Goal: Task Accomplishment & Management: Complete application form

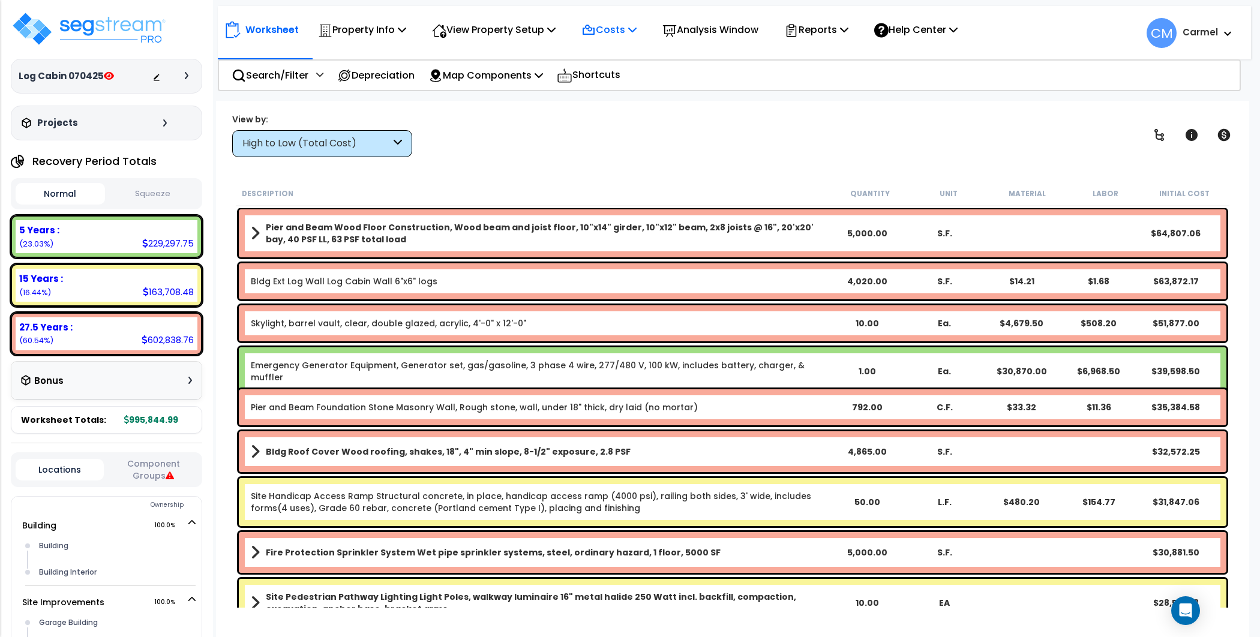
click at [633, 22] on p "Costs" at bounding box center [608, 30] width 55 height 16
click at [378, 29] on p "Property Info" at bounding box center [362, 30] width 88 height 16
click at [481, 30] on p "View Property Setup" at bounding box center [494, 30] width 124 height 16
click at [482, 83] on link "View Questionnaire" at bounding box center [485, 82] width 119 height 24
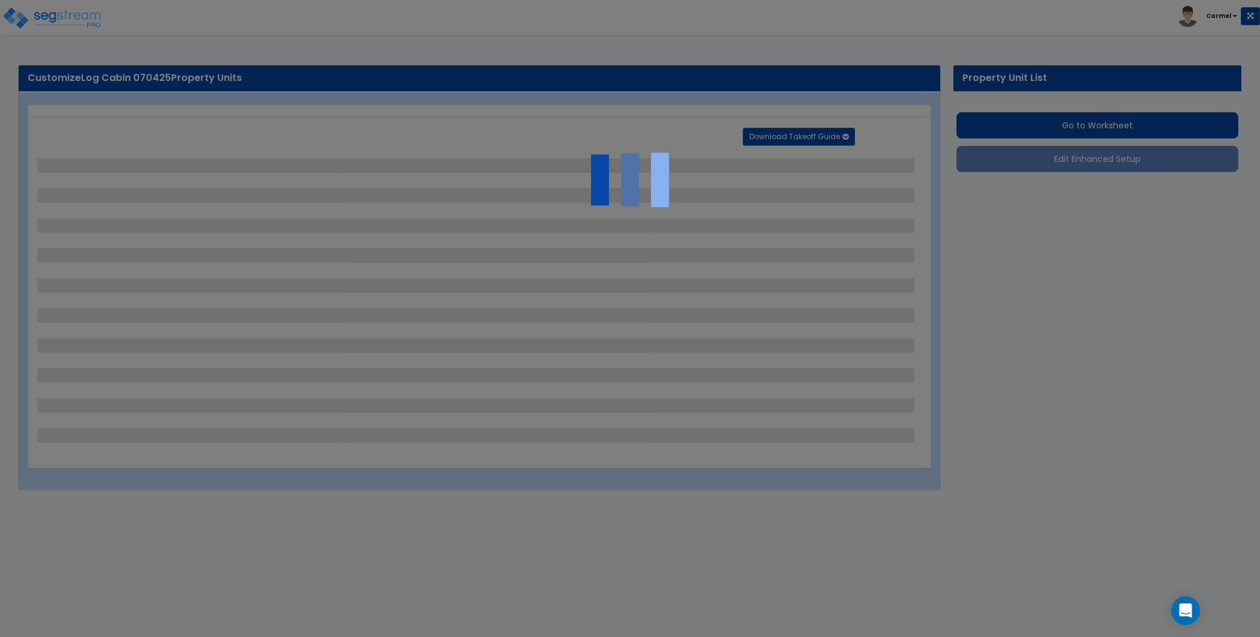
select select "2"
select select "1"
select select "2"
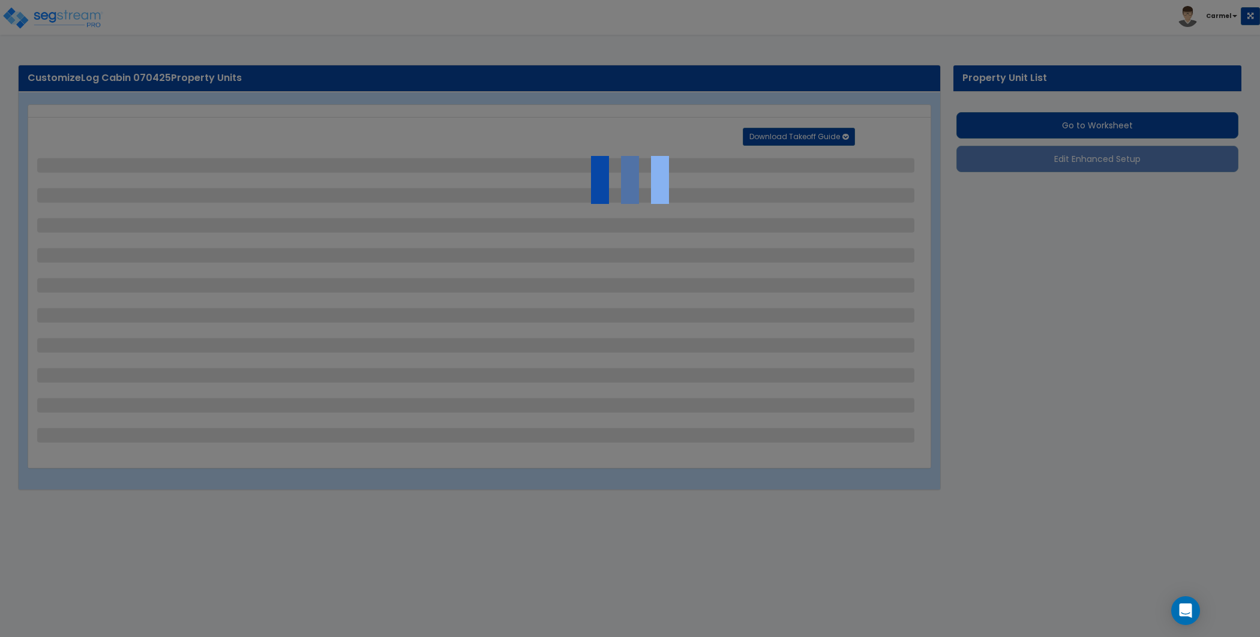
select select "1"
select select "2"
select select "1"
select select "2"
select select "1"
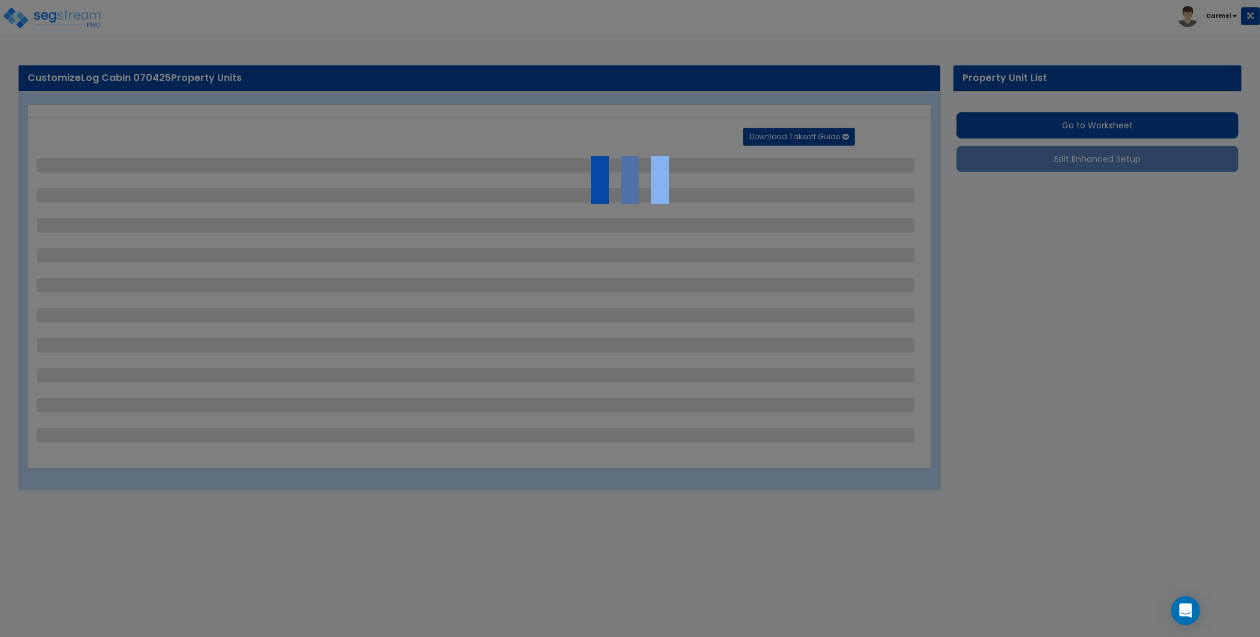
select select "1"
select select "3"
select select "7"
select select "2"
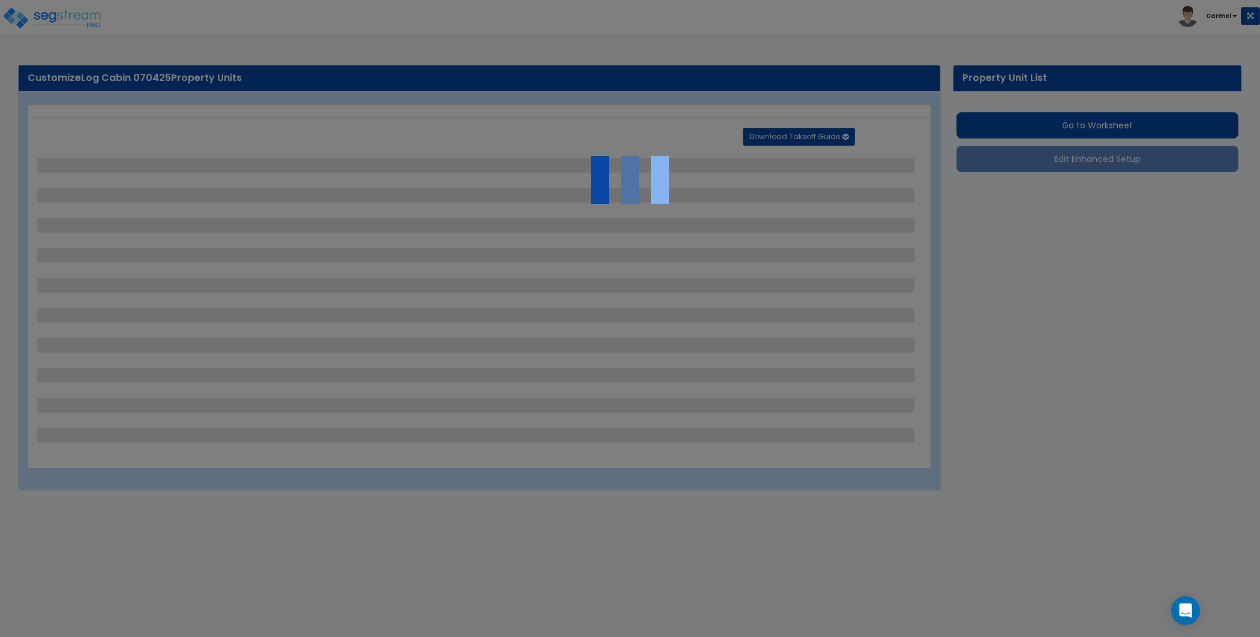
select select "1"
select select "2"
select select "3"
select select "2"
select select "1"
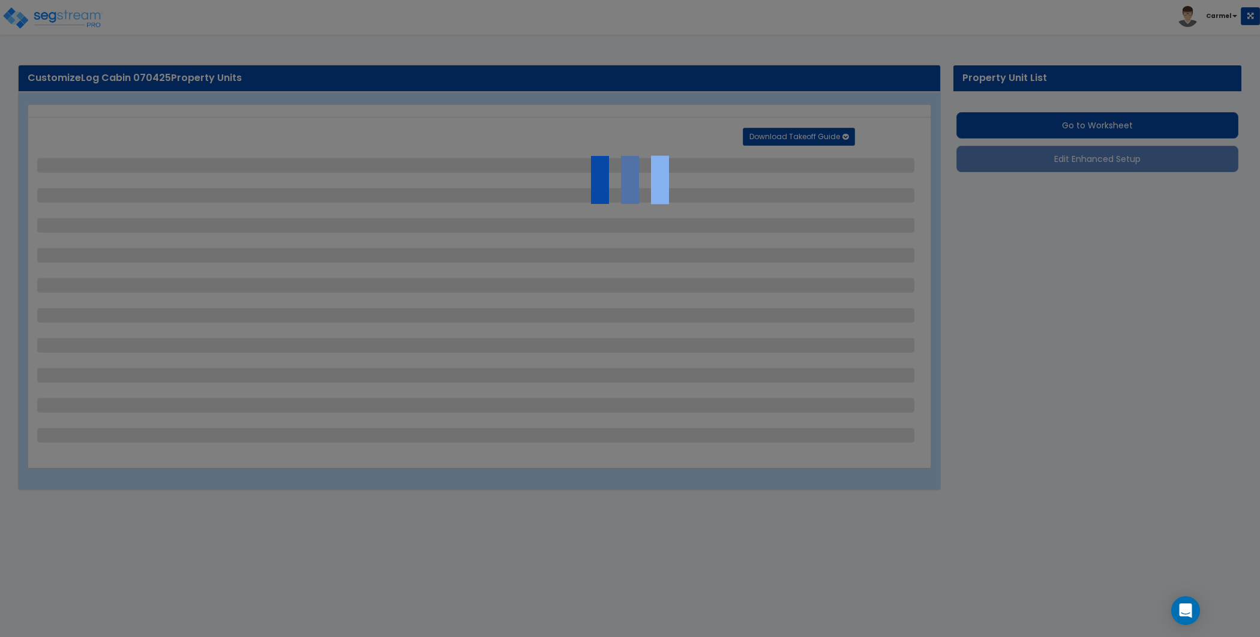
select select "1"
select select "3"
select select "1"
select select "2"
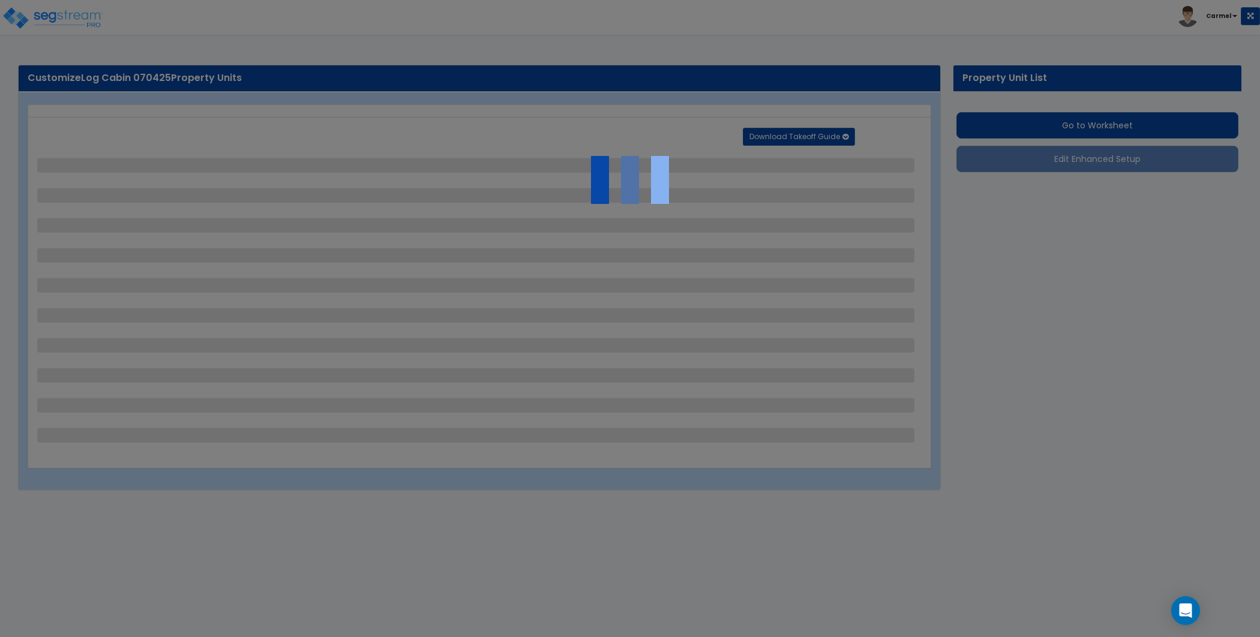
select select "1"
select select "9"
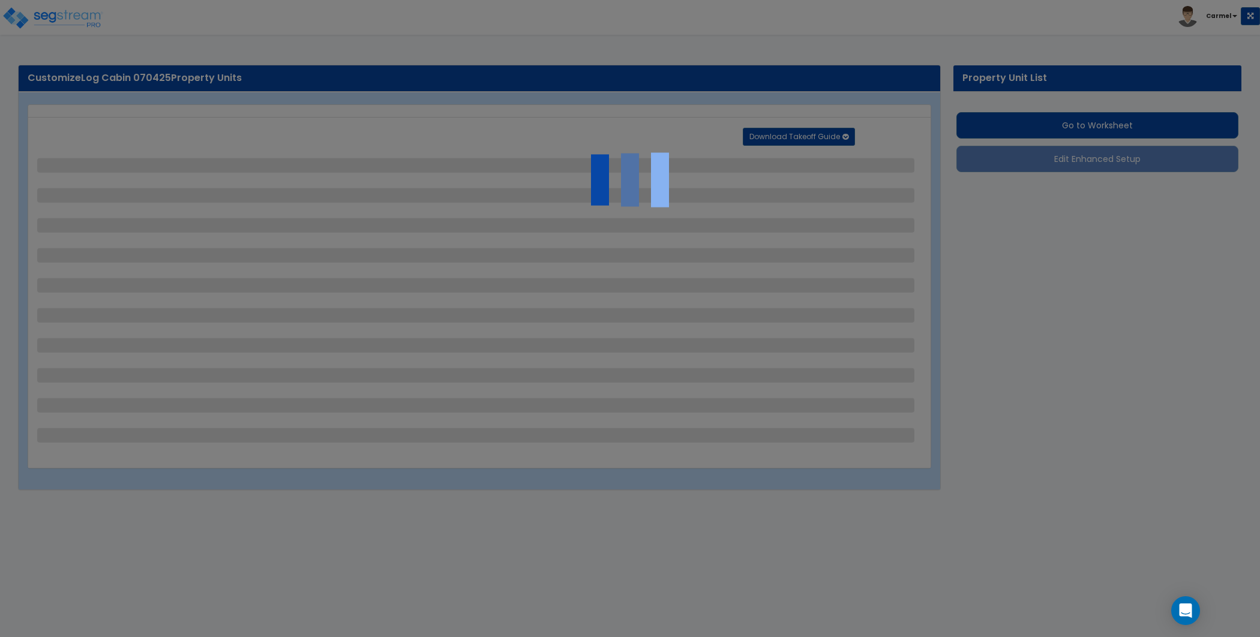
select select "1"
select select "2"
select select "1"
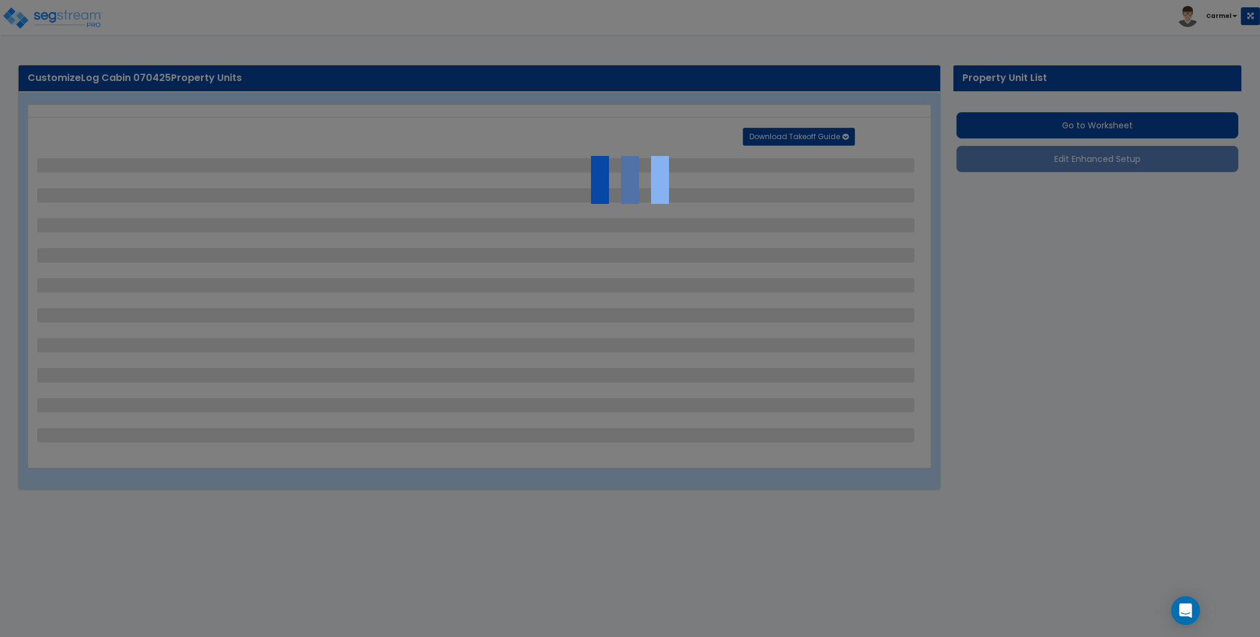
select select "1"
select select "2"
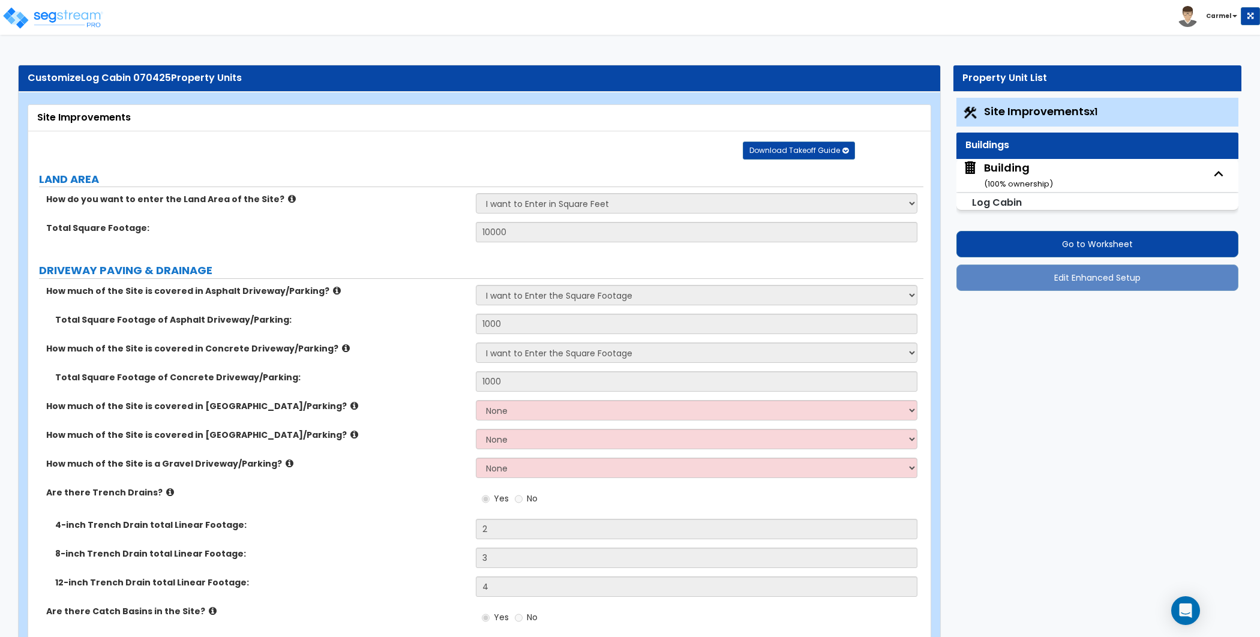
click at [1014, 170] on div "Building ( 100 % ownership)" at bounding box center [1018, 175] width 69 height 31
select select "1"
select select "3"
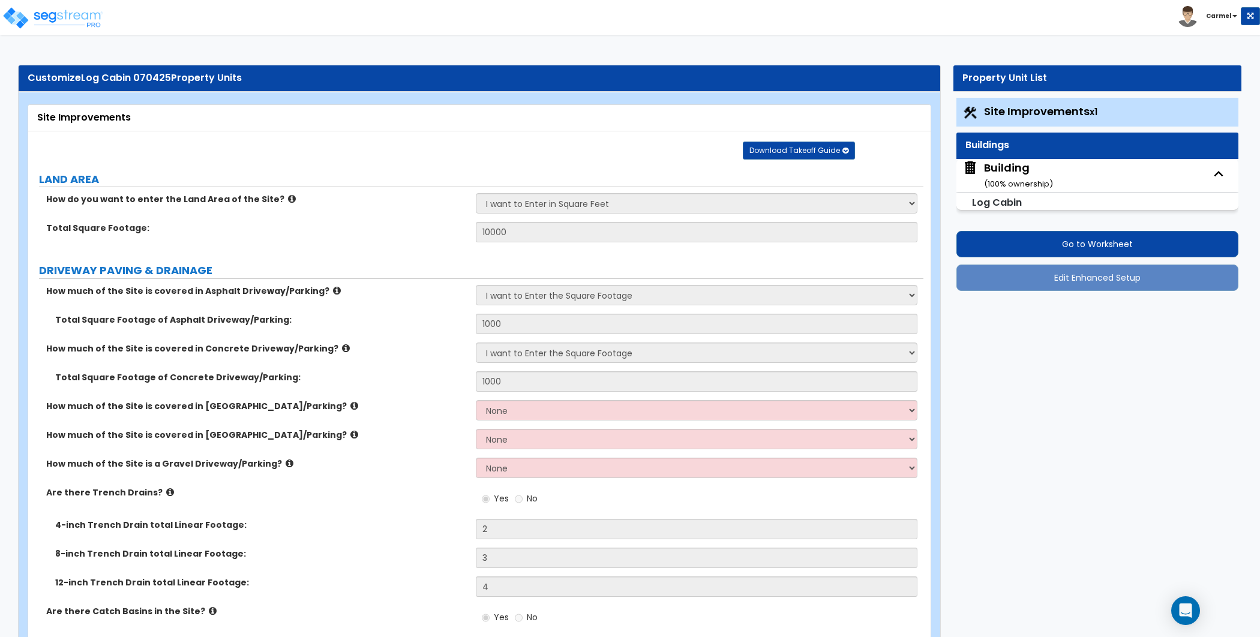
select select "3"
select select "1"
select select "3"
select select "1"
select select "2"
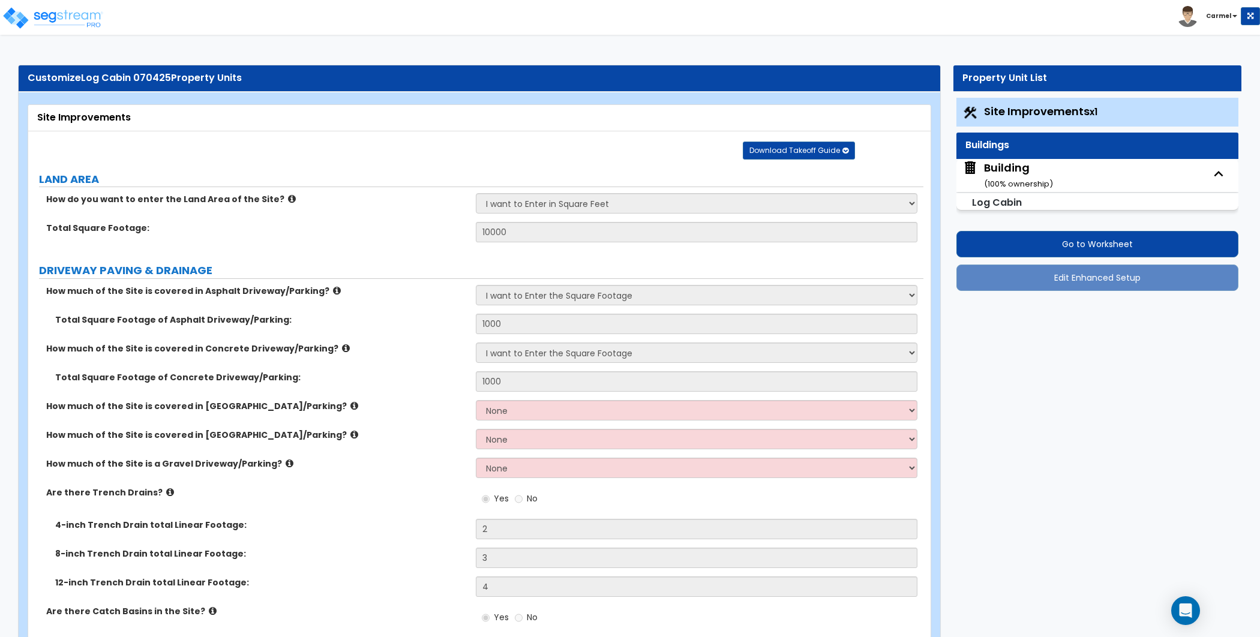
select select "2"
select select "3"
select select "2"
select select "1"
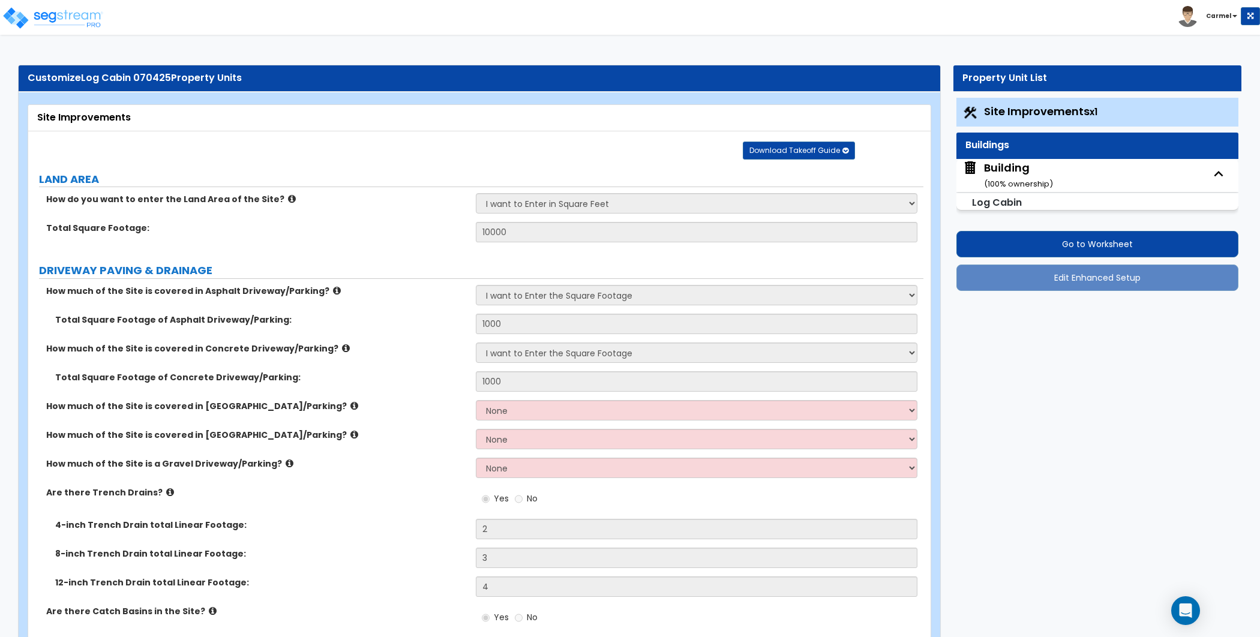
select select "3"
select select "5"
select select "1"
select select "2"
select select "5"
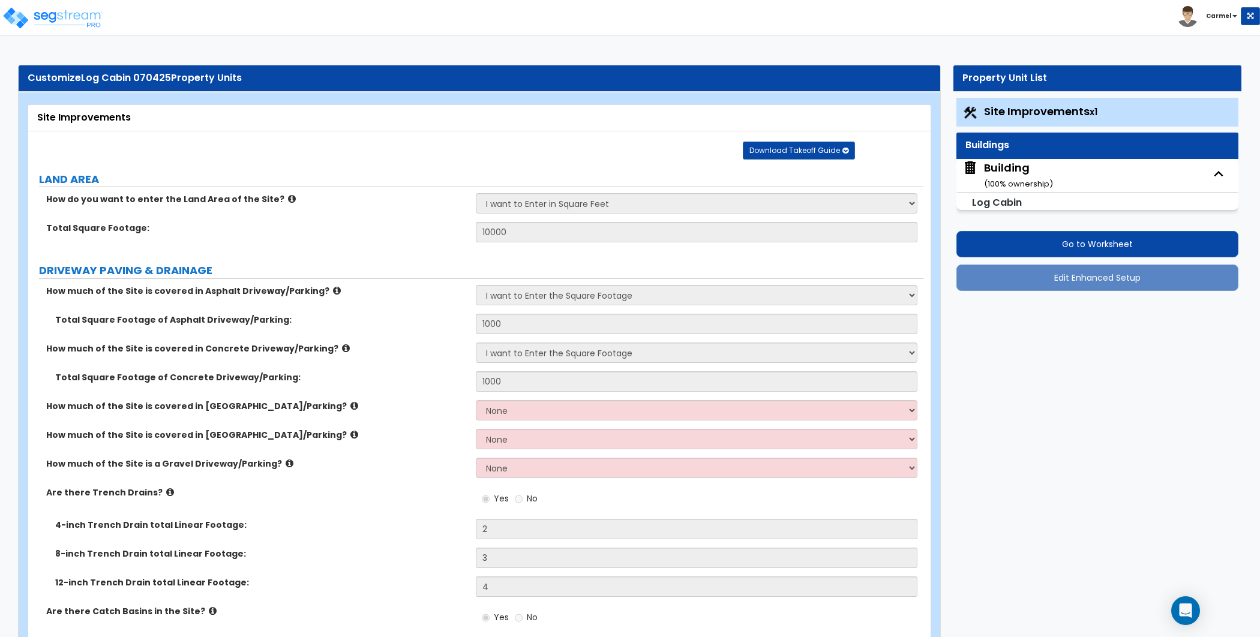
select select "1"
select select "2"
select select "4"
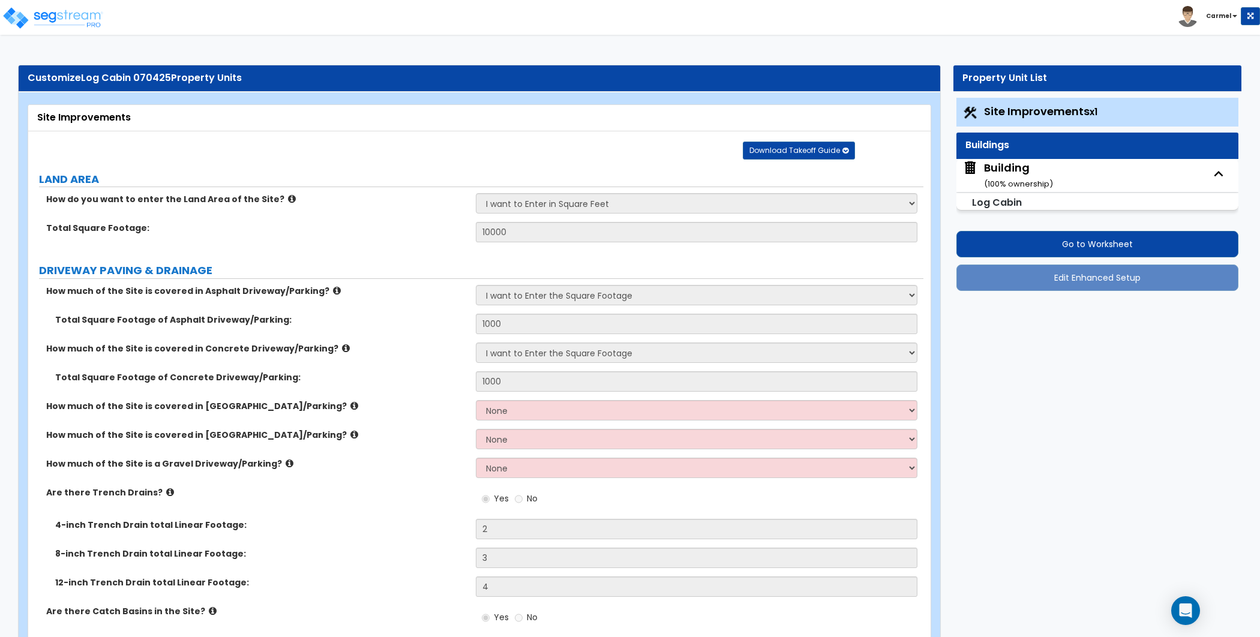
select select "7"
select select "1"
select select "3"
select select "1"
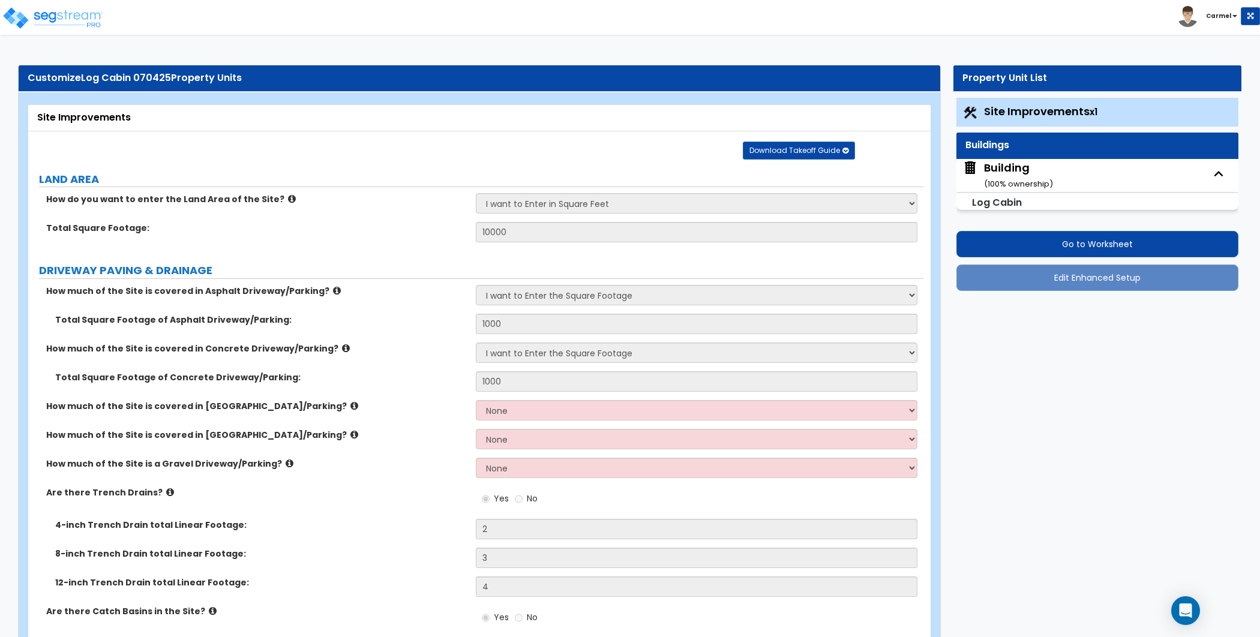
select select "3"
select select "2"
select select "1"
select select "3"
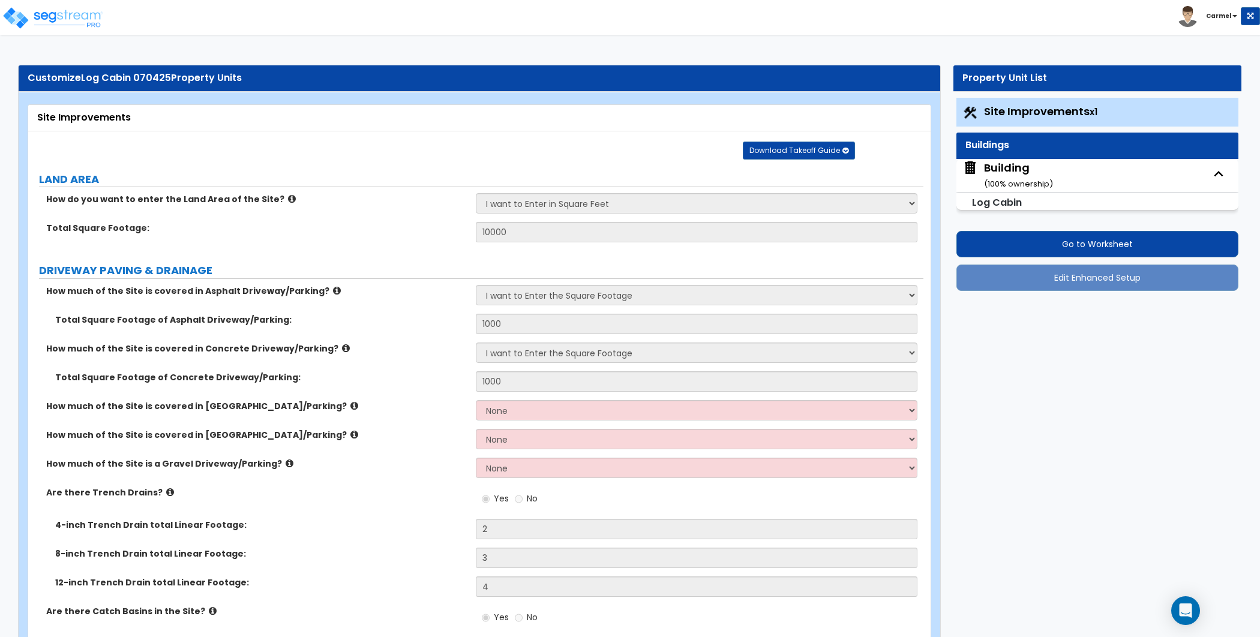
select select "4"
select select "5"
select select "1"
select select "3"
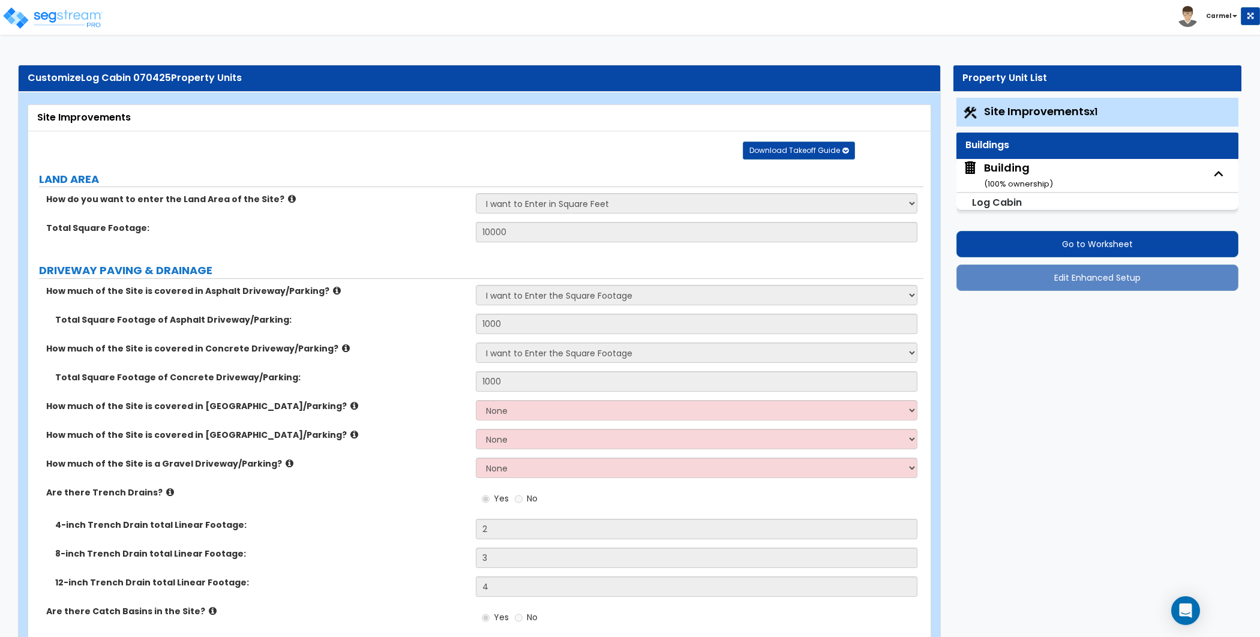
select select "2"
select select "1"
select select "2"
select select "4"
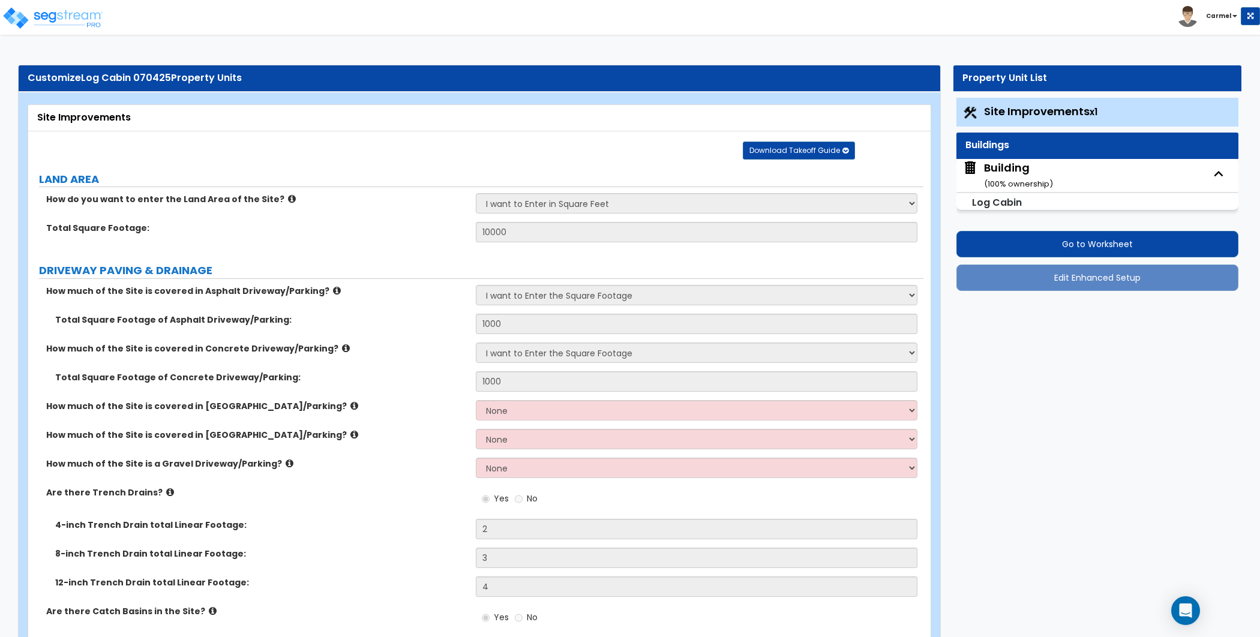
select select "1"
select select "2"
select select "1"
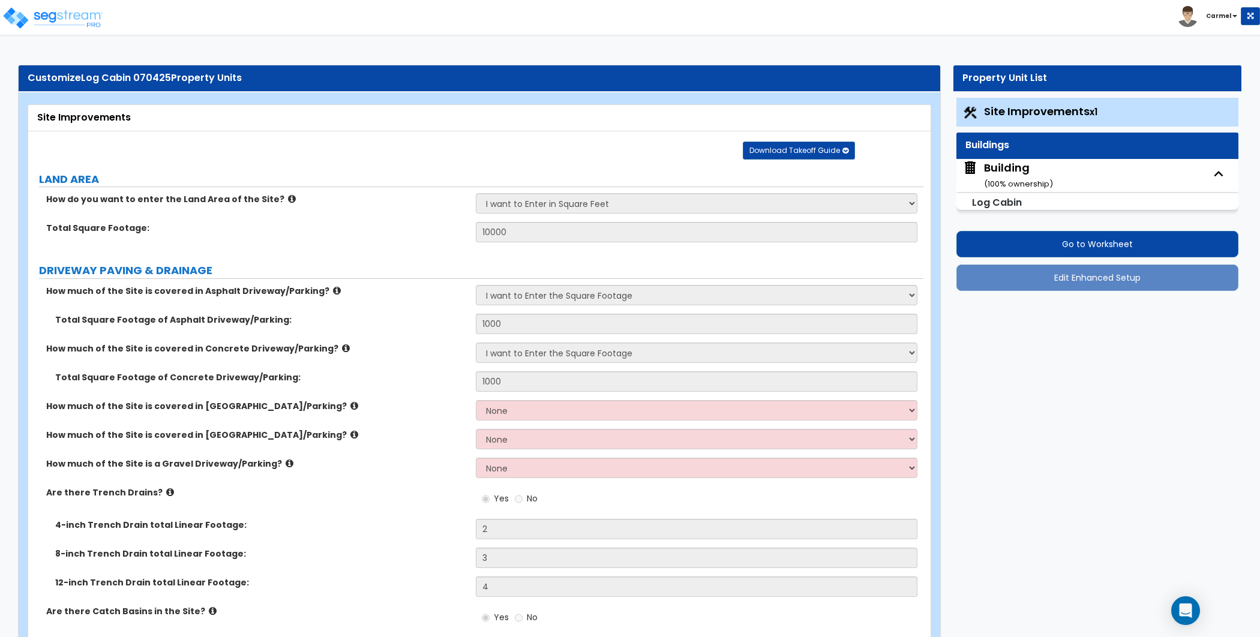
select select "2"
select select "1"
select select "4"
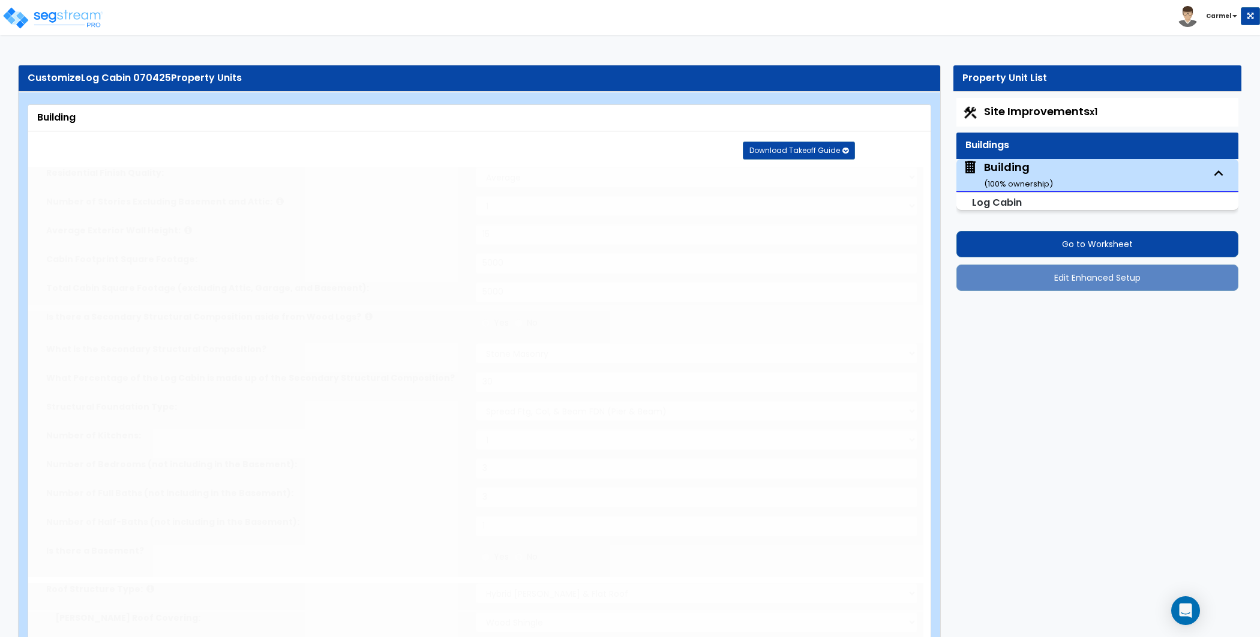
type input "3"
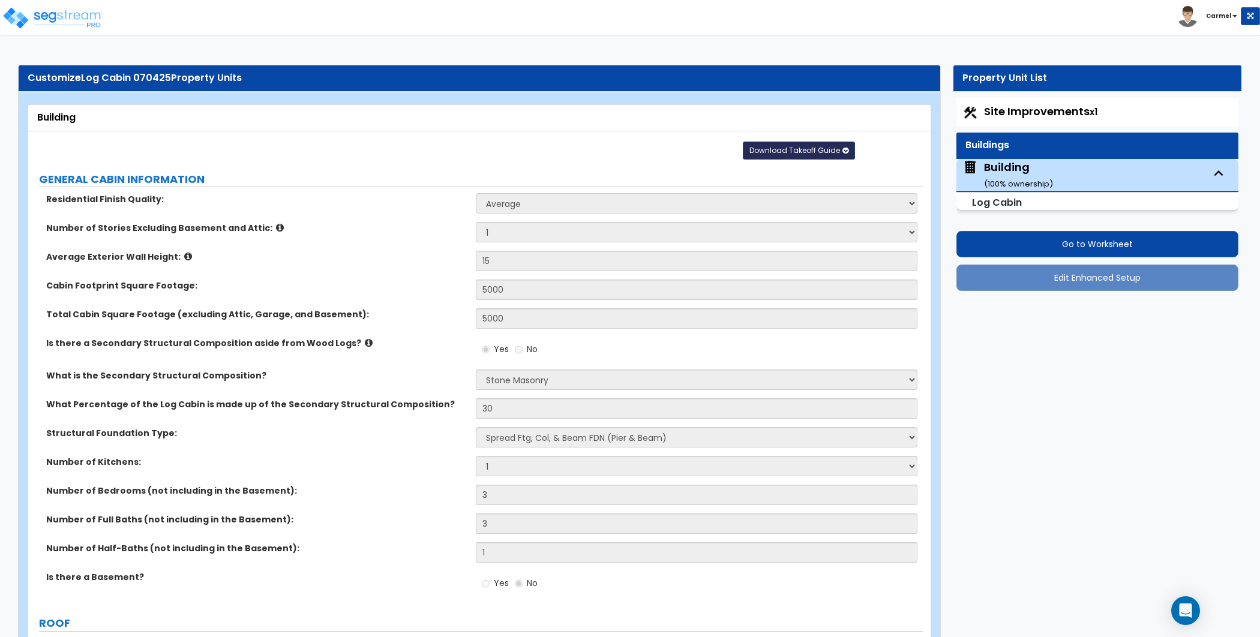
click at [765, 145] on span "Download Takeoff Guide" at bounding box center [794, 150] width 91 height 10
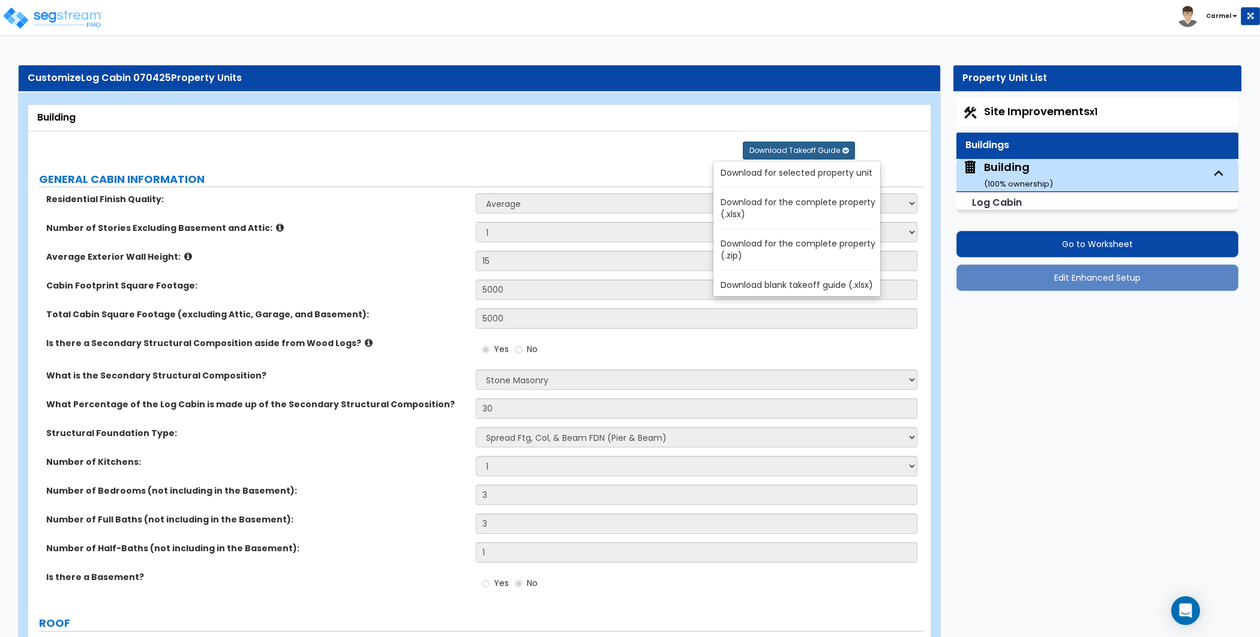
click at [818, 277] on link "Download blank takeoff guide (.xlsx)" at bounding box center [799, 285] width 162 height 17
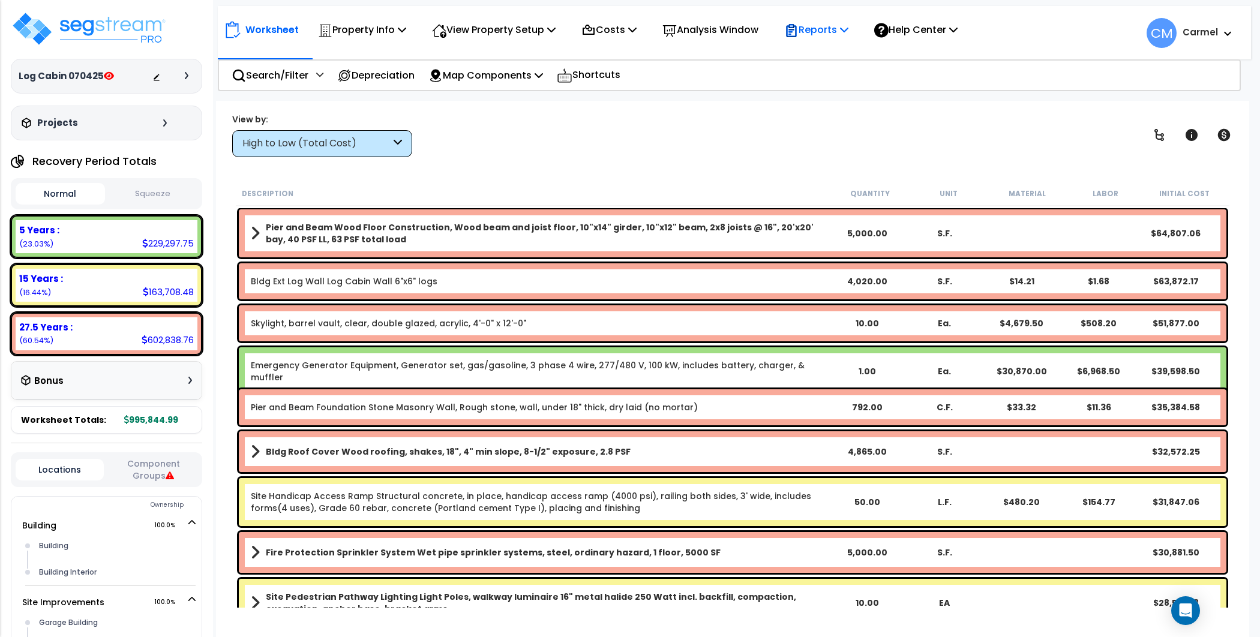
click at [831, 28] on p "Reports" at bounding box center [816, 30] width 64 height 16
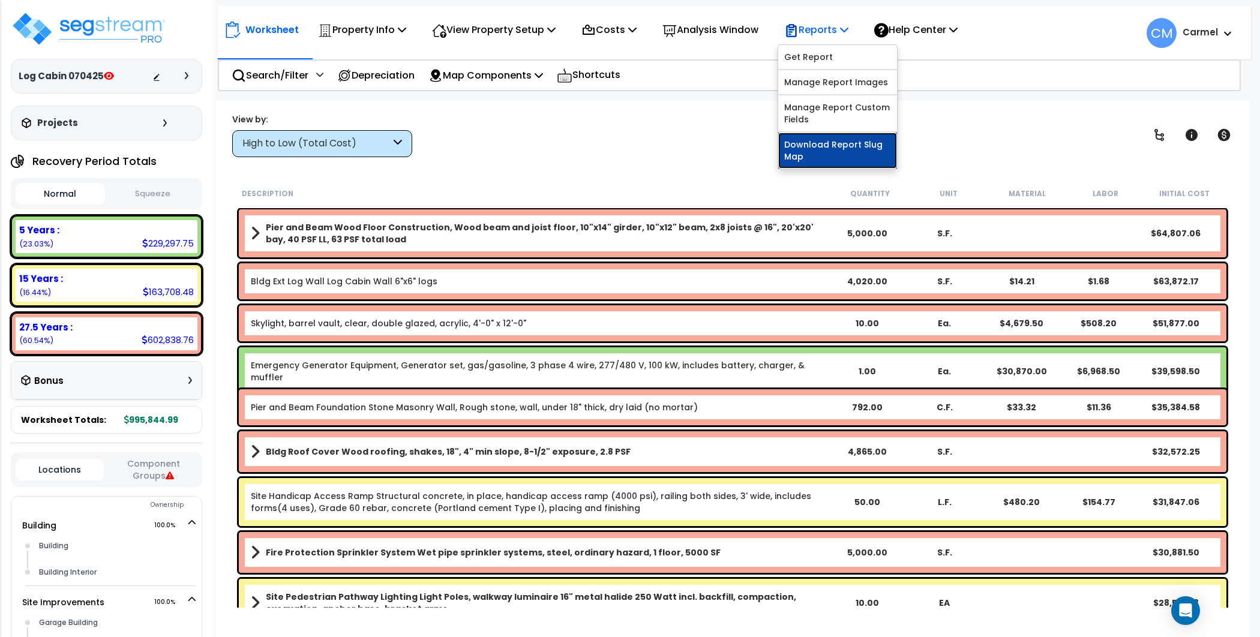
click at [859, 150] on link "Download Report Slug Map" at bounding box center [837, 151] width 119 height 36
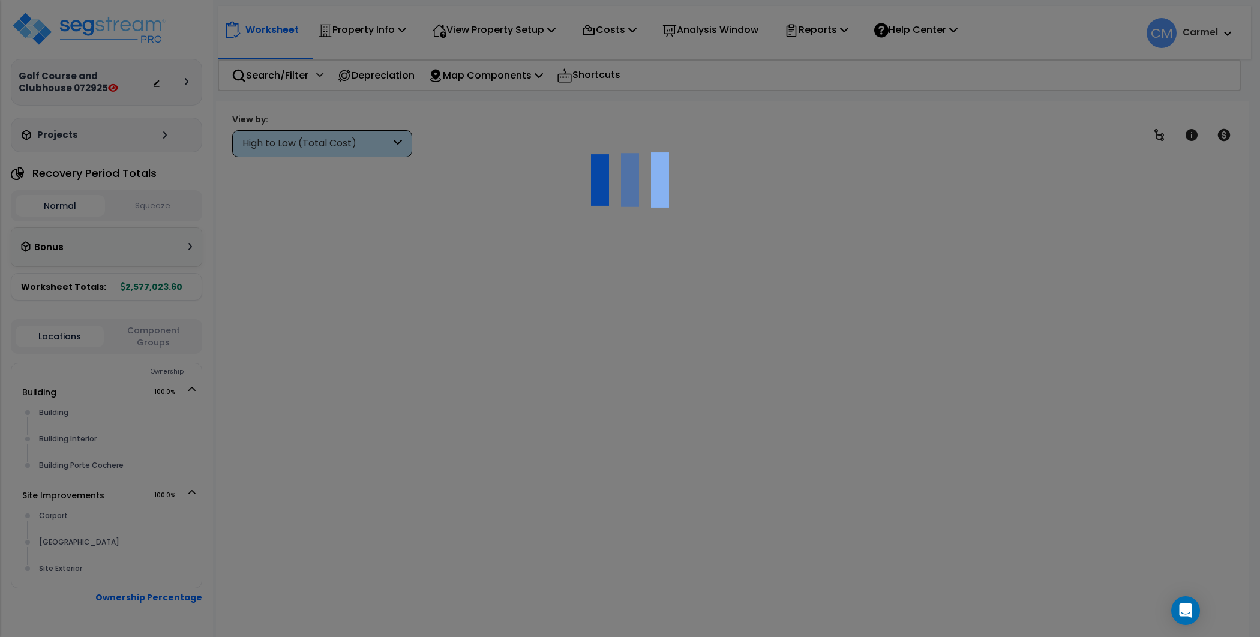
click at [834, 38] on div at bounding box center [630, 318] width 1260 height 637
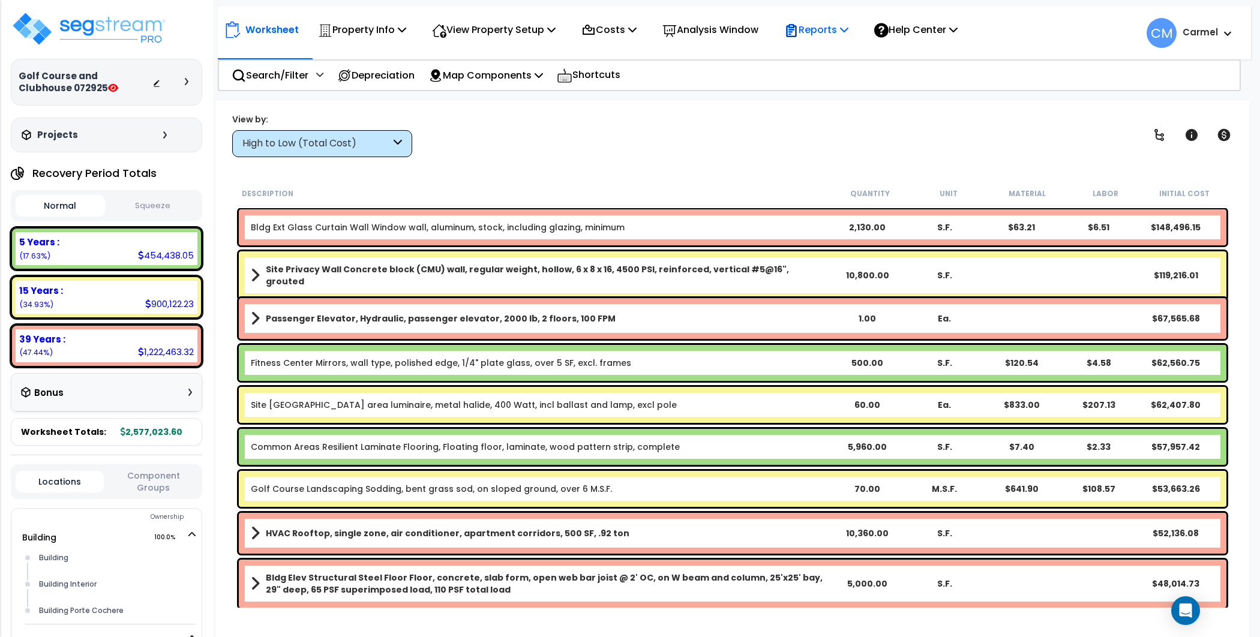
click at [837, 31] on p "Reports" at bounding box center [816, 30] width 64 height 16
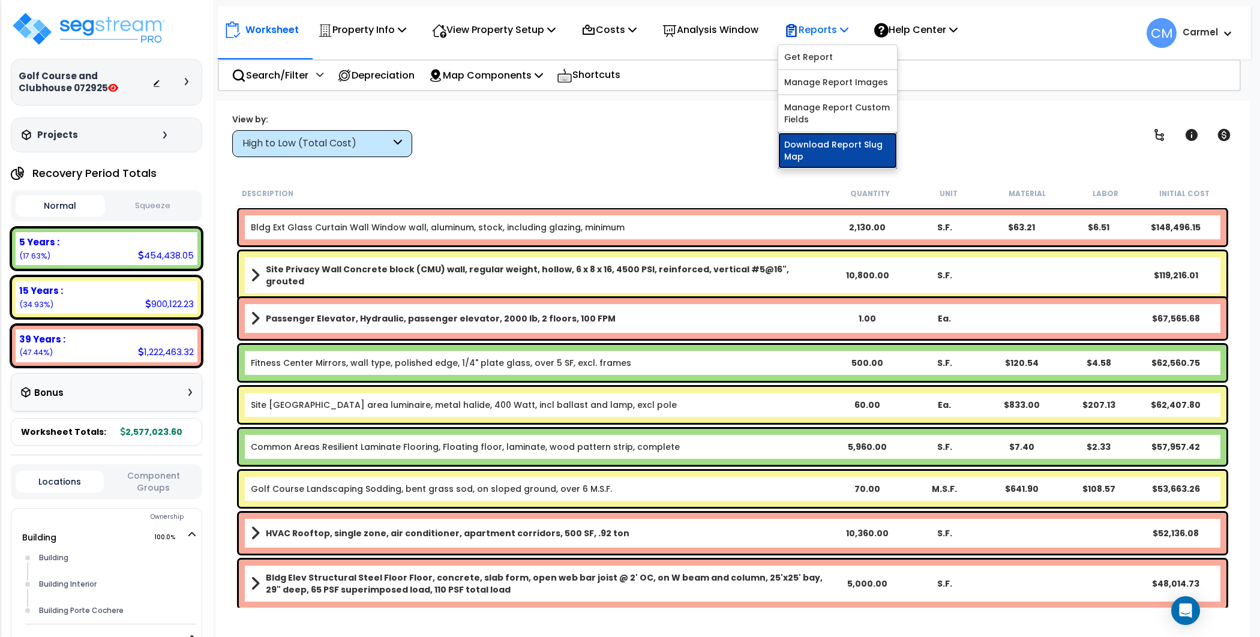
click at [837, 144] on link "Download Report Slug Map" at bounding box center [837, 151] width 119 height 36
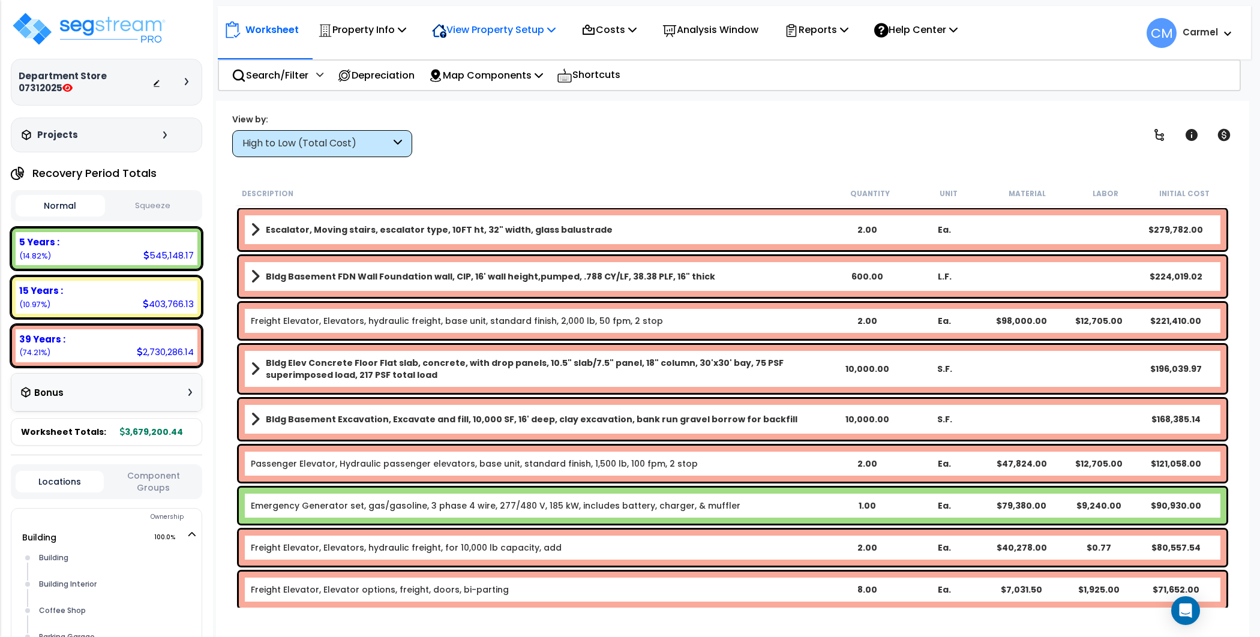
click at [505, 34] on p "View Property Setup" at bounding box center [494, 30] width 124 height 16
click at [356, 140] on div "High to Low (Total Cost)" at bounding box center [316, 144] width 148 height 14
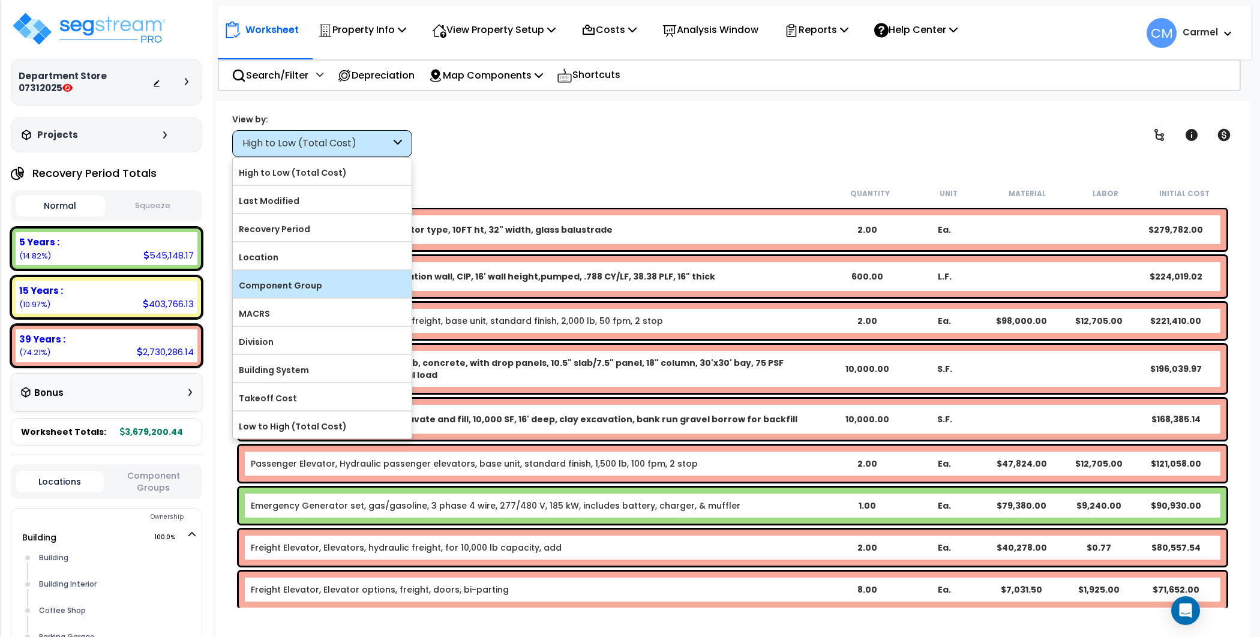
click at [326, 283] on label "Component Group" at bounding box center [322, 286] width 179 height 18
click at [0, 0] on input "Component Group" at bounding box center [0, 0] width 0 height 0
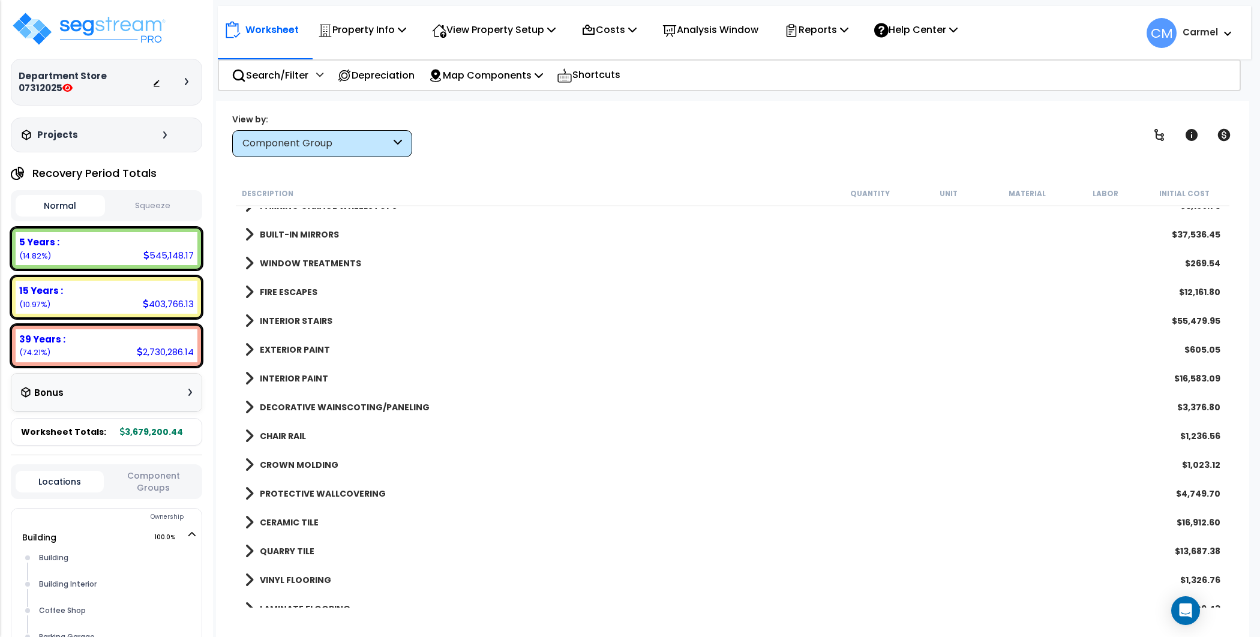
scroll to position [1596, 0]
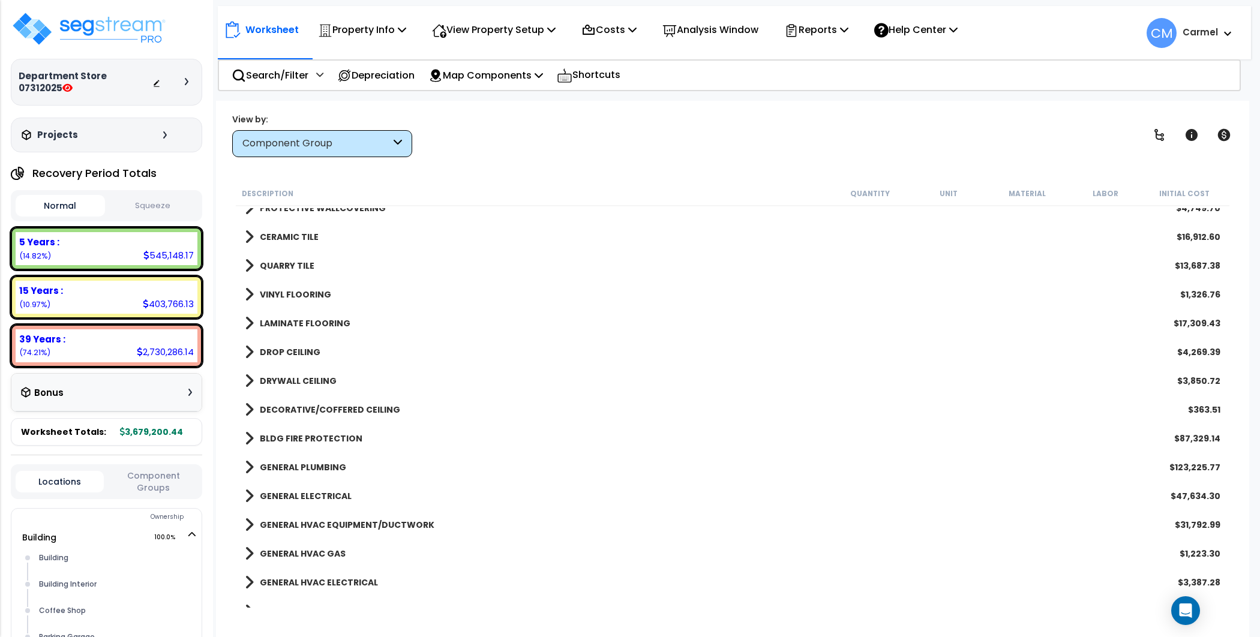
click at [287, 239] on b "CERAMIC TILE" at bounding box center [289, 237] width 59 height 12
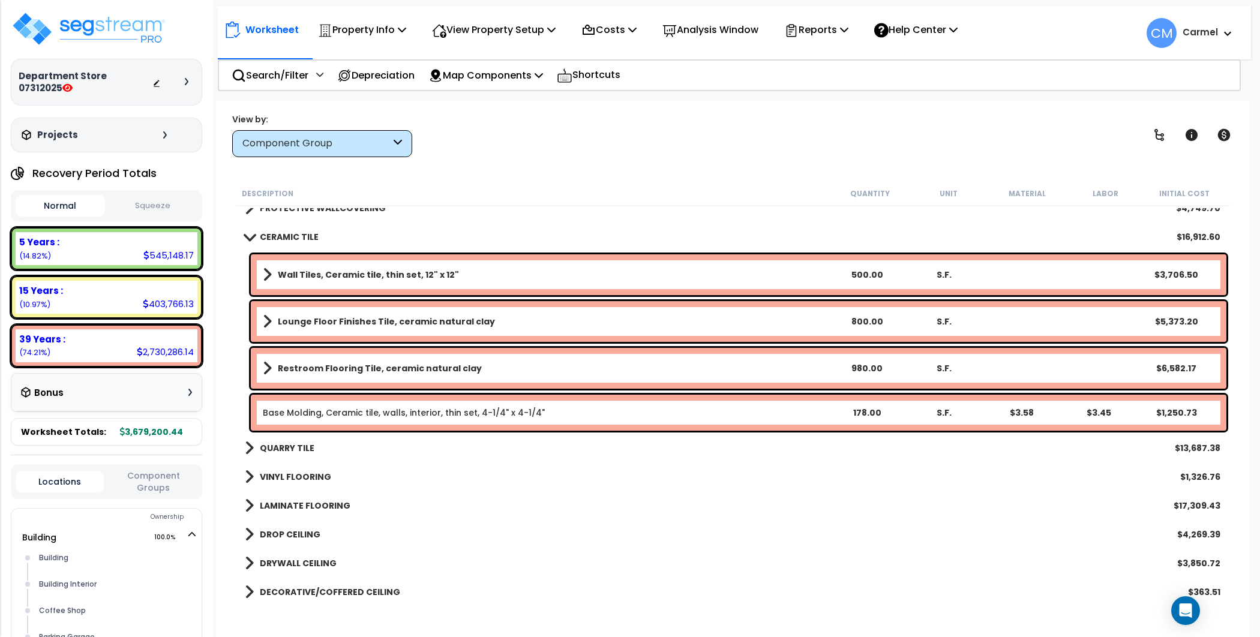
click at [303, 445] on b "QUARRY TILE" at bounding box center [287, 448] width 55 height 12
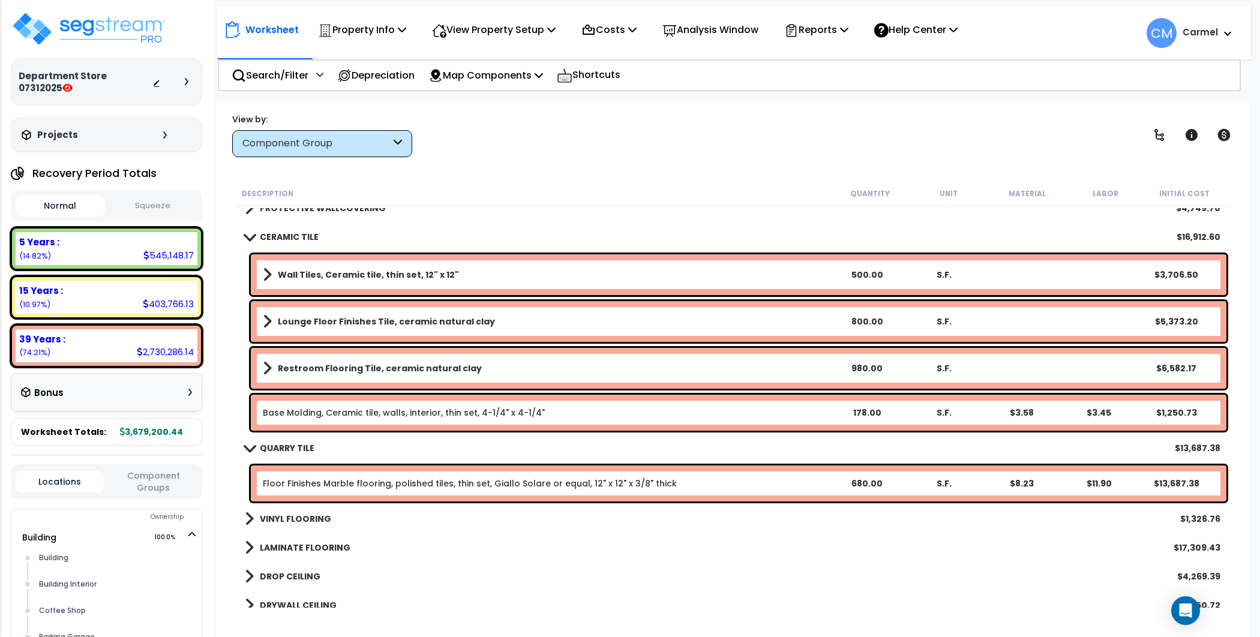
click at [309, 513] on b "VINYL FLOORING" at bounding box center [295, 519] width 71 height 12
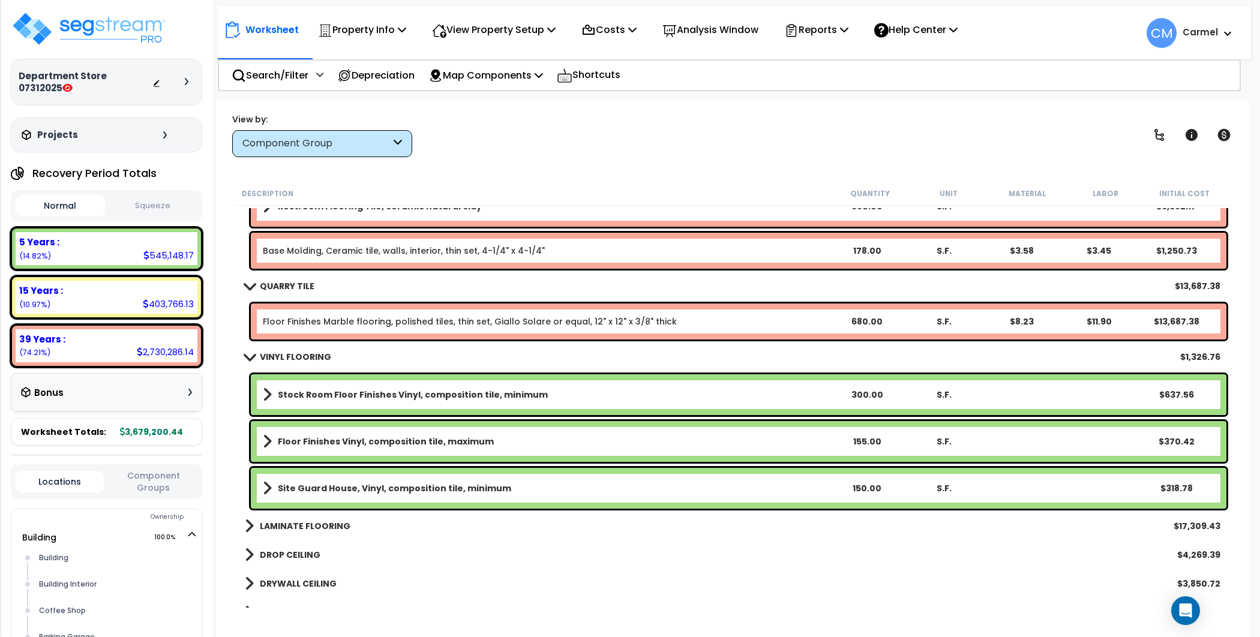
scroll to position [1782, 0]
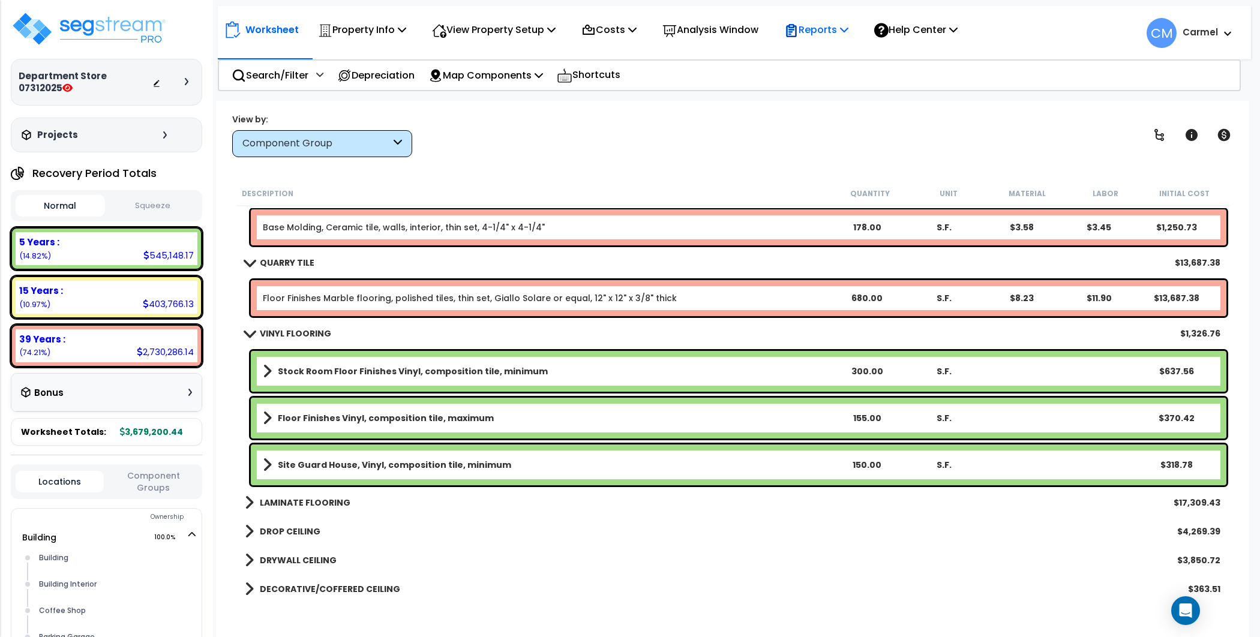
click at [819, 25] on p "Reports" at bounding box center [816, 30] width 64 height 16
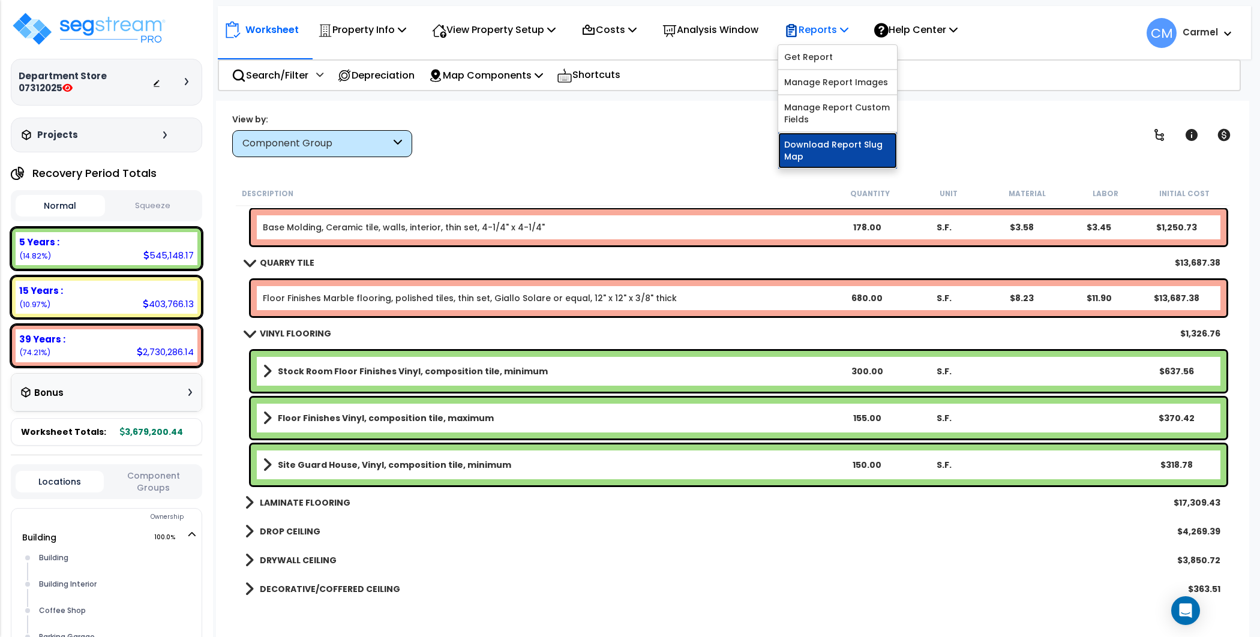
click at [861, 150] on link "Download Report Slug Map" at bounding box center [837, 151] width 119 height 36
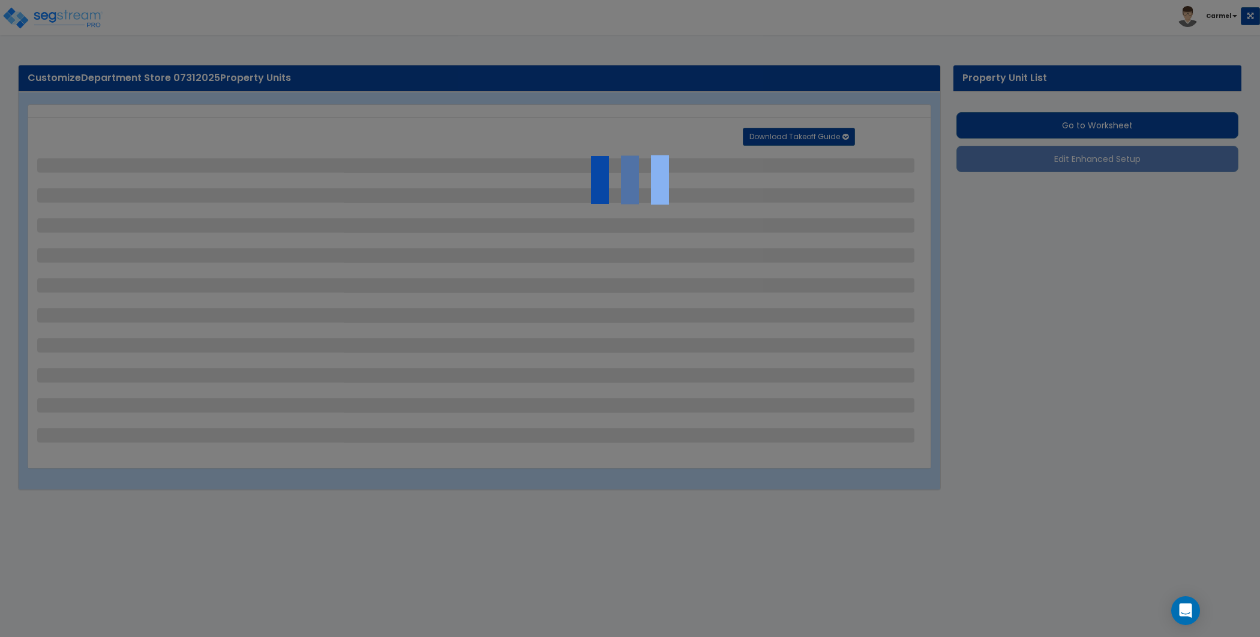
select select "2"
select select "1"
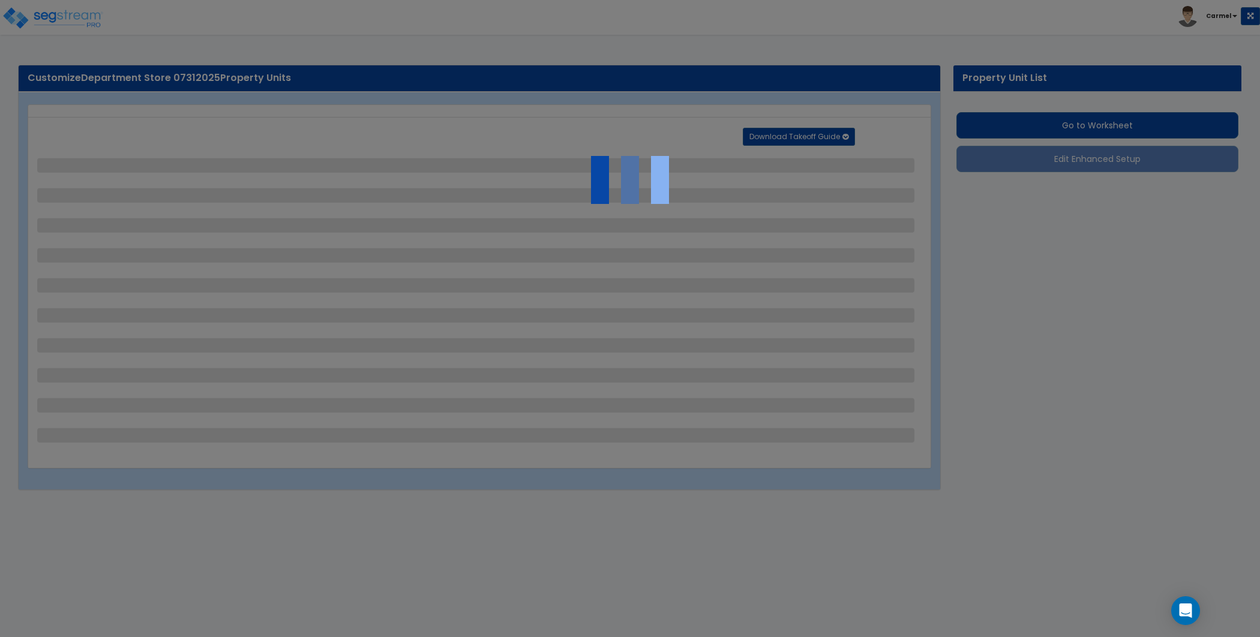
select select "2"
select select "1"
select select "2"
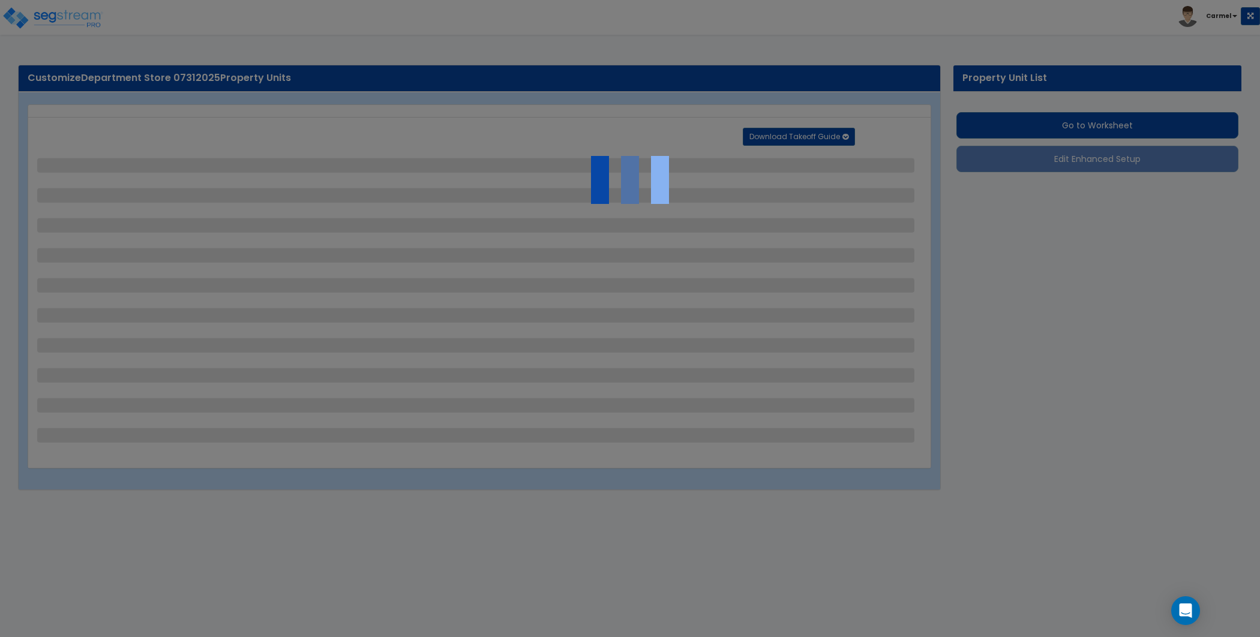
select select "1"
select select "2"
select select "1"
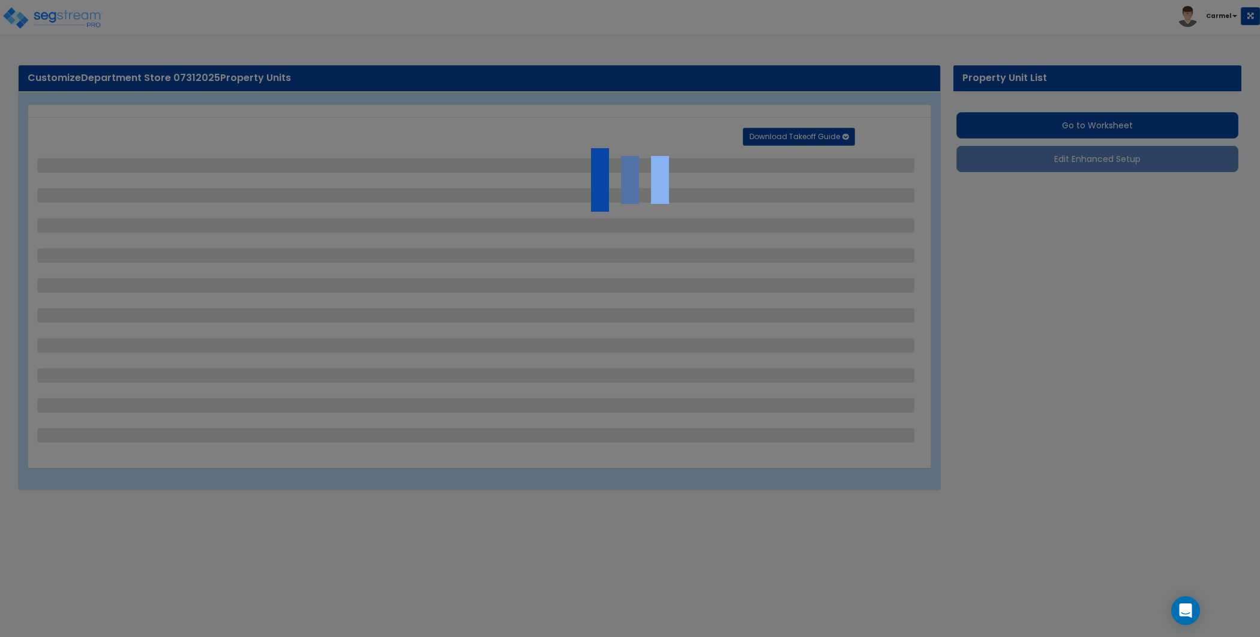
select select "2"
select select "1"
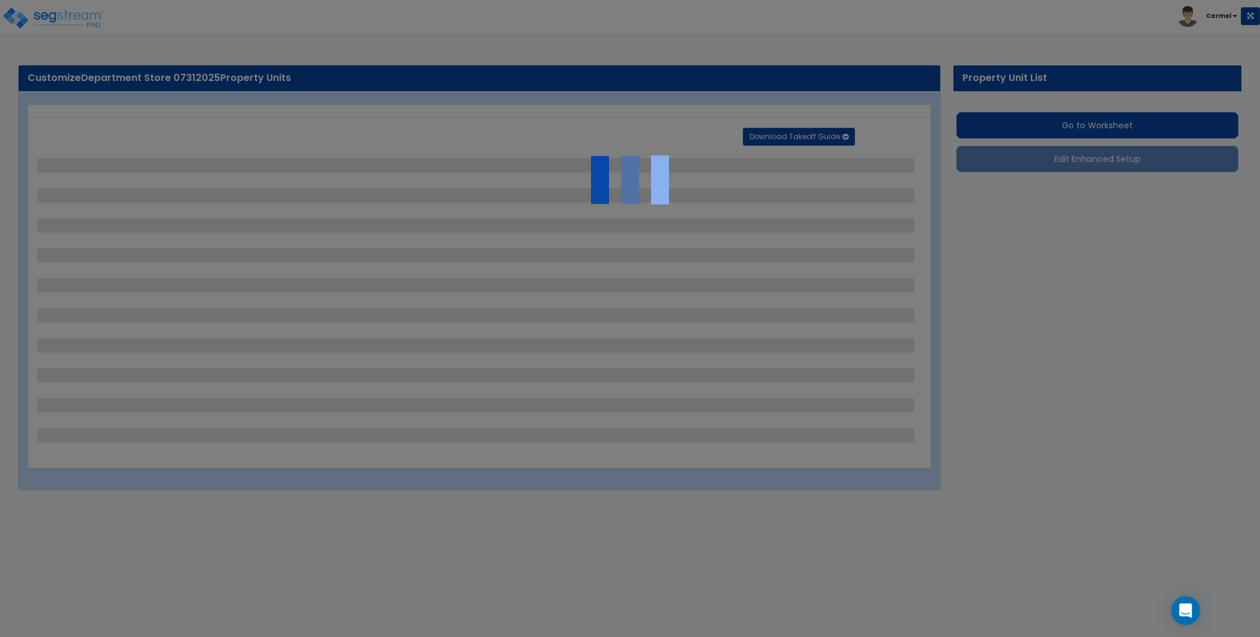
select select "6"
select select "2"
select select "3"
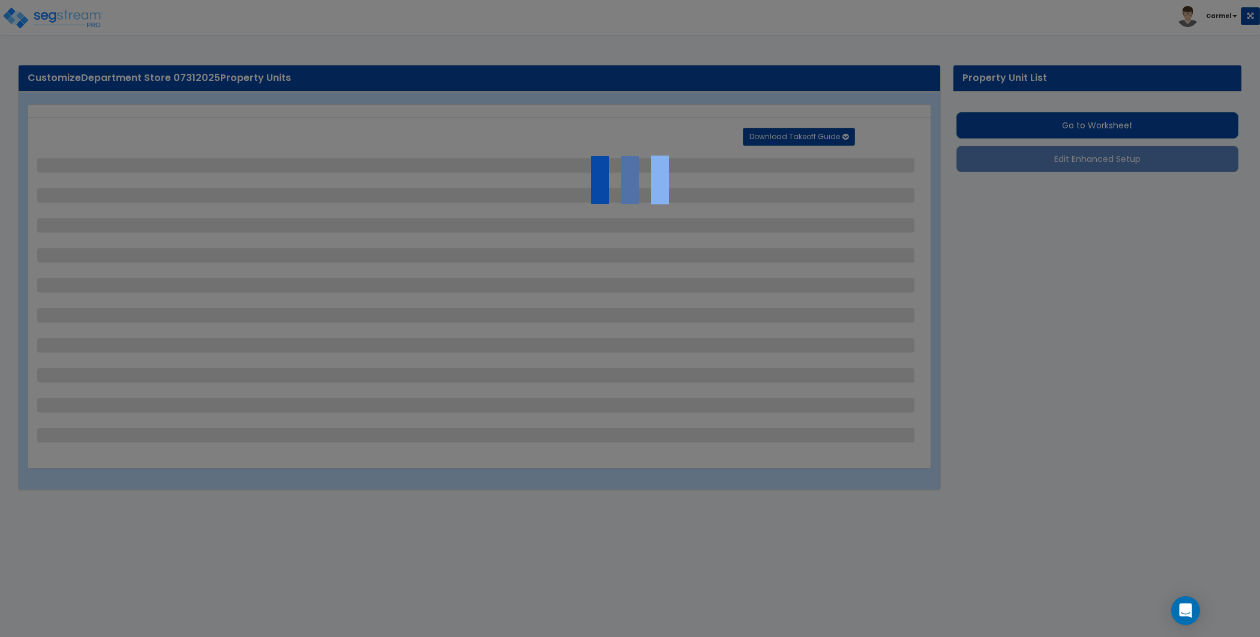
select select "2"
select select "7"
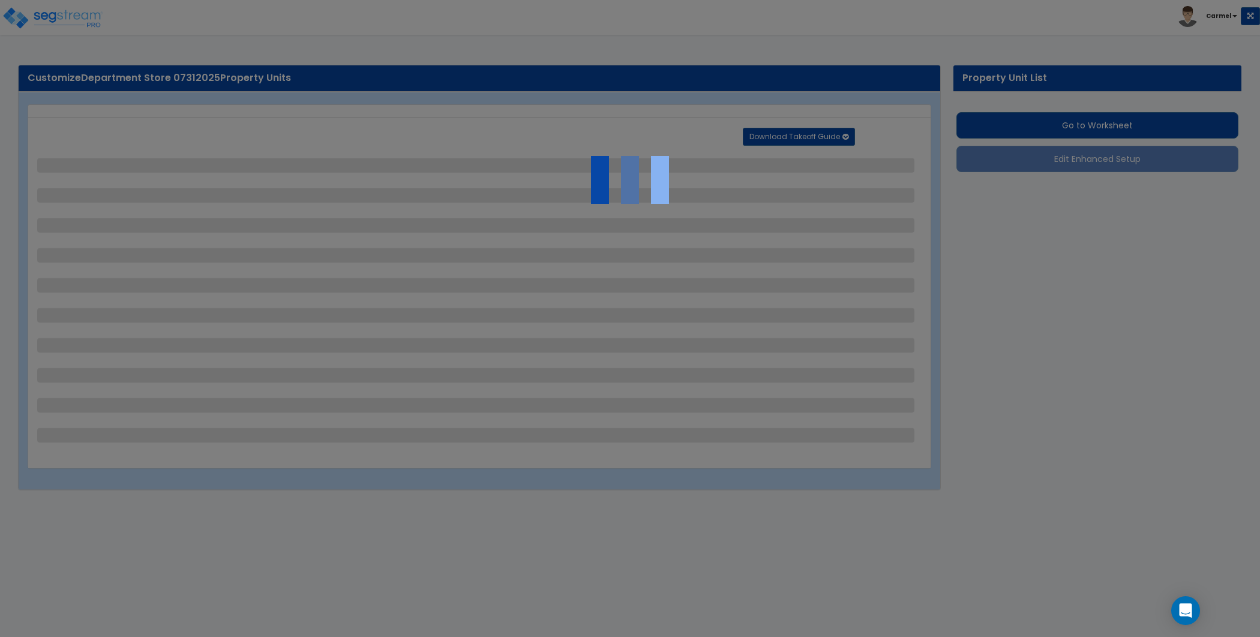
select select "2"
select select "3"
select select "1"
select select "16"
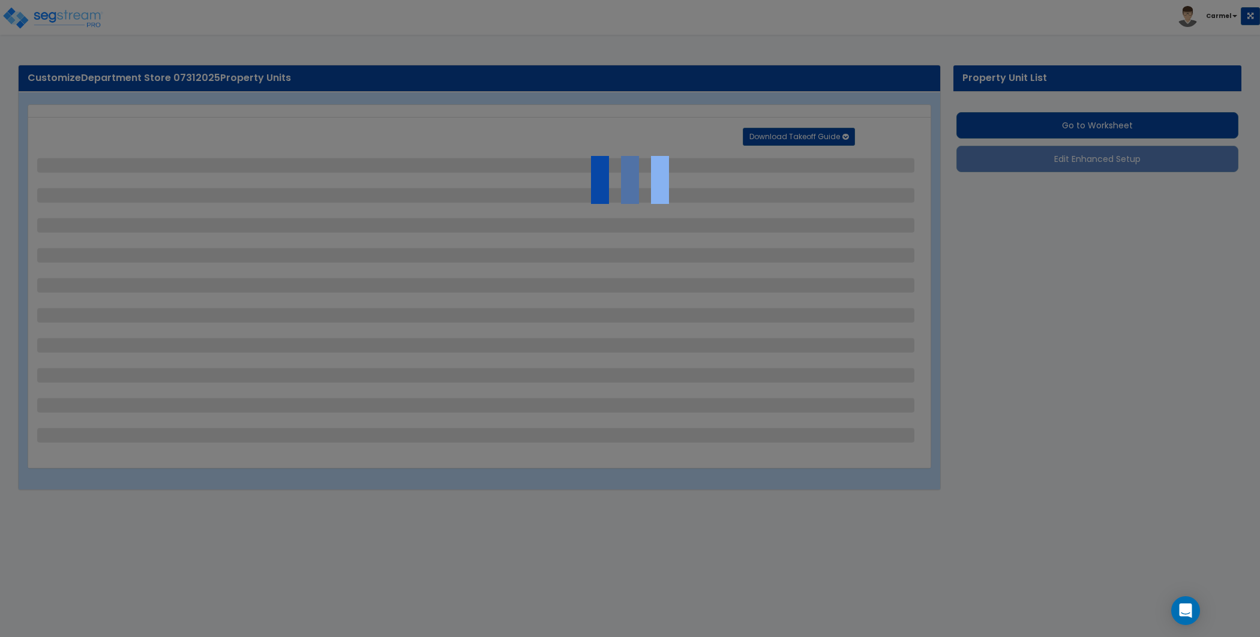
select select "2"
select select "5"
select select "4"
select select "1"
select select "3"
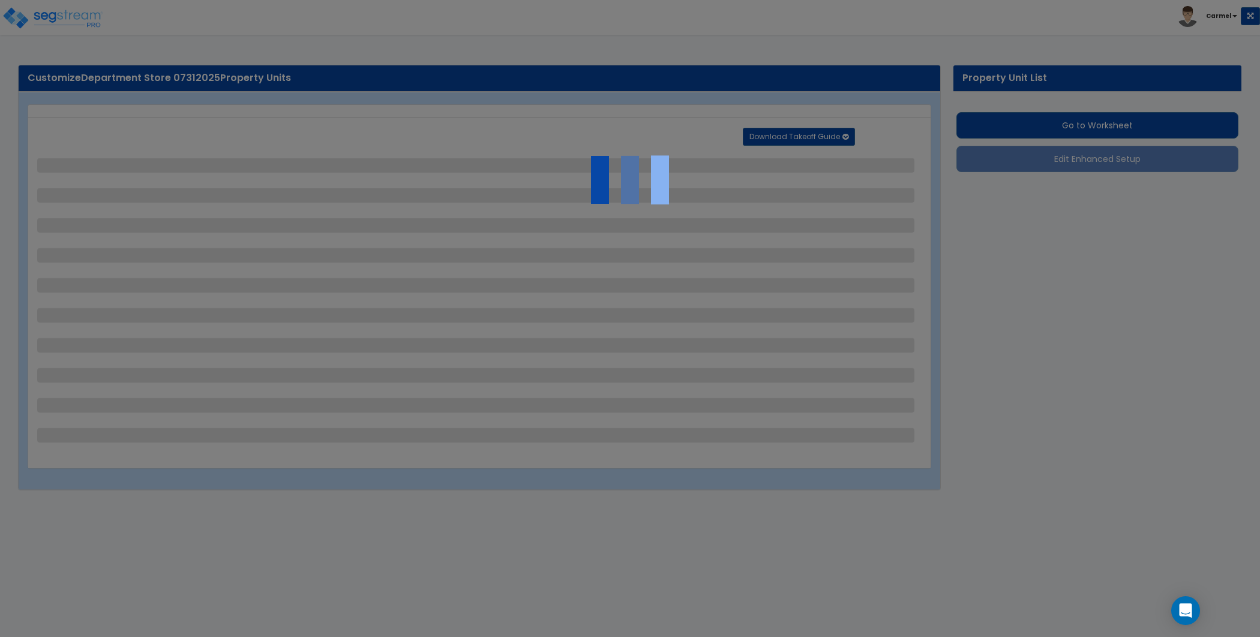
select select "1"
select select "4"
select select "2"
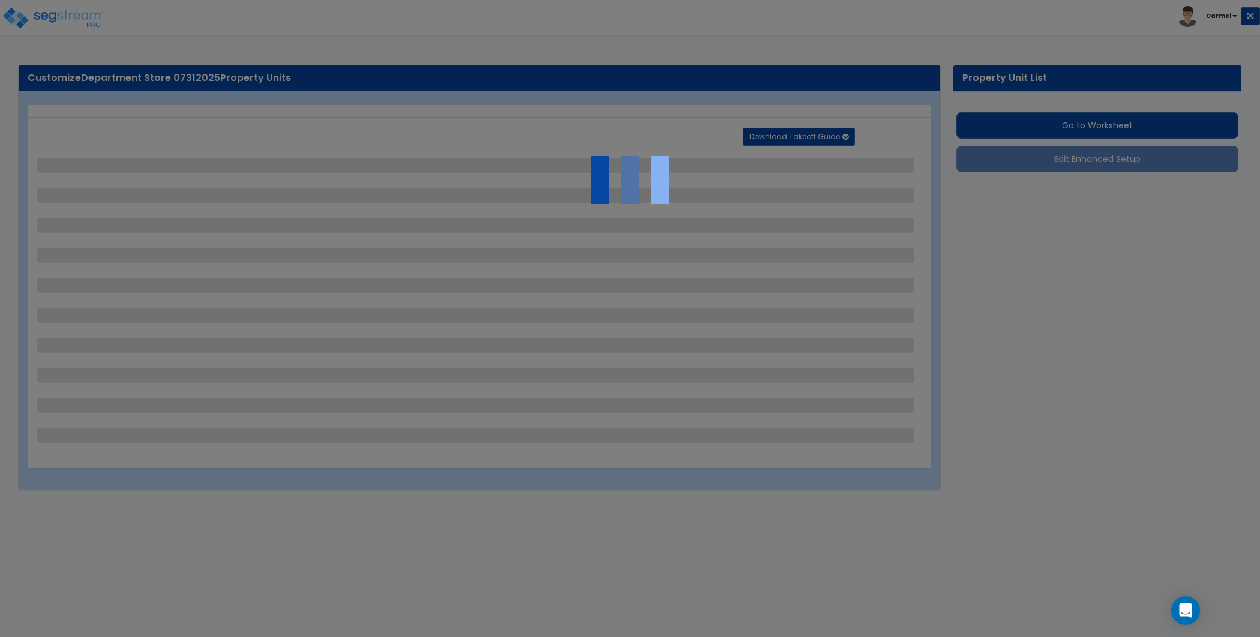
select select "1"
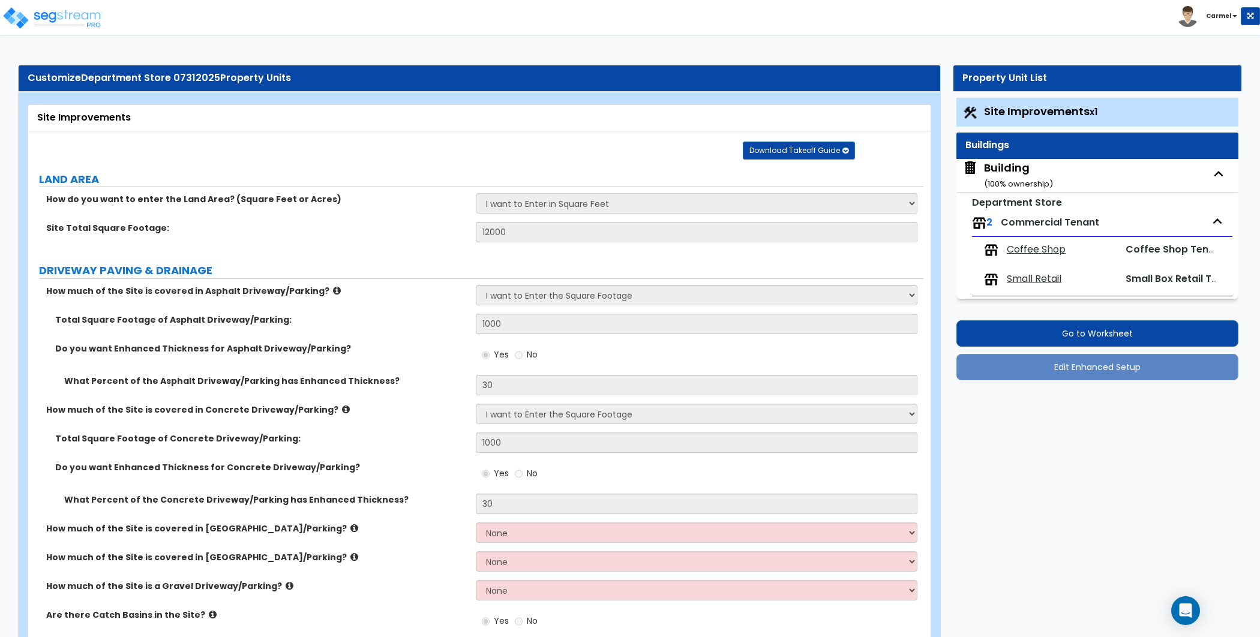
click at [1031, 172] on div "Building ( 100 % ownership)" at bounding box center [1018, 175] width 69 height 31
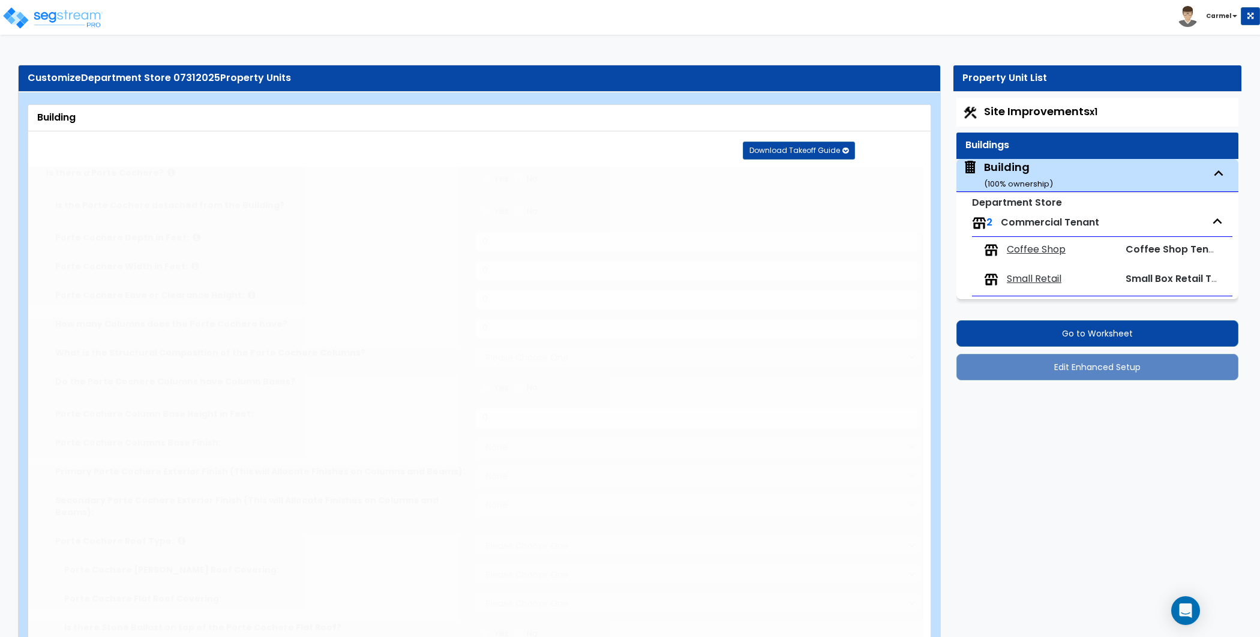
type input "20"
type input "100"
type input "2"
select select "1"
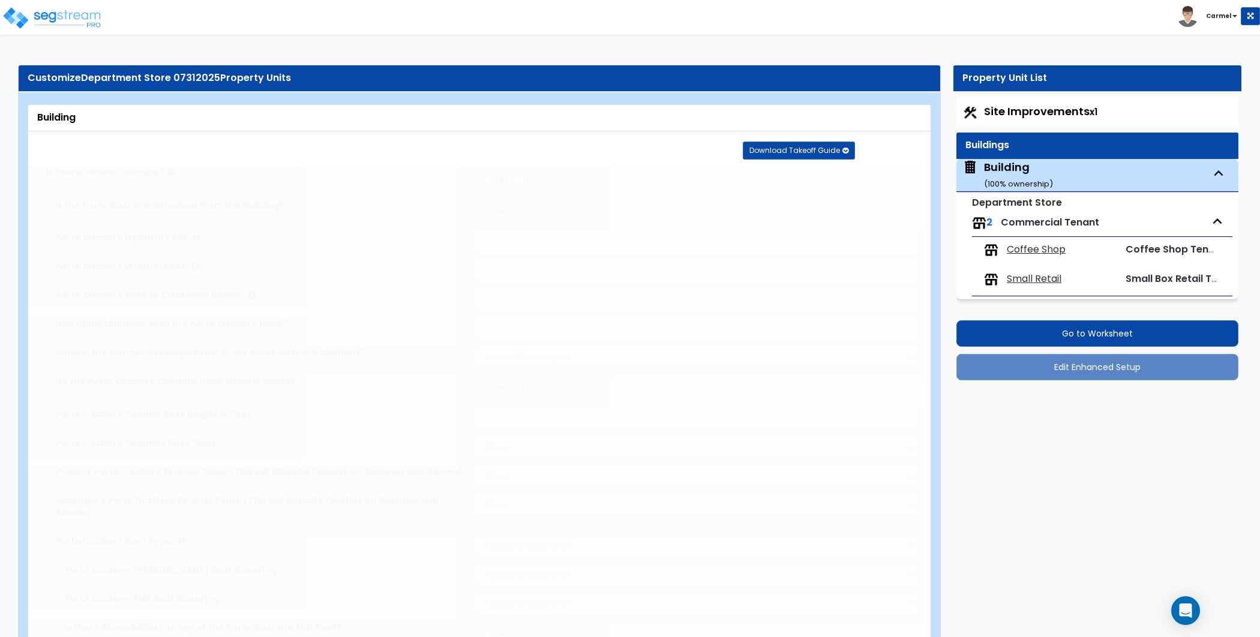
type input "6000"
type input "1"
type input "3000"
type input "1"
radio input "true"
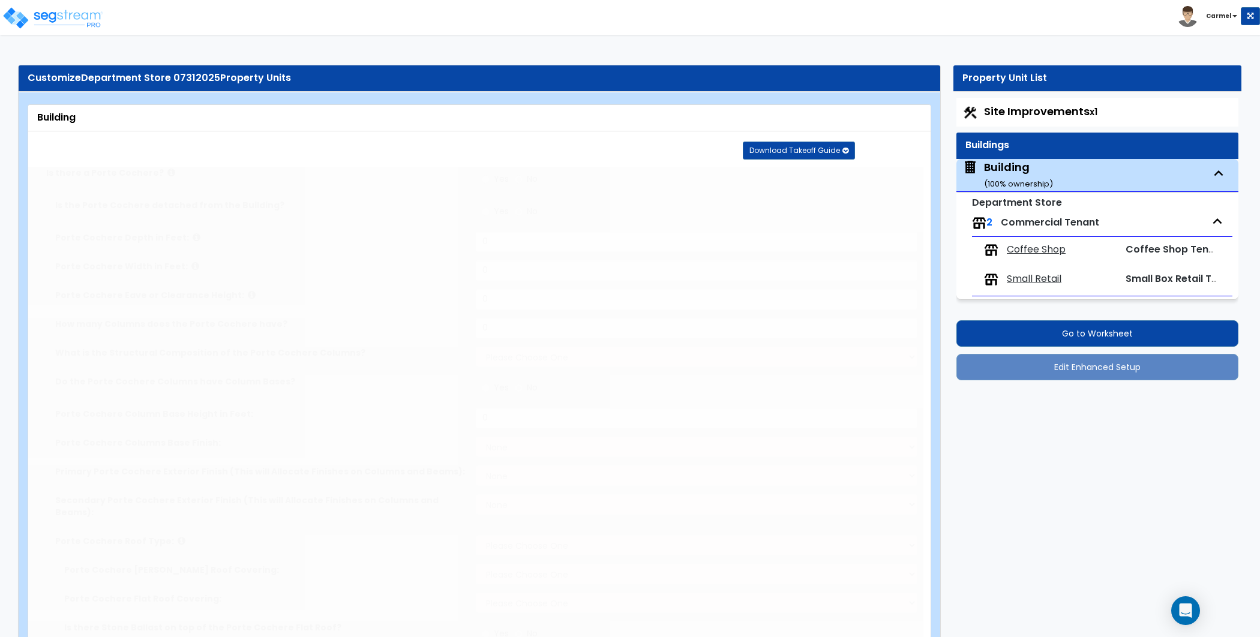
type input "5000"
type input "15"
type input "2"
radio input "true"
type input "2"
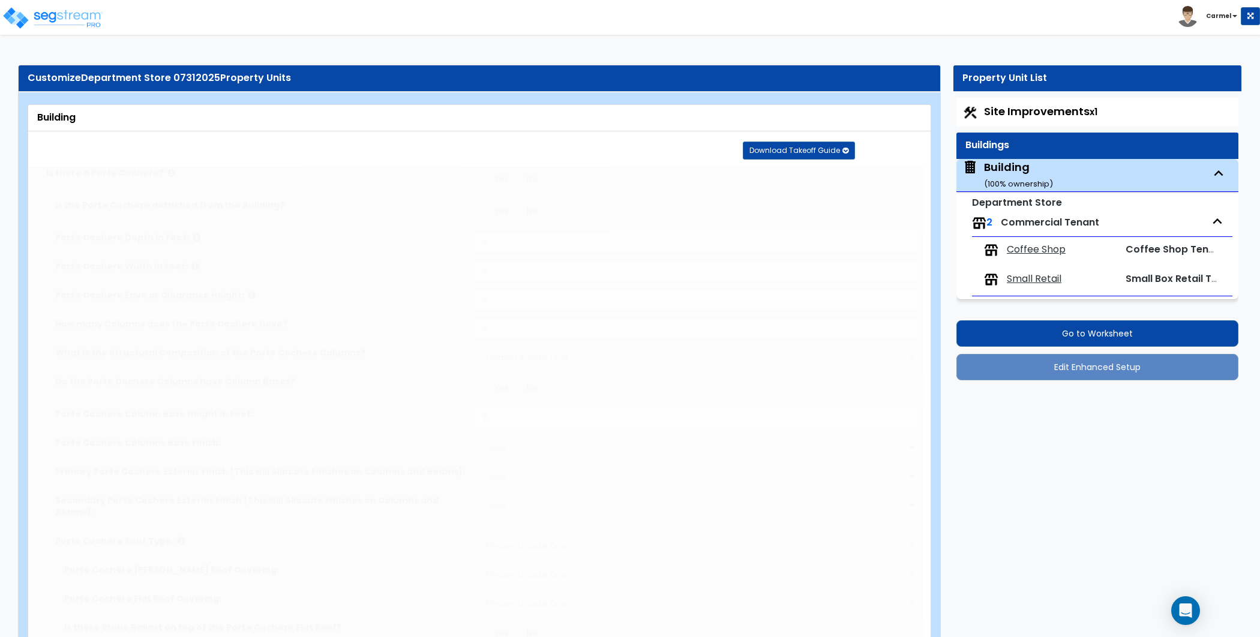
select select "2"
select select "1"
type input "25"
radio input "true"
select select "1"
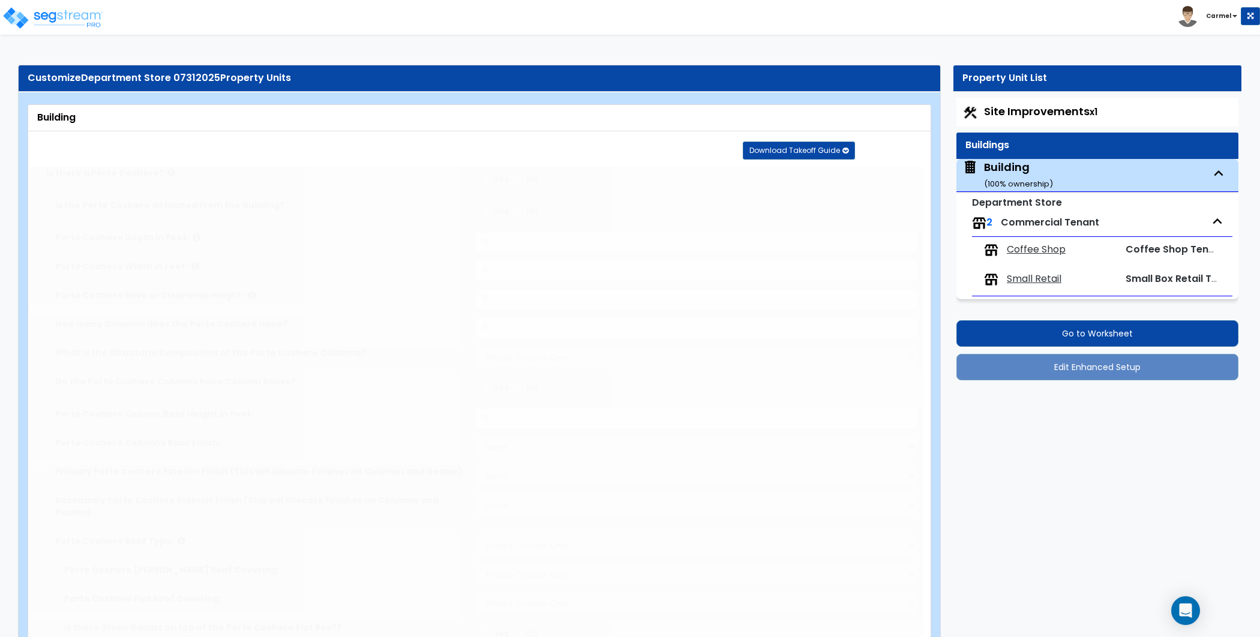
type input "50"
radio input "true"
select select "2"
select select "3"
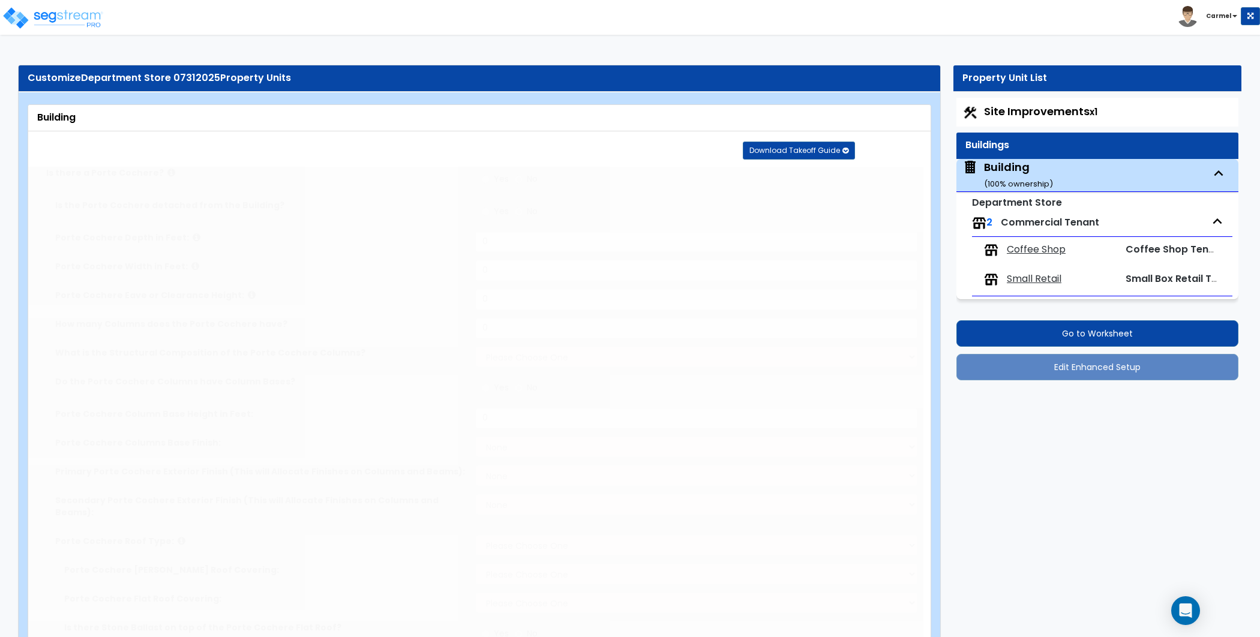
select select "9"
type input "30"
select select "5"
type input "30"
select select "7"
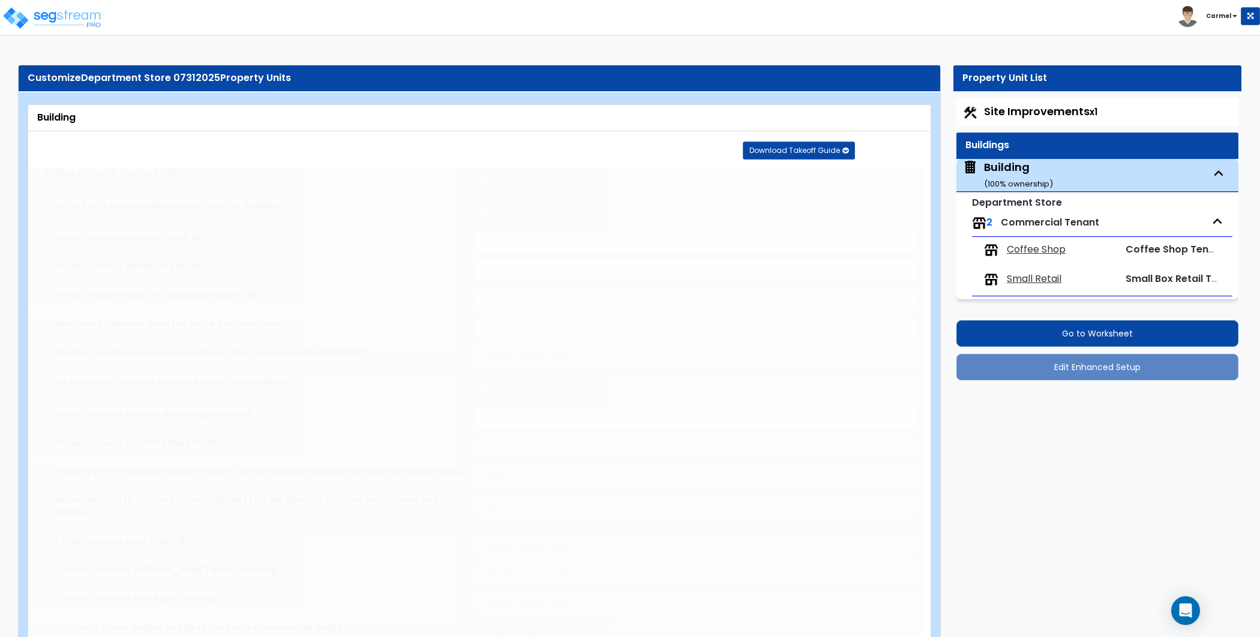
select select "3"
select select "1"
select select "4"
select select "1"
select select "3"
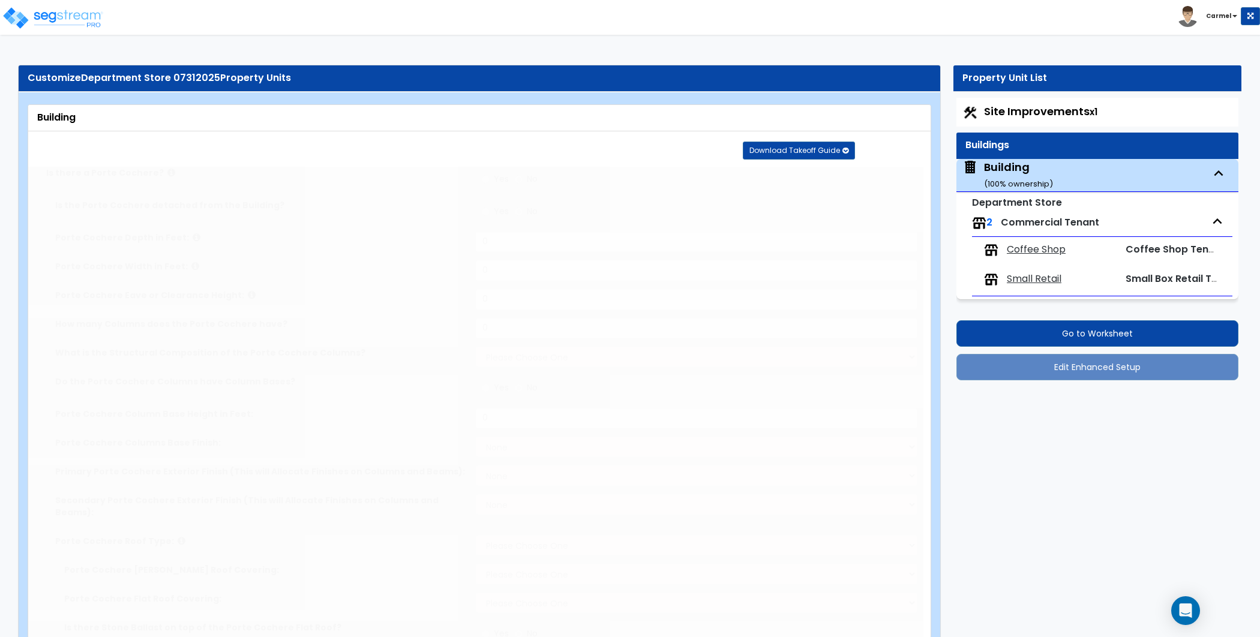
radio input "true"
select select "5"
type input "10"
radio input "true"
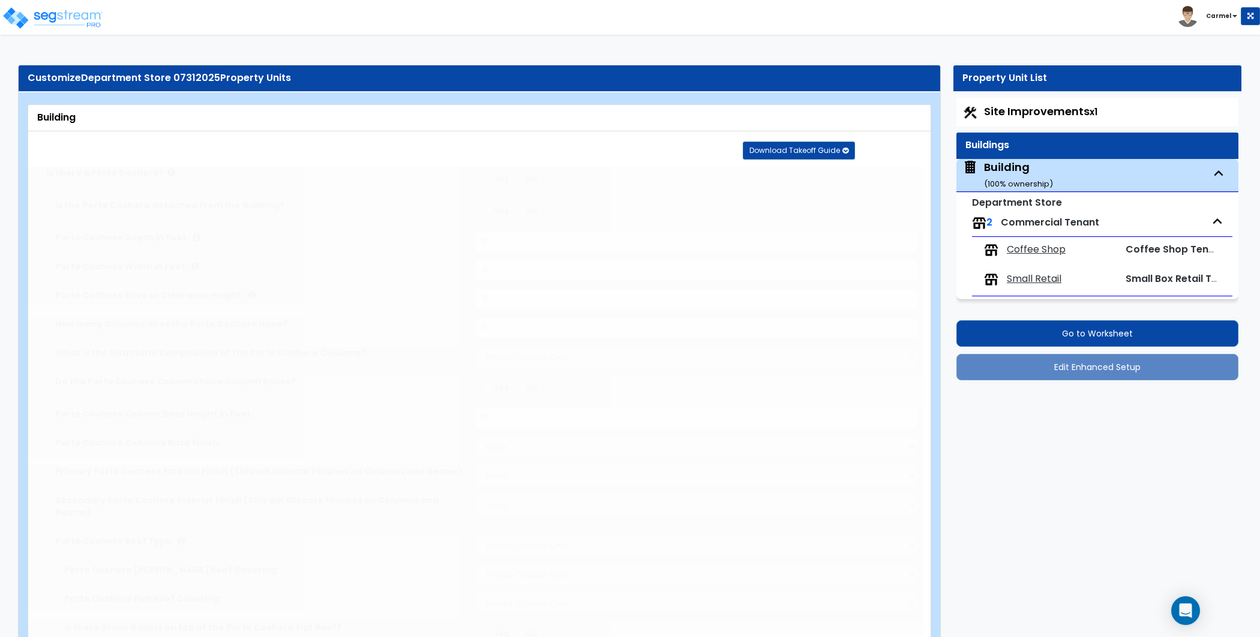
select select "3"
type input "50"
radio input "true"
type input "120"
radio input "true"
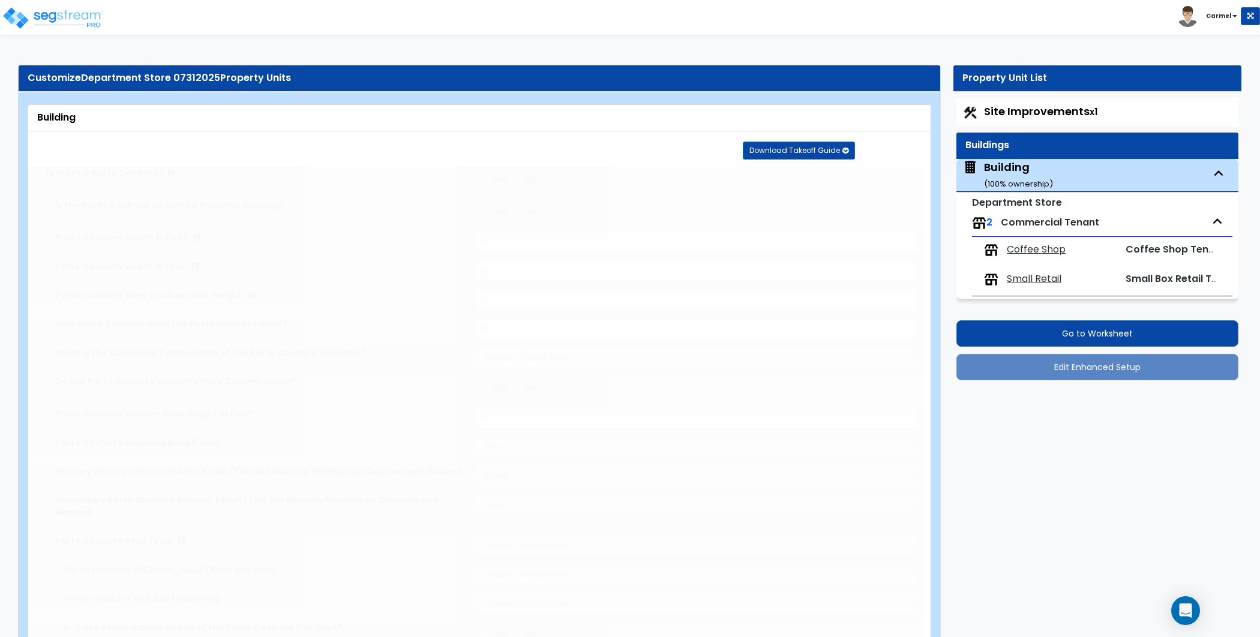
type input "6"
type input "8"
type input "10"
radio input "true"
type input "3"
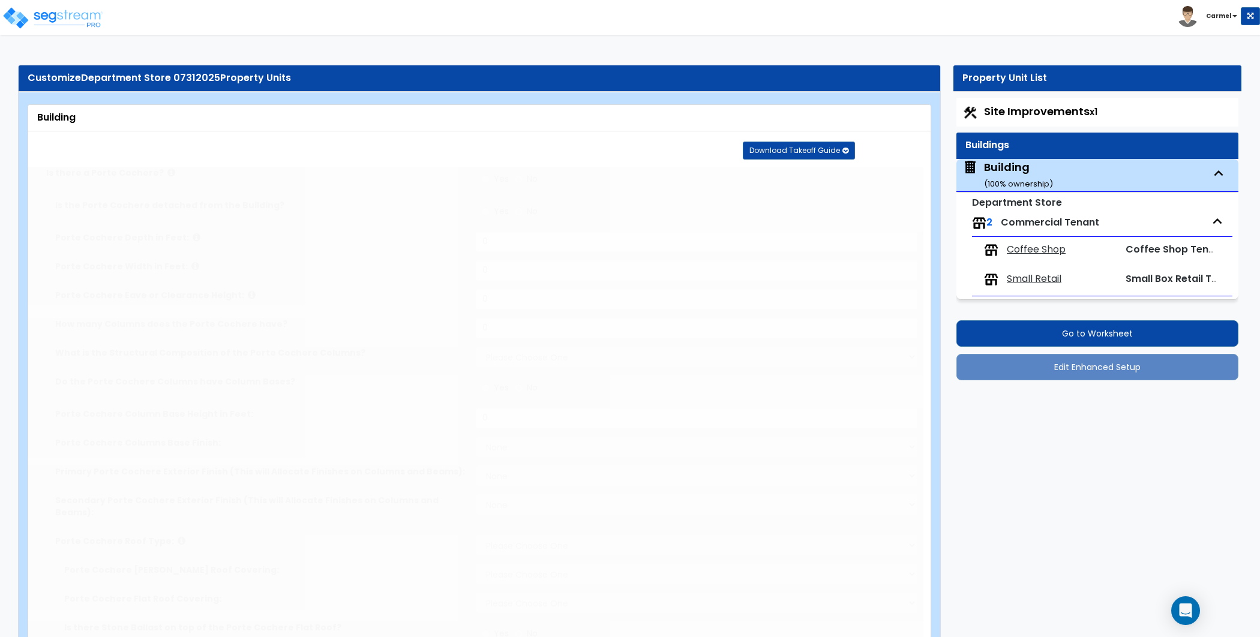
radio input "true"
type input "10"
radio input "true"
type input "200"
radio input "true"
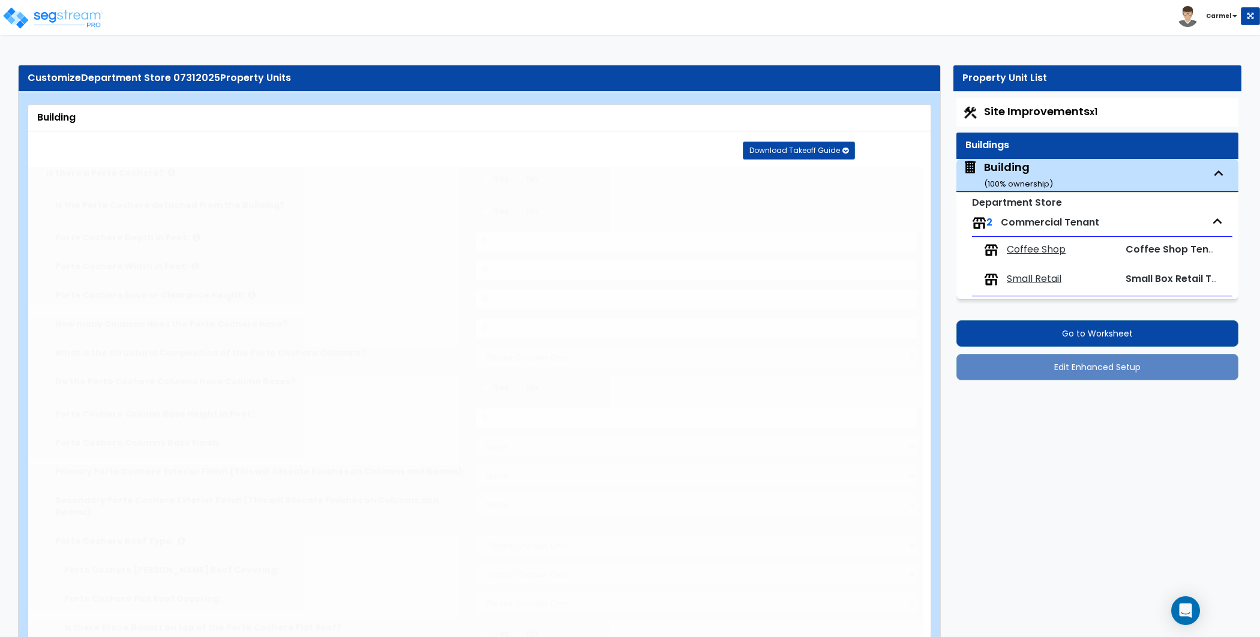
type input "800"
radio input "true"
select select "2"
type input "3"
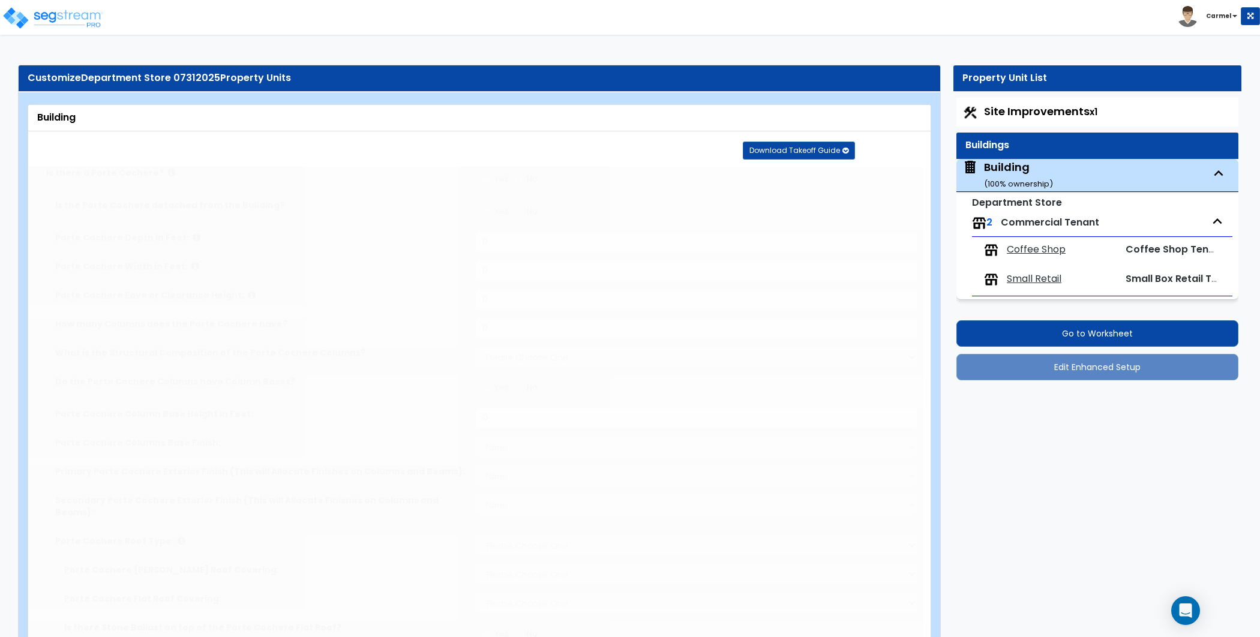
type input "4"
type input "5"
radio input "true"
type input "4"
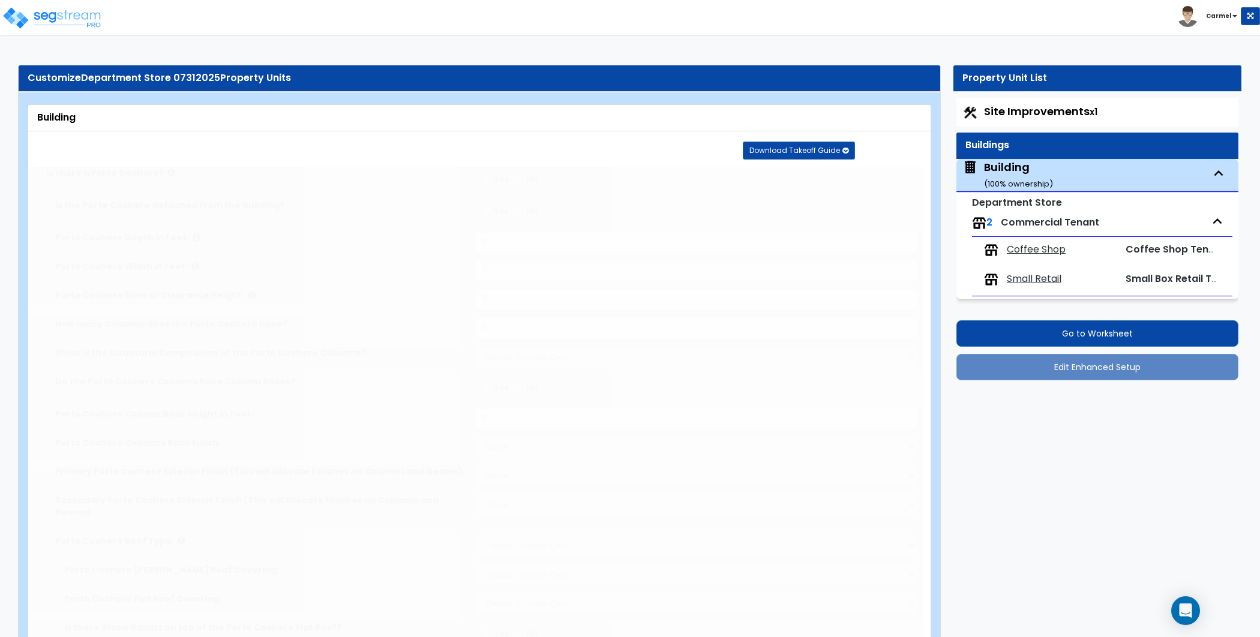
radio input "true"
type input "2"
radio input "true"
select select "1"
select select "2"
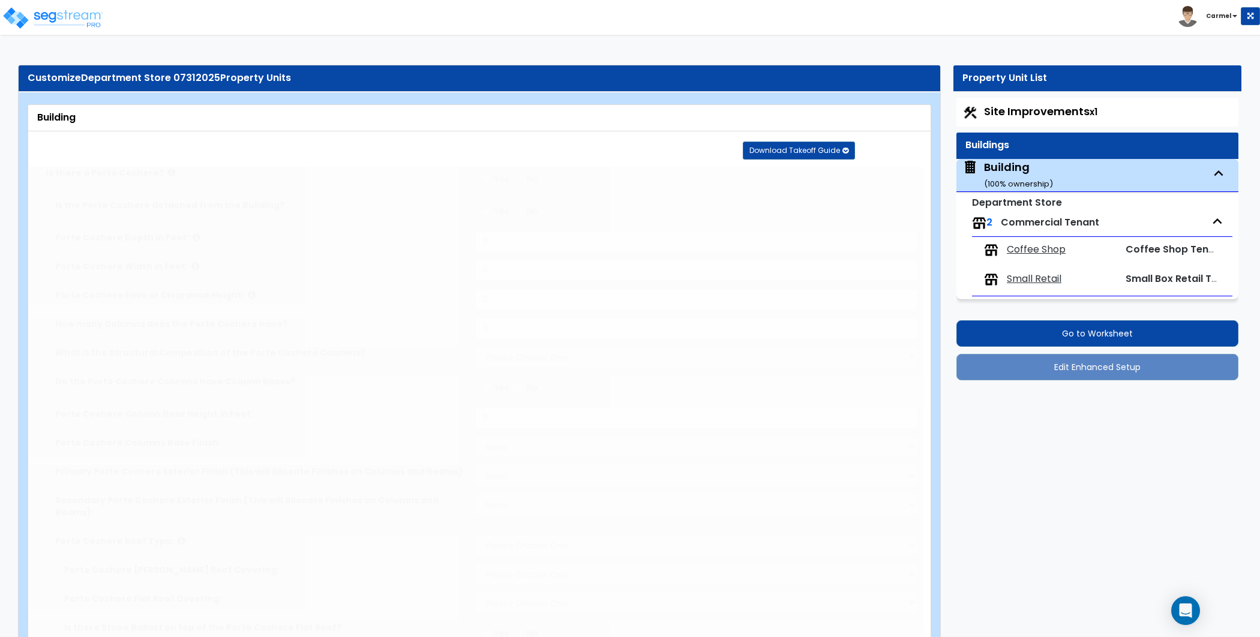
type input "5"
select select "2"
radio input "true"
select select "1"
select select "2"
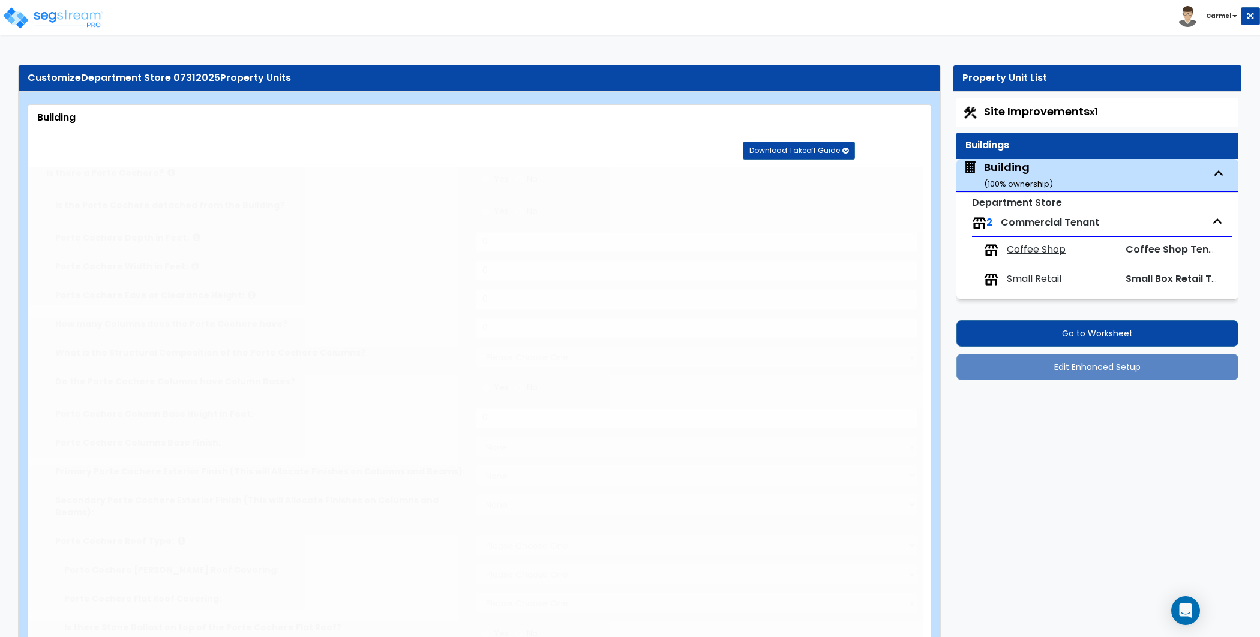
radio input "true"
select select "2"
type input "45"
type input "10"
radio input "true"
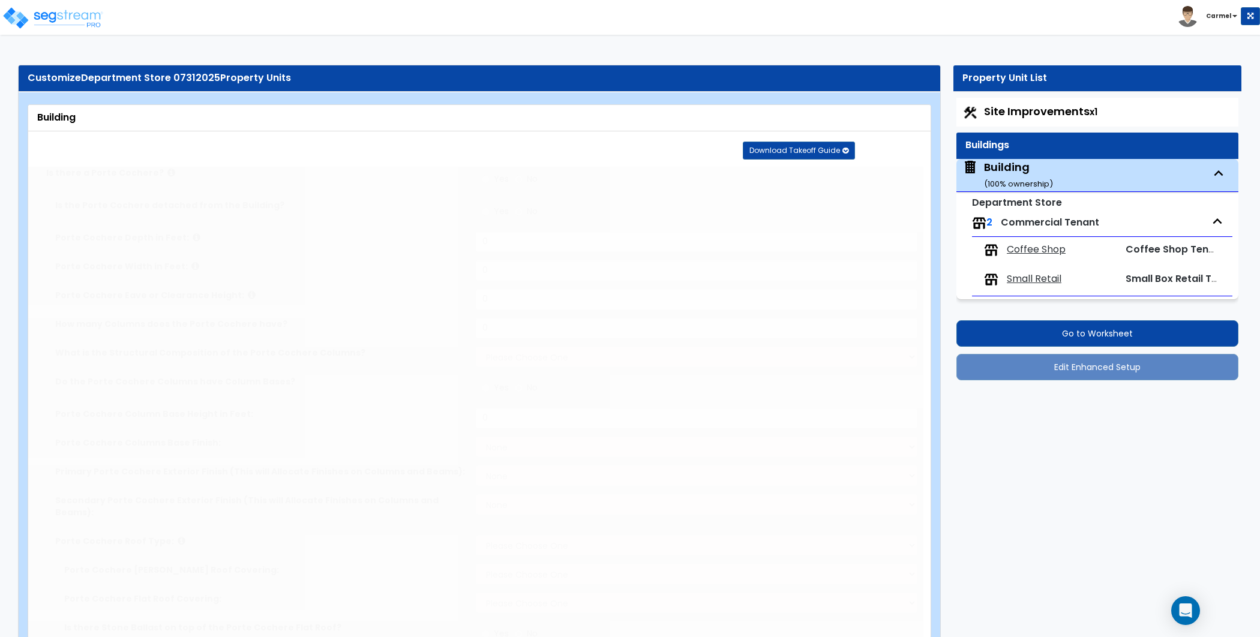
type input "800"
select select "1"
select select "3"
type input "9"
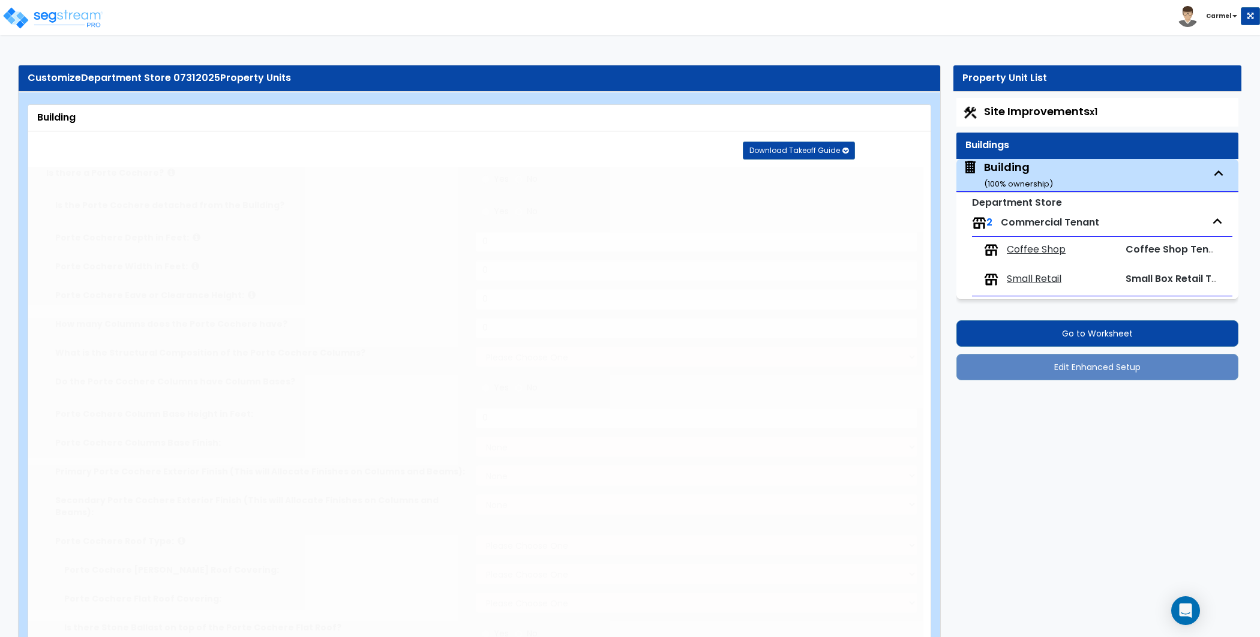
radio input "true"
type input "2"
radio input "true"
select select "2"
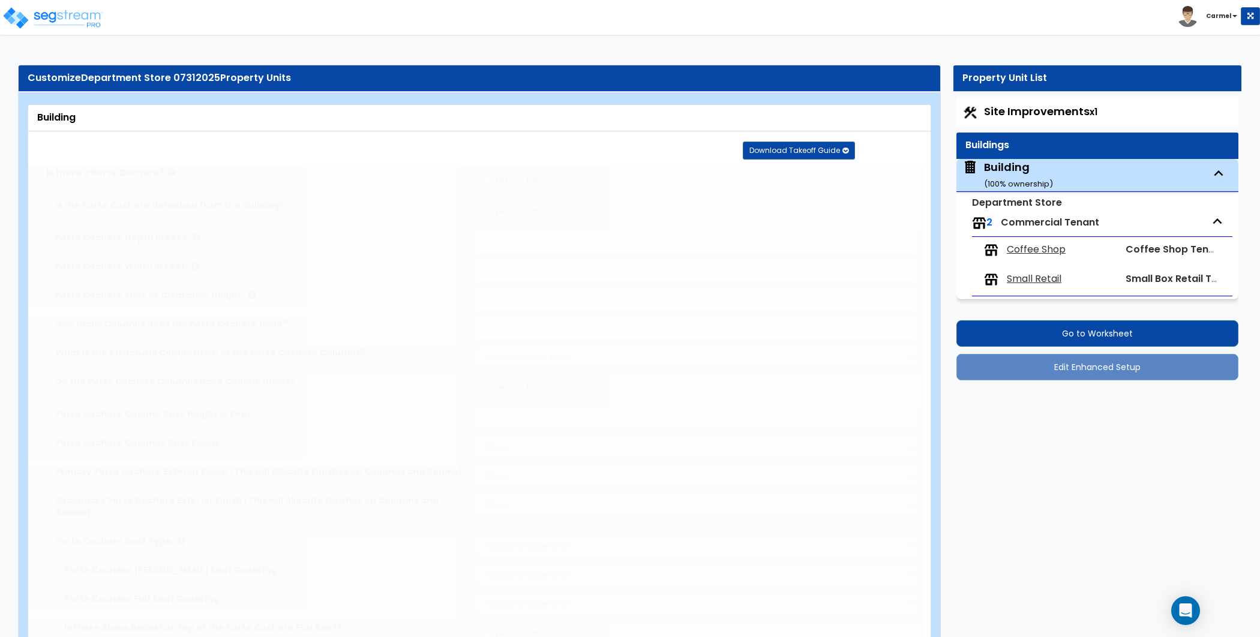
type input "4"
select select "3"
type input "4"
radio input "true"
type input "400"
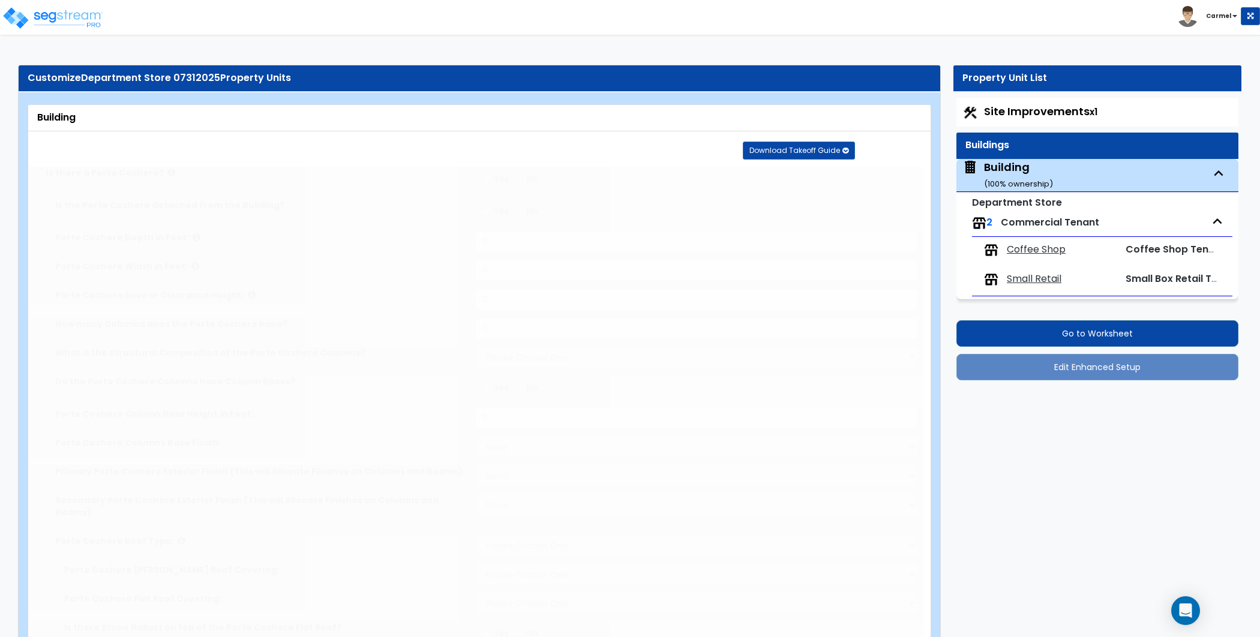
select select "3"
radio input "true"
type input "2"
type input "300"
select select "8"
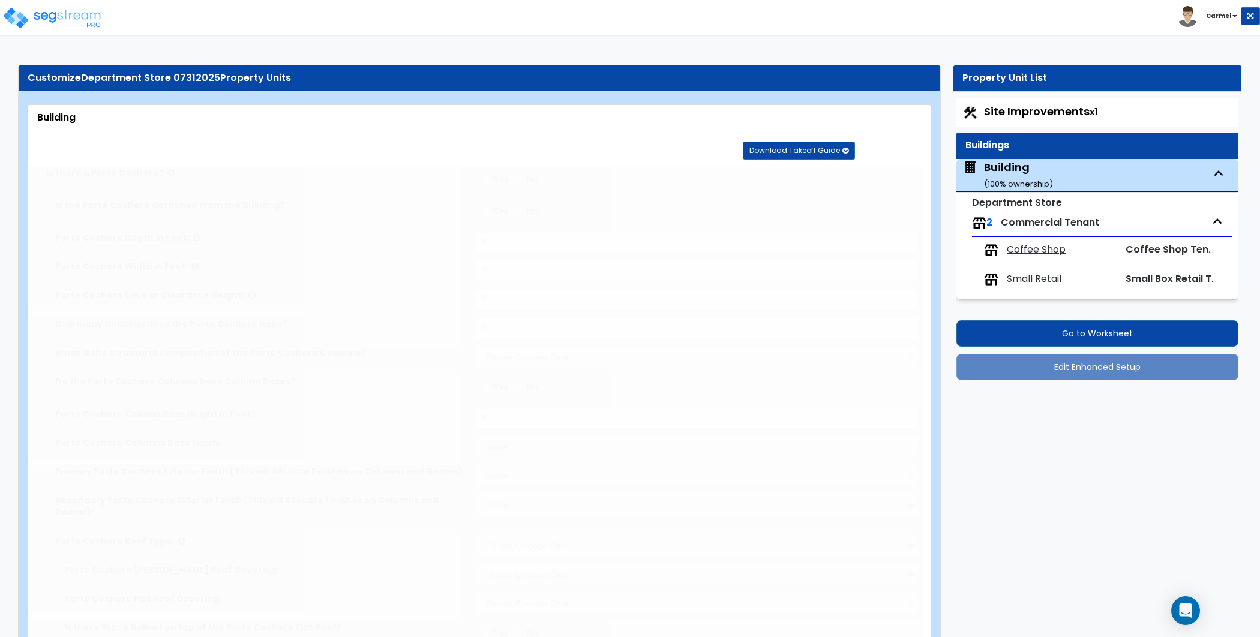
type input "12"
type input "2"
select select "1"
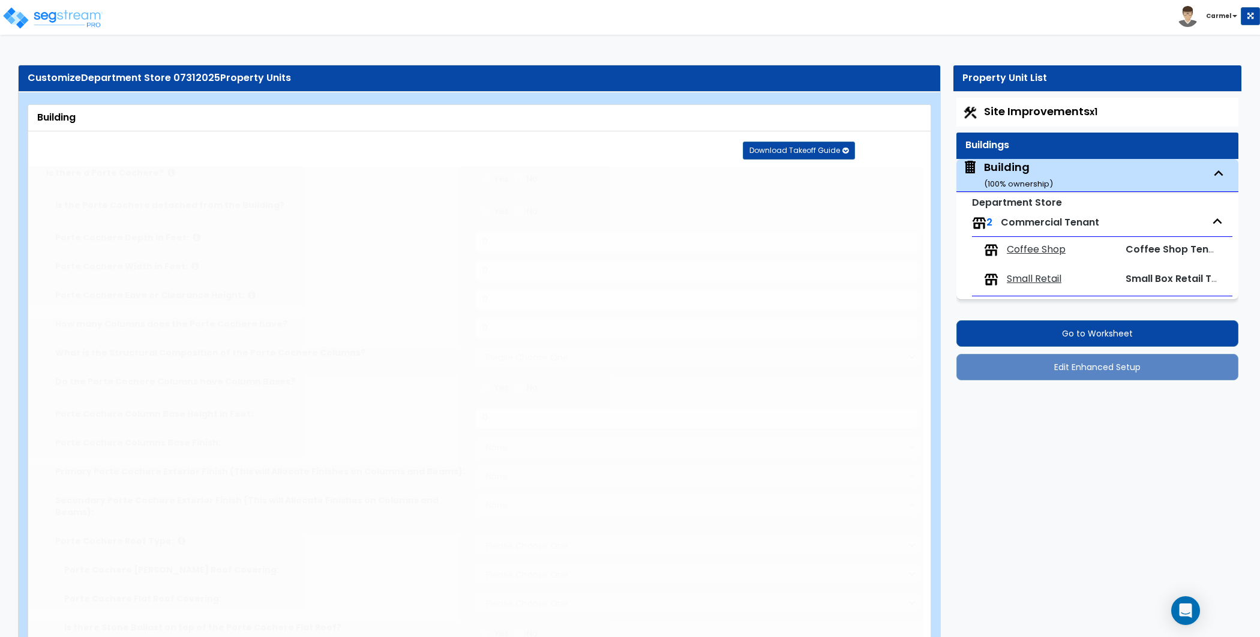
type input "2"
radio input "true"
type input "2"
radio input "true"
type input "2"
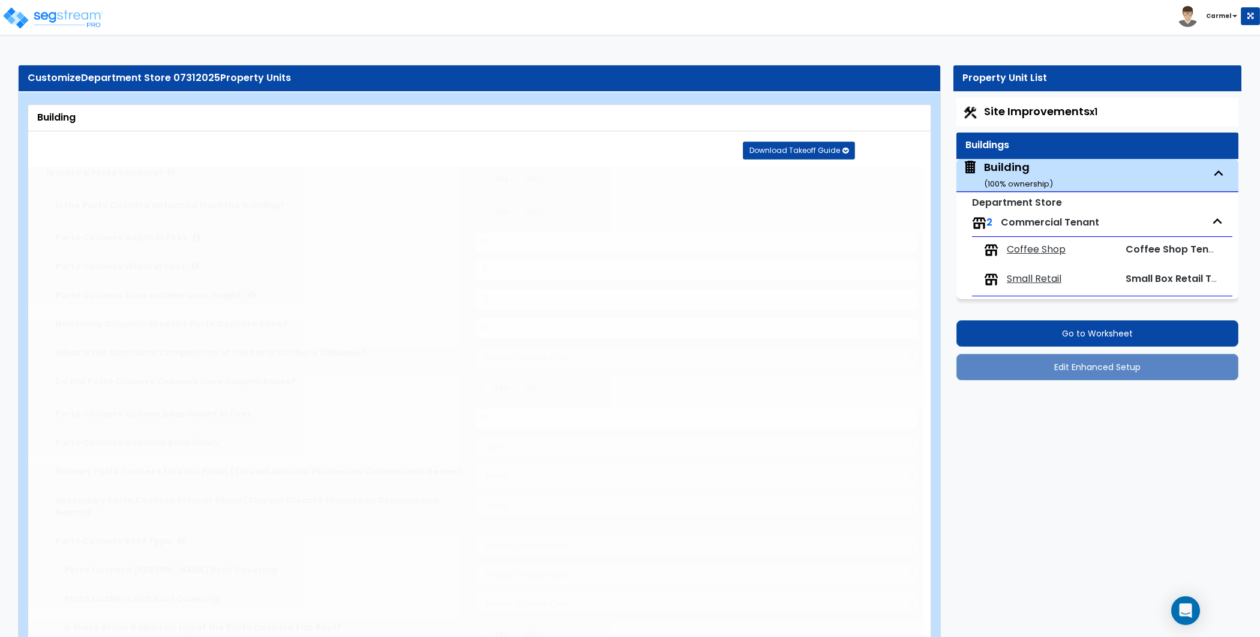
radio input "true"
type input "2"
radio input "true"
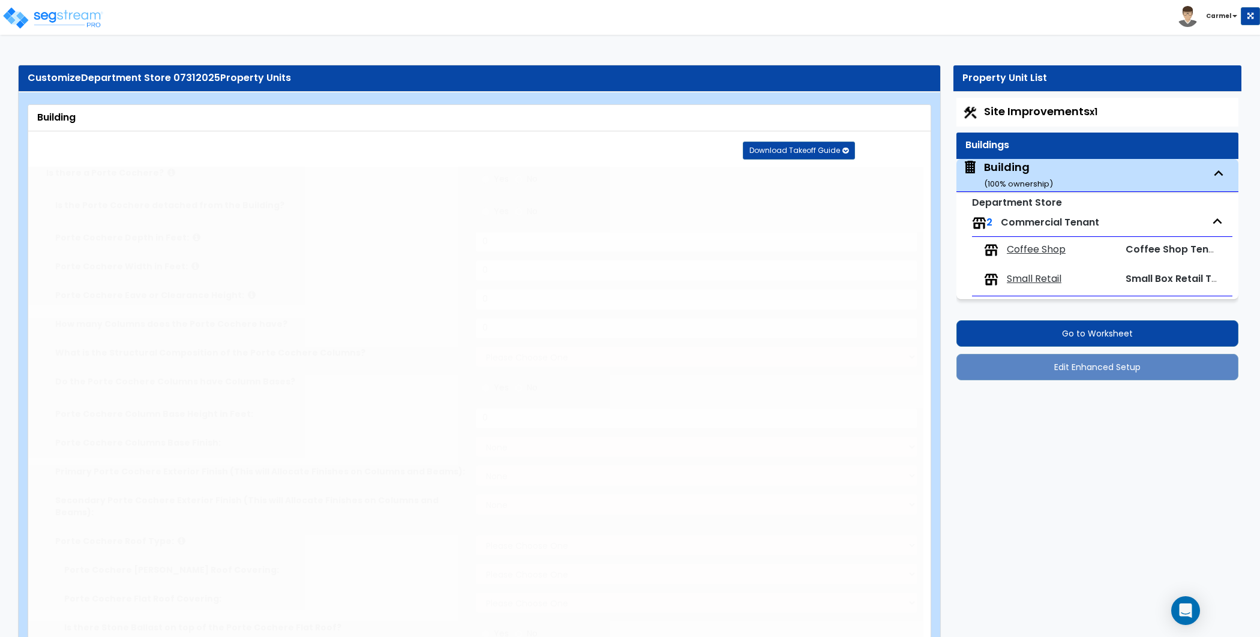
type input "4"
select select "1"
radio input "true"
type input "4"
radio input "true"
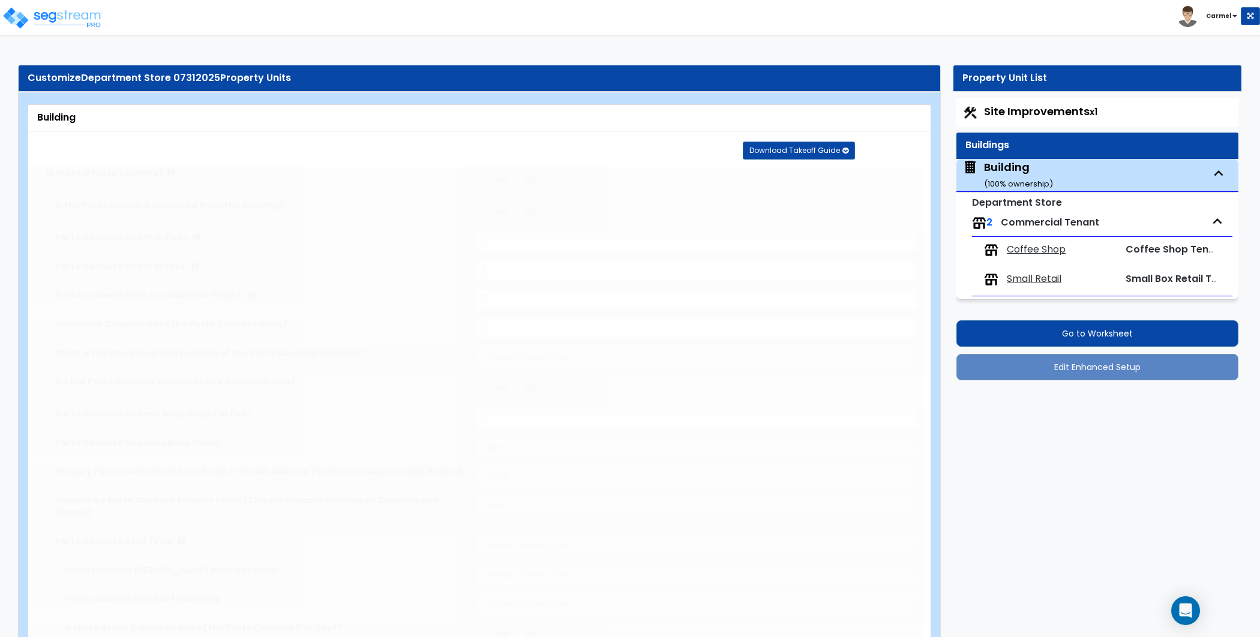
type input "4"
type input "12"
type input "6"
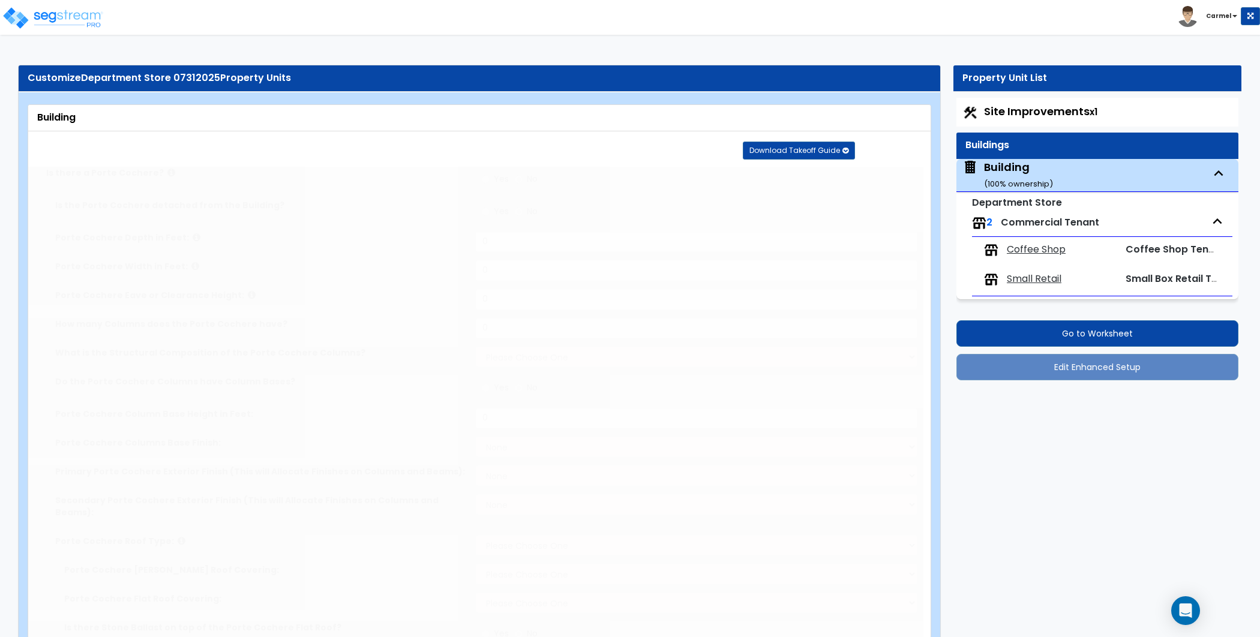
select select "1"
radio input "true"
type input "8"
radio input "true"
select select "1"
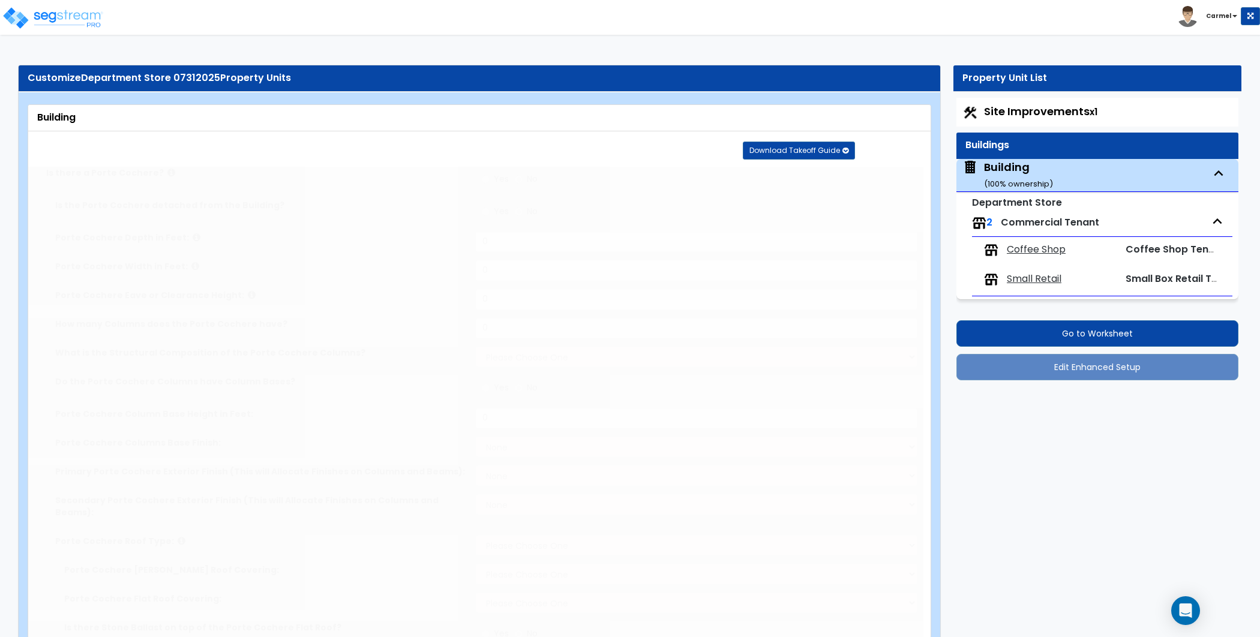
radio input "true"
select select "1"
radio input "true"
select select "3"
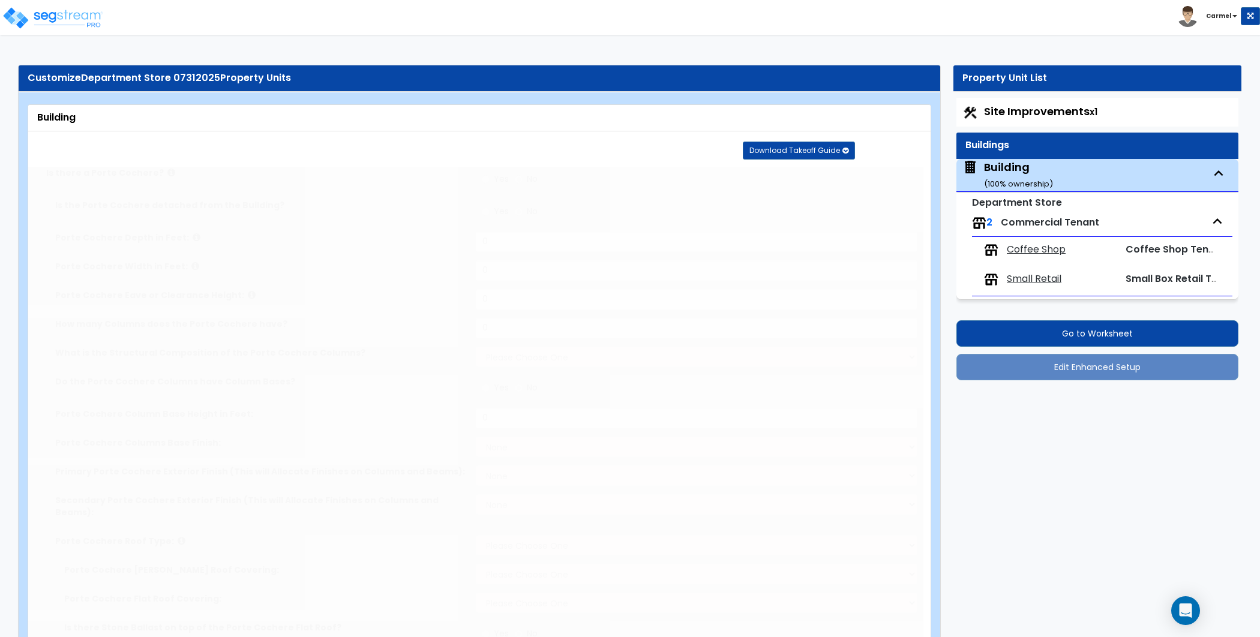
select select "3"
radio input "true"
type input "2"
select select "1"
radio input "true"
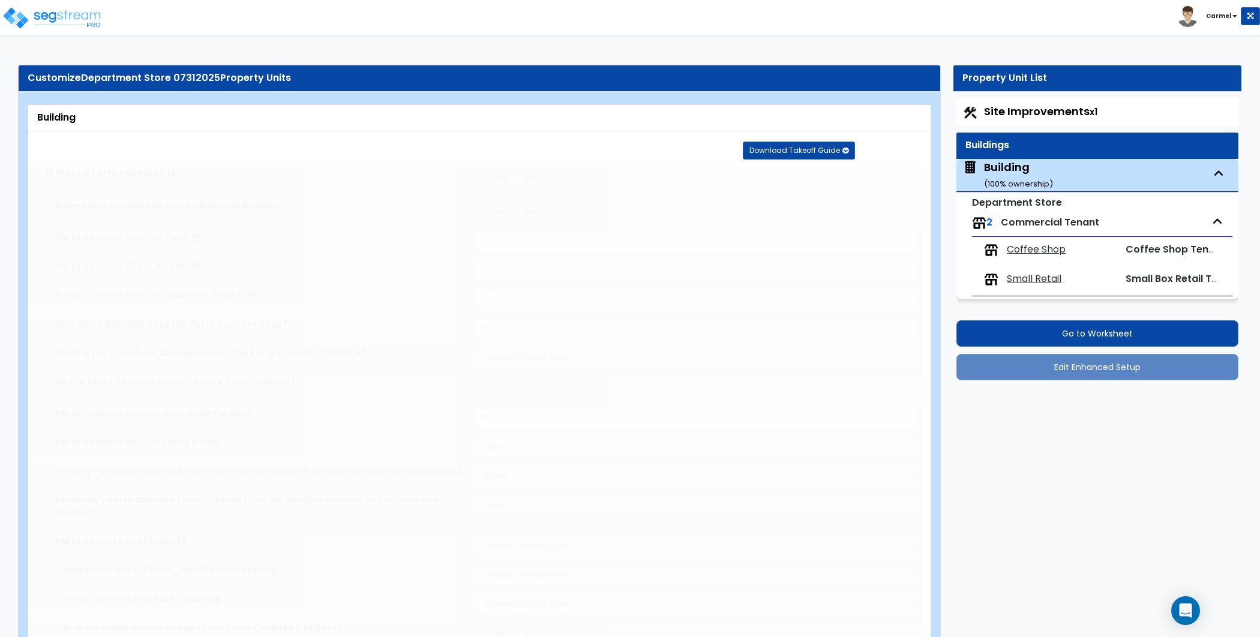
select select "7"
type input "24"
radio input "true"
type input "18"
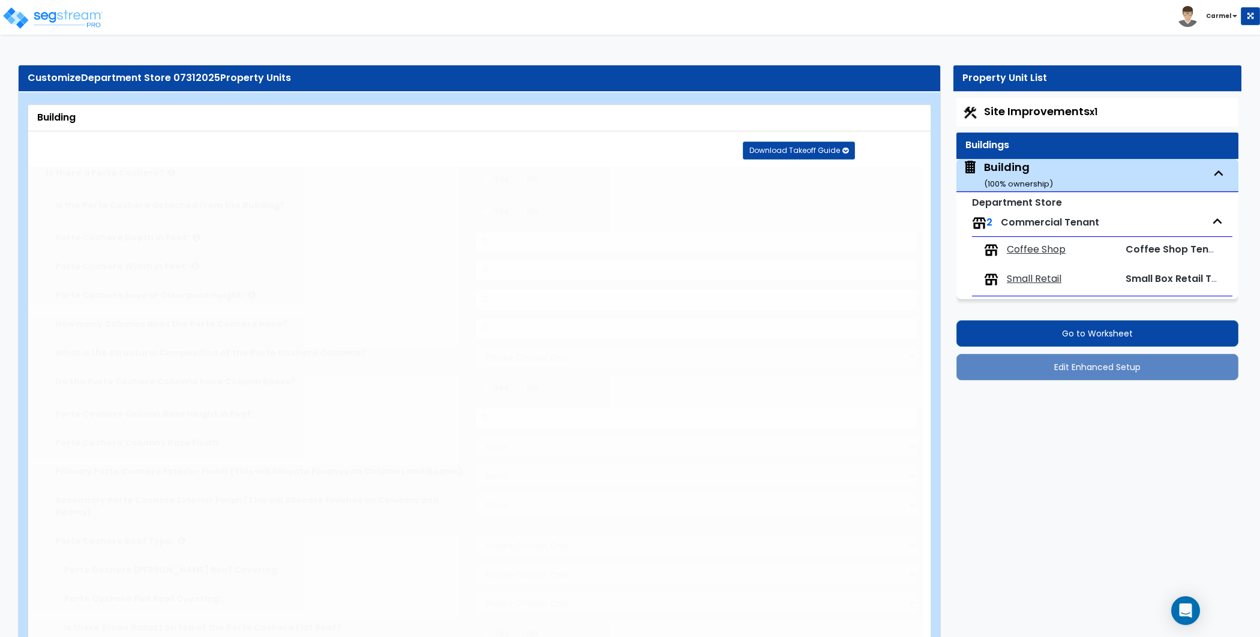
radio input "true"
type input "30"
radio input "true"
type input "8"
radio input "true"
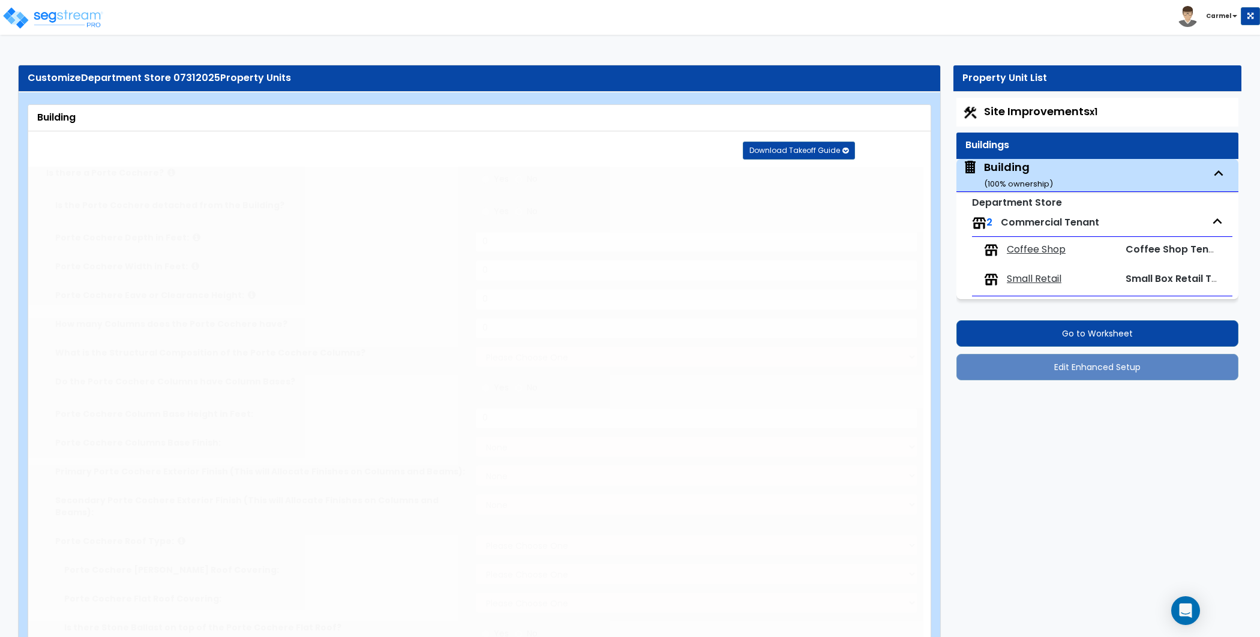
type input "10"
radio input "true"
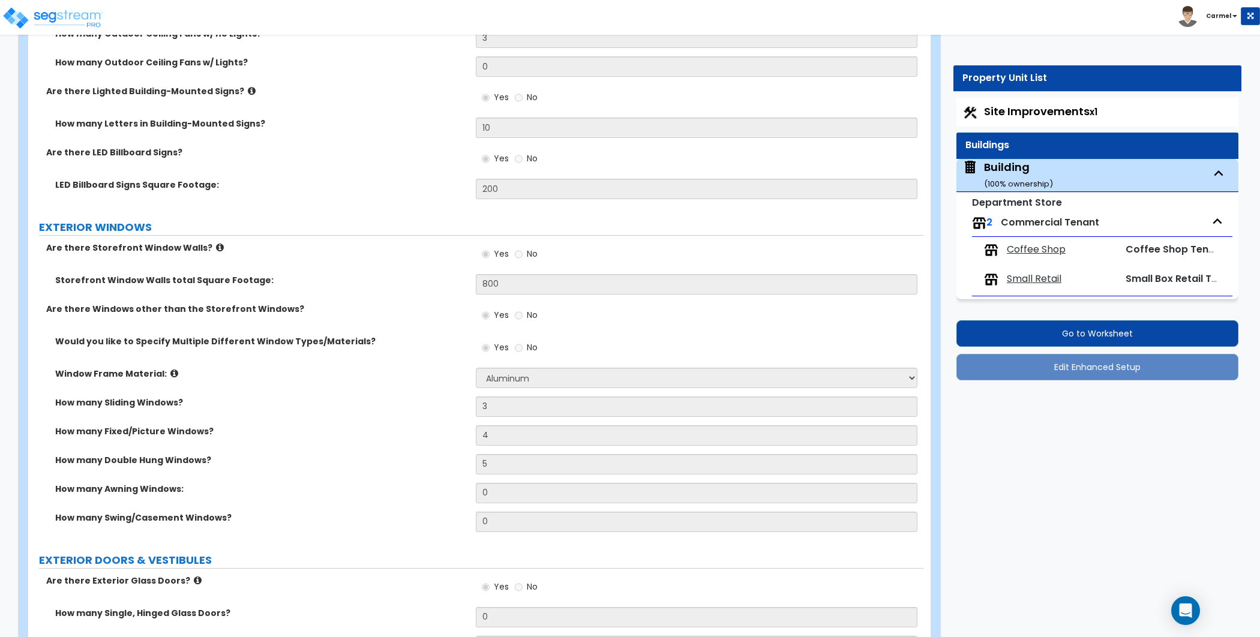
scroll to position [6707, 0]
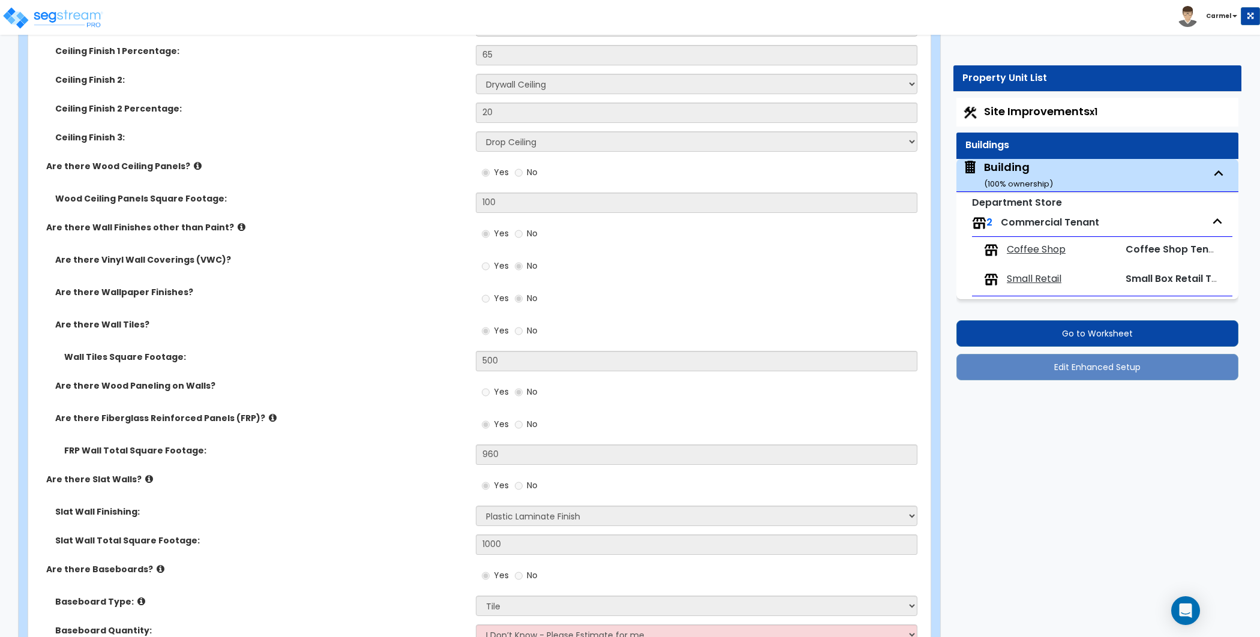
click at [1032, 252] on span "Coffee Shop" at bounding box center [1036, 250] width 59 height 14
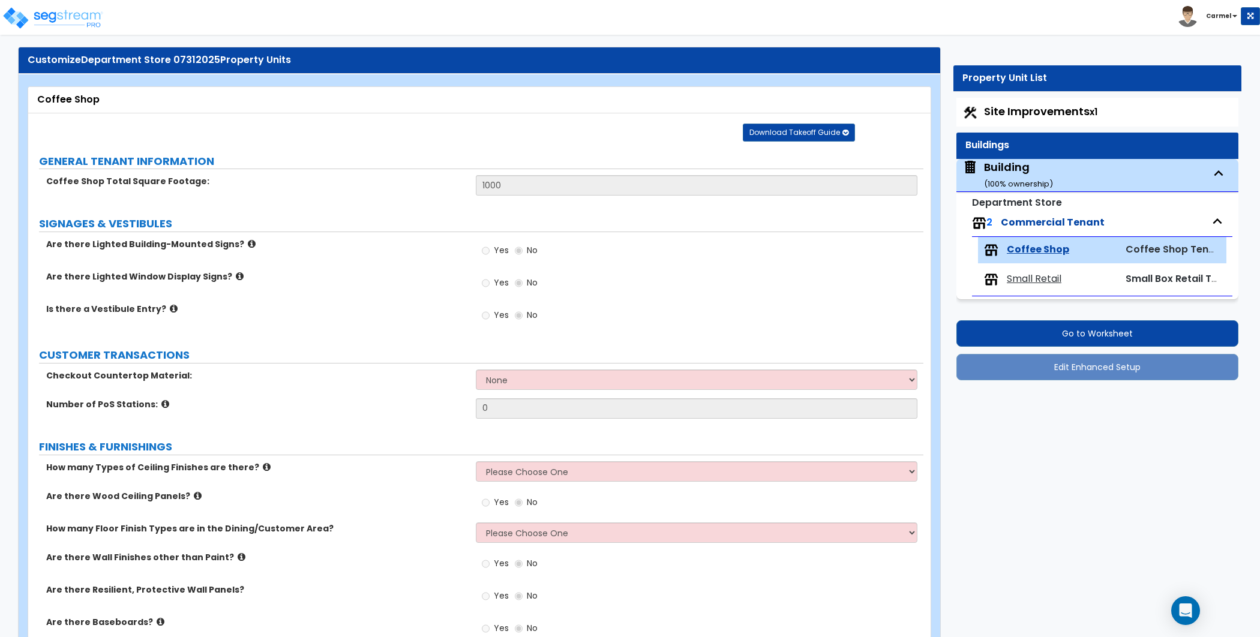
scroll to position [28, 0]
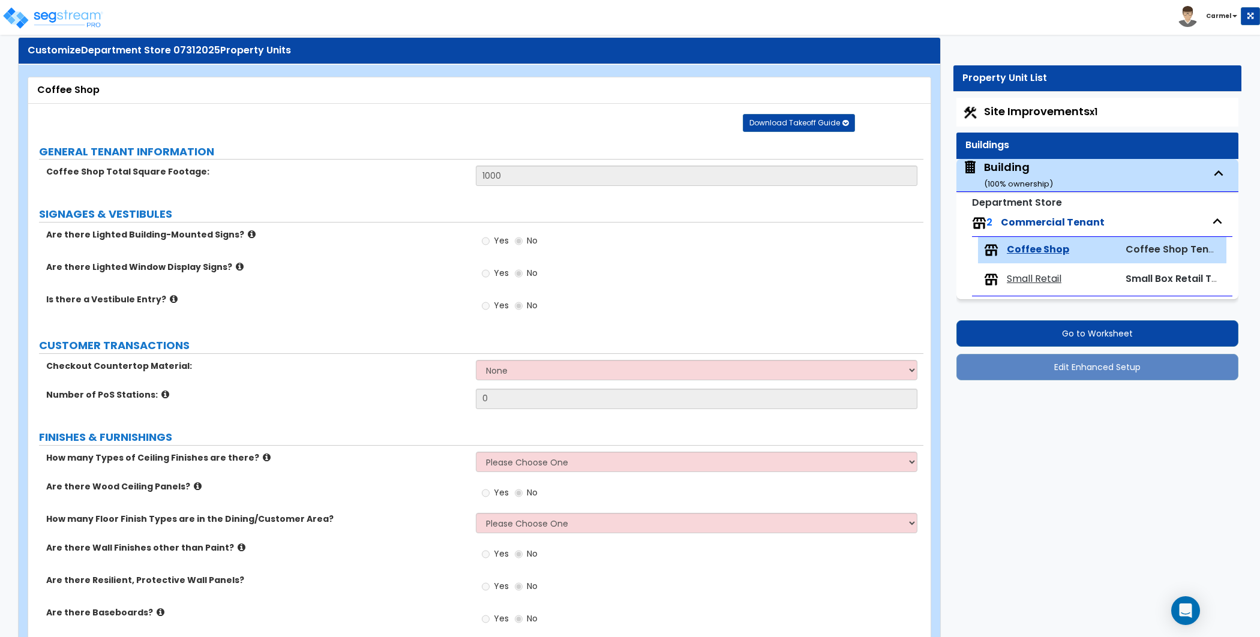
click at [1017, 269] on div "Small Retail Small Box Retail Tenant" at bounding box center [1102, 279] width 248 height 26
click at [1020, 275] on span "Small Retail" at bounding box center [1034, 279] width 55 height 14
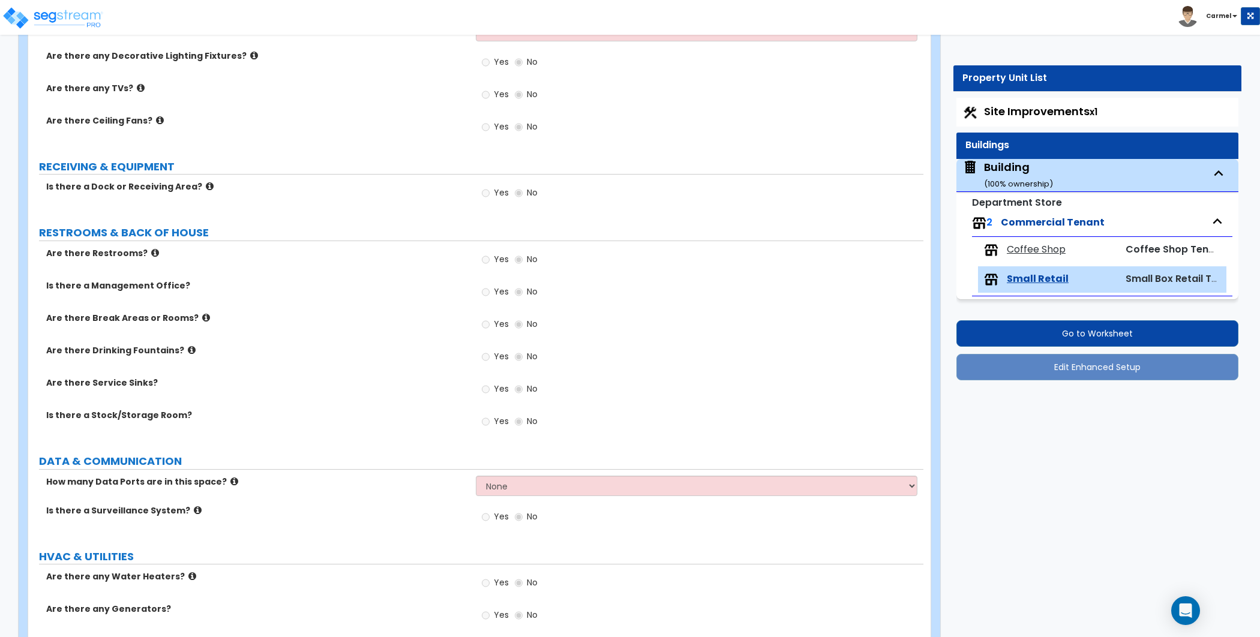
scroll to position [864, 0]
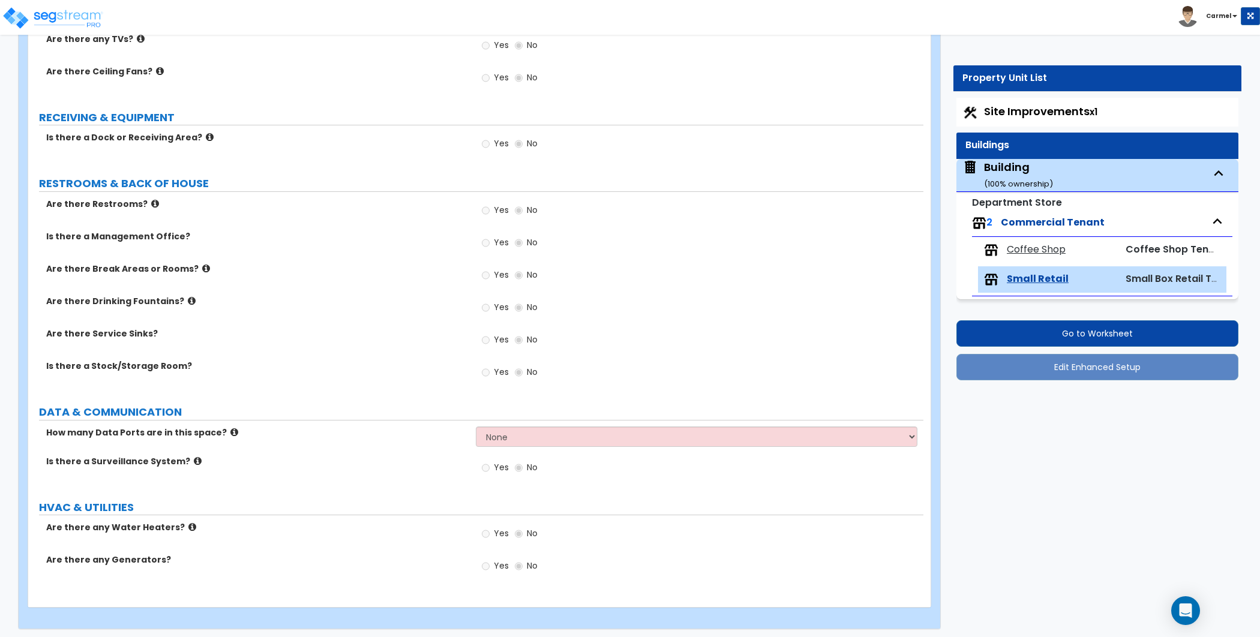
click at [1045, 251] on span "Coffee Shop" at bounding box center [1036, 250] width 59 height 14
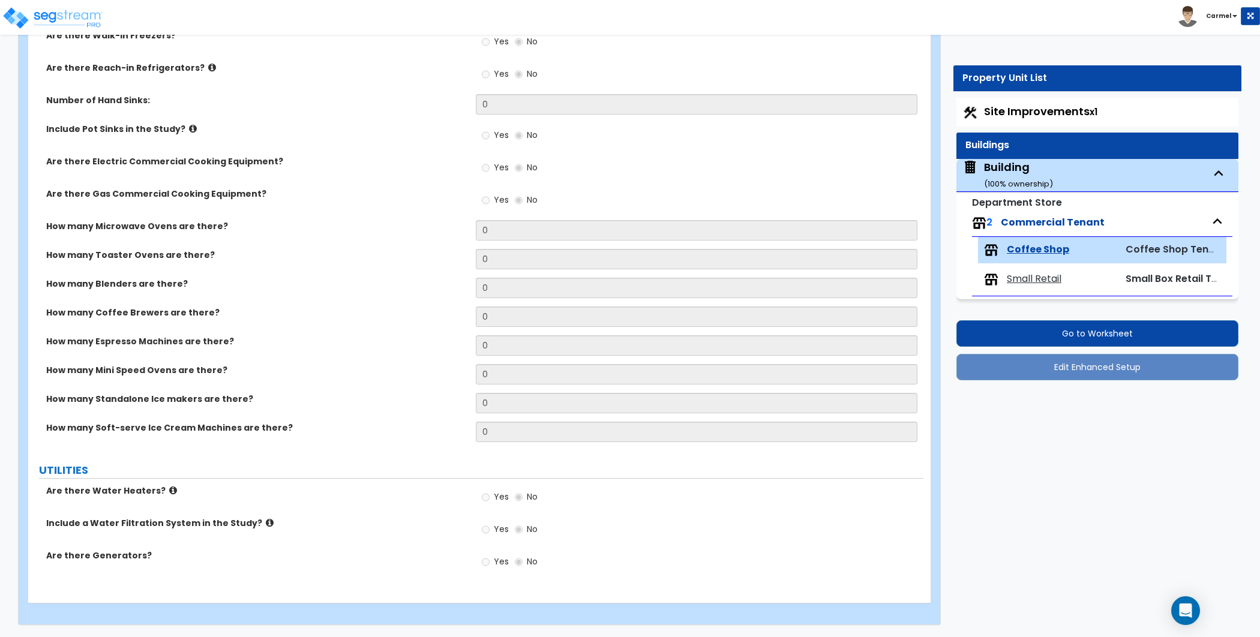
scroll to position [1509, 0]
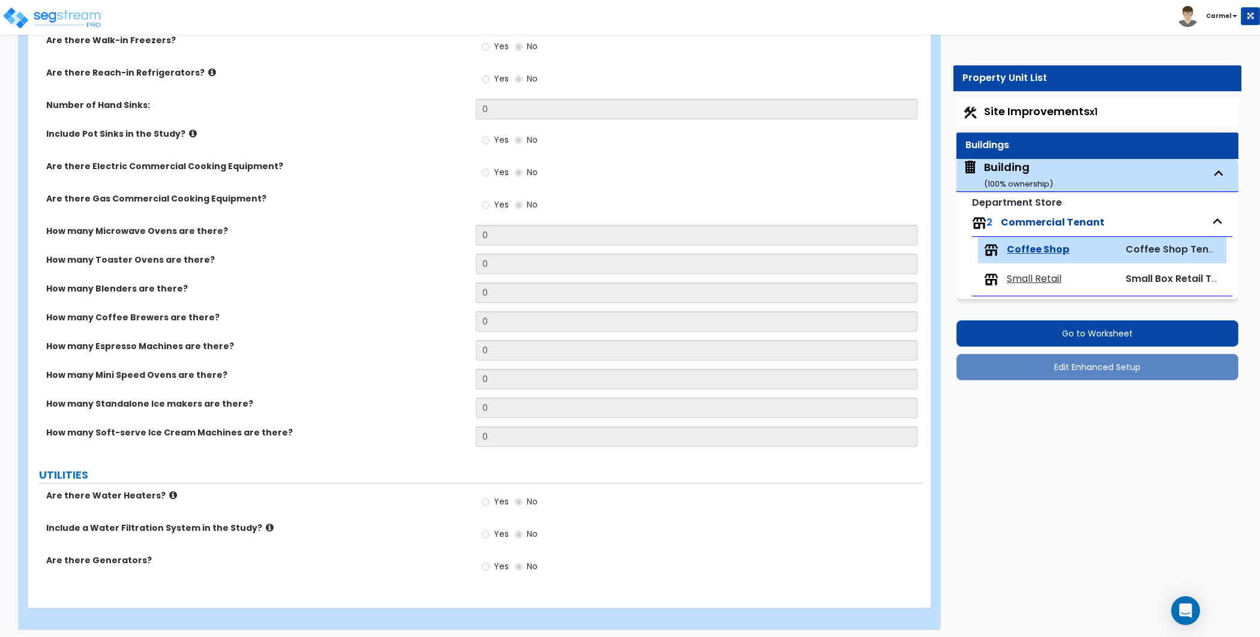
click at [1020, 170] on div "Building ( 100 % ownership)" at bounding box center [1018, 175] width 69 height 31
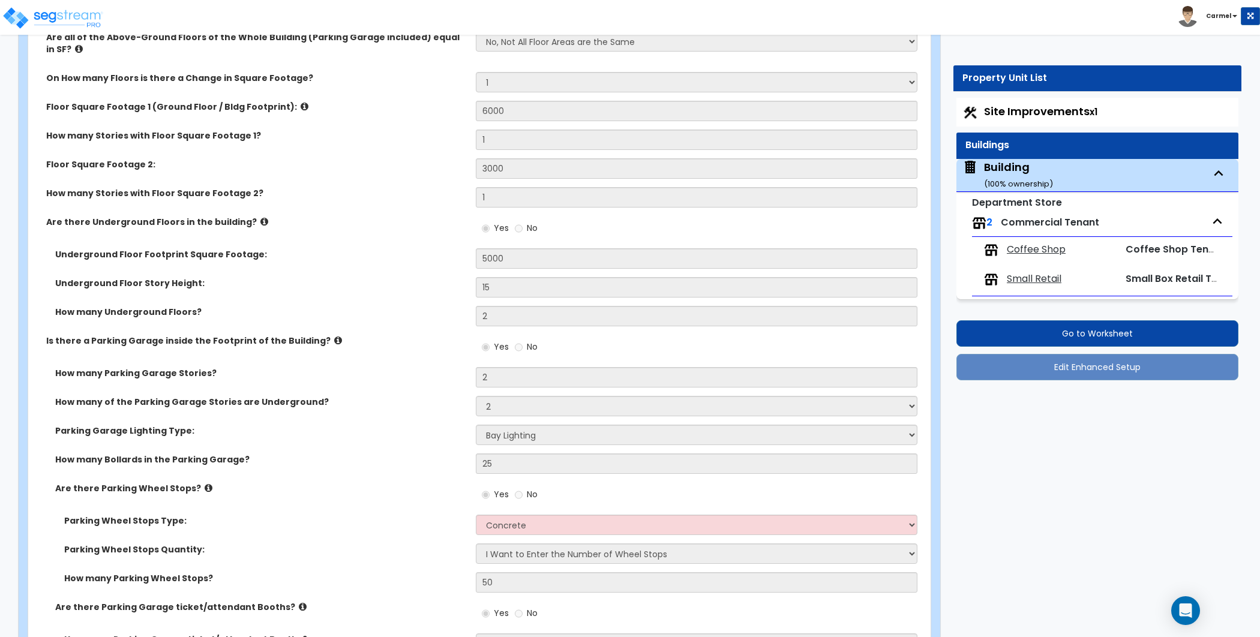
scroll to position [0, 0]
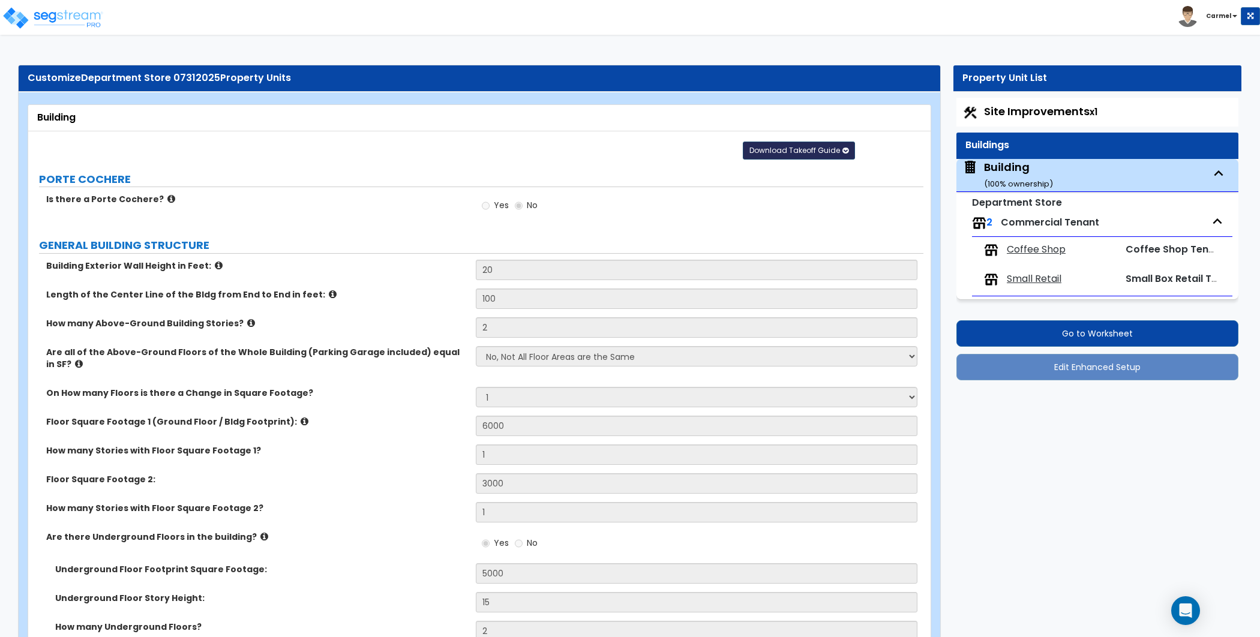
click at [807, 142] on button "Download Takeoff Guide" at bounding box center [799, 151] width 112 height 18
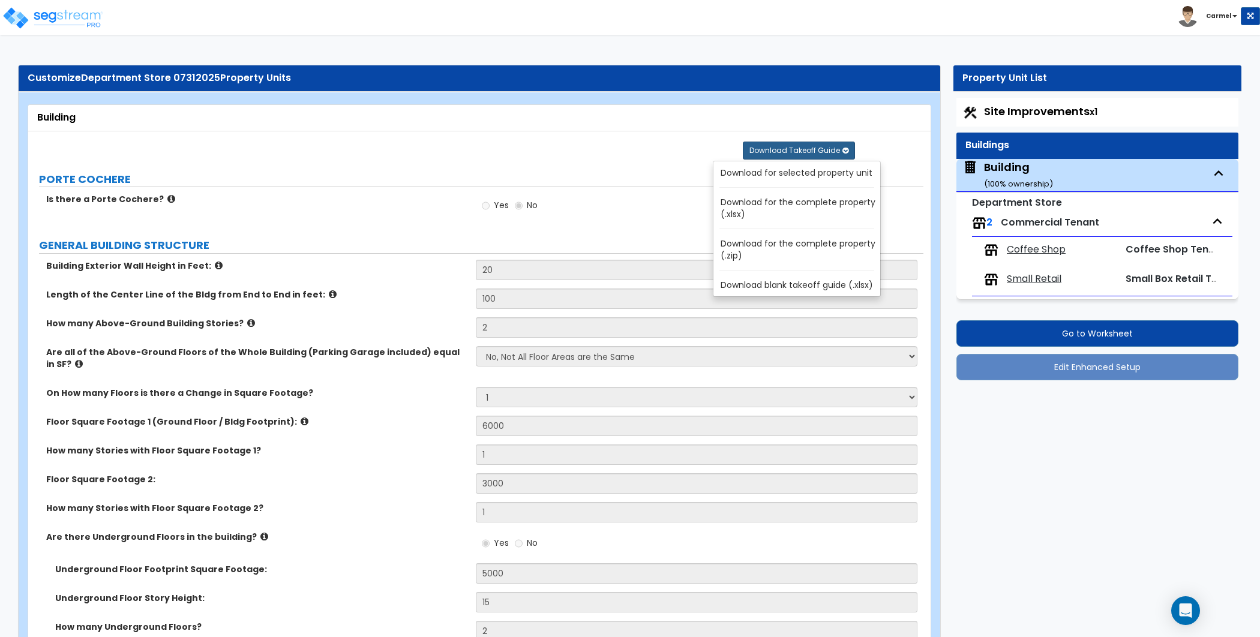
click at [821, 205] on link "Download for the complete property (.xlsx)" at bounding box center [799, 208] width 162 height 29
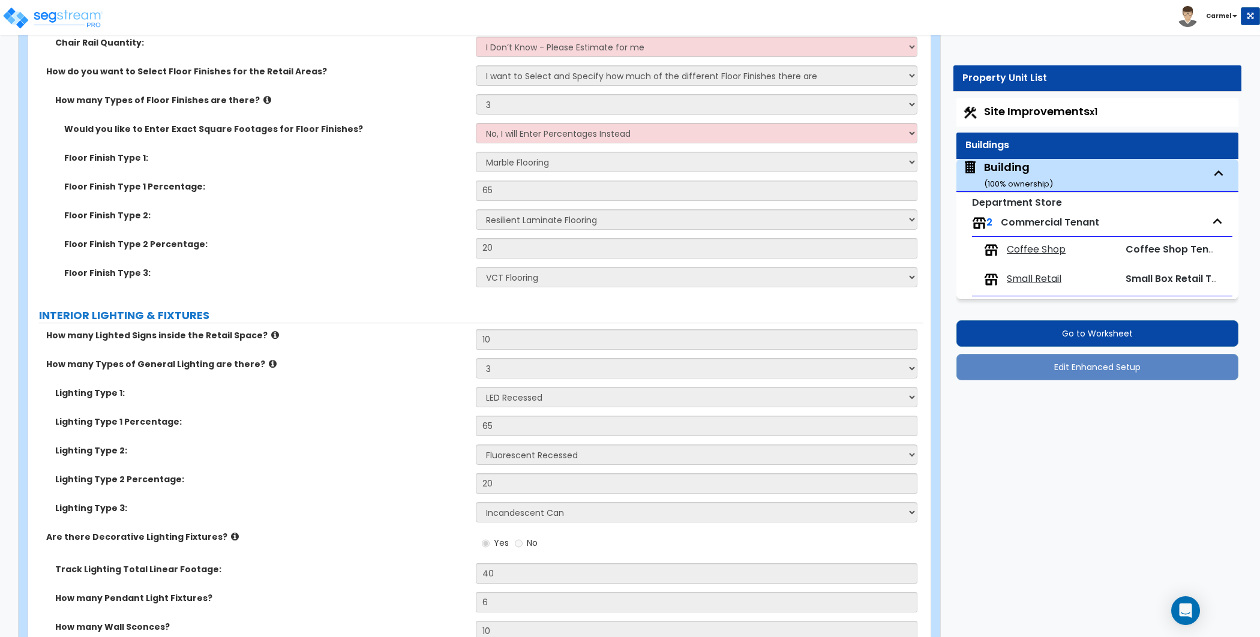
scroll to position [7237, 0]
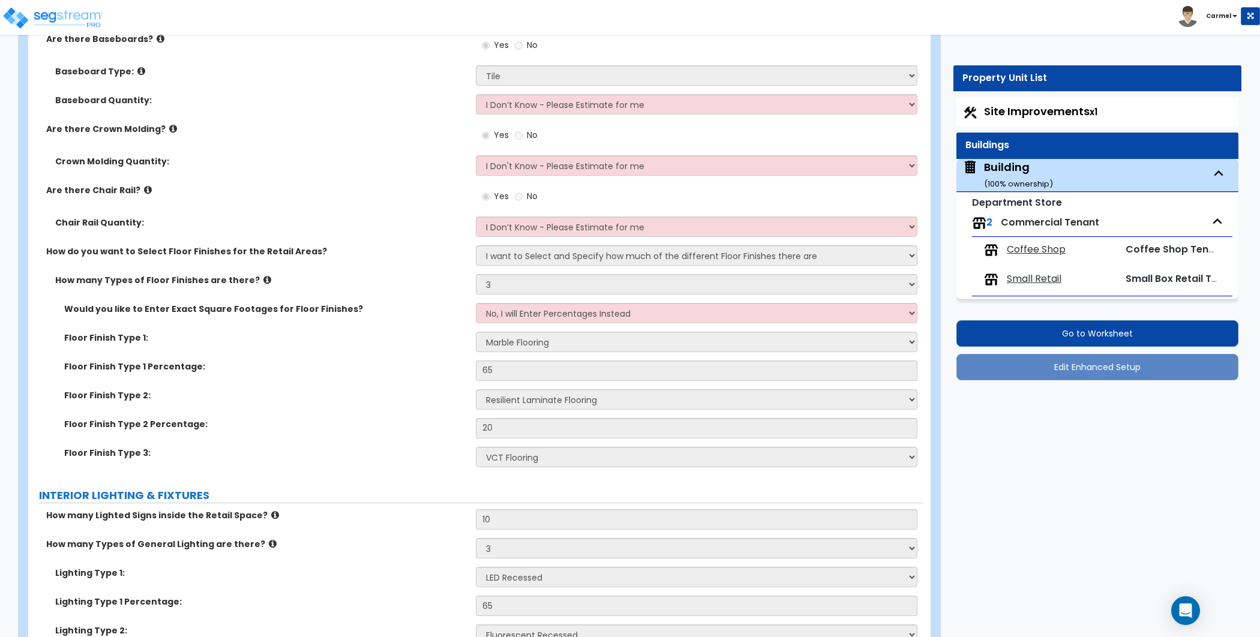
click at [376, 488] on label "INTERIOR LIGHTING & FIXTURES" at bounding box center [481, 496] width 884 height 16
drag, startPoint x: 62, startPoint y: 330, endPoint x: 140, endPoint y: 335, distance: 78.2
click at [140, 335] on div "Floor Finish Type 1:" at bounding box center [251, 338] width 447 height 12
copy label "Floor Finish Type 1"
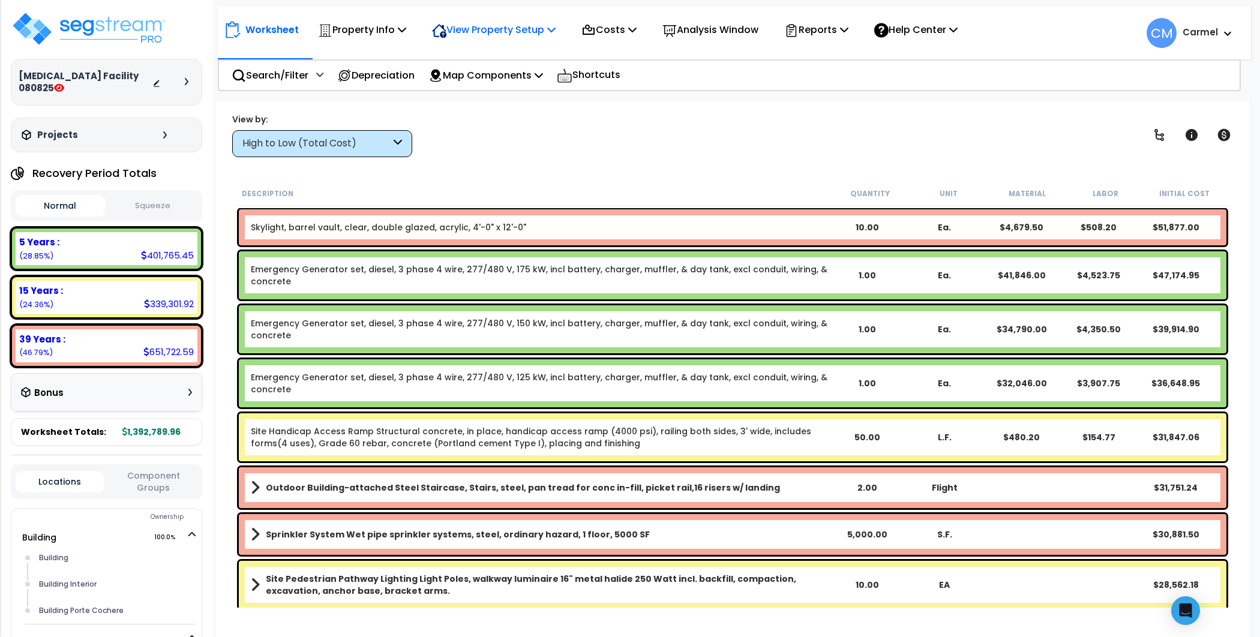
click at [539, 31] on p "View Property Setup" at bounding box center [494, 30] width 124 height 16
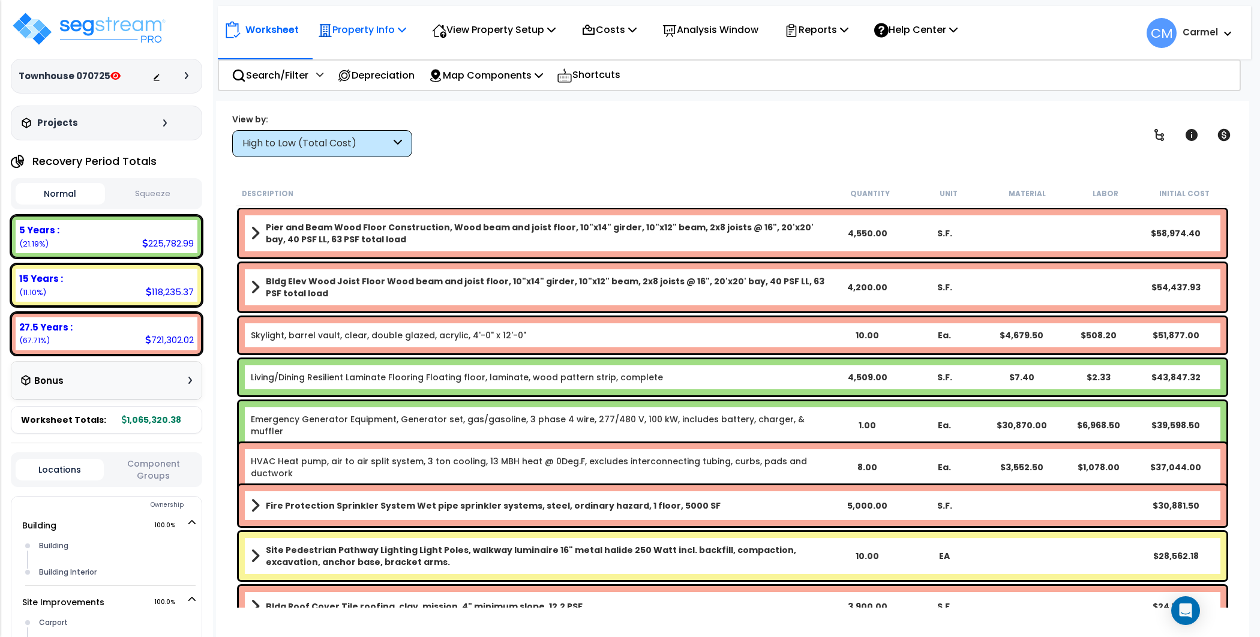
click at [394, 30] on p "Property Info" at bounding box center [362, 30] width 88 height 16
click at [484, 29] on p "View Property Setup" at bounding box center [494, 30] width 124 height 16
click at [485, 88] on link "View Questionnaire" at bounding box center [485, 82] width 119 height 24
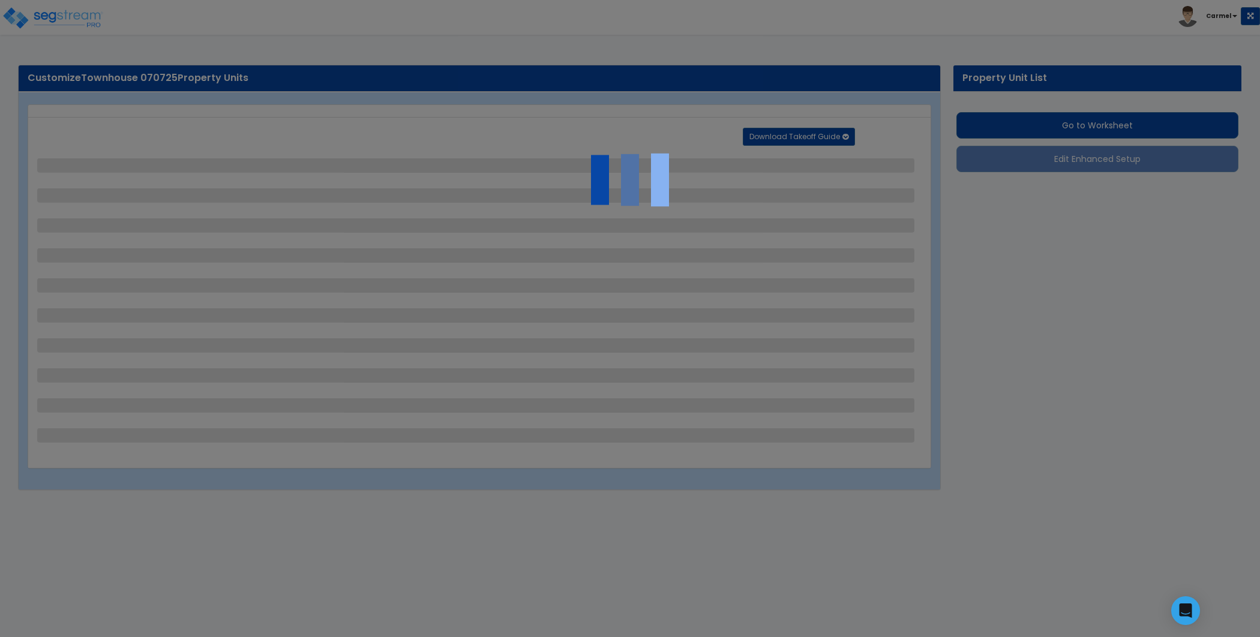
select select "2"
select select "1"
select select "2"
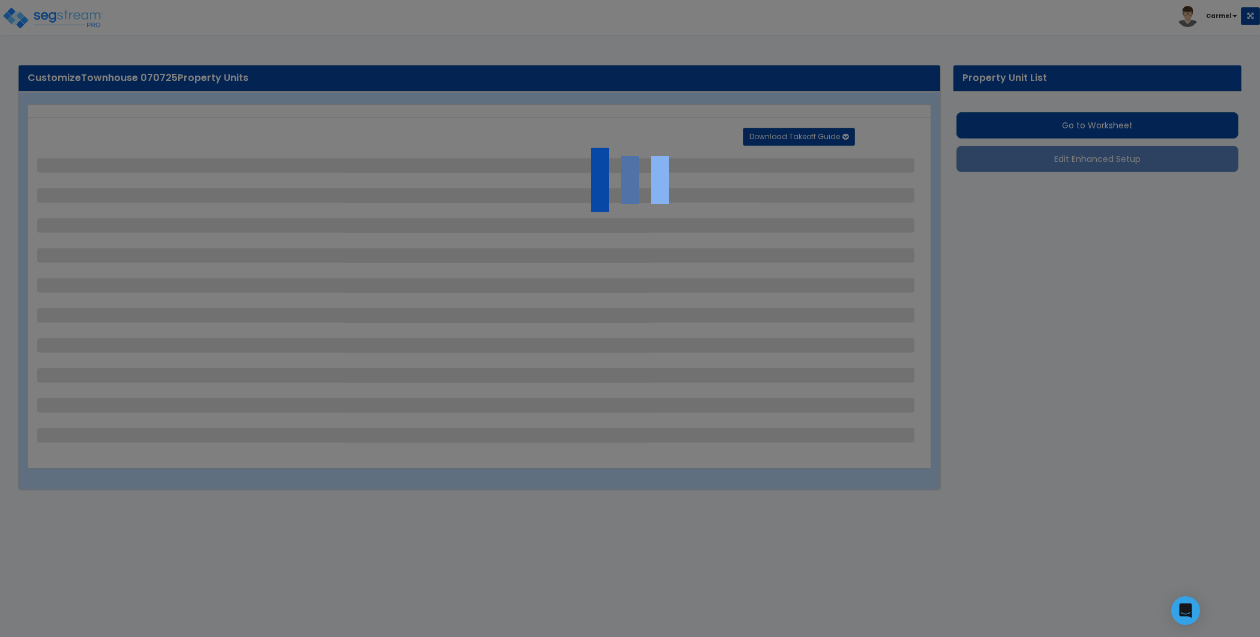
select select "1"
select select "2"
select select "1"
select select "2"
select select "1"
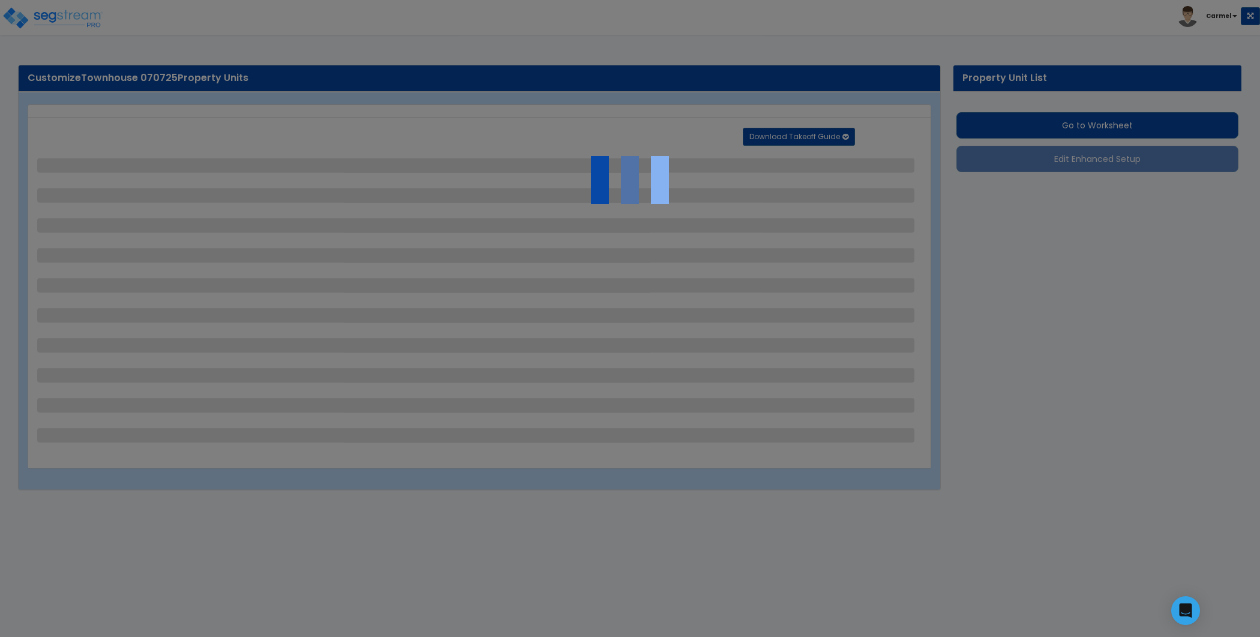
select select "1"
select select "11"
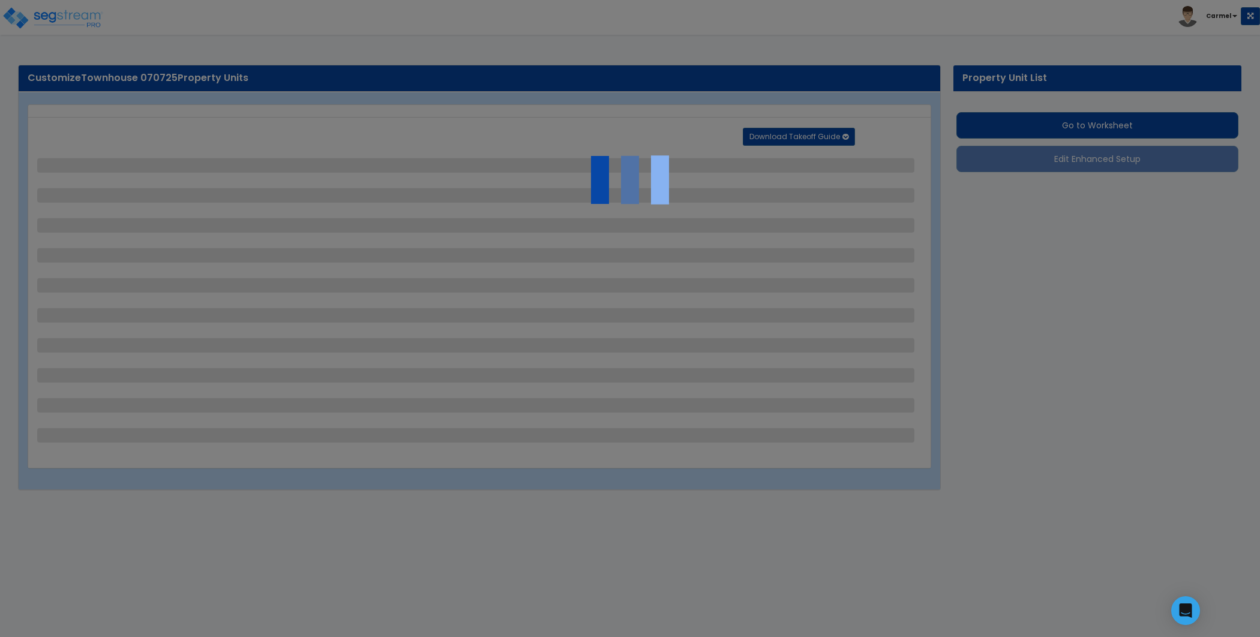
select select "1"
select select "3"
select select "2"
select select "1"
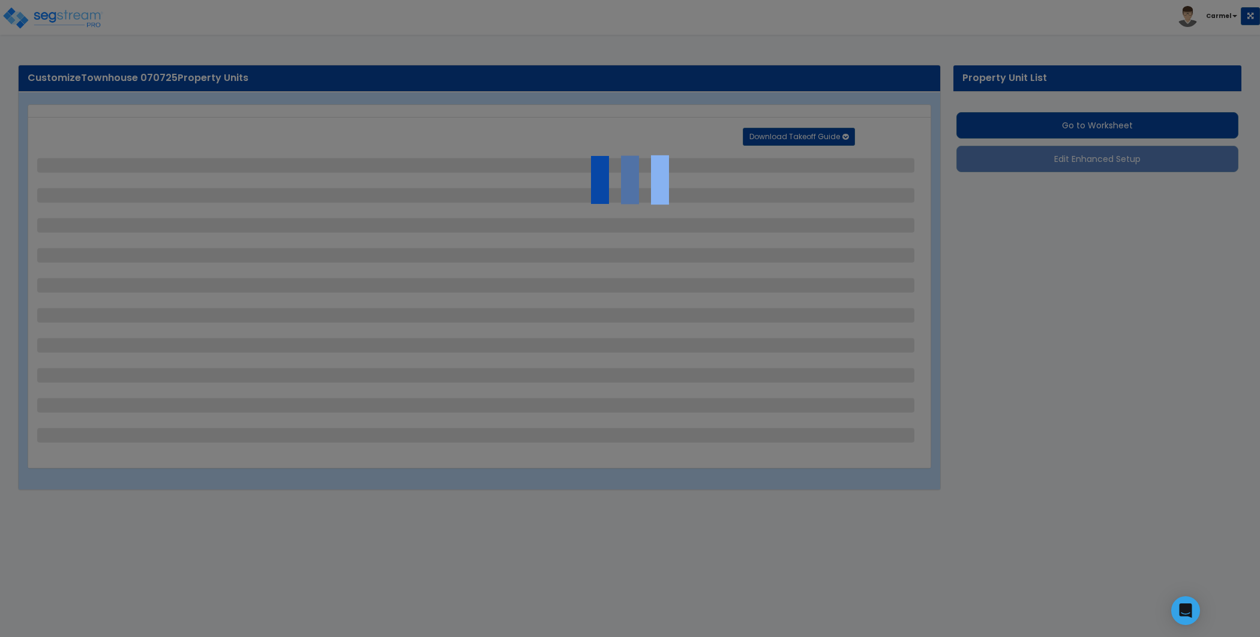
select select "2"
select select "1"
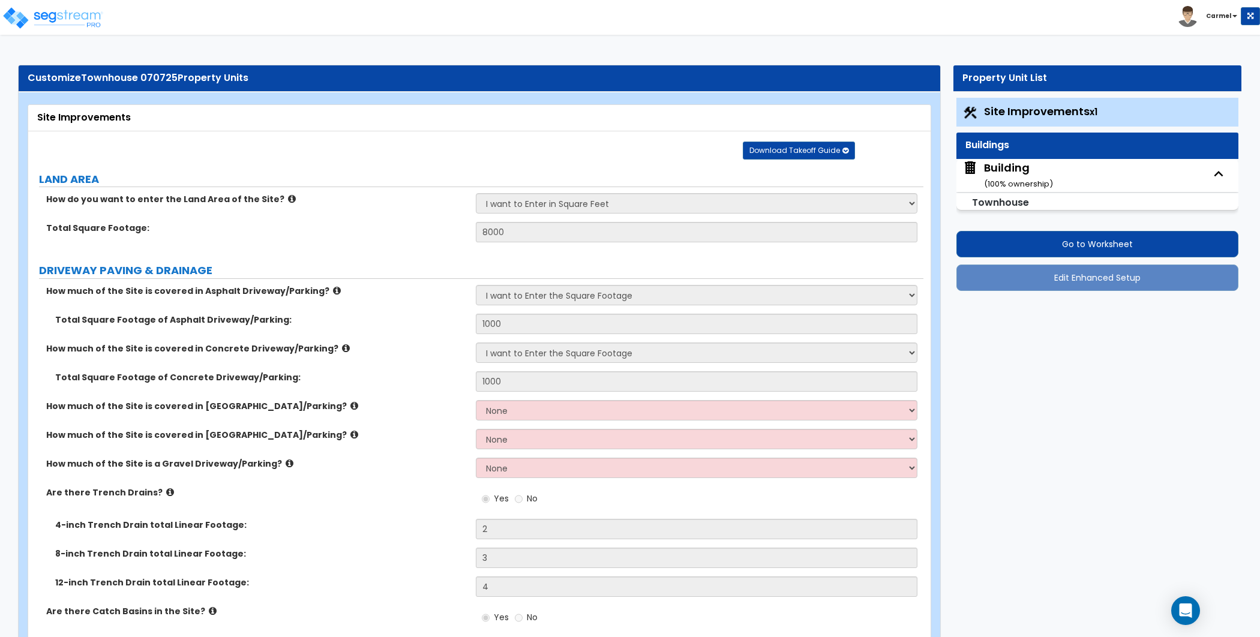
click at [1000, 161] on div "Building ( 100 % ownership)" at bounding box center [1018, 175] width 69 height 31
select select "2"
select select "6"
select select "1"
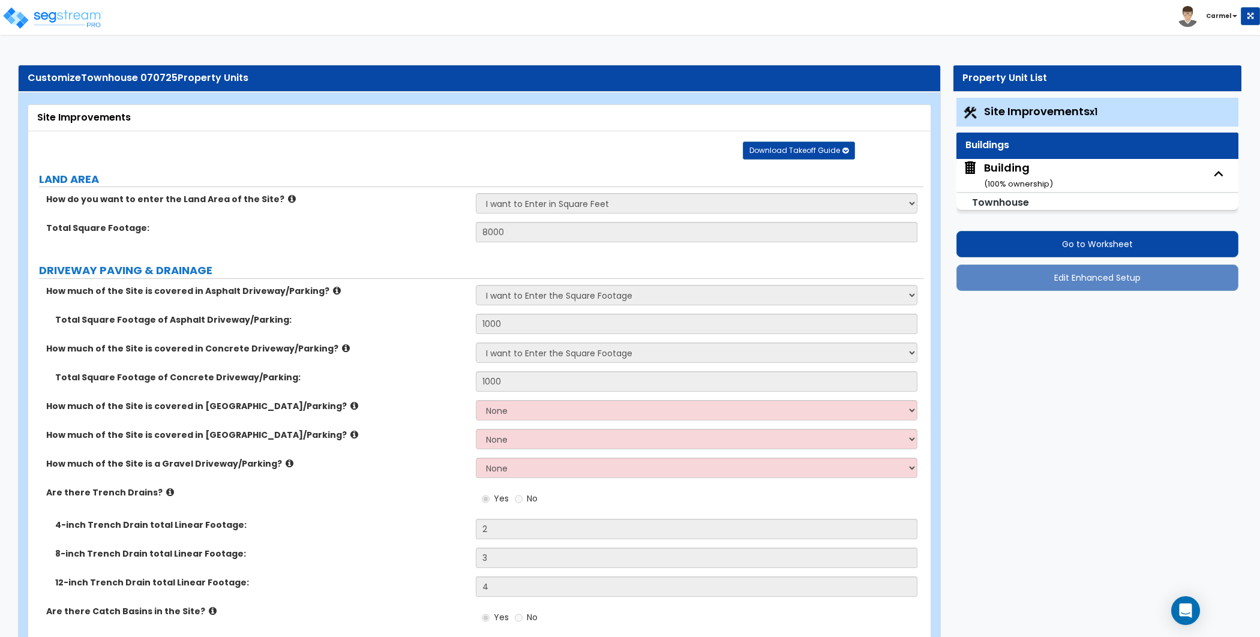
select select "1"
select select "3"
select select "10"
select select "7"
select select "5"
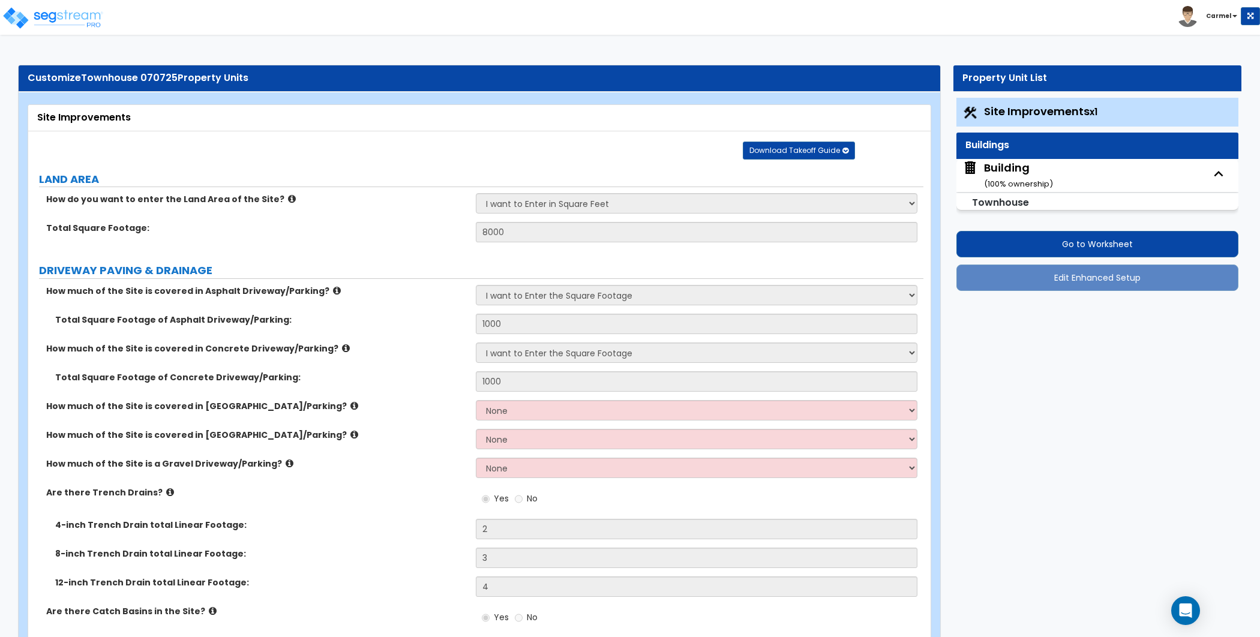
select select "3"
select select "2"
select select "3"
select select "1"
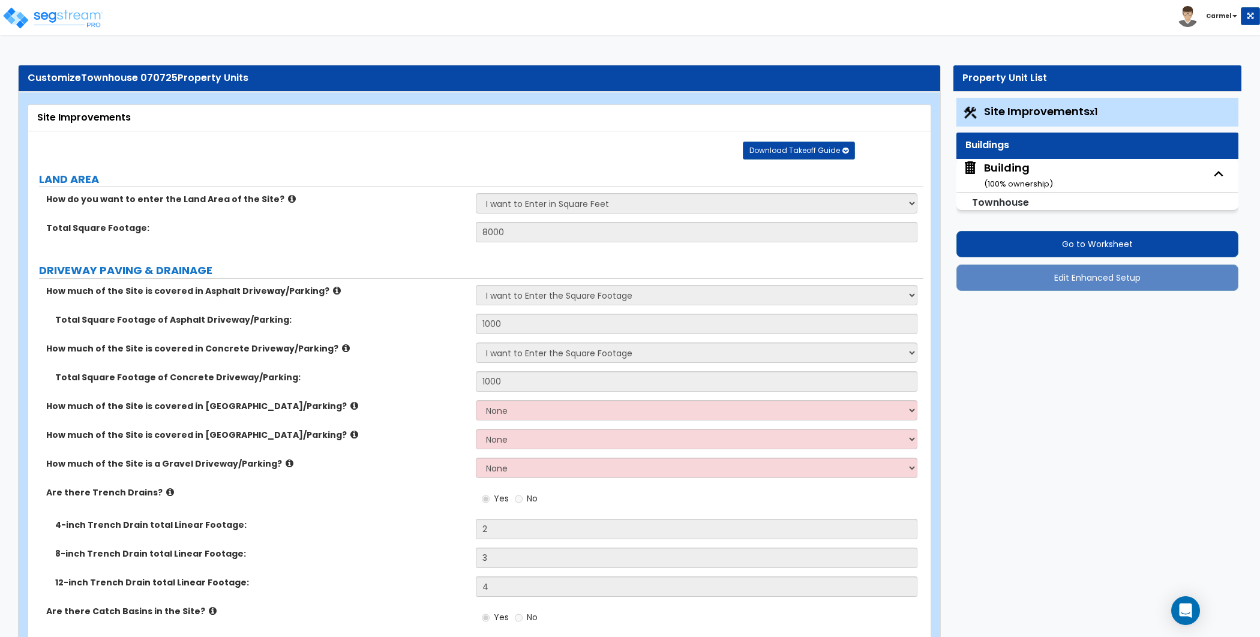
select select "2"
select select "1"
select select "2"
select select "5"
select select "4"
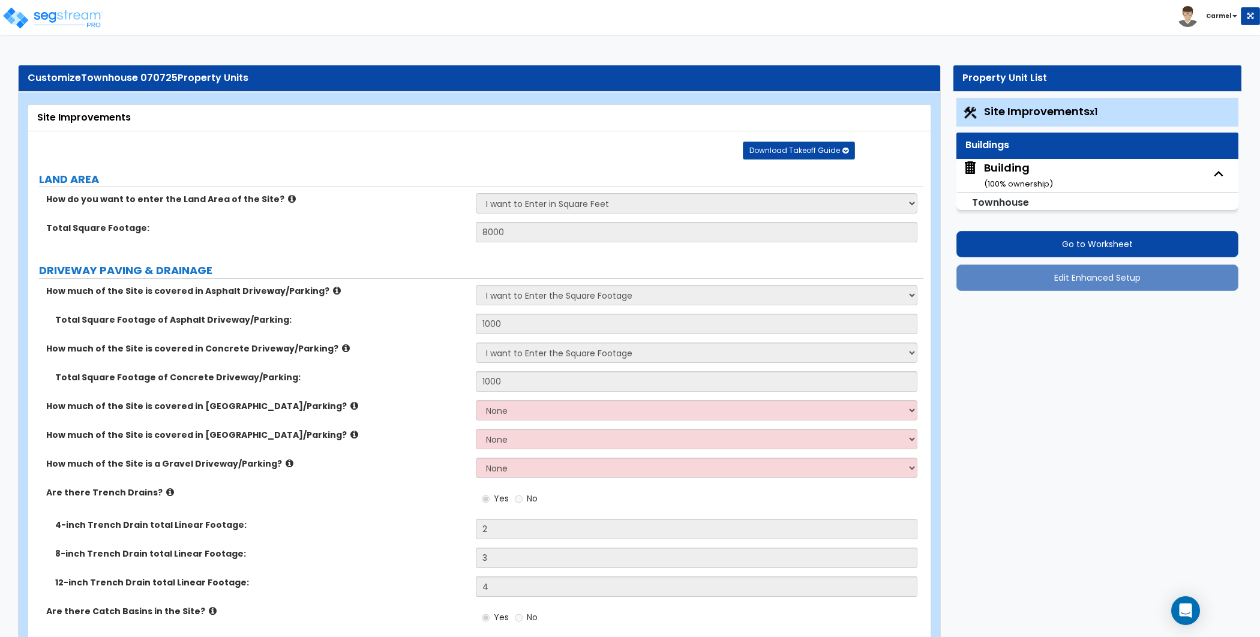
select select "1"
select select "5"
select select "2"
select select "1"
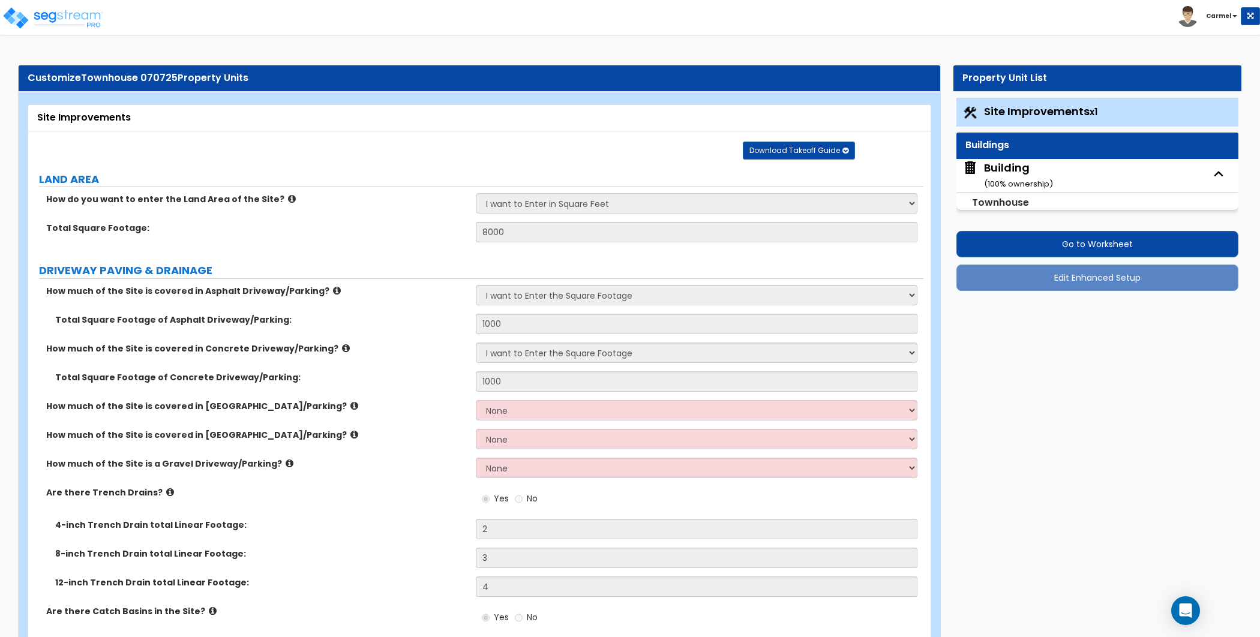
select select "3"
select select "4"
select select "5"
select select "1"
select select "3"
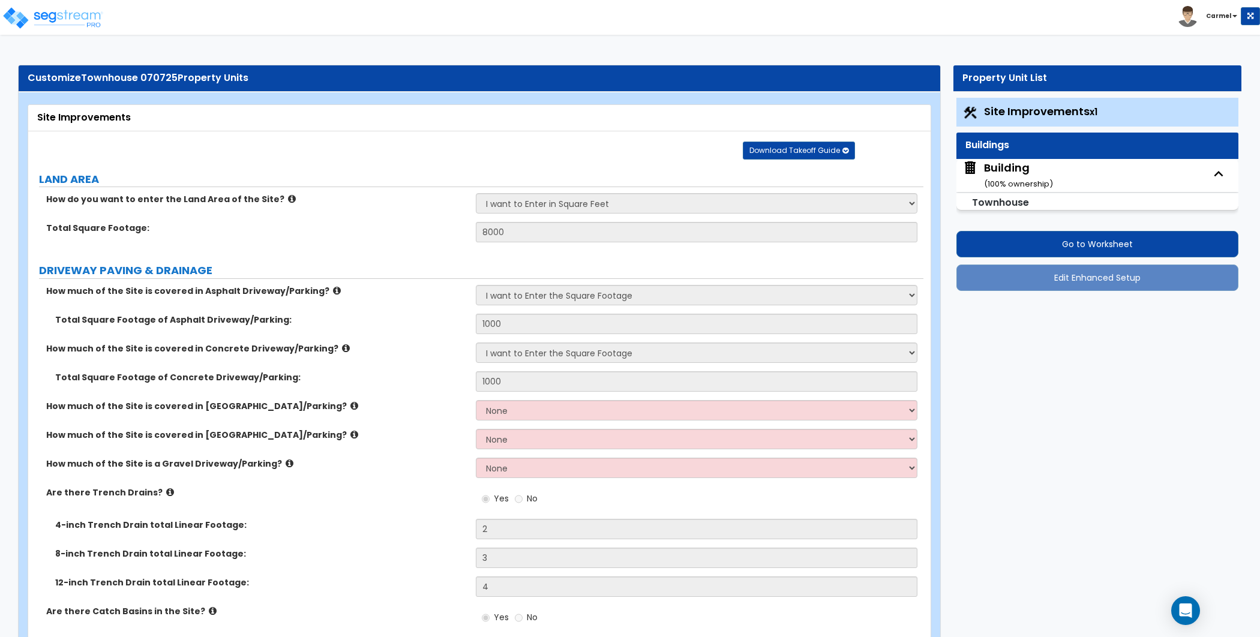
select select "4"
select select "2"
select select "1"
select select "2"
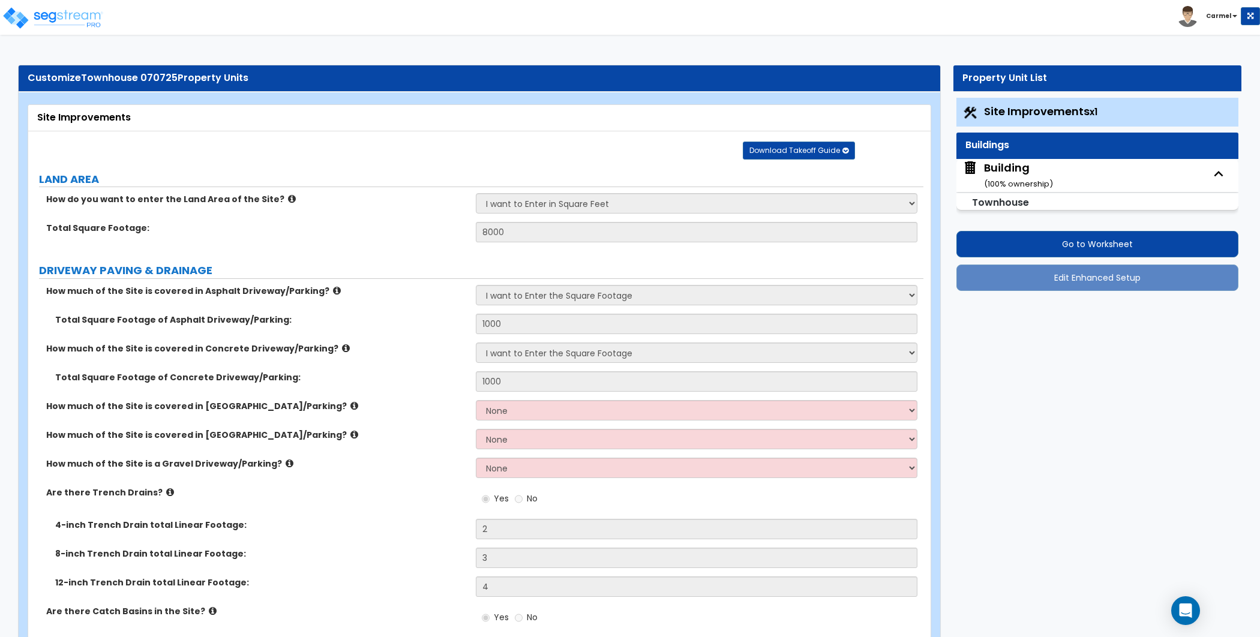
select select "2"
select select "5"
select select "3"
select select "2"
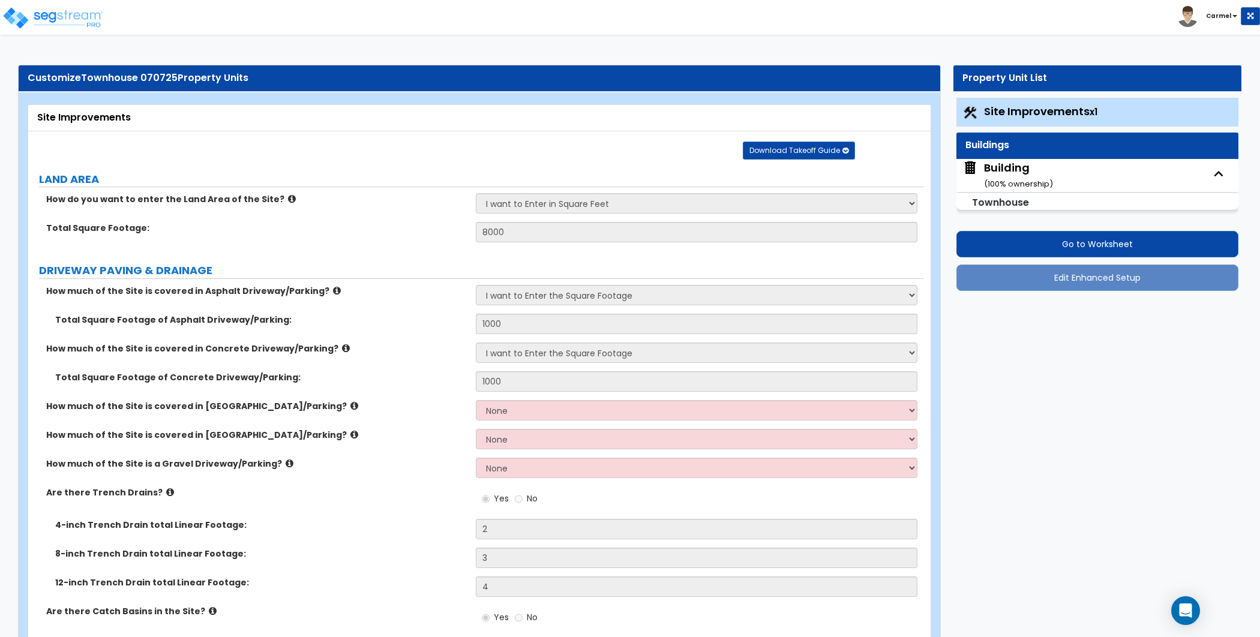
select select "1"
select select "7"
select select "1"
select select "5"
select select "6"
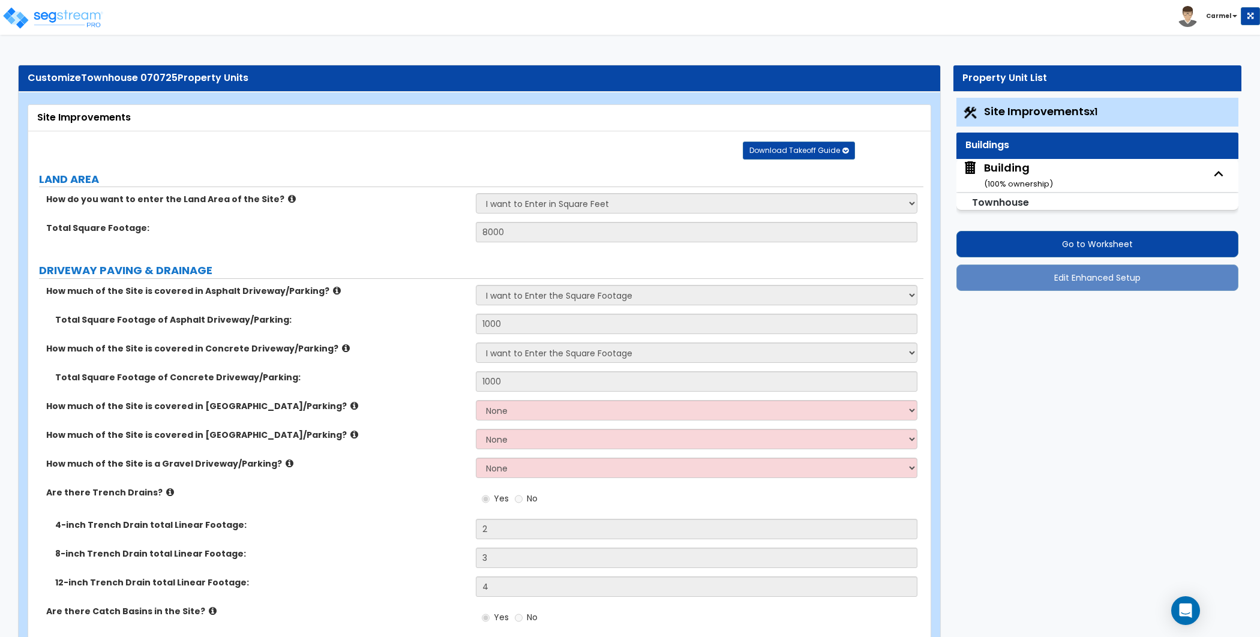
select select "3"
select select "1"
select select "3"
select select "2"
select select "1"
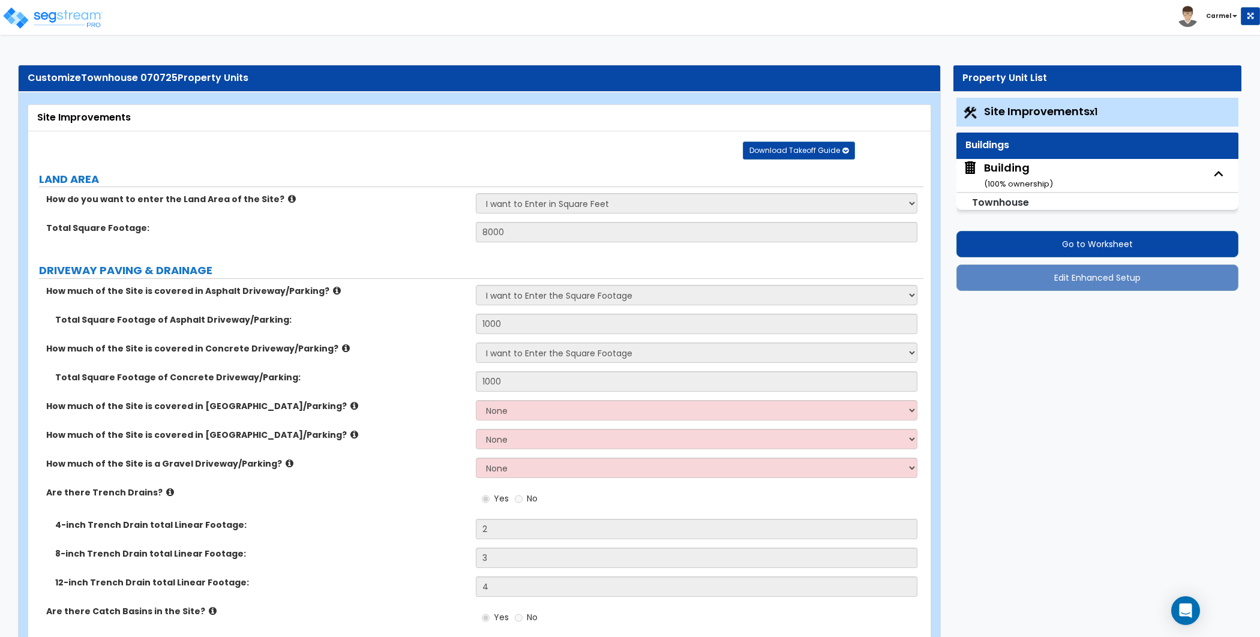
select select "2"
select select "8"
select select "4"
select select "1"
select select "3"
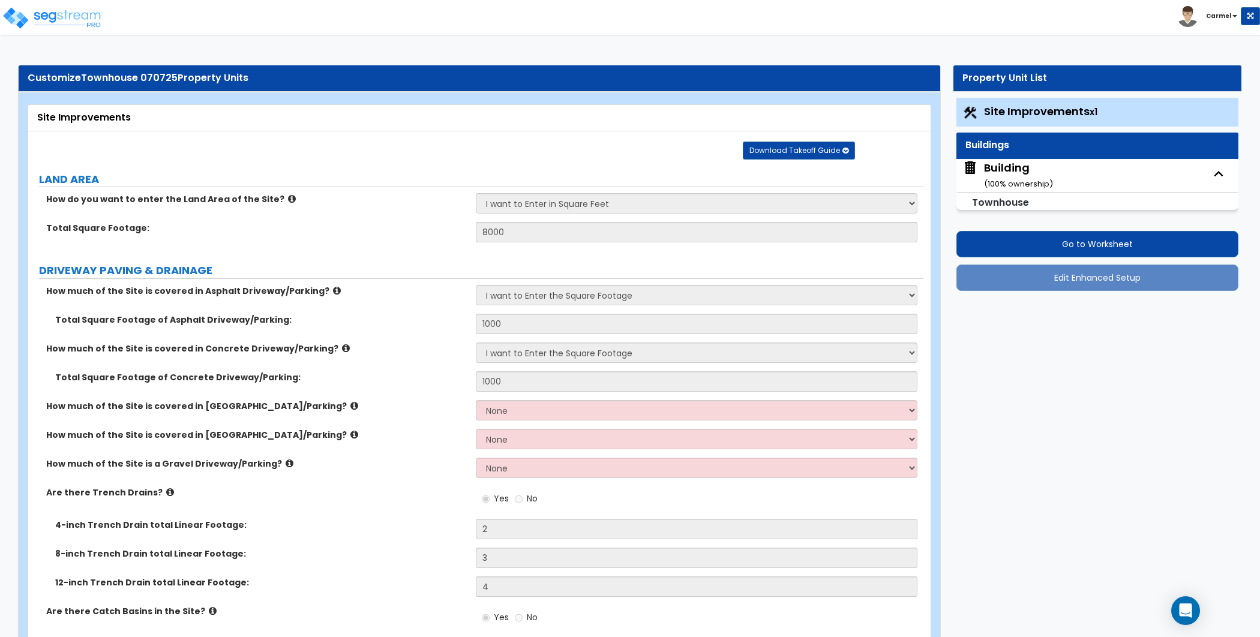
select select "3"
select select "2"
select select "1"
select select "2"
select select "1"
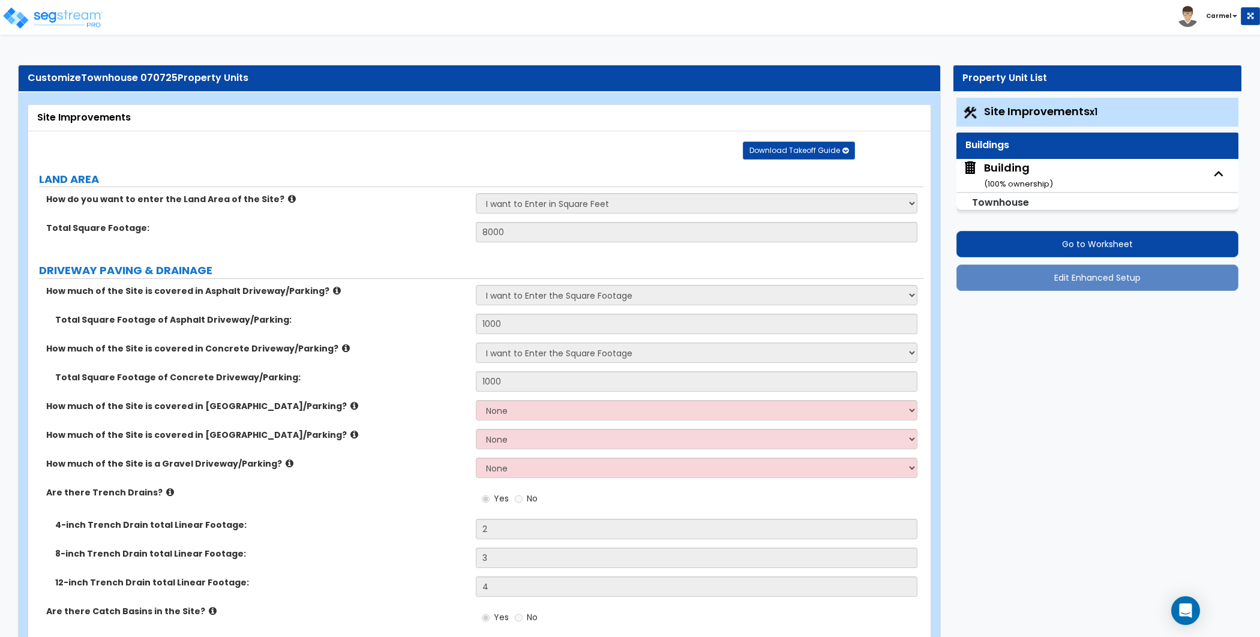
select select "1"
select select "4"
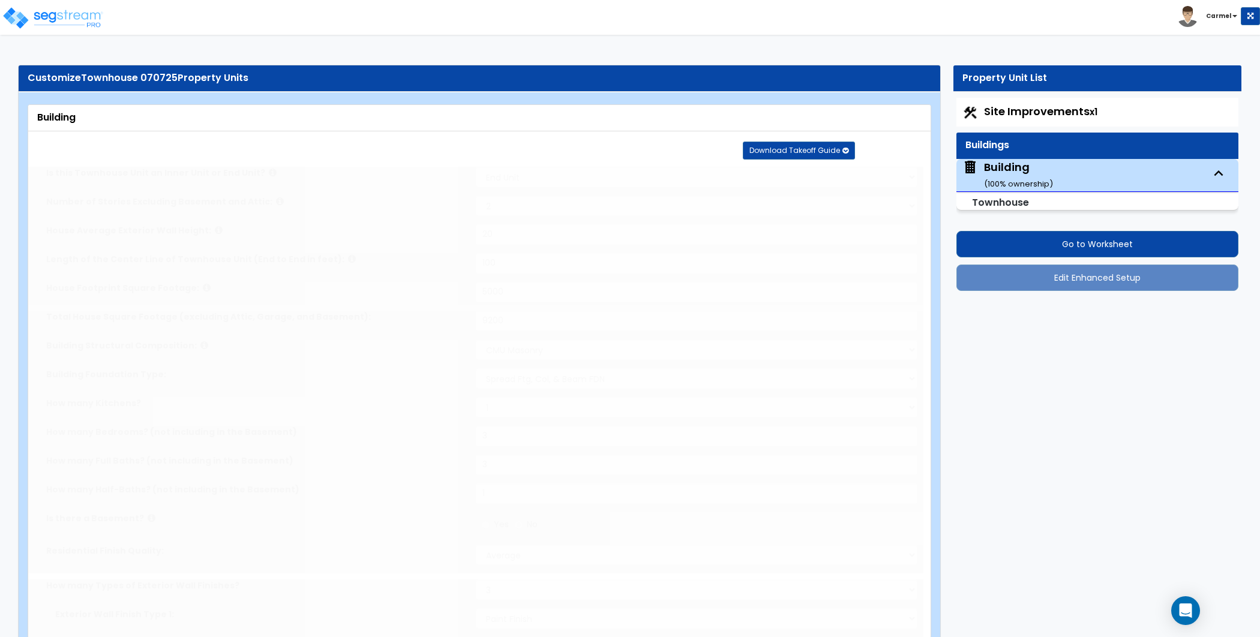
type input "6"
radio input "true"
select select "2"
type input "3"
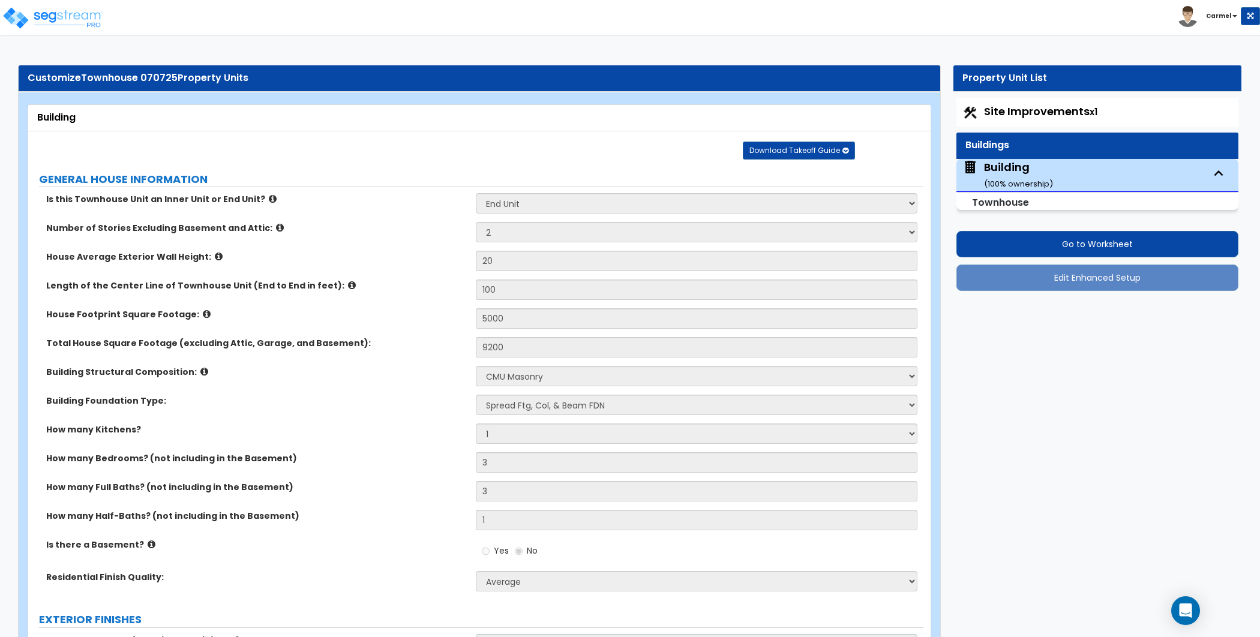
scroll to position [1164, 0]
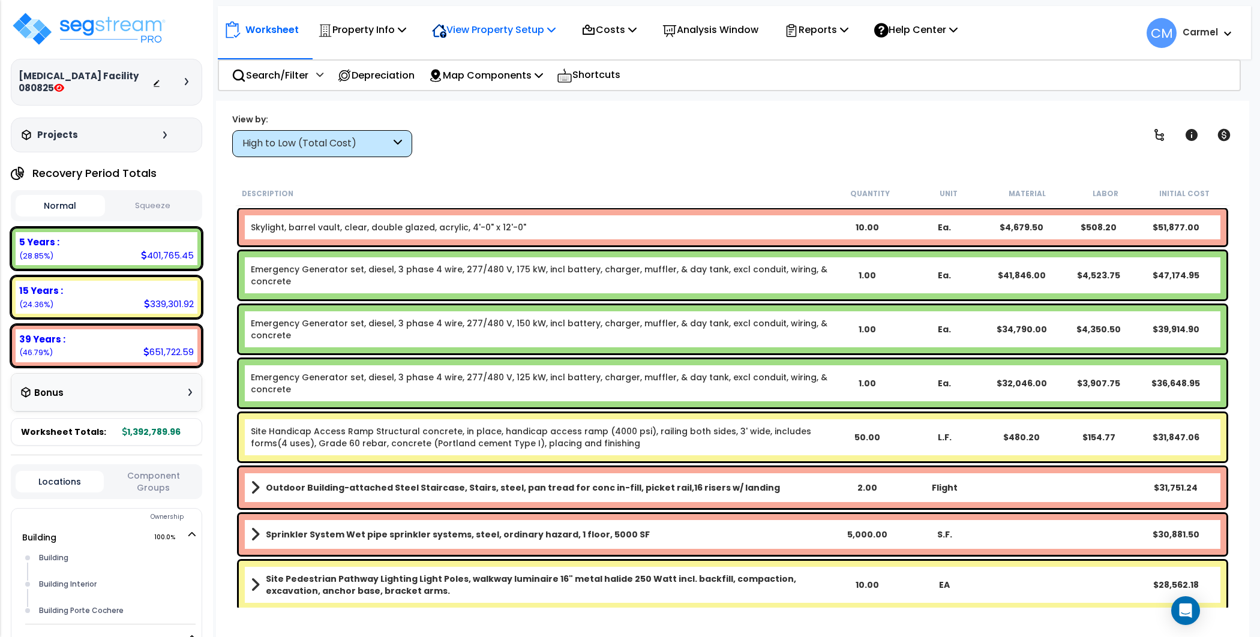
click at [516, 28] on p "View Property Setup" at bounding box center [494, 30] width 124 height 16
click at [512, 79] on link "View Questionnaire" at bounding box center [485, 82] width 119 height 24
click at [336, 145] on div "High to Low (Total Cost)" at bounding box center [316, 144] width 148 height 14
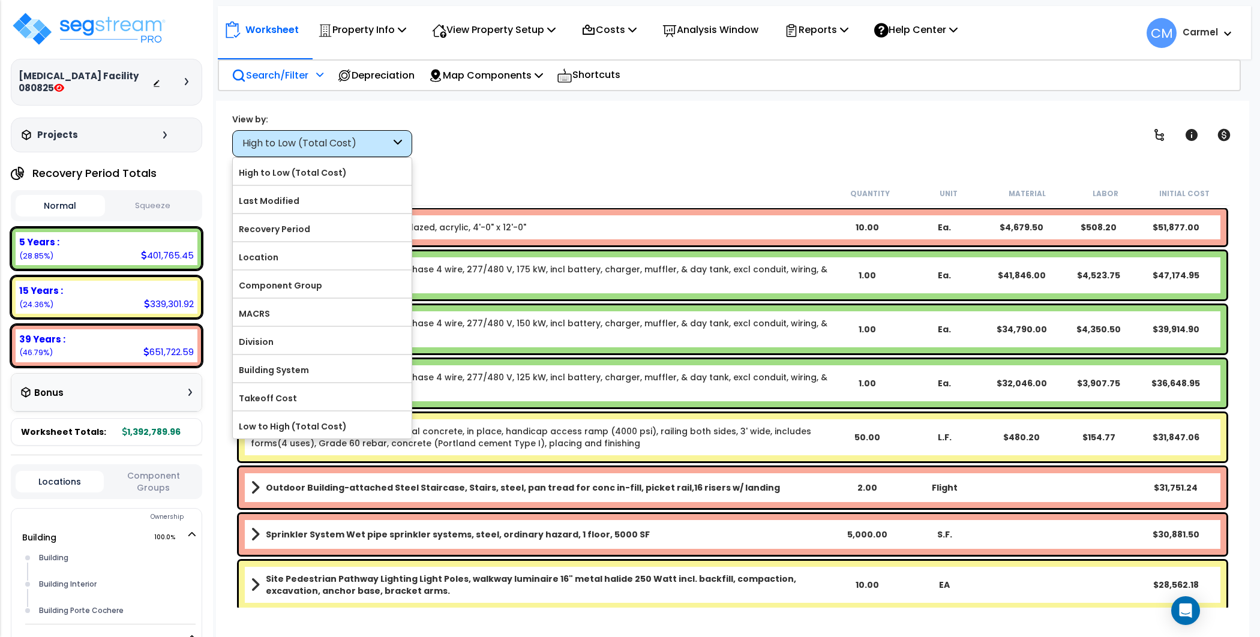
click at [289, 85] on div "Search/Filter Additional Search / Filter" at bounding box center [278, 75] width 92 height 28
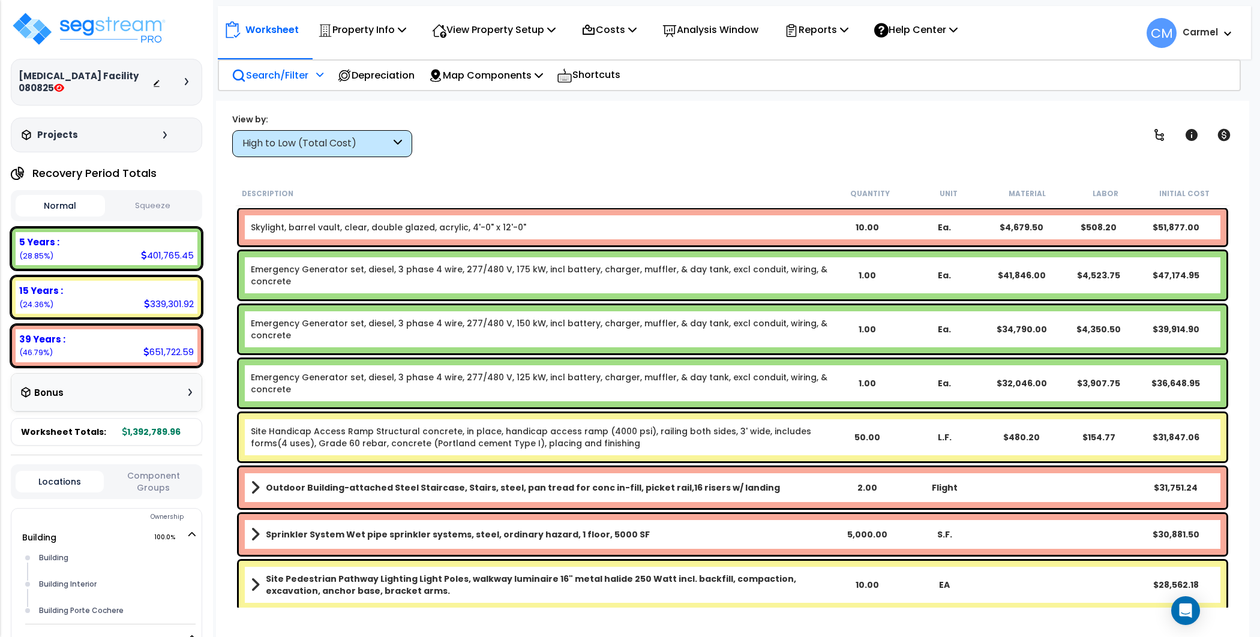
click at [280, 76] on p "Search/Filter" at bounding box center [270, 75] width 77 height 16
click at [337, 137] on div "High to Low (Total Cost)" at bounding box center [316, 144] width 148 height 14
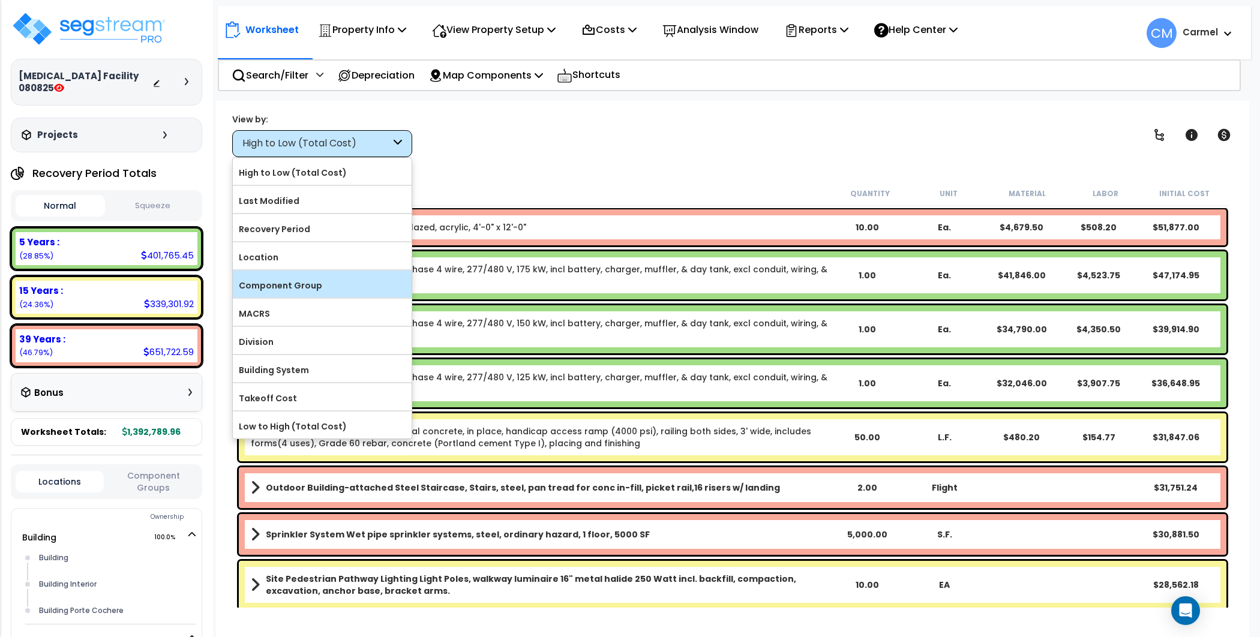
click at [331, 277] on label "Component Group" at bounding box center [322, 286] width 179 height 18
click at [0, 0] on input "Component Group" at bounding box center [0, 0] width 0 height 0
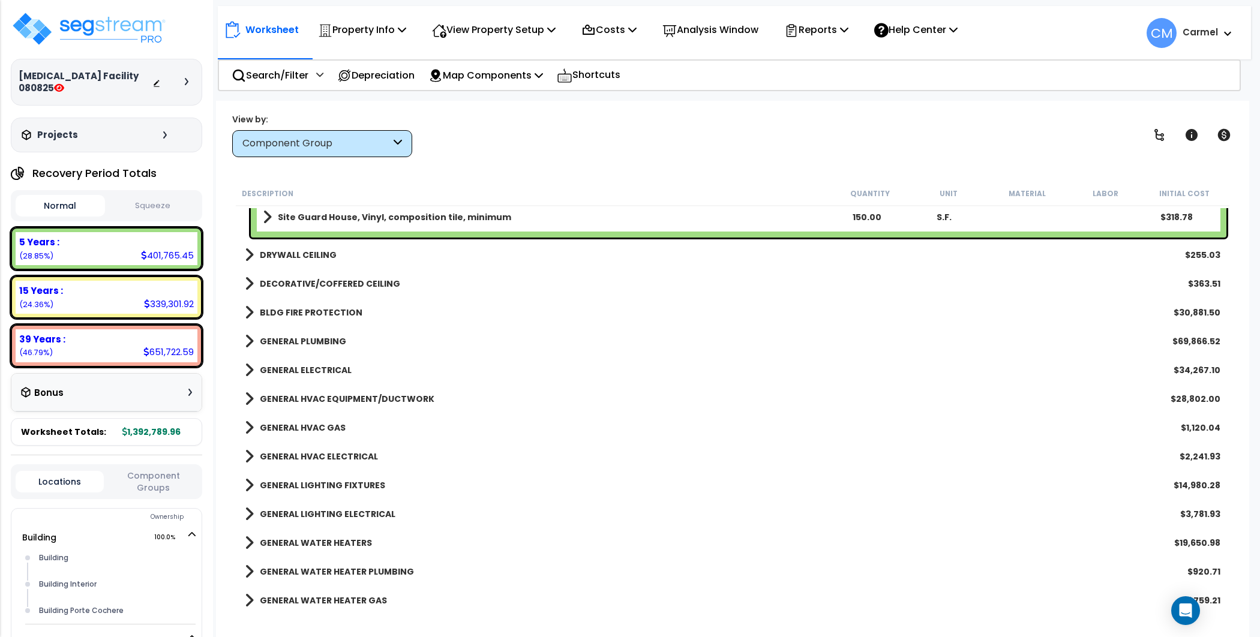
scroll to position [1431, 0]
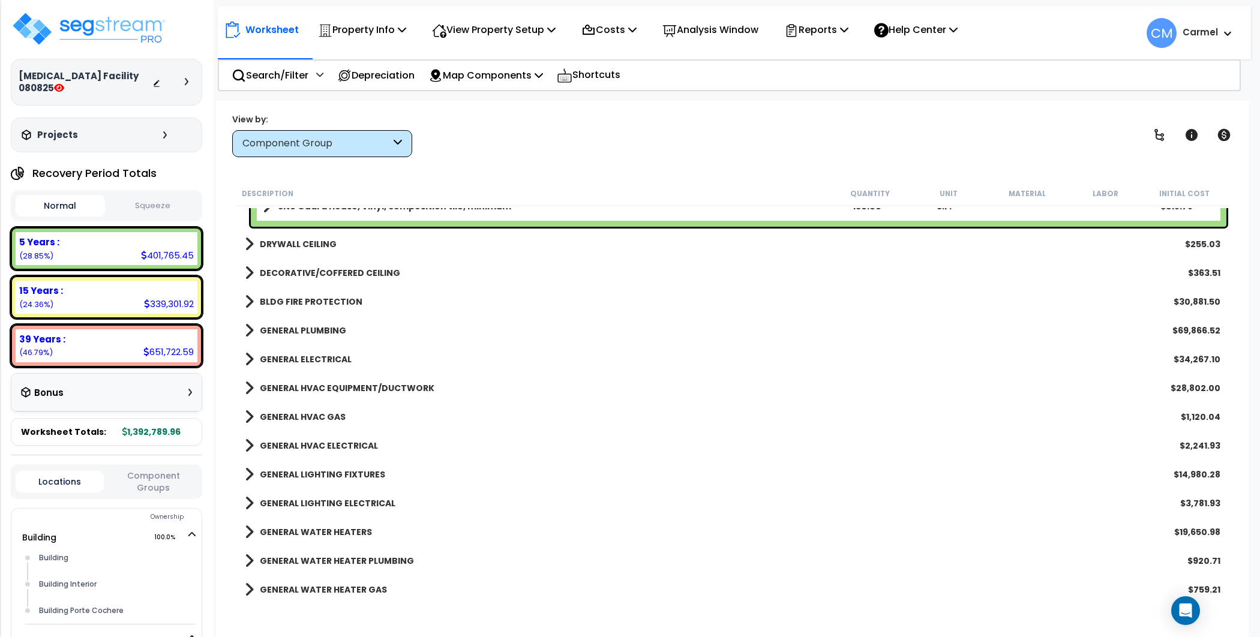
click at [363, 467] on link "GENERAL LIGHTING FIXTURES" at bounding box center [315, 474] width 140 height 17
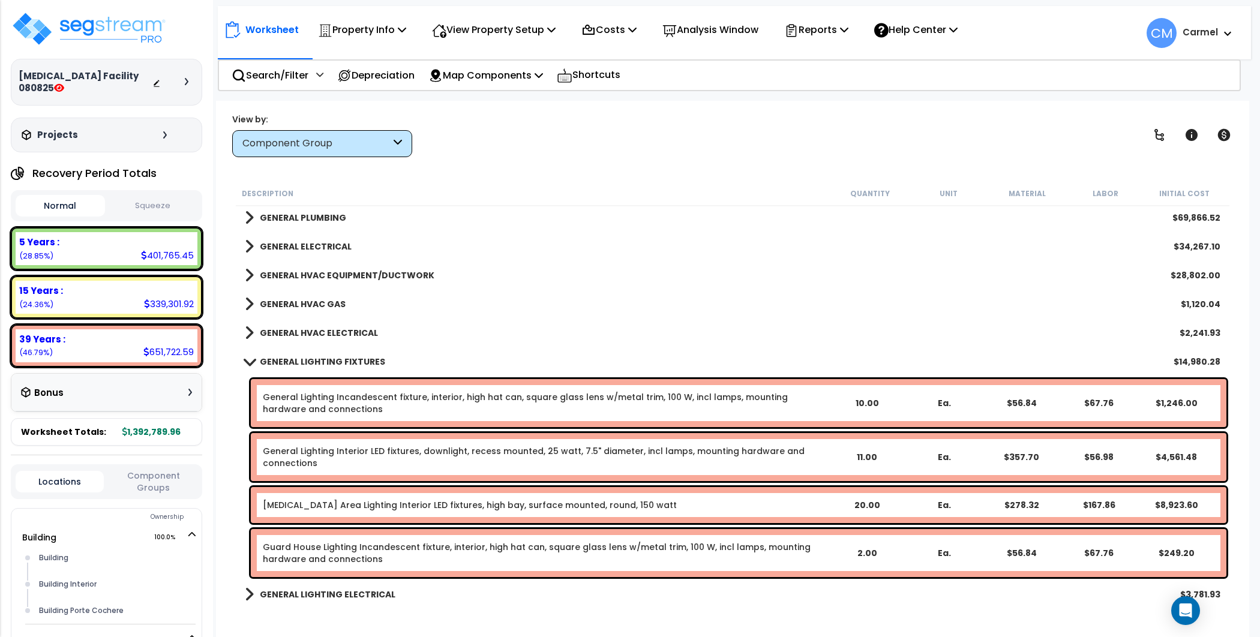
scroll to position [1543, 0]
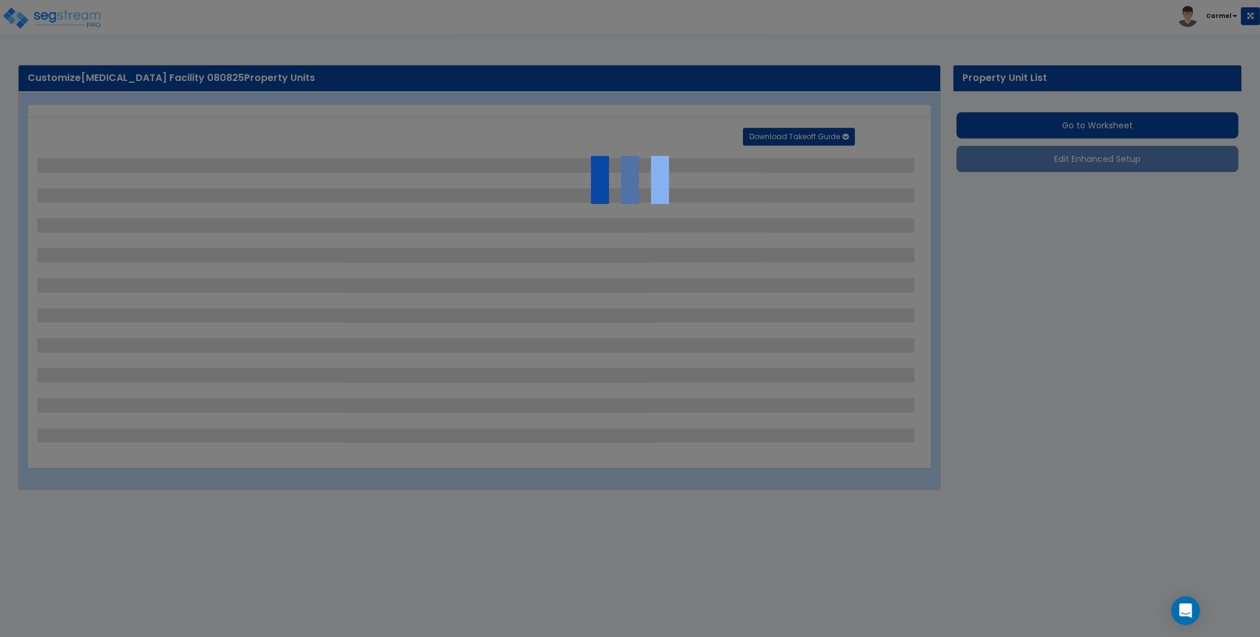
select select "2"
select select "3"
select select "1"
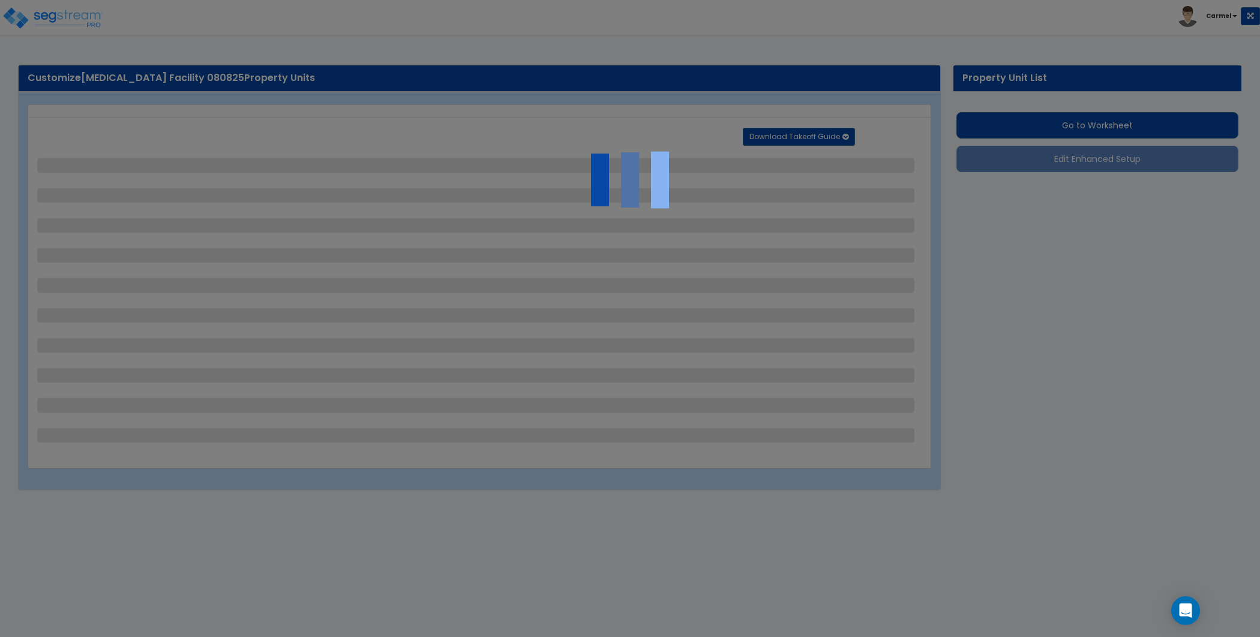
select select "2"
select select "3"
select select "1"
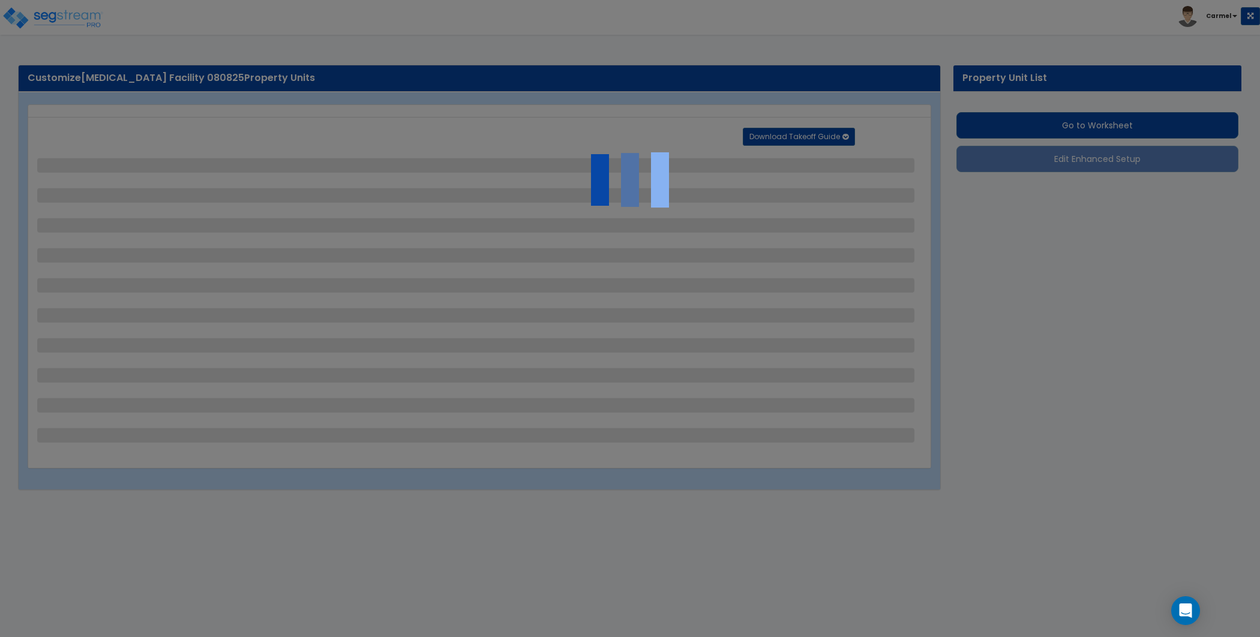
select select "2"
select select "3"
select select "2"
select select "1"
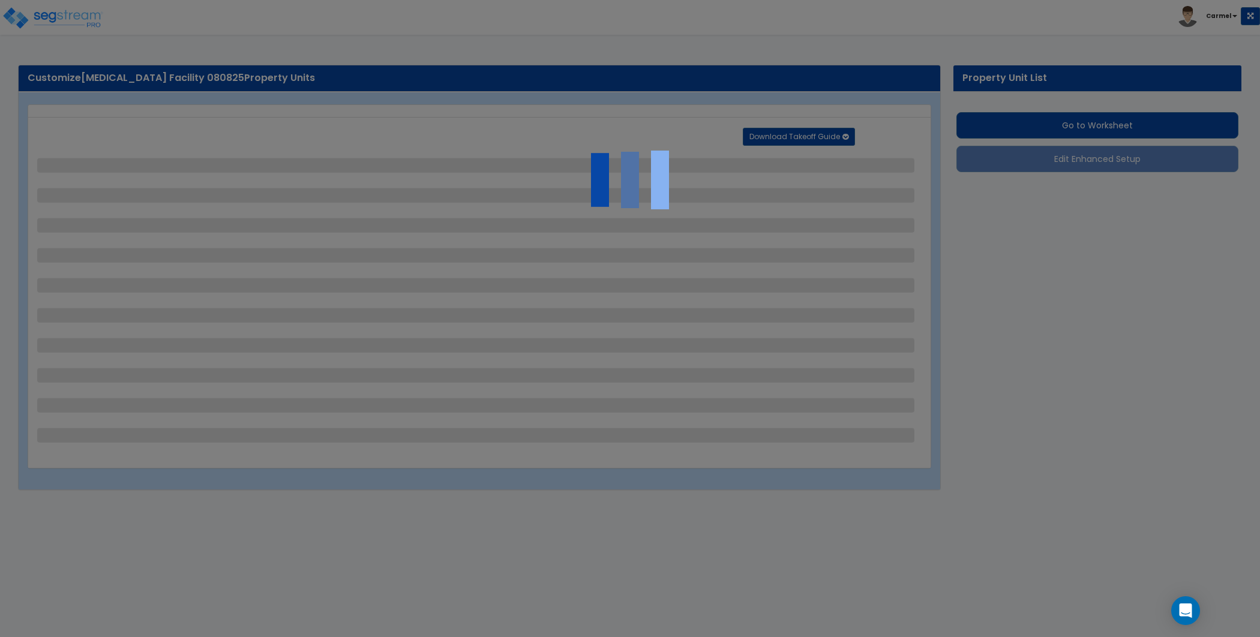
select select "1"
select select "2"
select select "1"
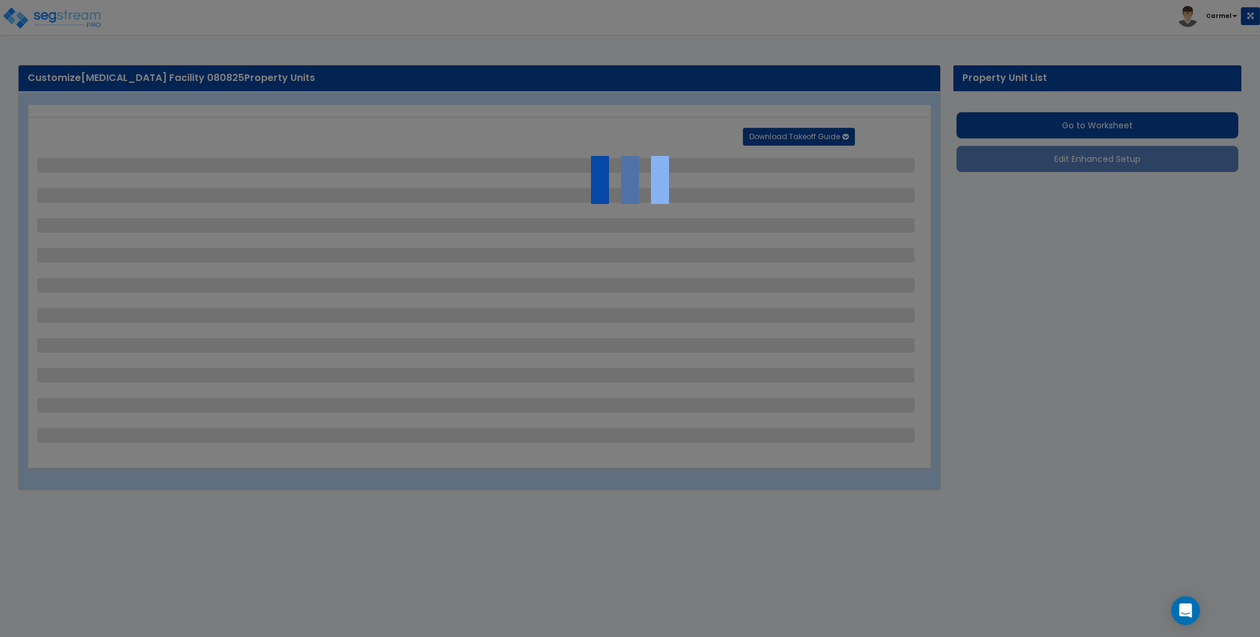
select select "1"
select select "11"
select select "2"
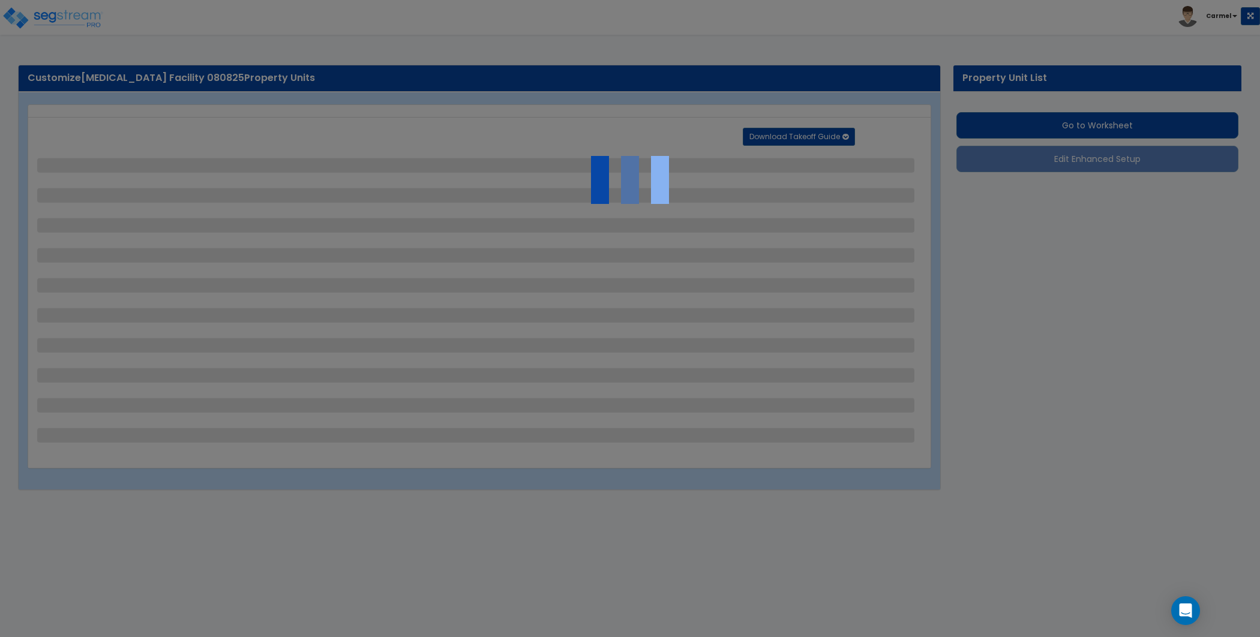
select select "3"
select select "2"
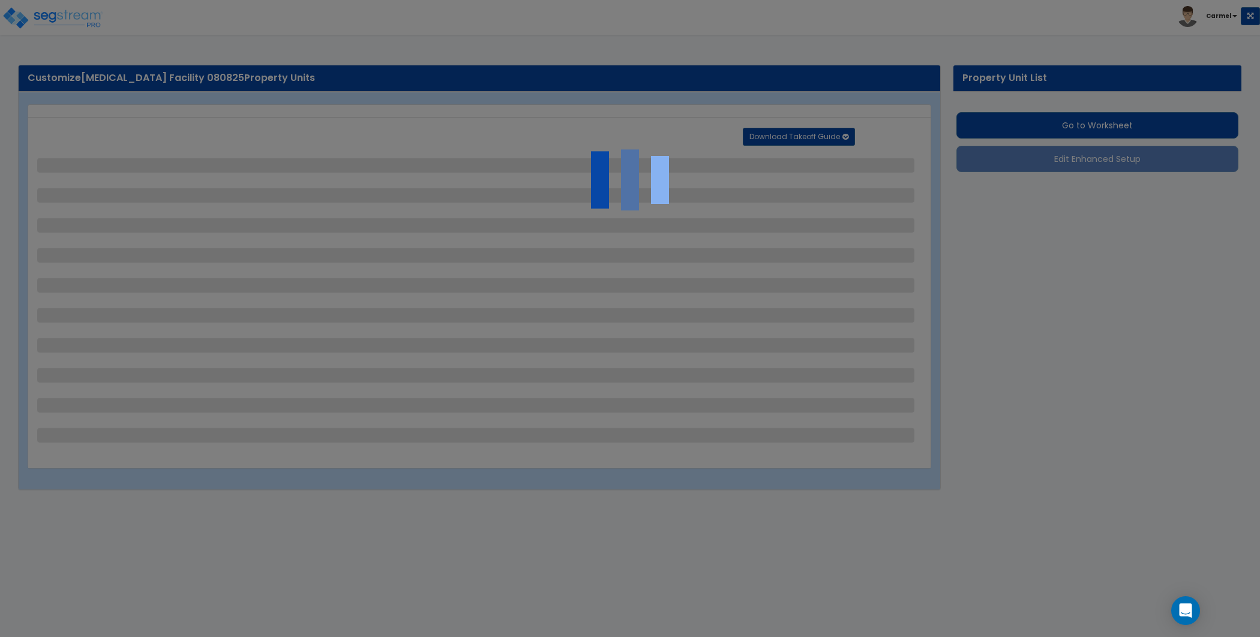
select select "7"
select select "2"
select select "1"
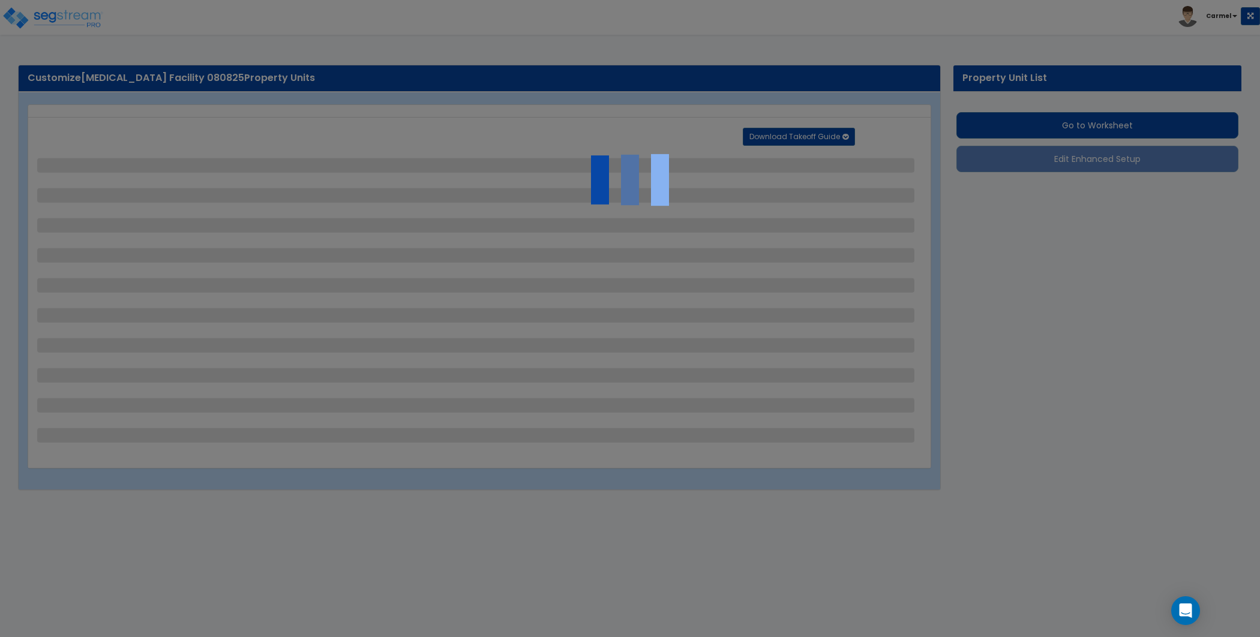
select select "20"
select select "2"
select select "5"
select select "4"
select select "1"
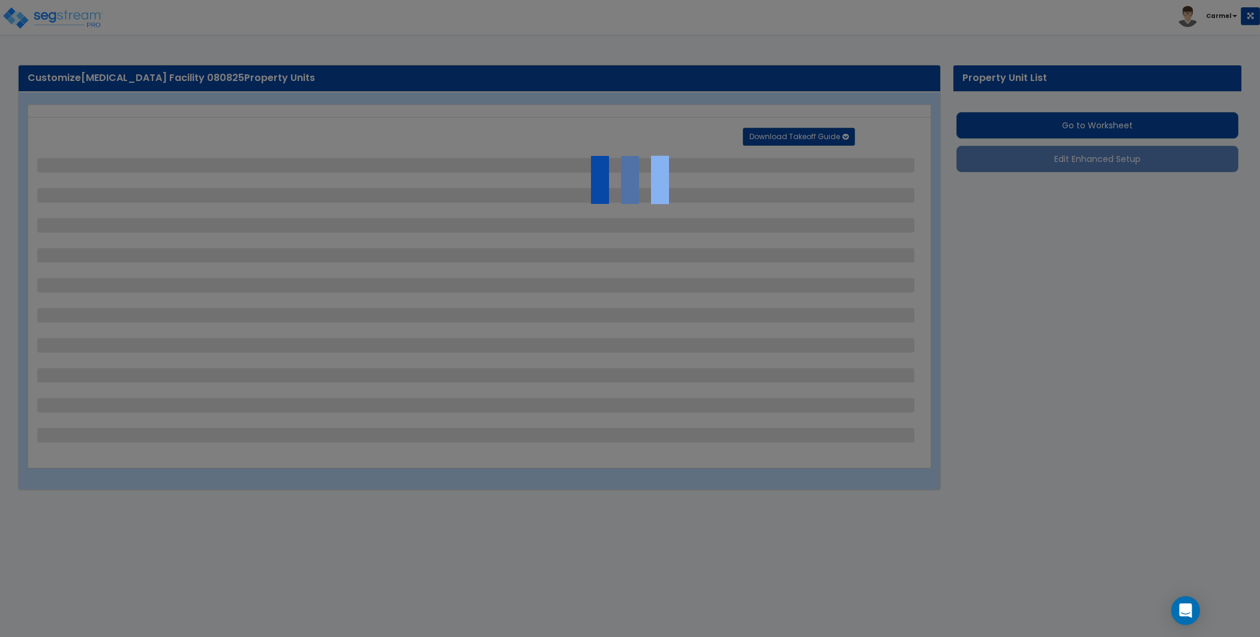
select select "4"
select select "1"
select select "2"
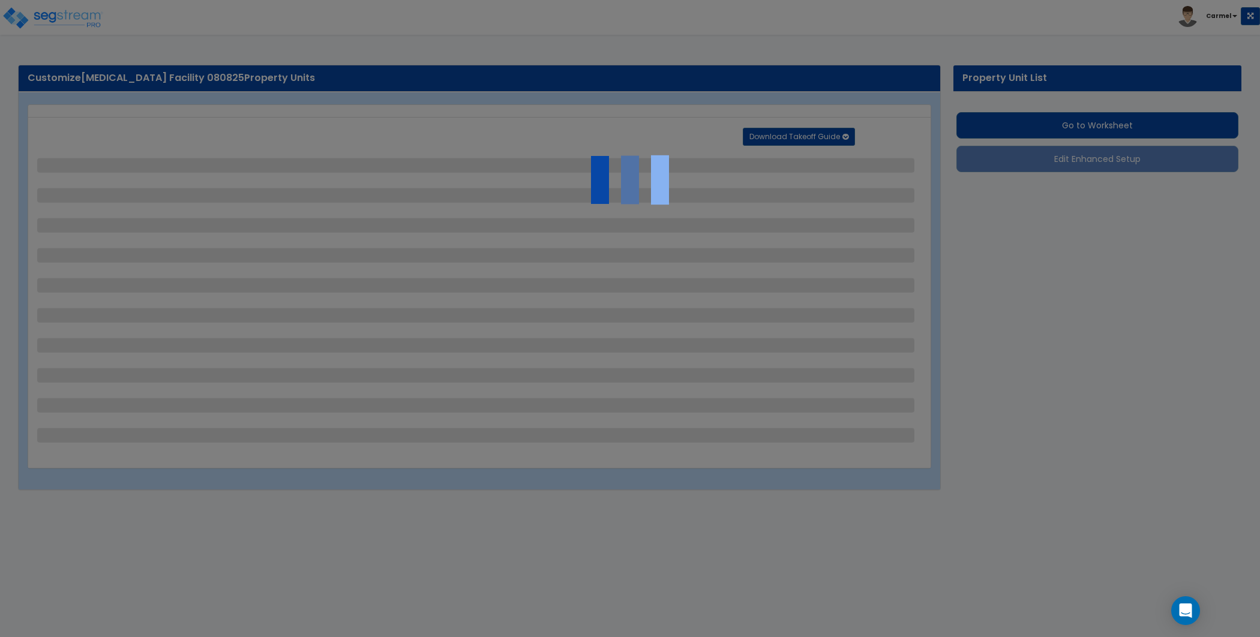
select select "1"
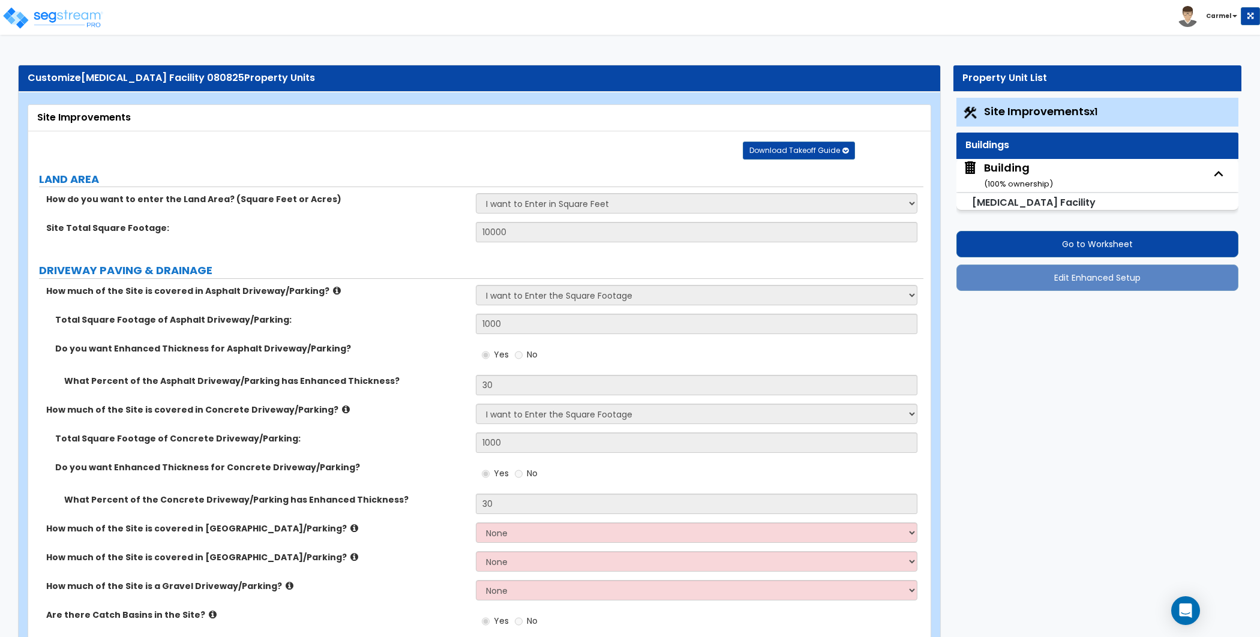
click at [1005, 163] on div "Building ( 100 % ownership)" at bounding box center [1018, 175] width 69 height 31
select select "3"
select select "1"
select select "2"
select select "4"
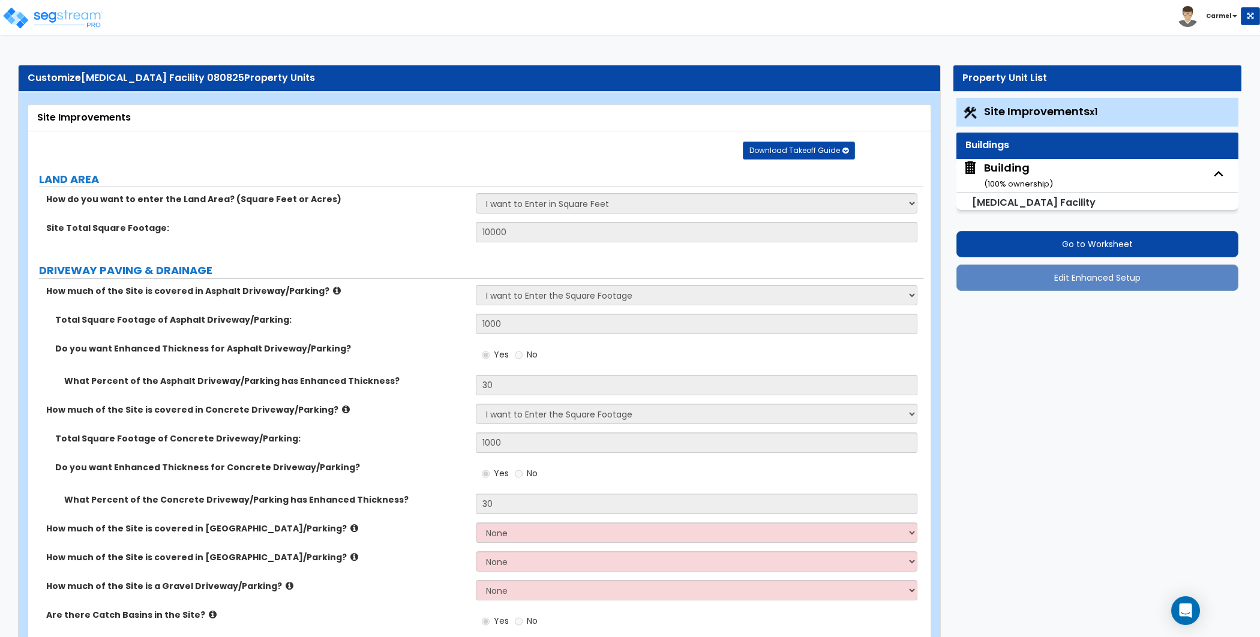
select select "1"
select select "4"
select select "2"
select select "1"
select select "6"
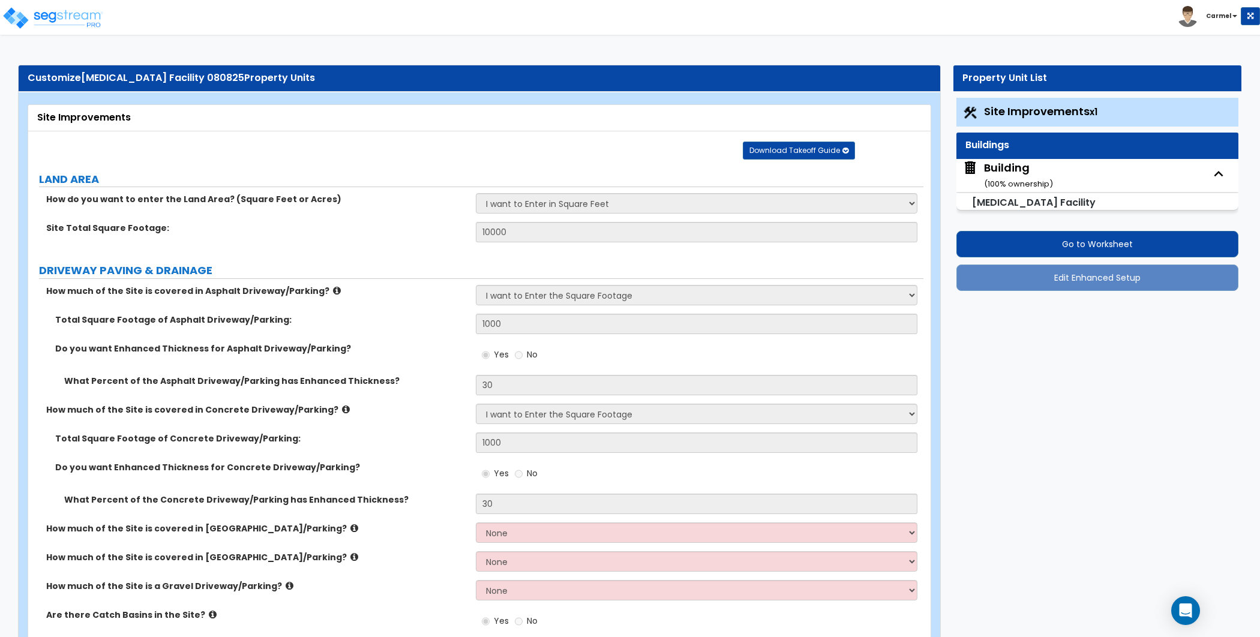
select select "3"
select select "5"
select select "7"
select select "10"
select select "3"
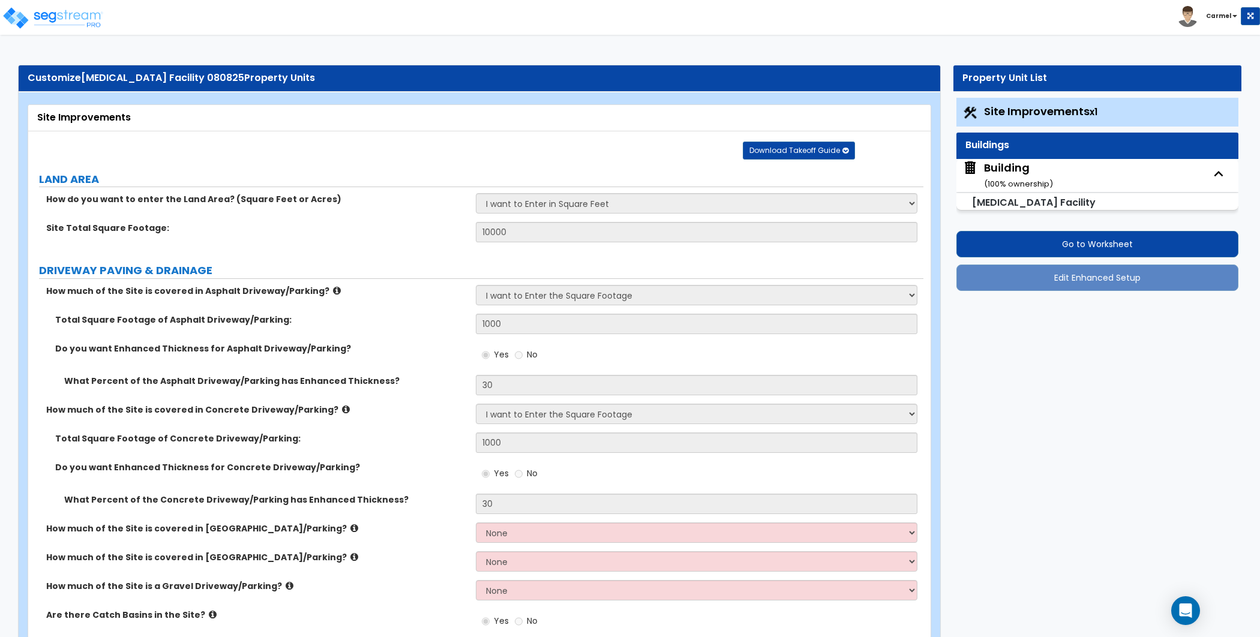
select select "1"
select select "4"
select select "1"
select select "3"
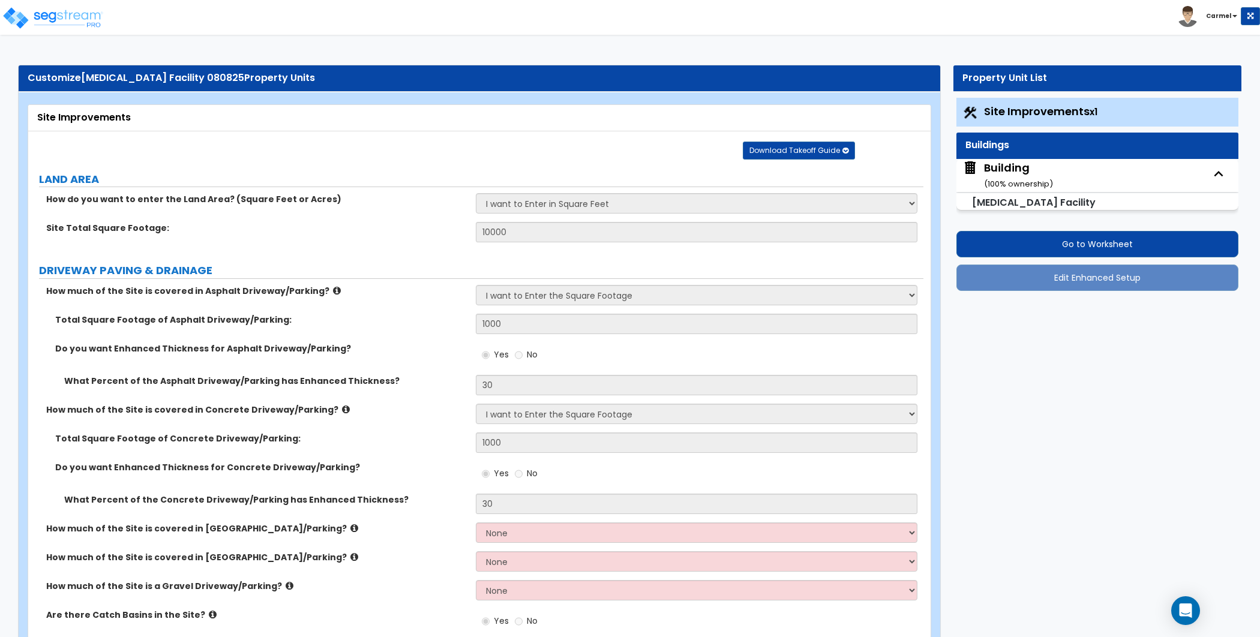
select select "1"
select select "2"
select select "3"
select select "4"
select select "2"
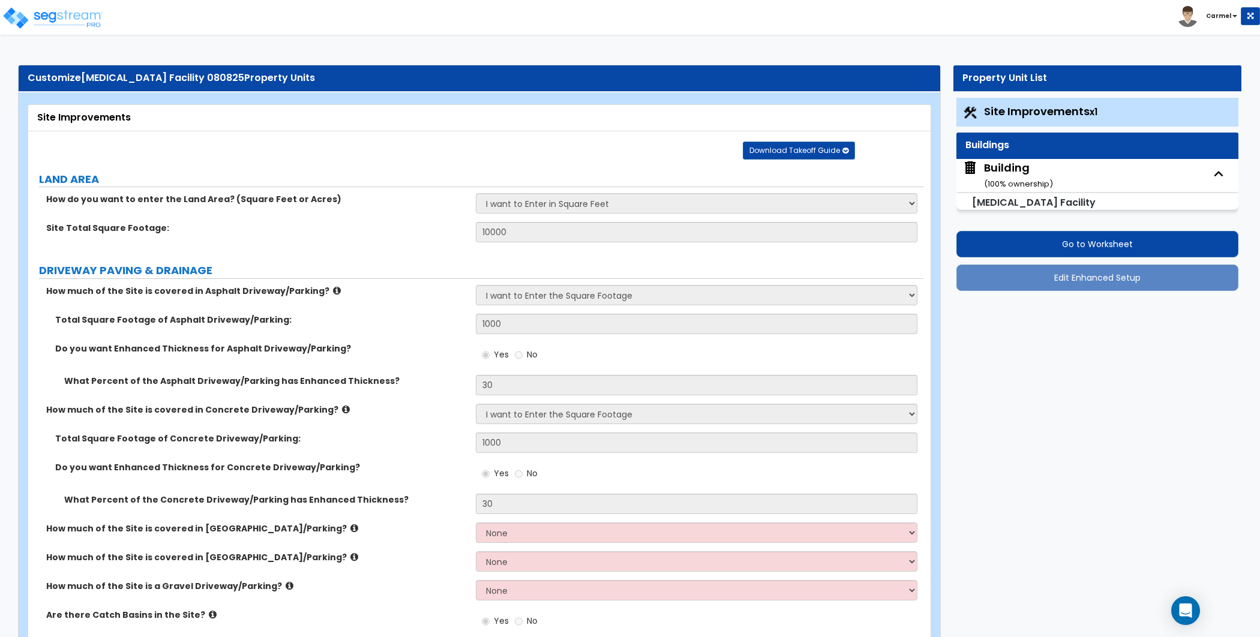
select select "1"
select select "2"
select select "1"
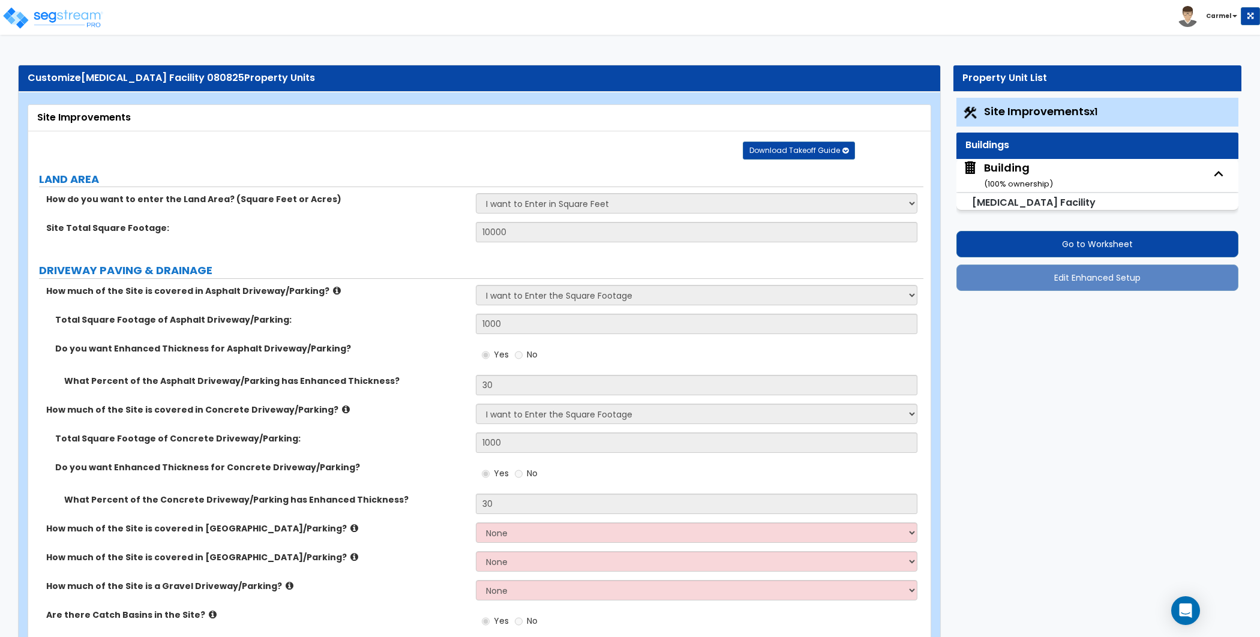
select select "2"
select select "3"
select select "1"
select select "2"
select select "3"
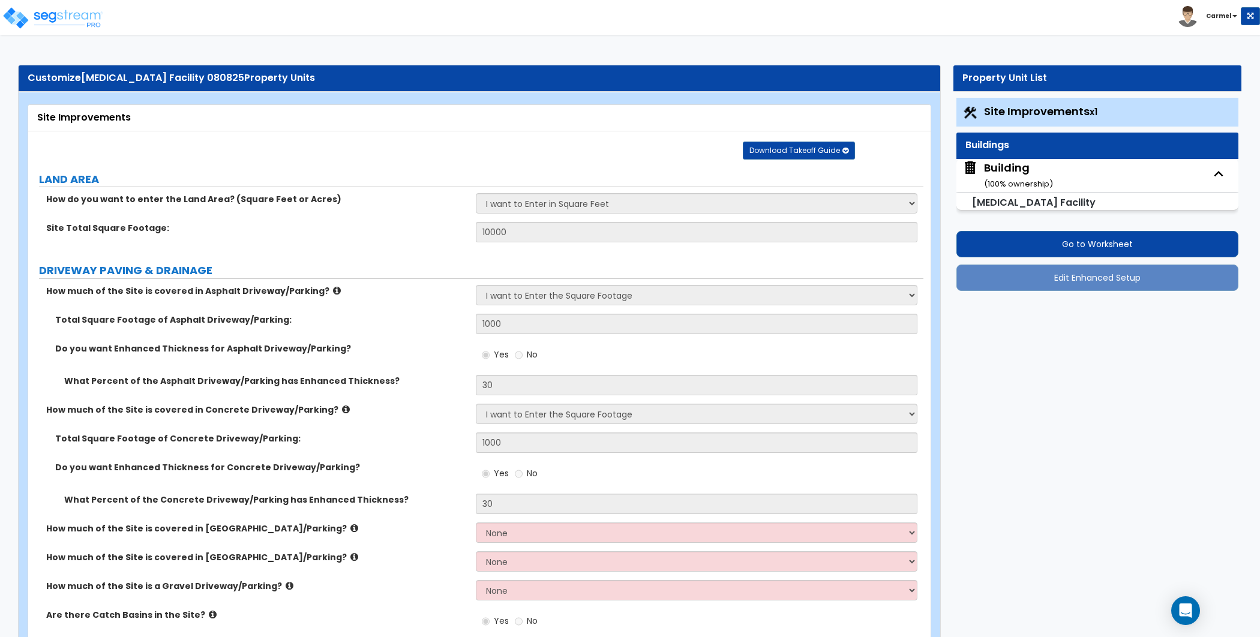
select select "2"
select select "8"
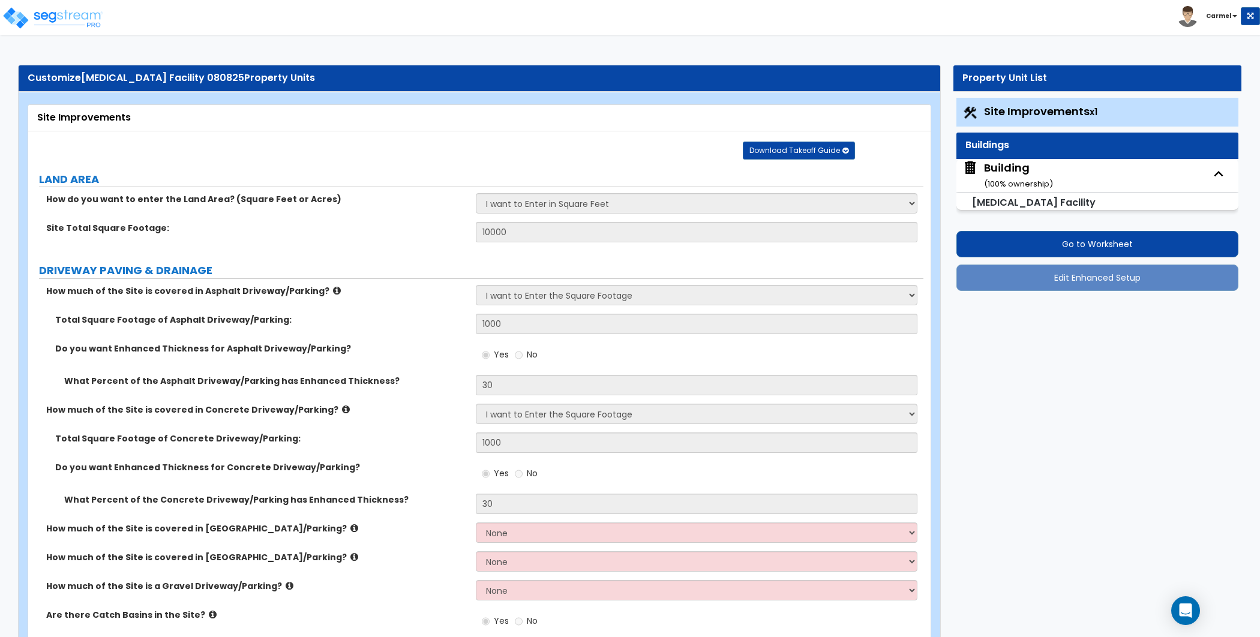
select select "4"
select select "5"
select select "1"
select select "2"
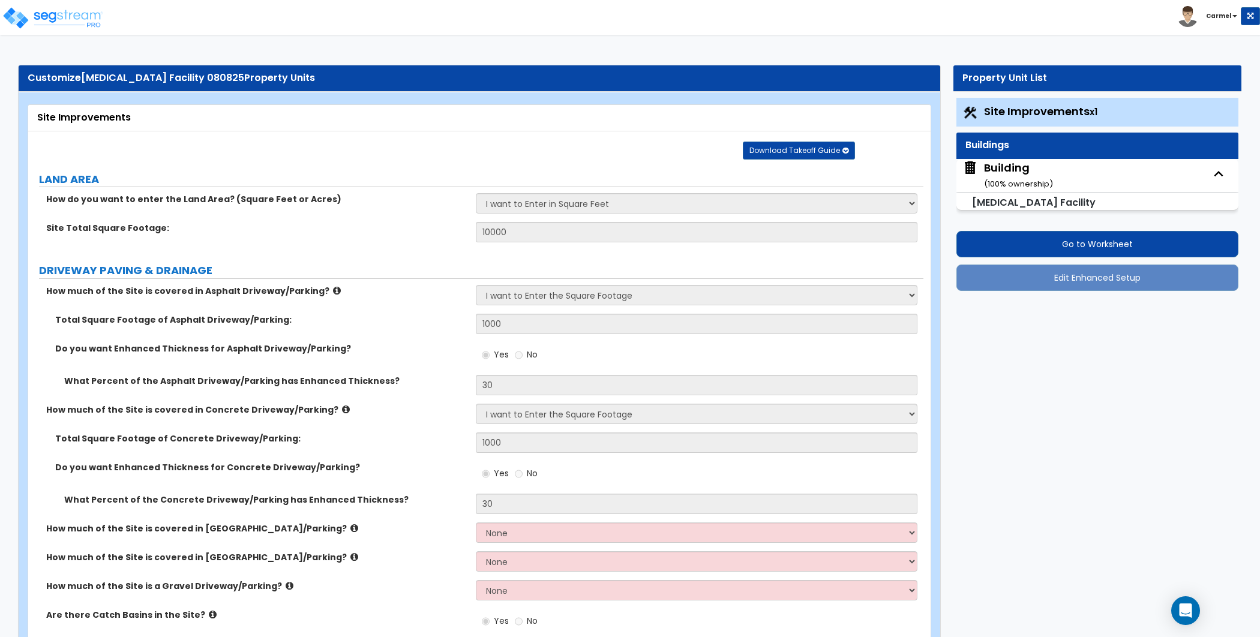
select select "5"
select select "4"
select select "8"
select select "1"
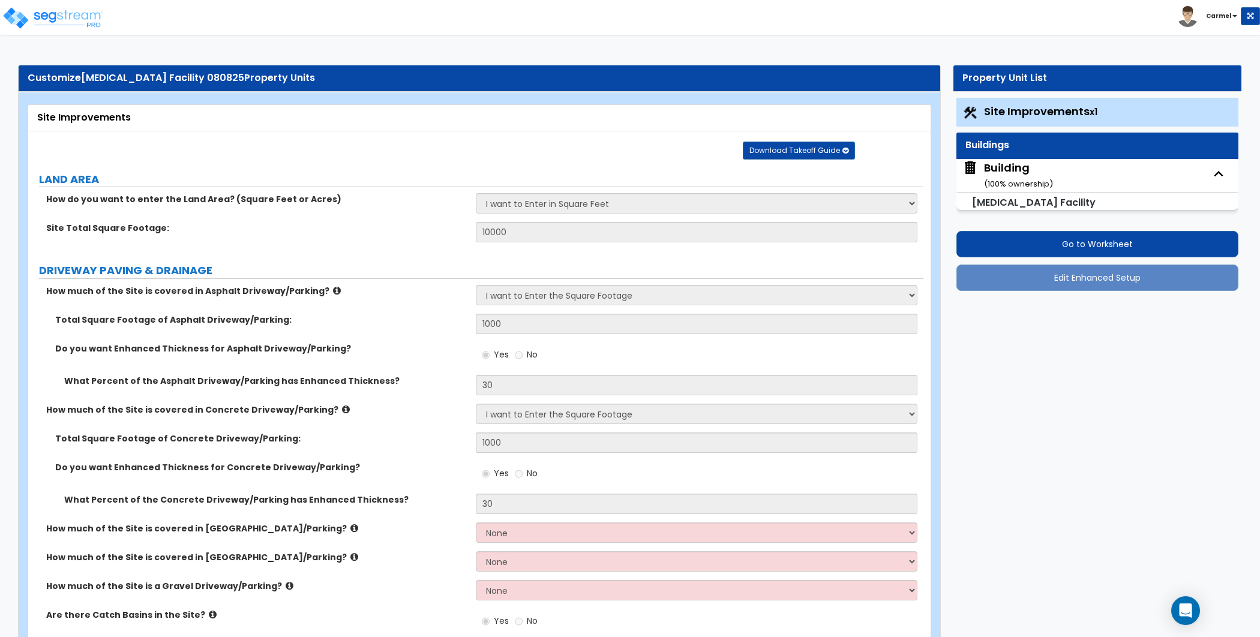
select select "2"
select select "1"
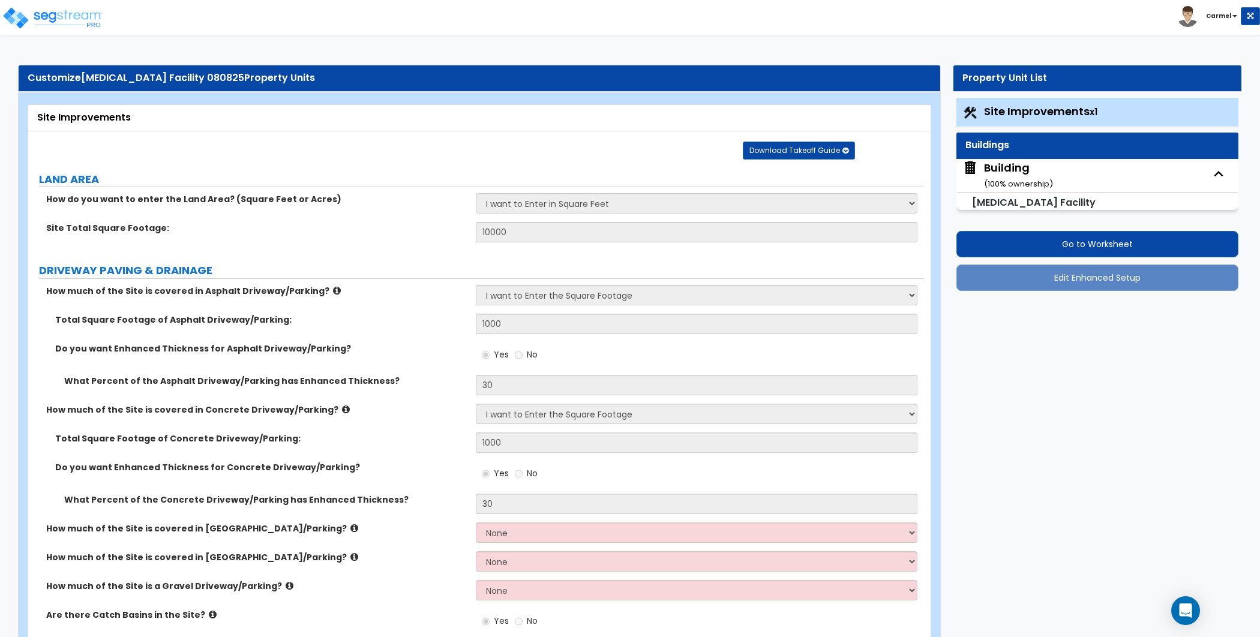
select select "1"
select select "3"
select select "1"
select select "2"
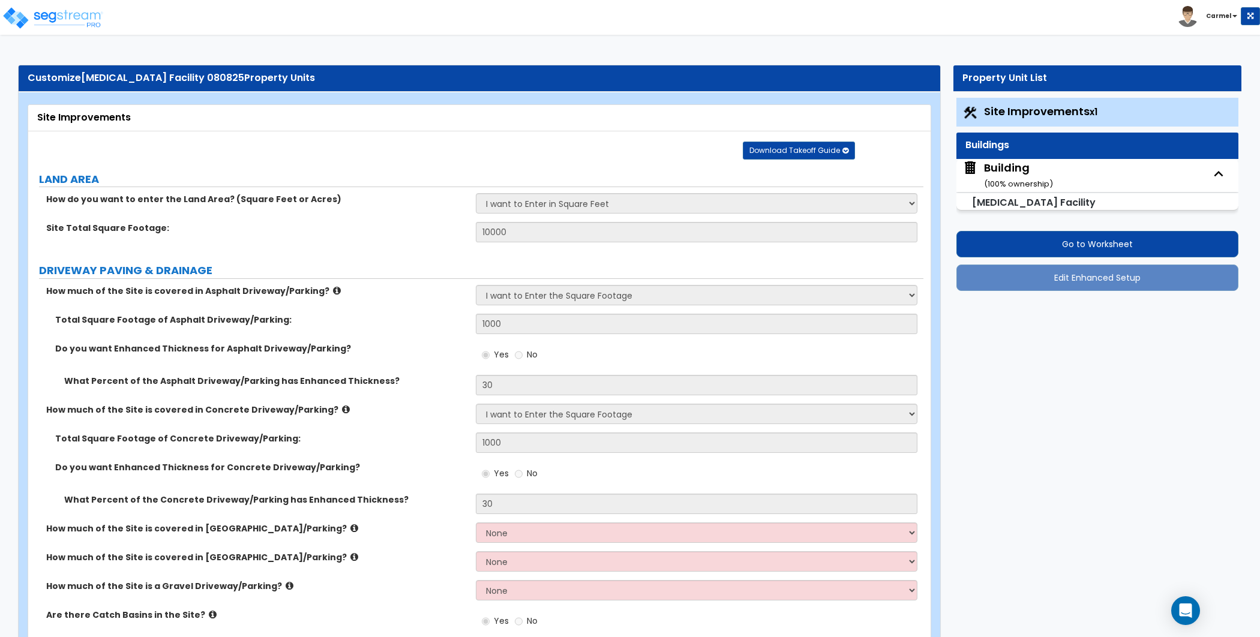
select select "3"
select select "5"
select select "6"
select select "7"
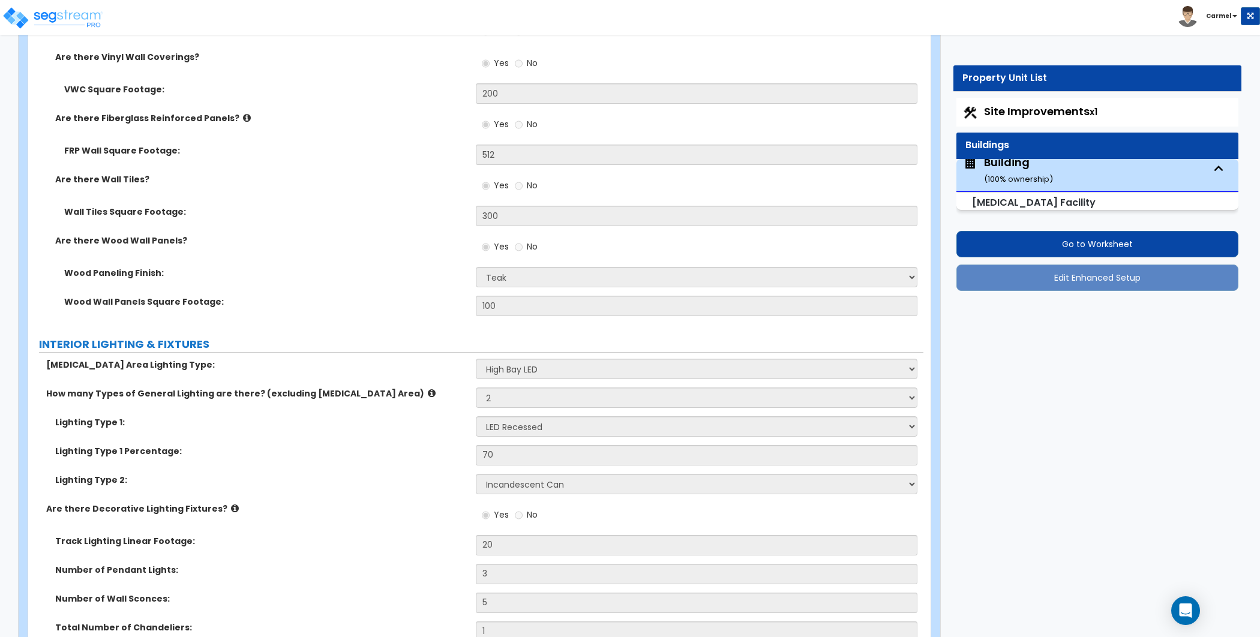
scroll to position [5078, 0]
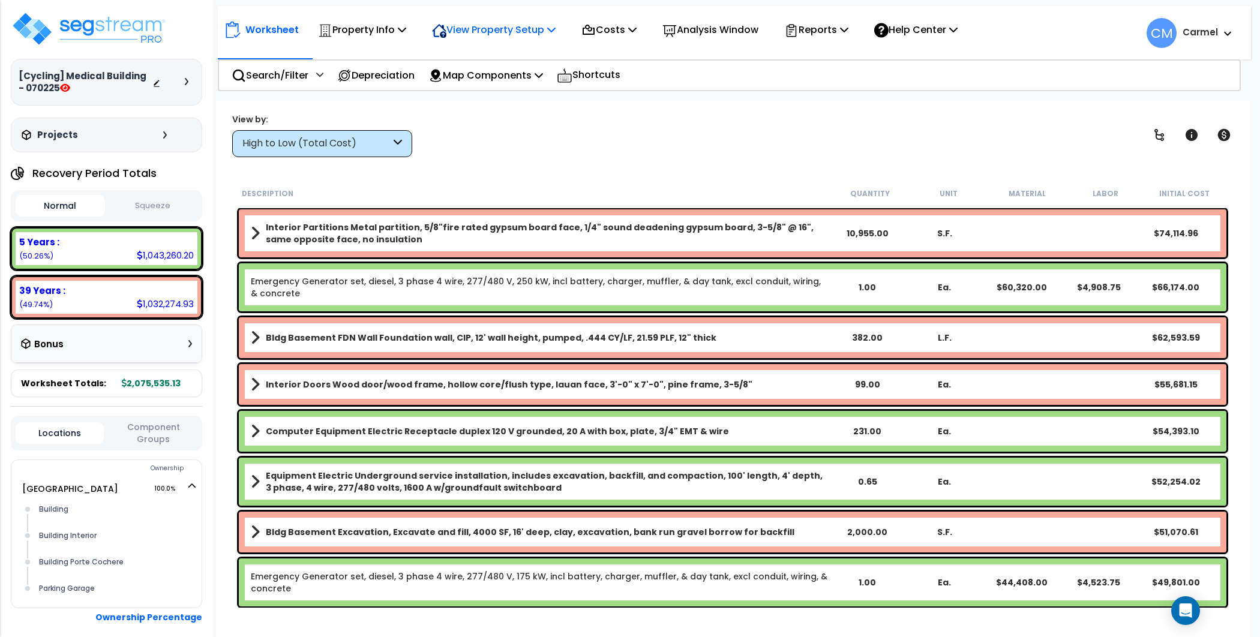
click at [477, 28] on p "View Property Setup" at bounding box center [494, 30] width 124 height 16
click at [492, 77] on link "View Questionnaire" at bounding box center [485, 82] width 119 height 24
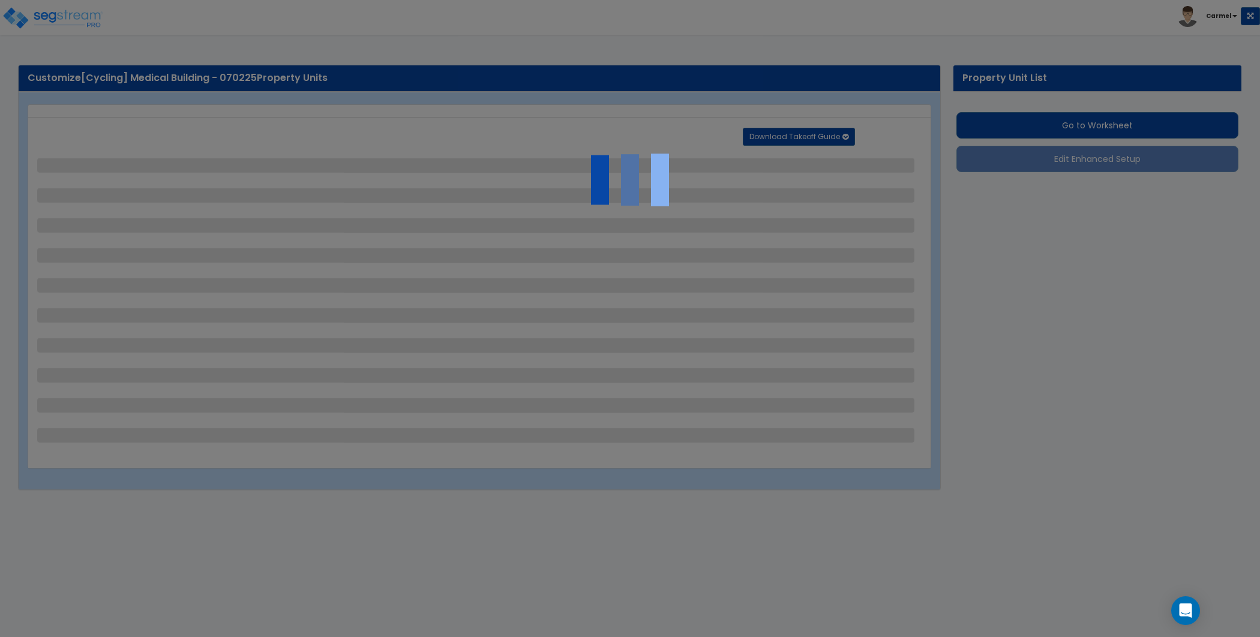
select select "3"
select select "5"
select select "1"
select select "5"
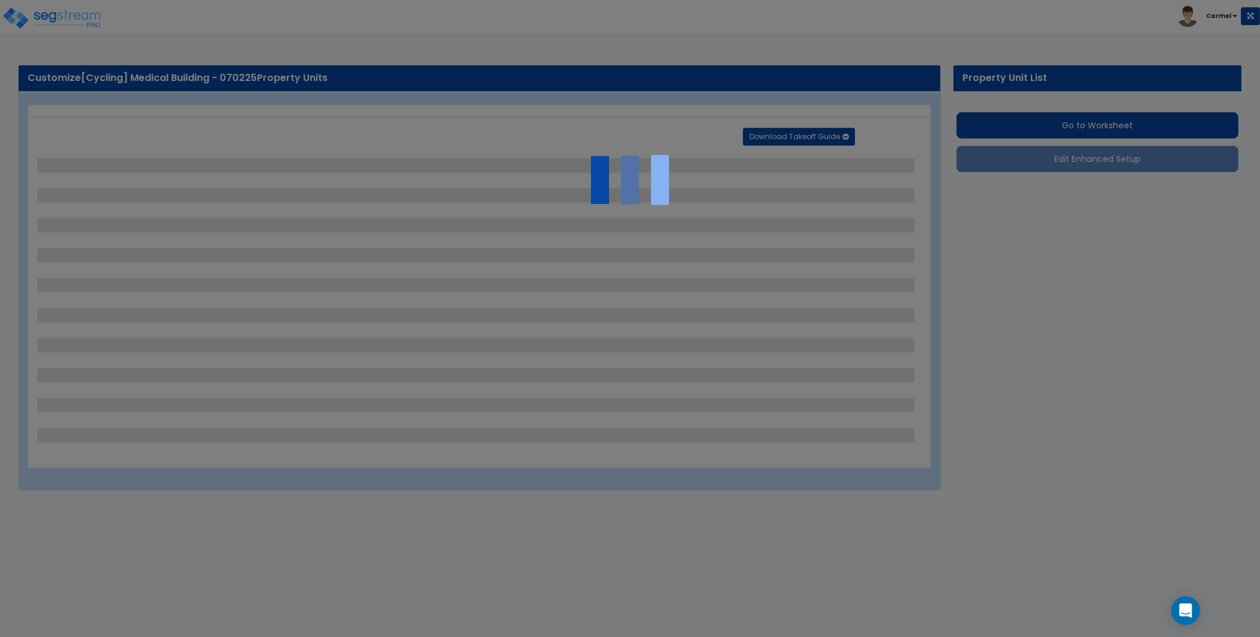
select select "2"
select select "1"
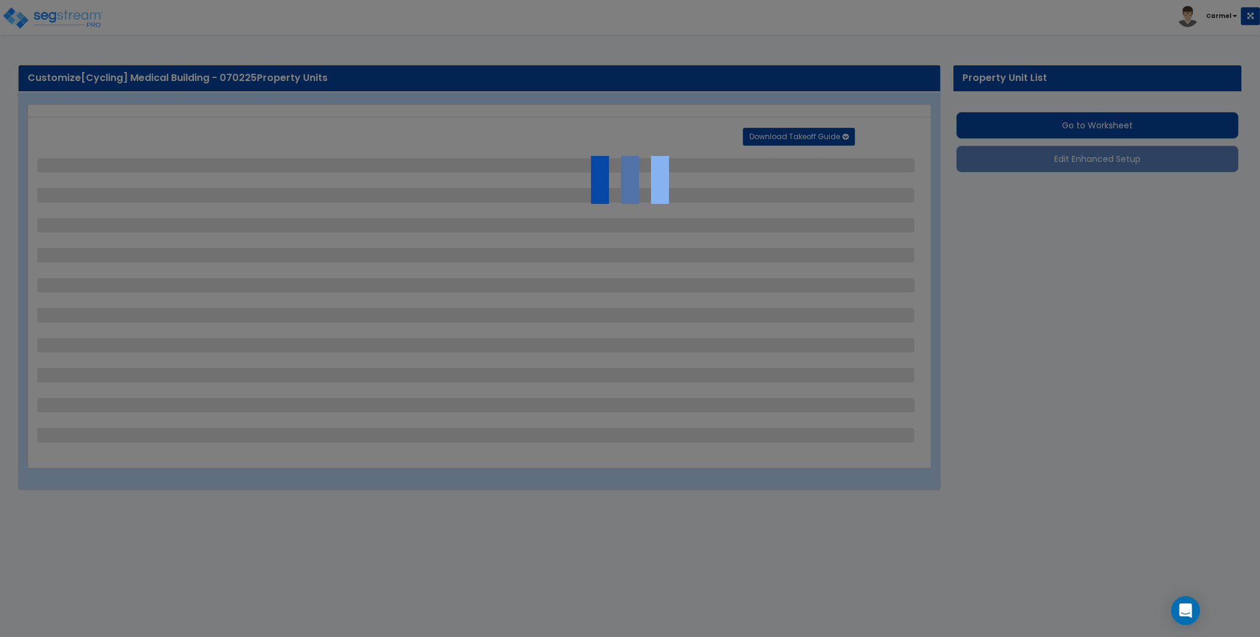
select select "3"
select select "1"
select select "2"
select select "1"
select select "10"
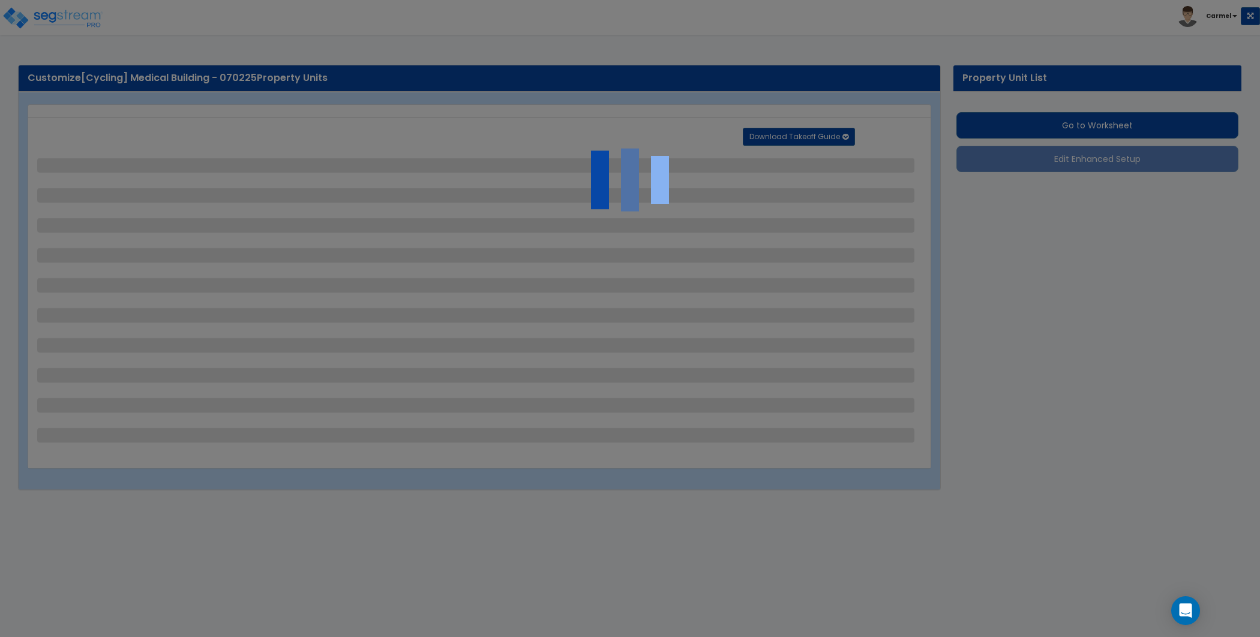
select select "4"
select select "2"
select select "1"
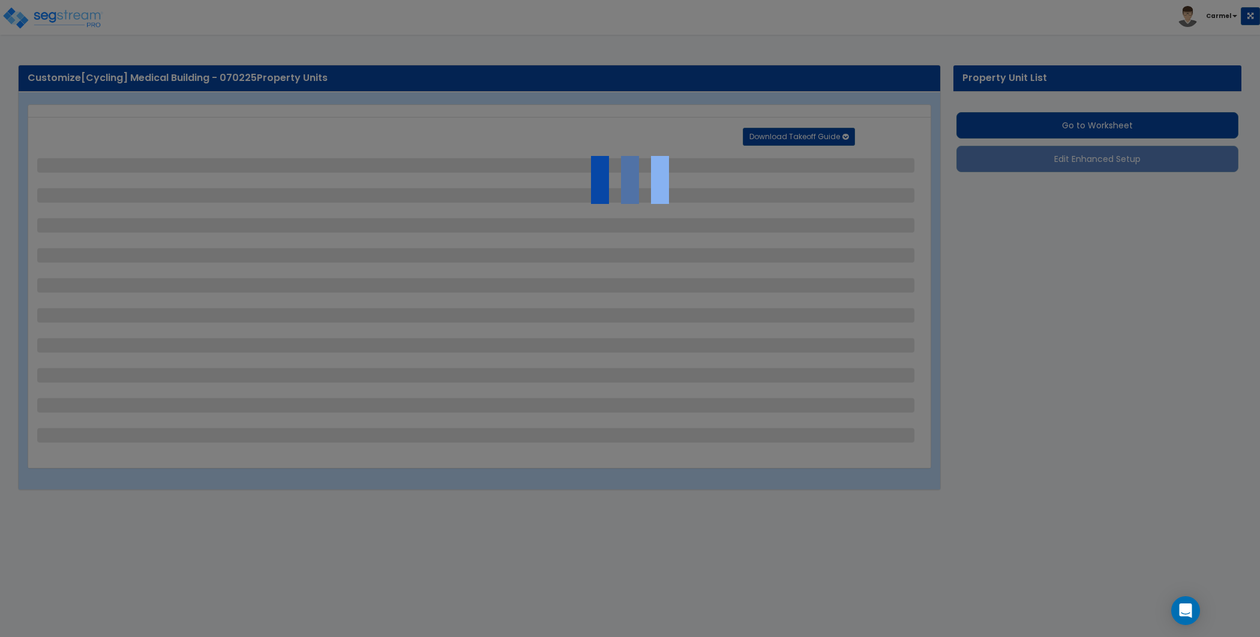
select select "3"
select select "2"
select select "1"
select select "3"
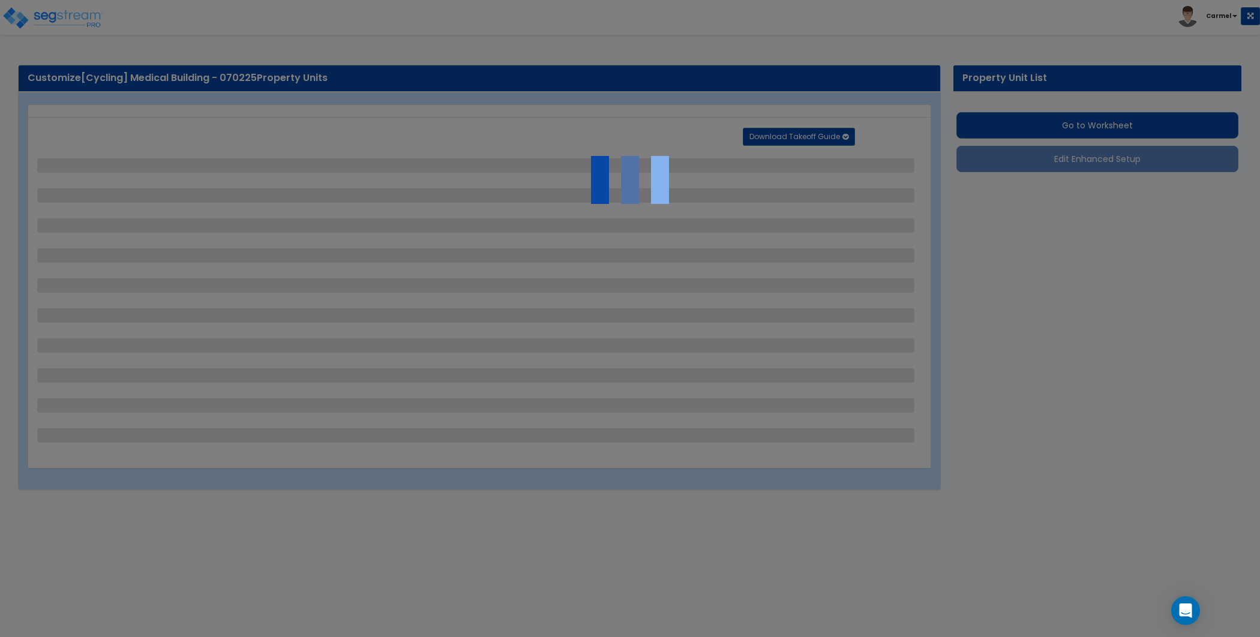
select select "2"
select select "4"
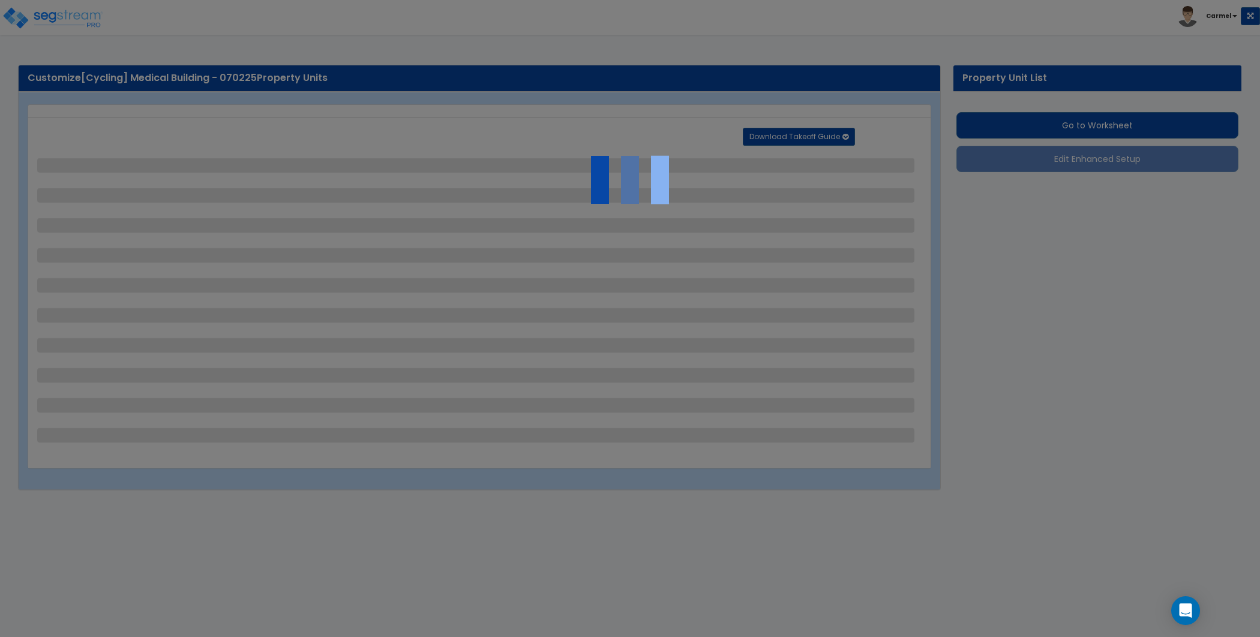
select select "1"
select select "2"
select select "1"
select select "2"
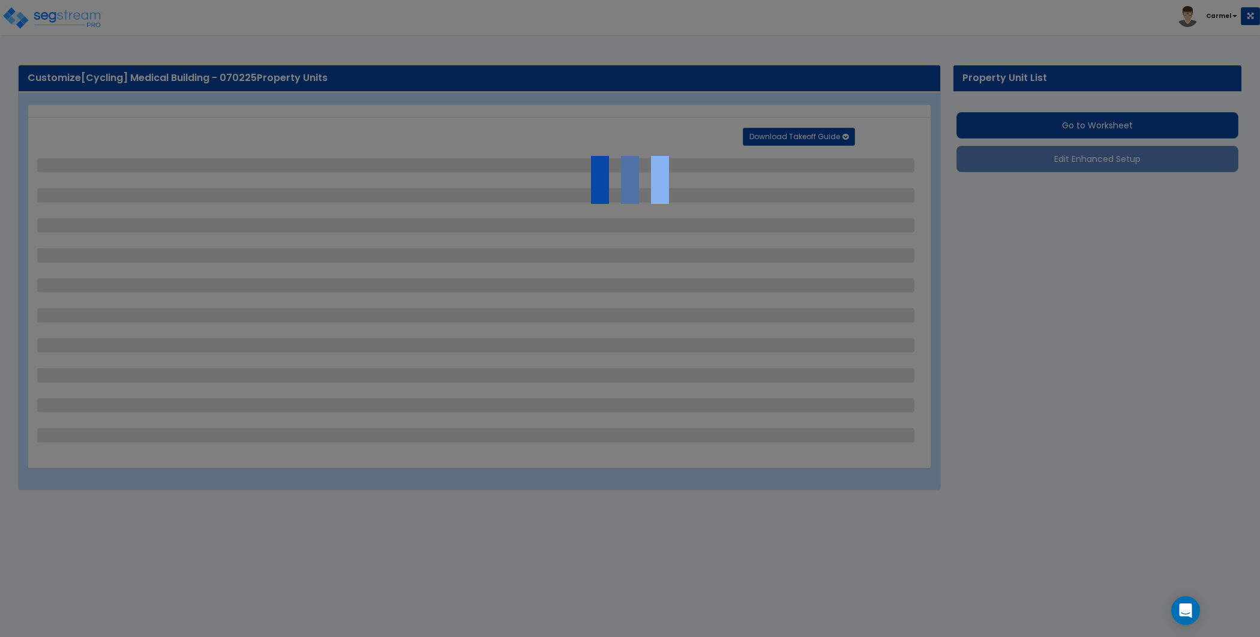
select select "2"
select select "1"
select select "2"
select select "1"
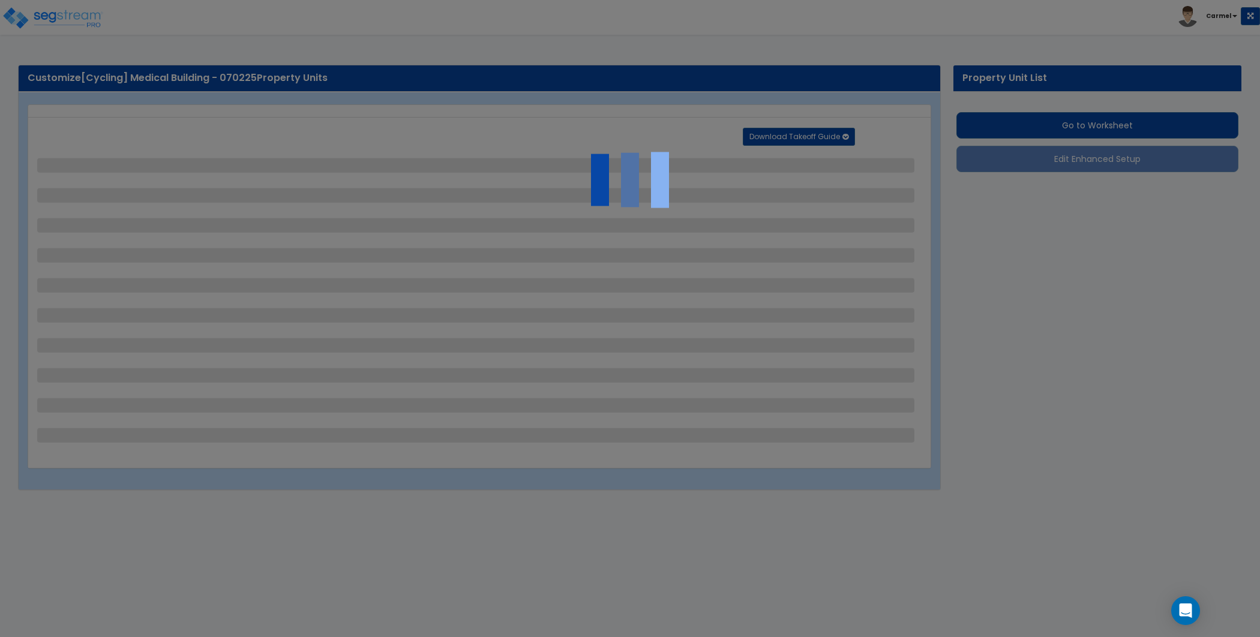
select select "4"
select select "7"
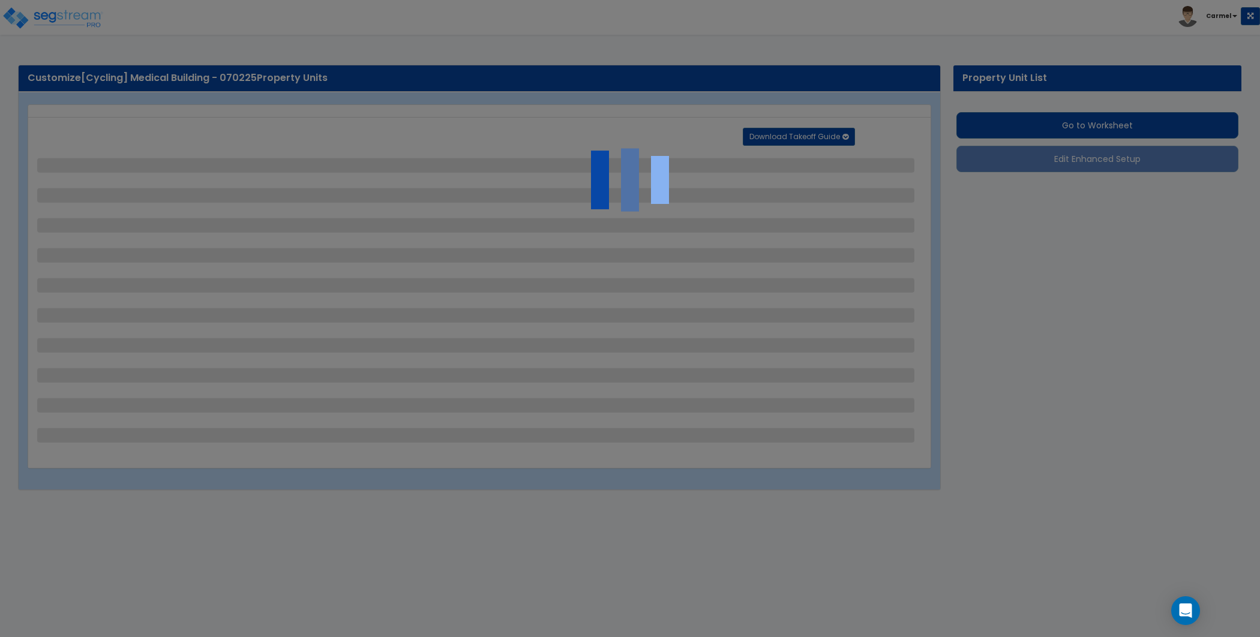
select select "7"
select select "4"
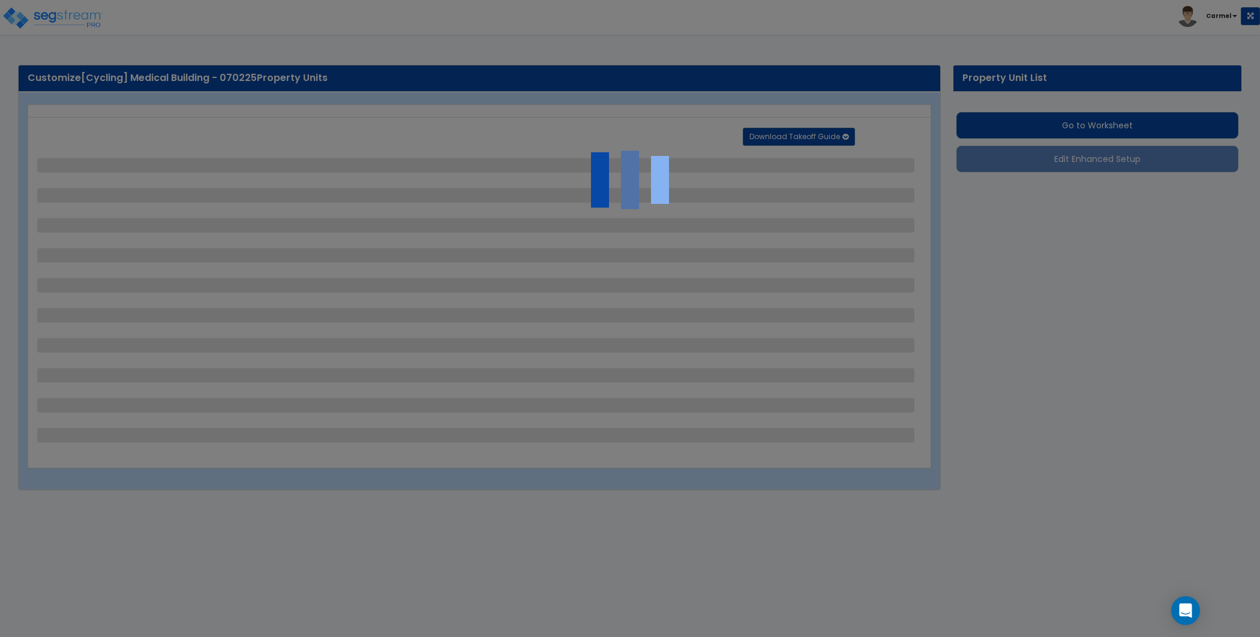
select select "4"
select select "1"
select select "4"
select select "5"
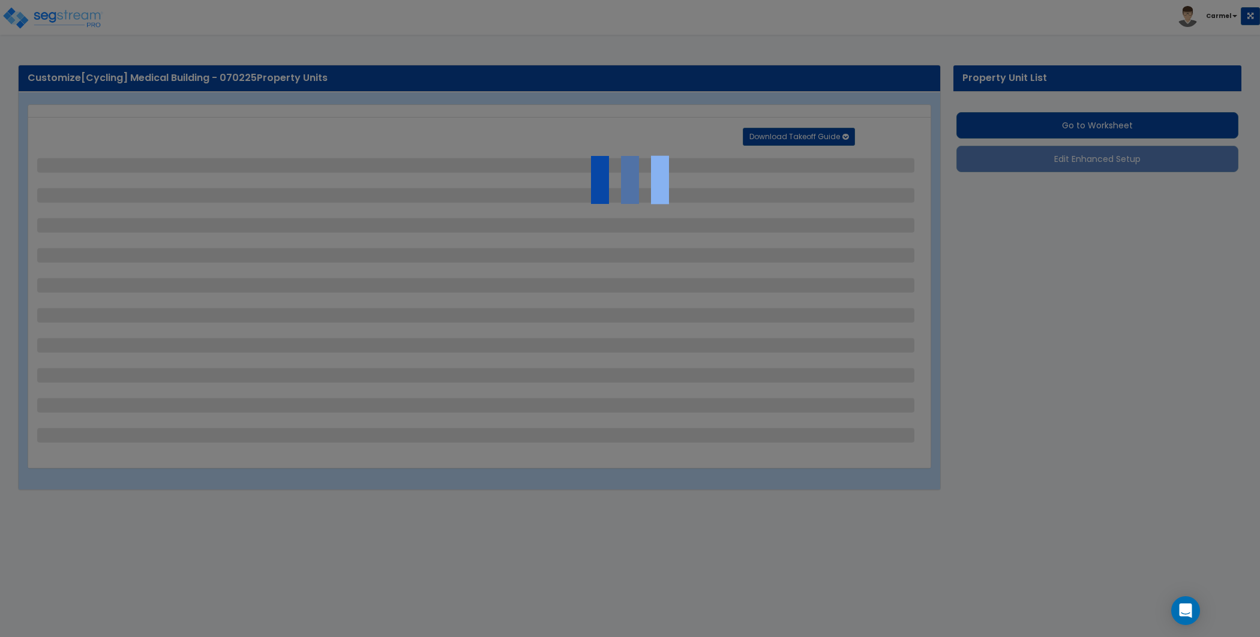
select select "2"
select select "1"
select select "2"
select select "1"
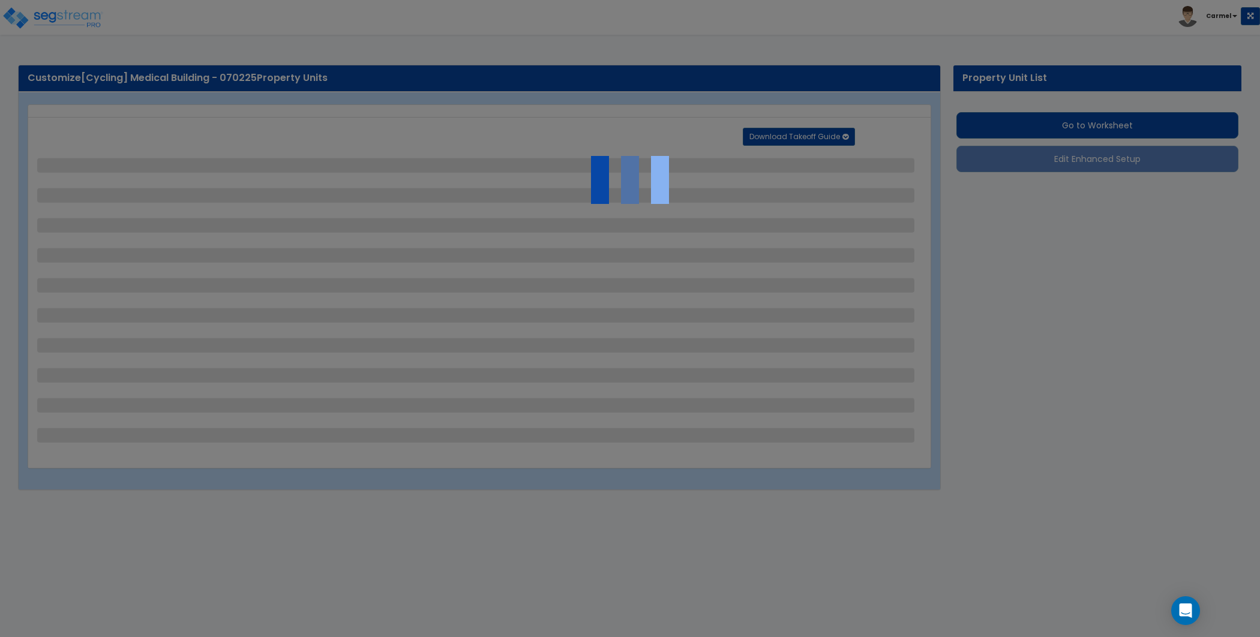
select select "1"
select select "3"
select select "2"
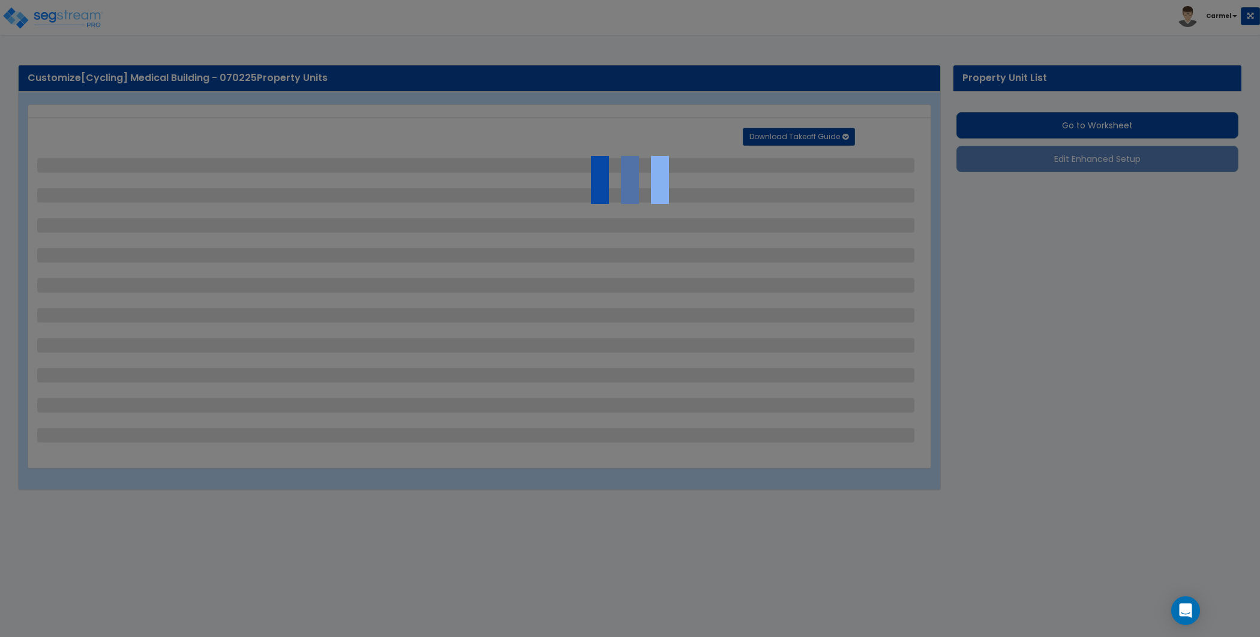
select select "2"
select select "1"
select select "3"
select select "1"
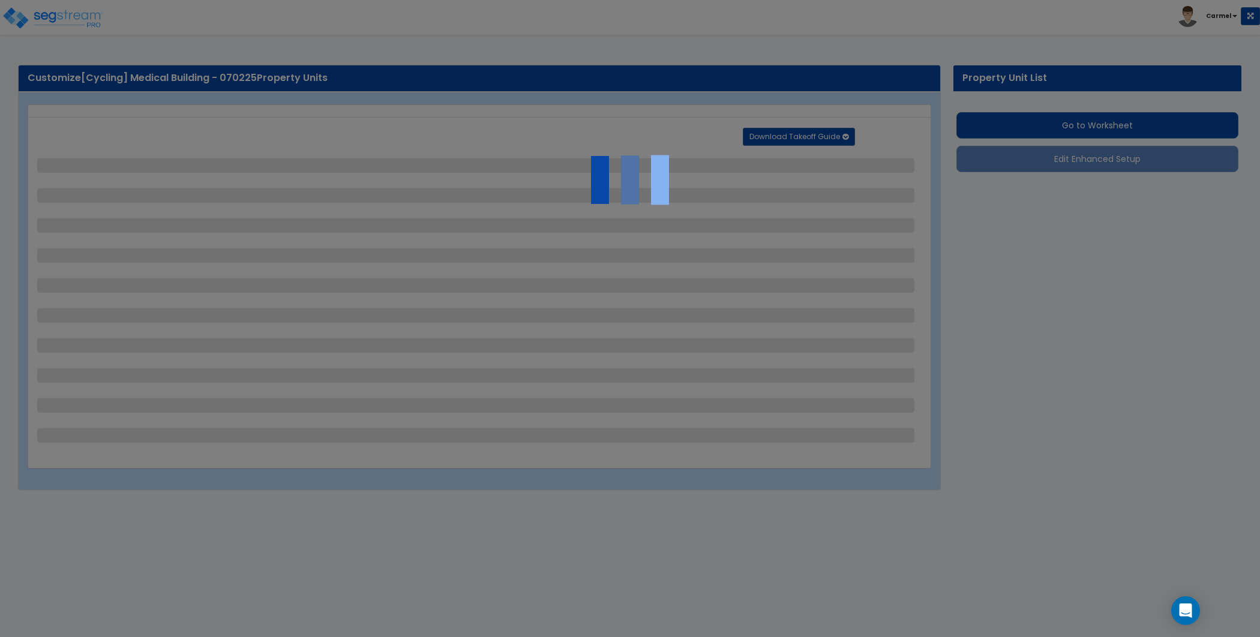
select select "6"
select select "2"
select select "1"
select select "5"
select select "4"
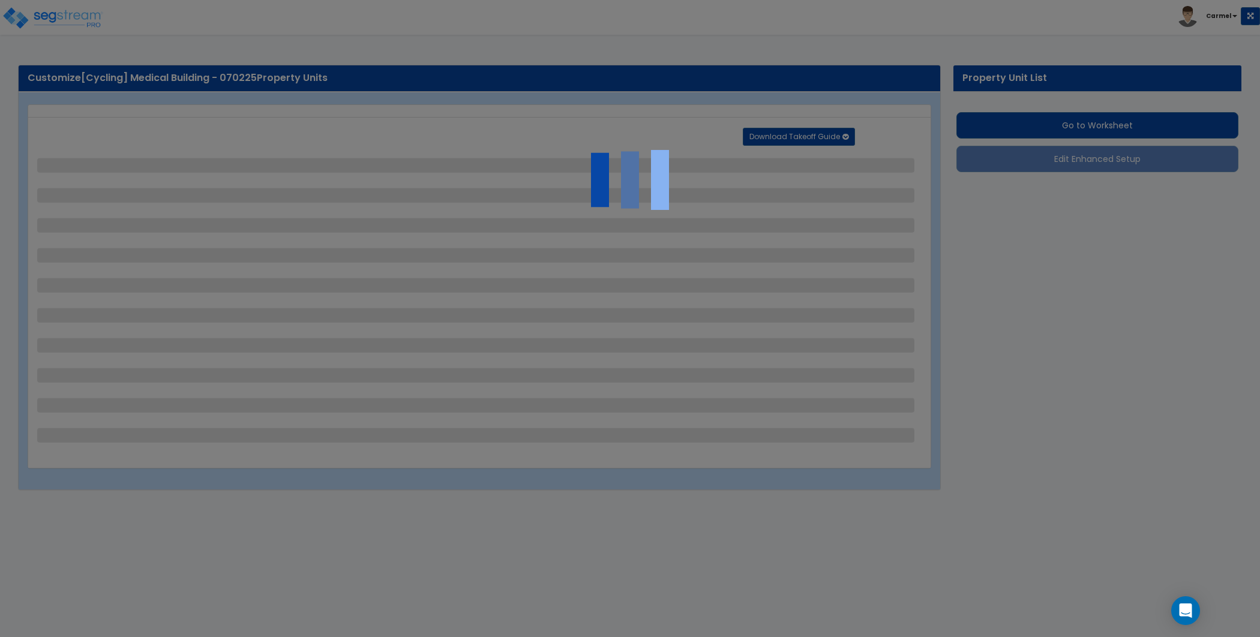
select select "2"
select select "1"
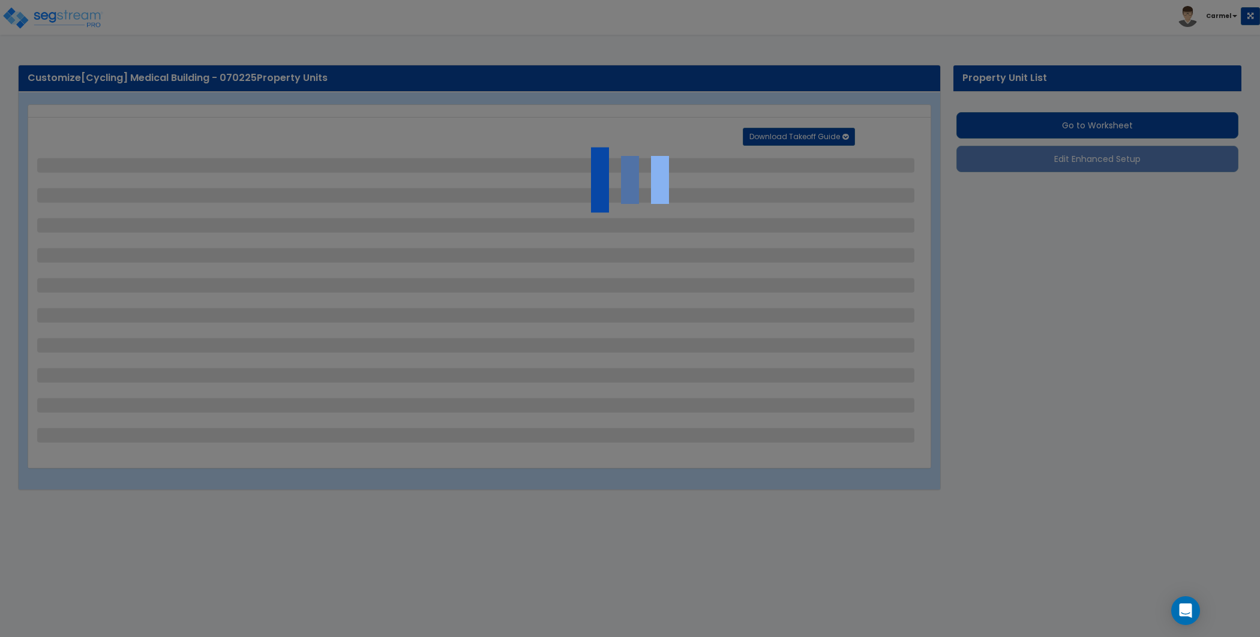
select select "3"
select select "4"
select select "2"
select select "3"
select select "2"
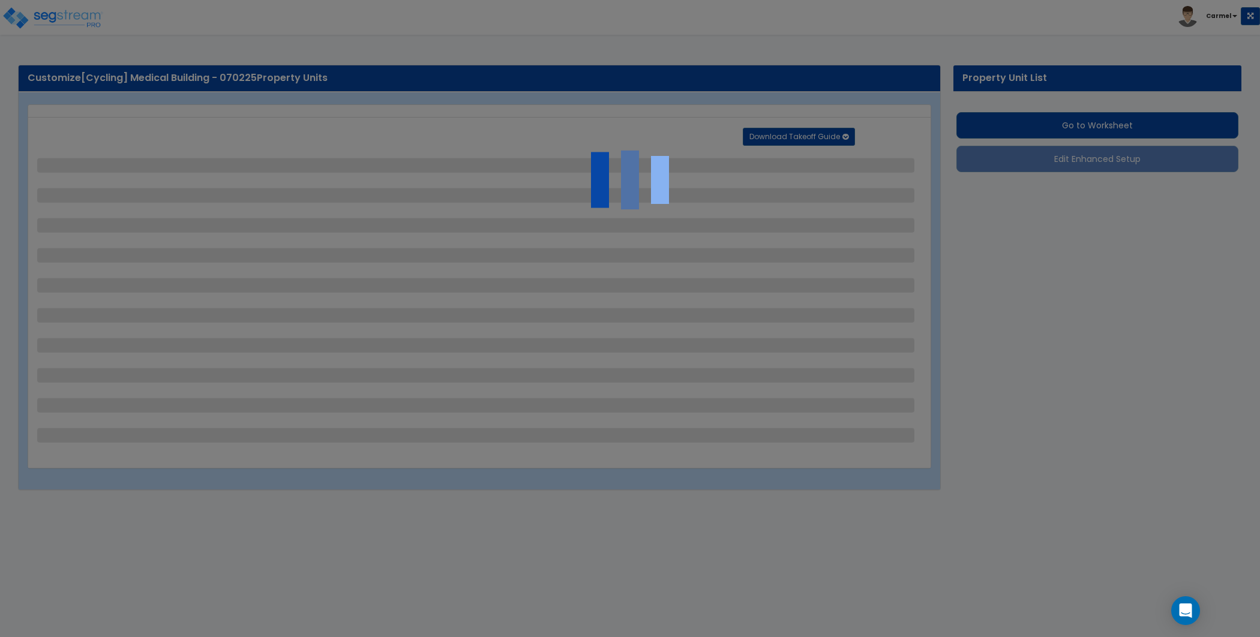
select select "3"
select select "2"
select select "7"
select select "9"
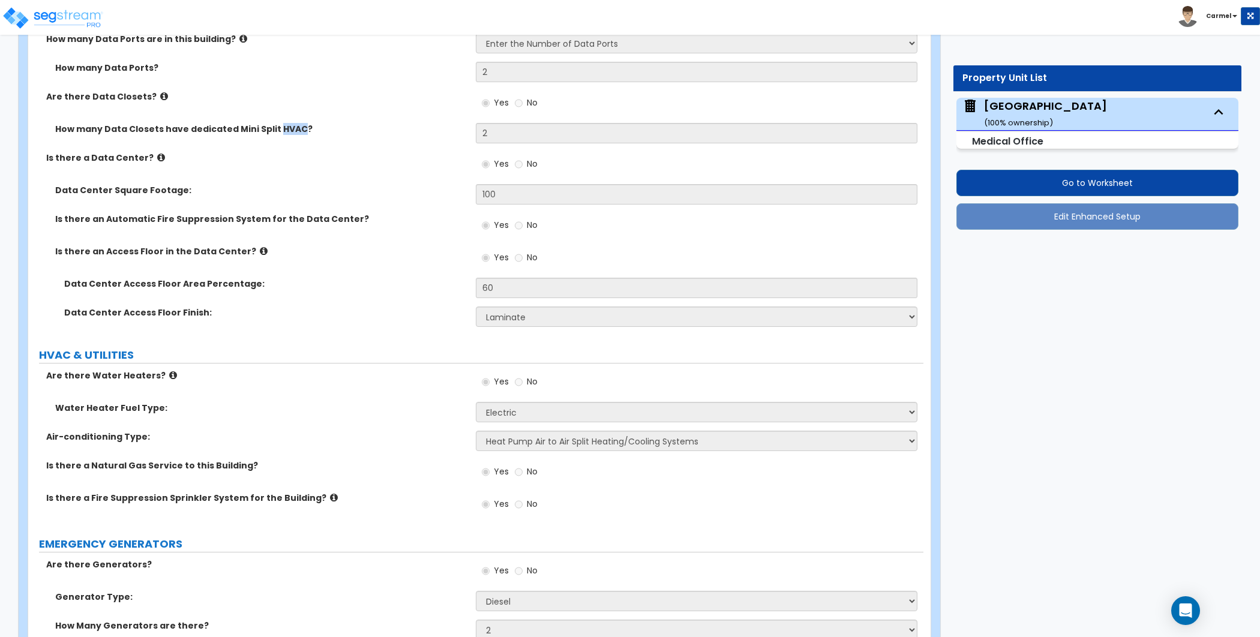
scroll to position [12127, 0]
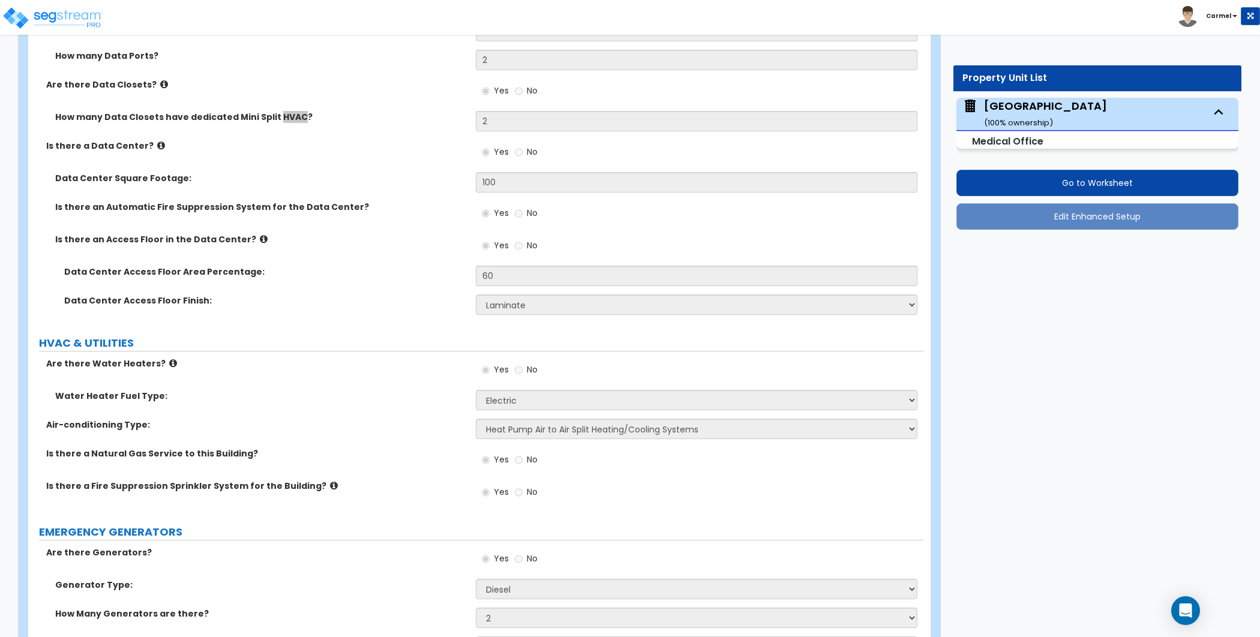
radio input "true"
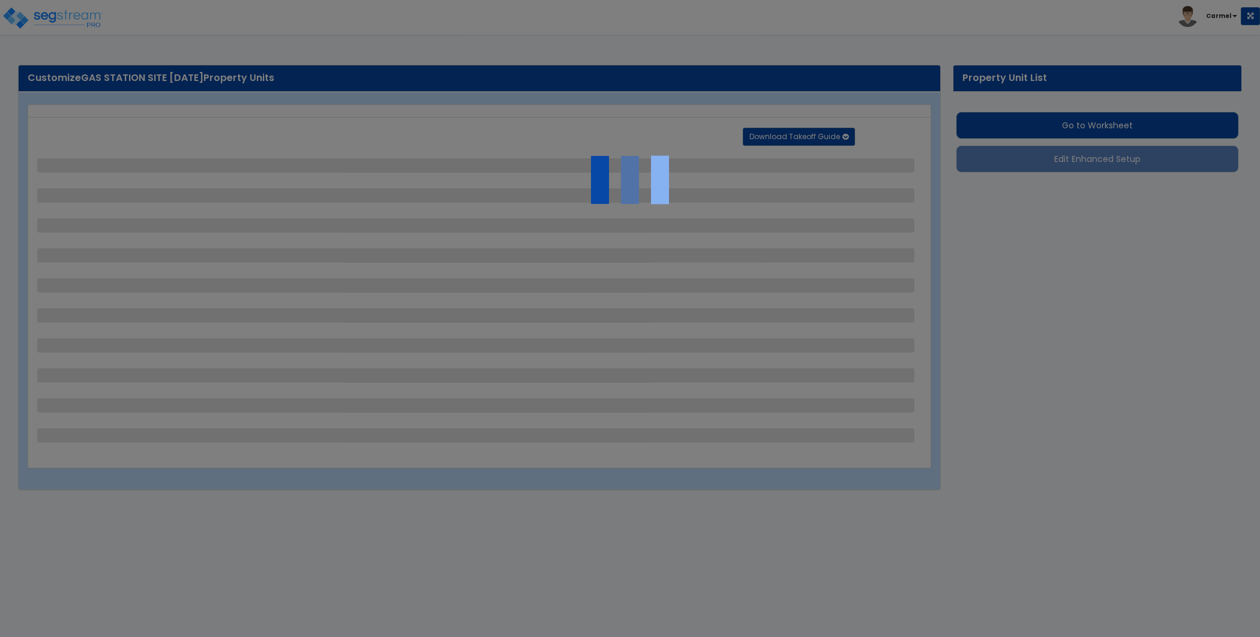
select select "2"
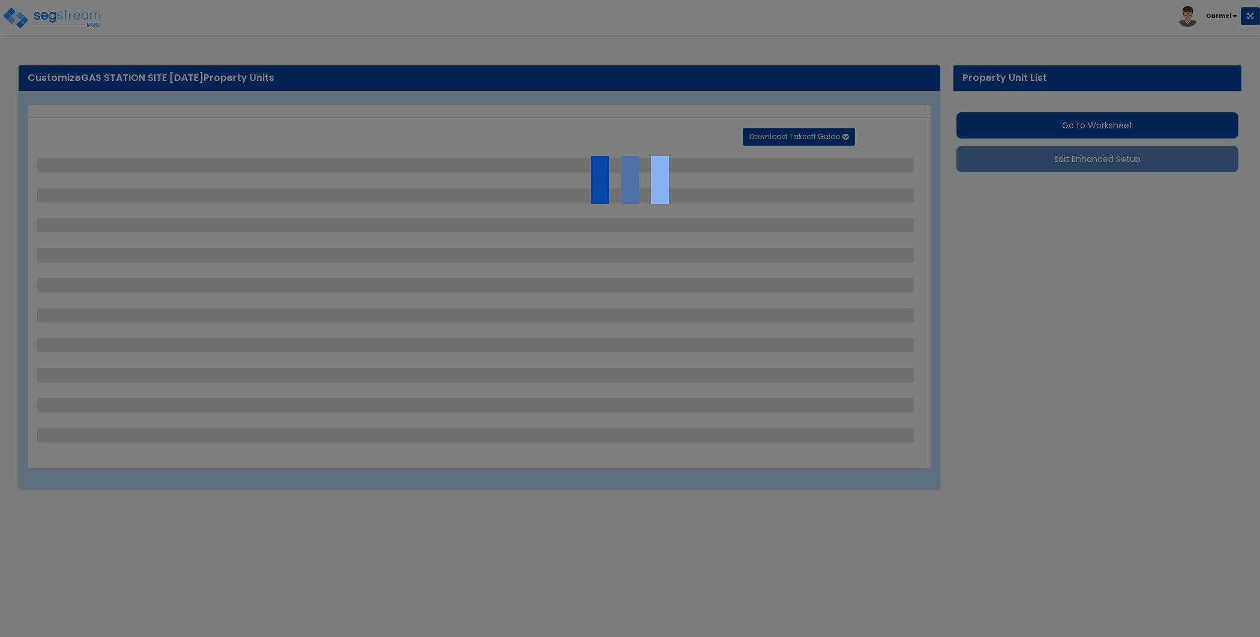
select select "1"
select select "2"
select select "1"
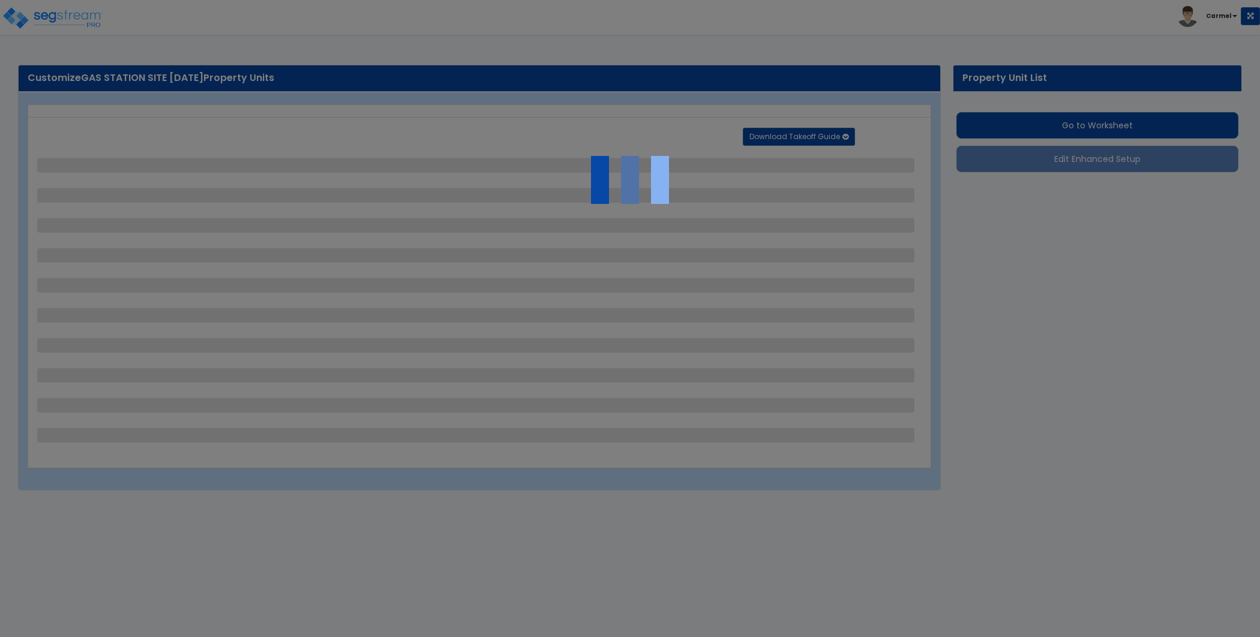
select select "1"
select select "5"
select select "2"
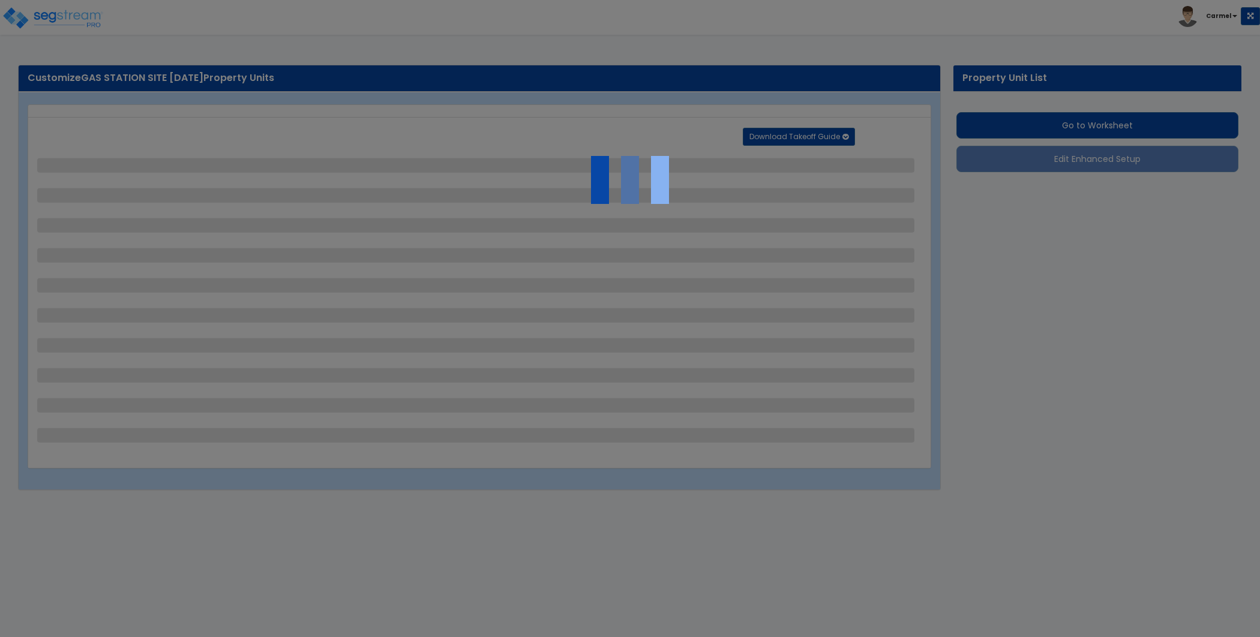
select select "1"
select select "2"
select select "3"
select select "1"
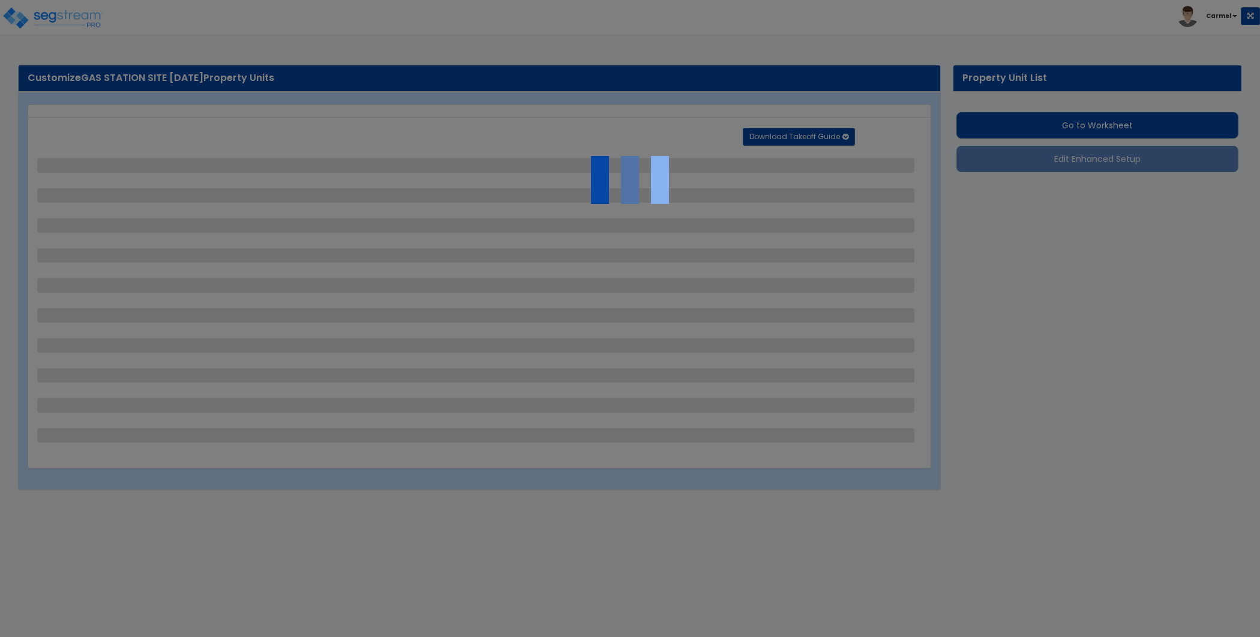
select select "2"
select select "1"
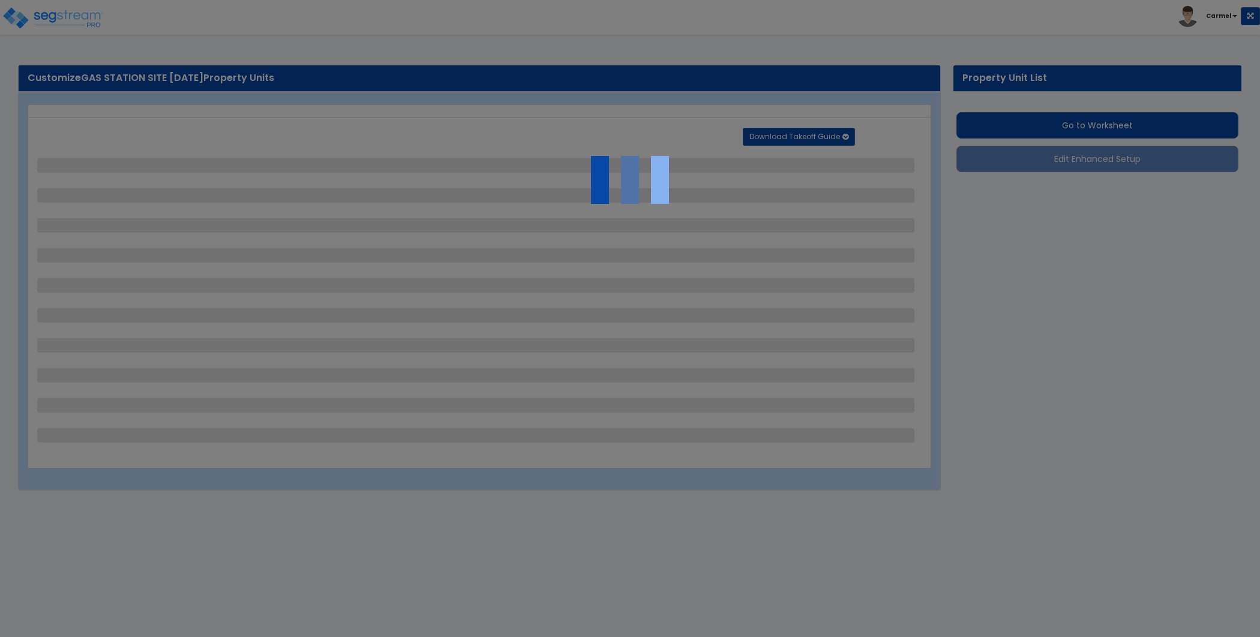
select select "4"
select select "1"
select select "2"
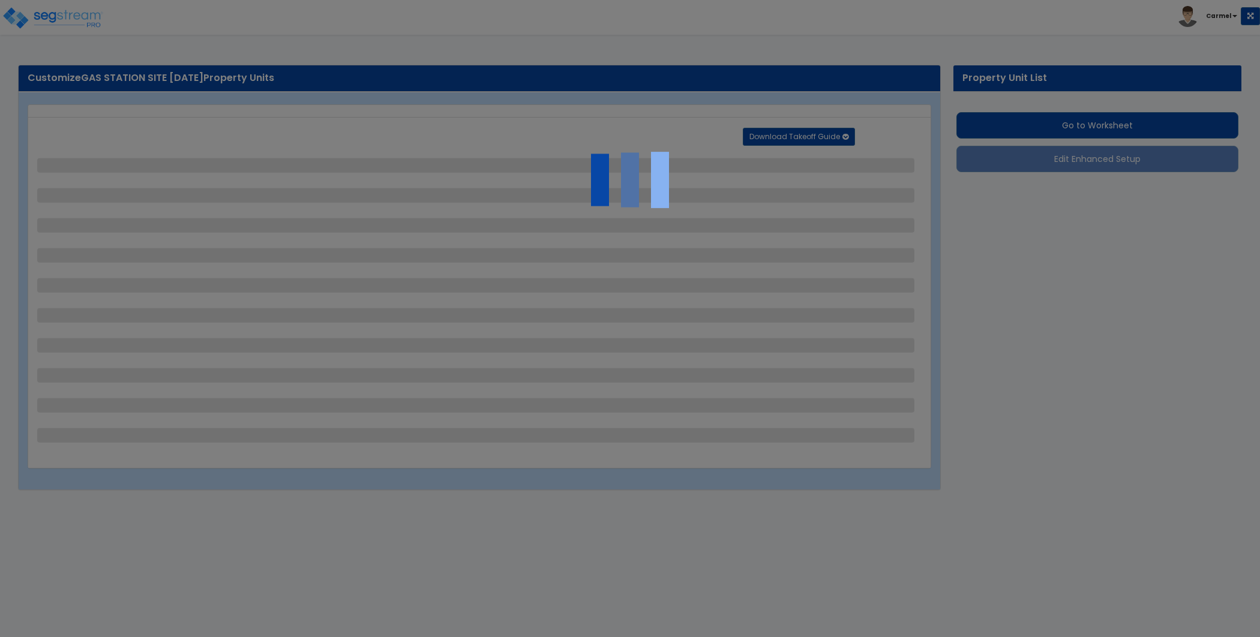
select select "1"
select select "3"
select select "1"
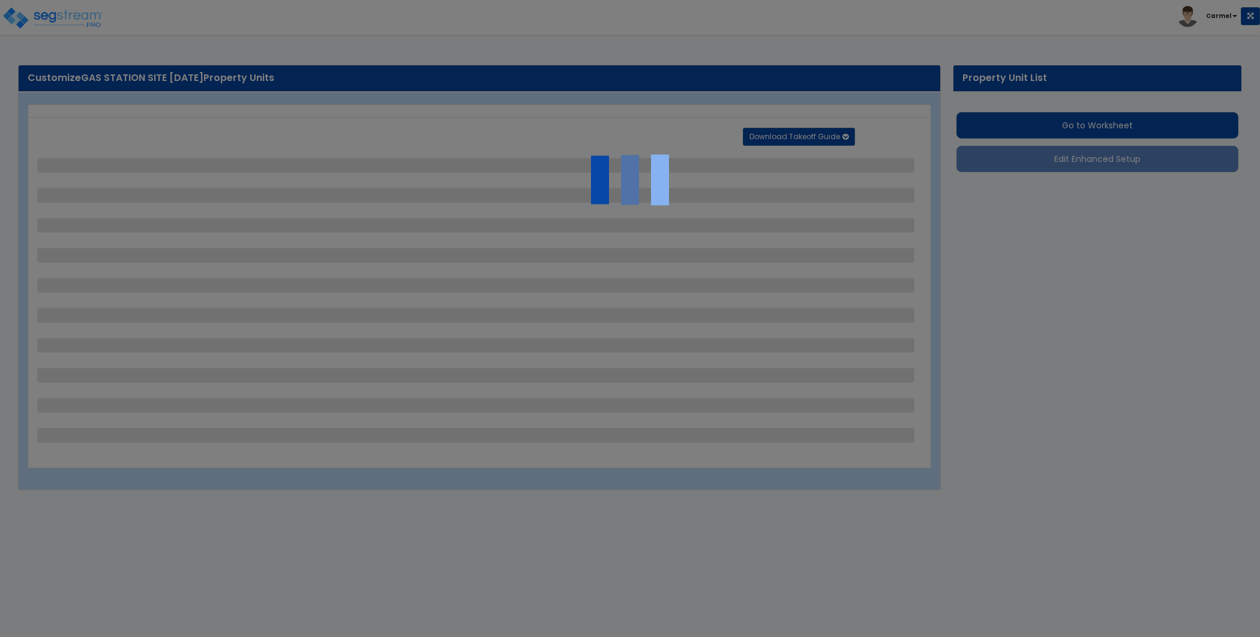
select select "4"
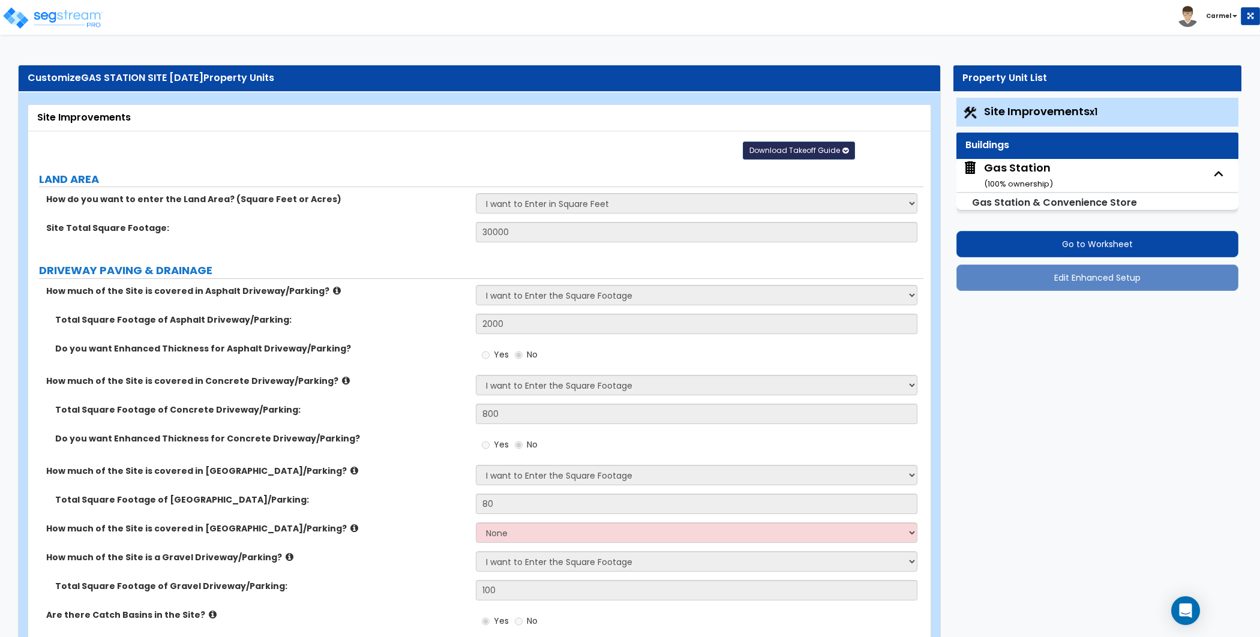
click at [842, 148] on icon "button" at bounding box center [845, 150] width 6 height 7
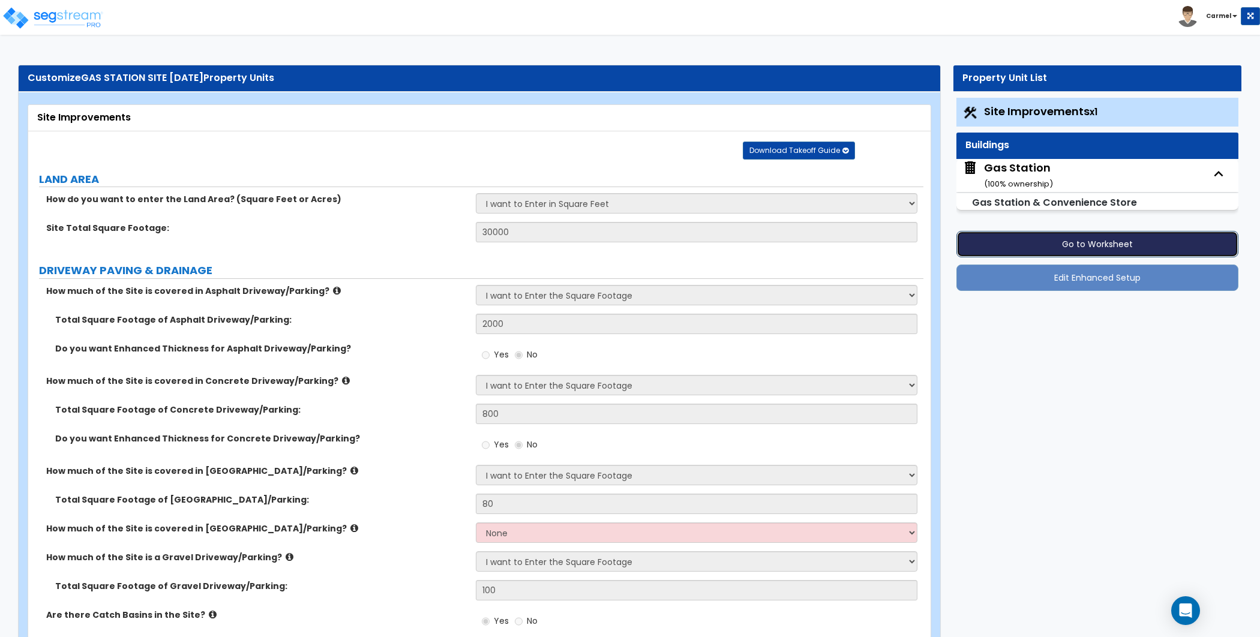
click at [1165, 238] on button "Go to Worksheet" at bounding box center [1097, 244] width 282 height 26
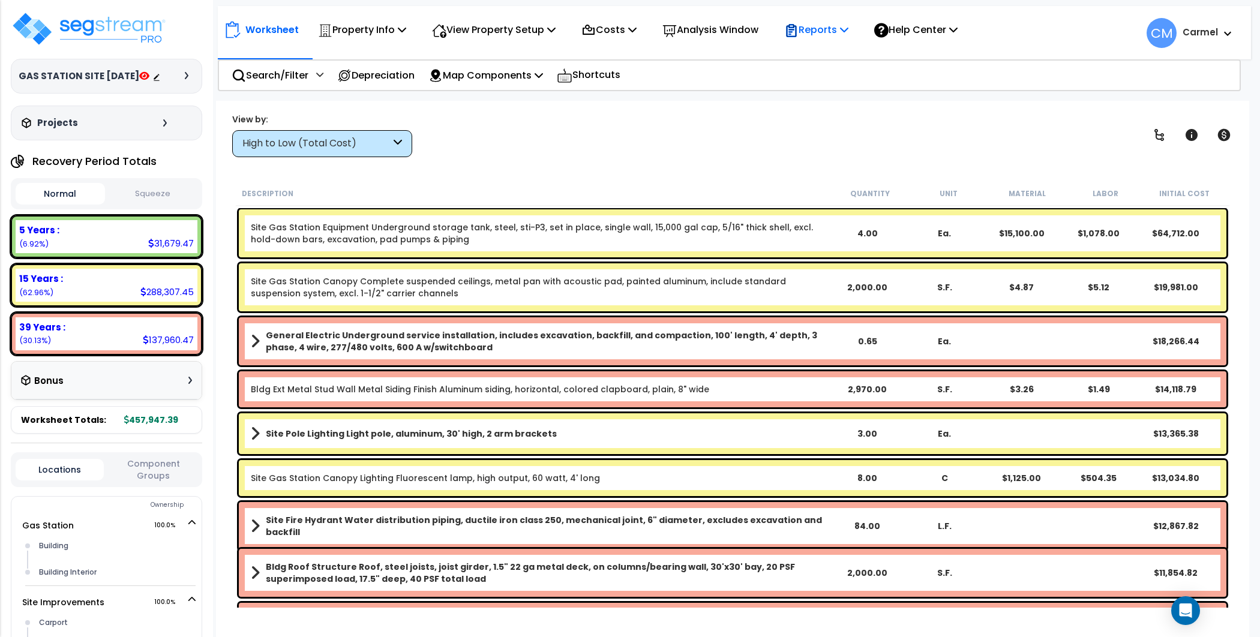
click at [815, 26] on p "Reports" at bounding box center [816, 30] width 64 height 16
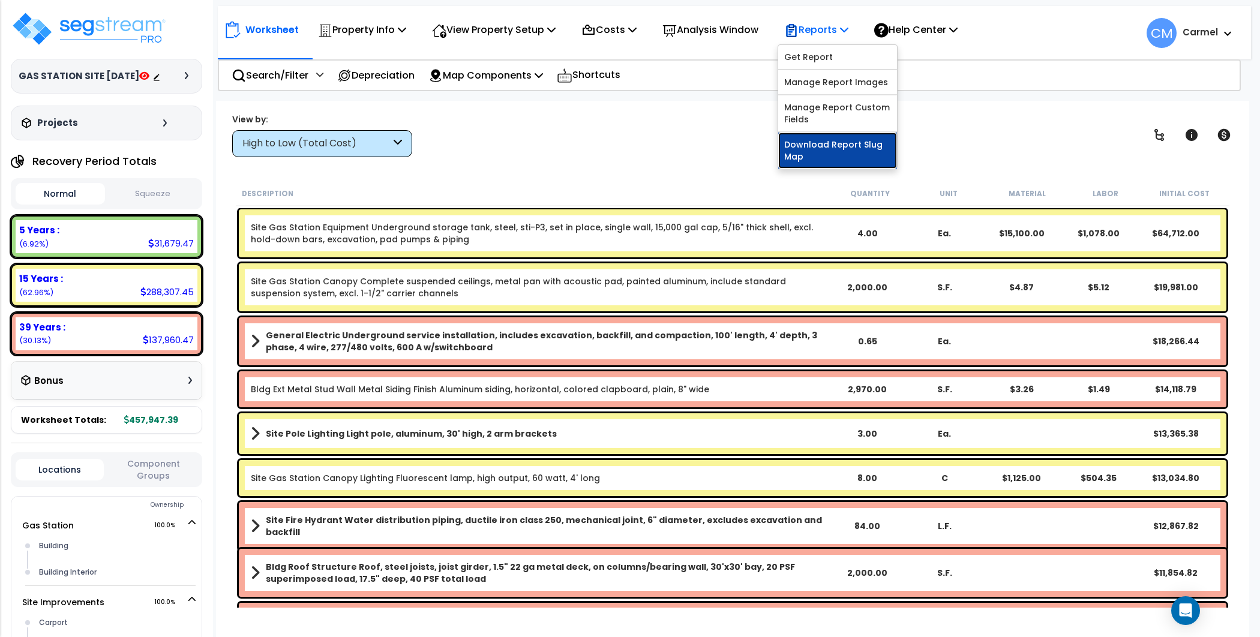
click at [850, 148] on link "Download Report Slug Map" at bounding box center [837, 151] width 119 height 36
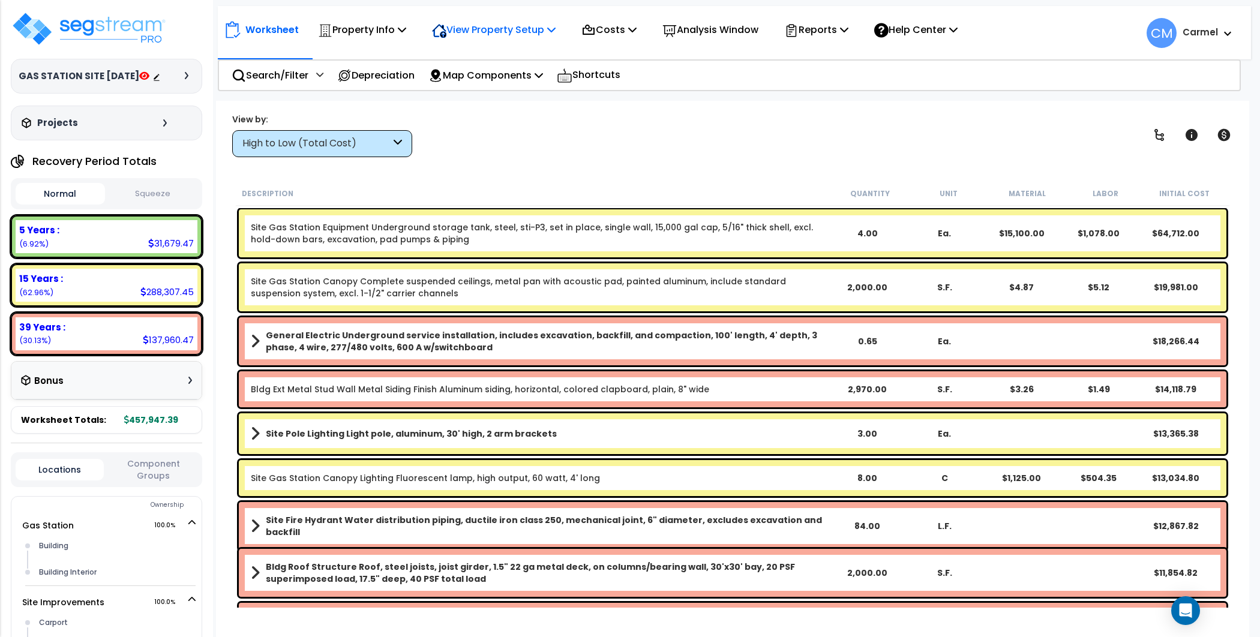
click at [495, 32] on p "View Property Setup" at bounding box center [494, 30] width 124 height 16
click at [500, 83] on link "View Questionnaire" at bounding box center [485, 82] width 119 height 24
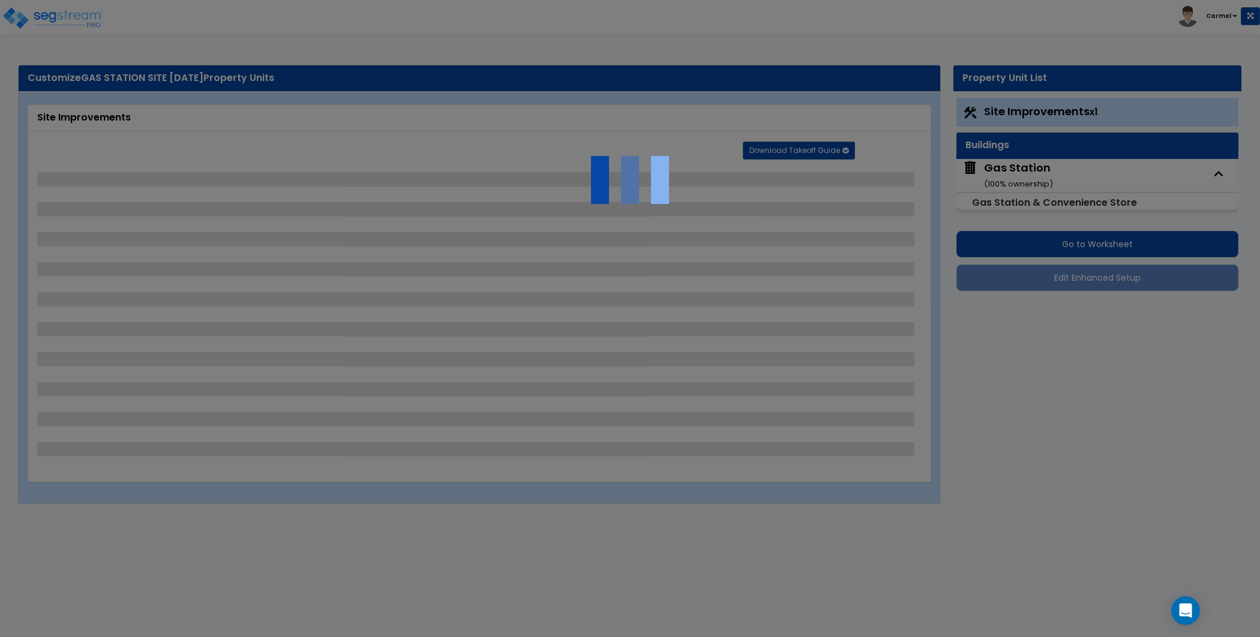
select select "2"
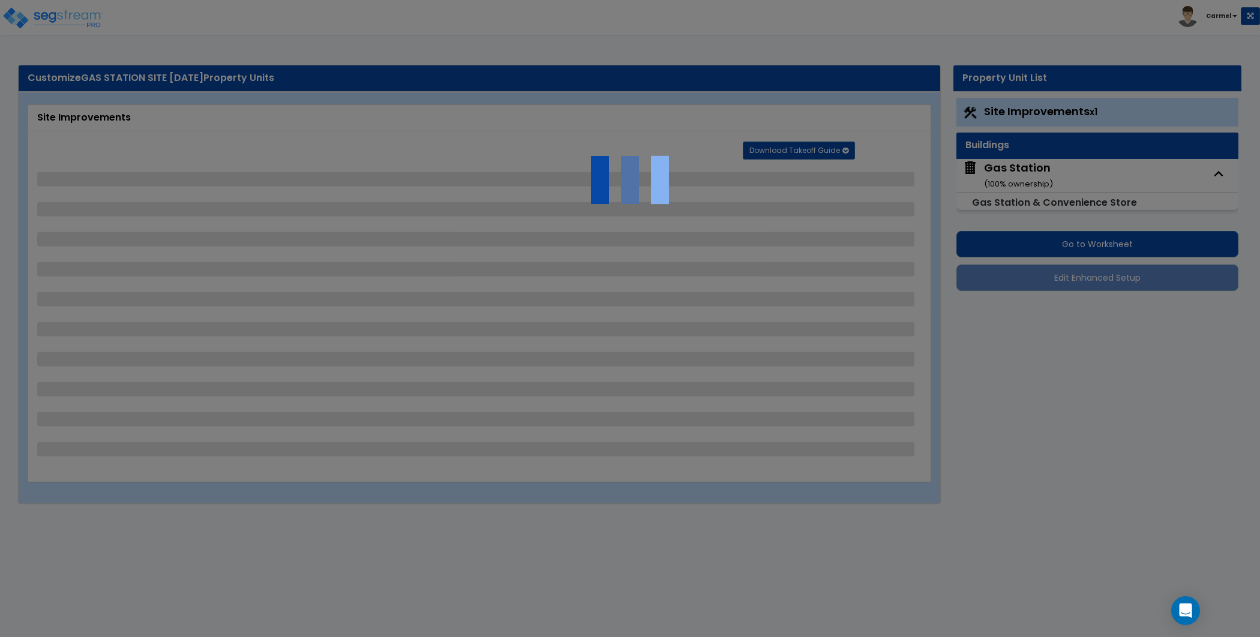
select select "1"
select select "2"
select select "1"
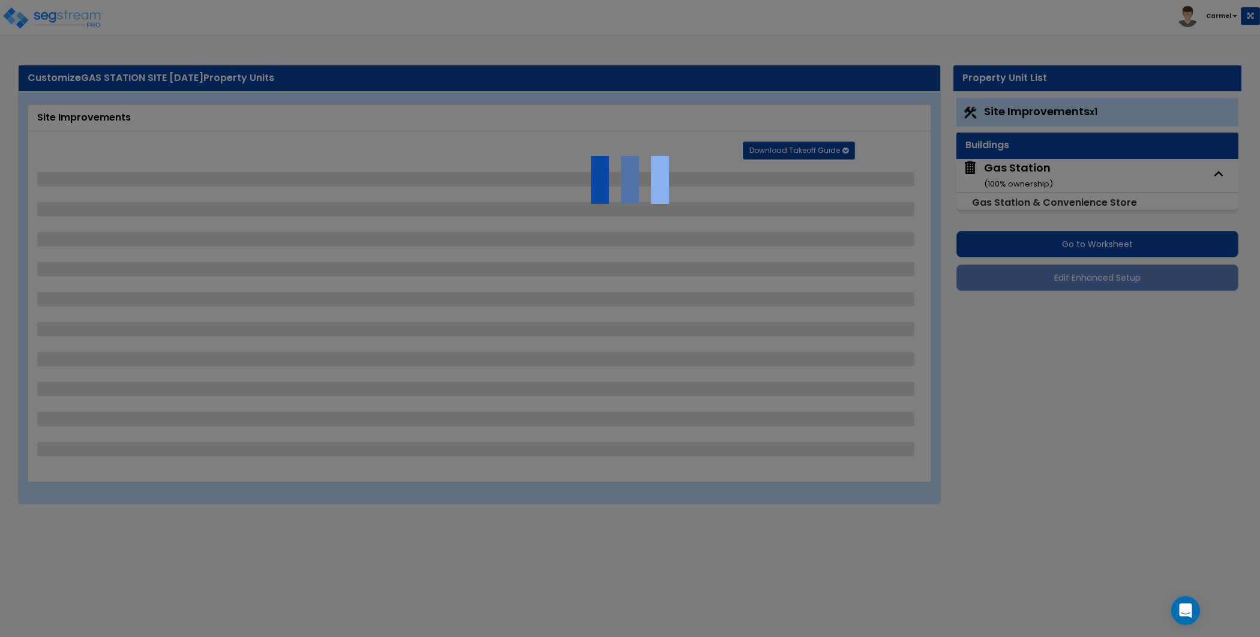
select select "1"
select select "5"
select select "2"
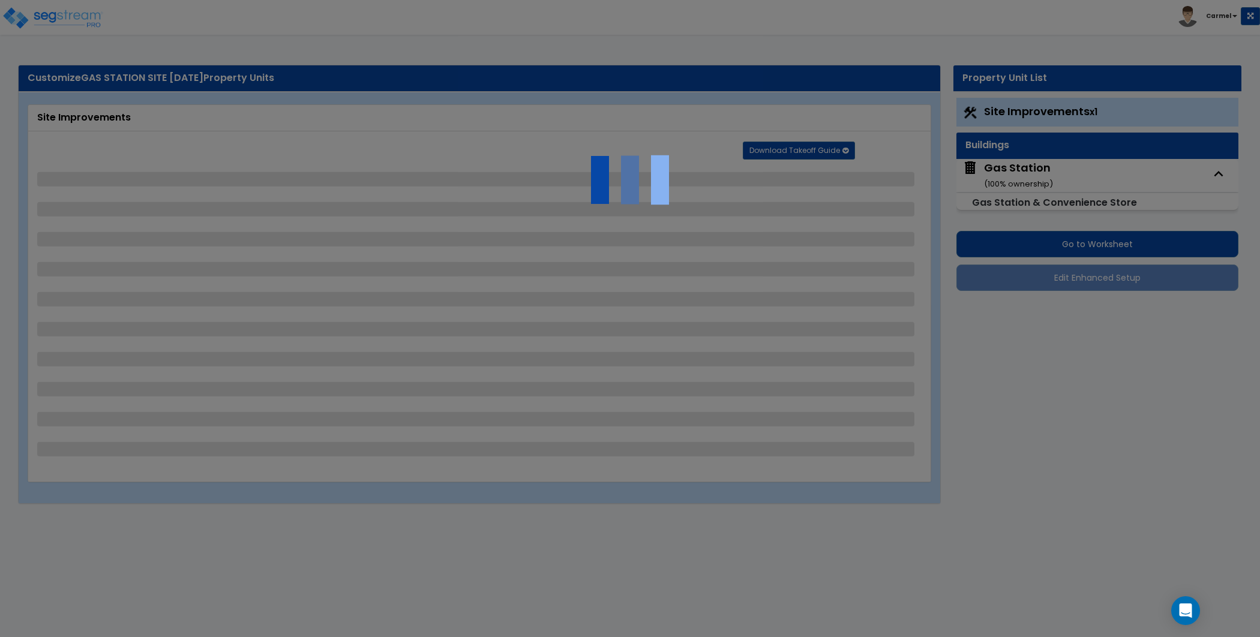
select select "1"
select select "2"
select select "3"
select select "1"
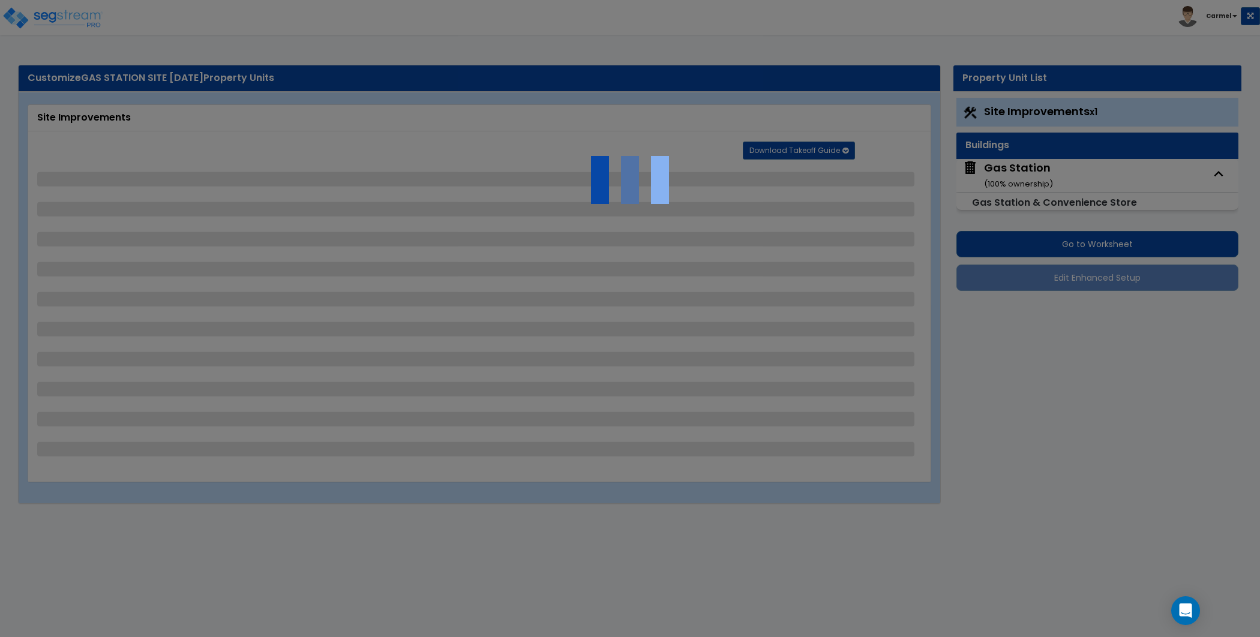
select select "2"
select select "1"
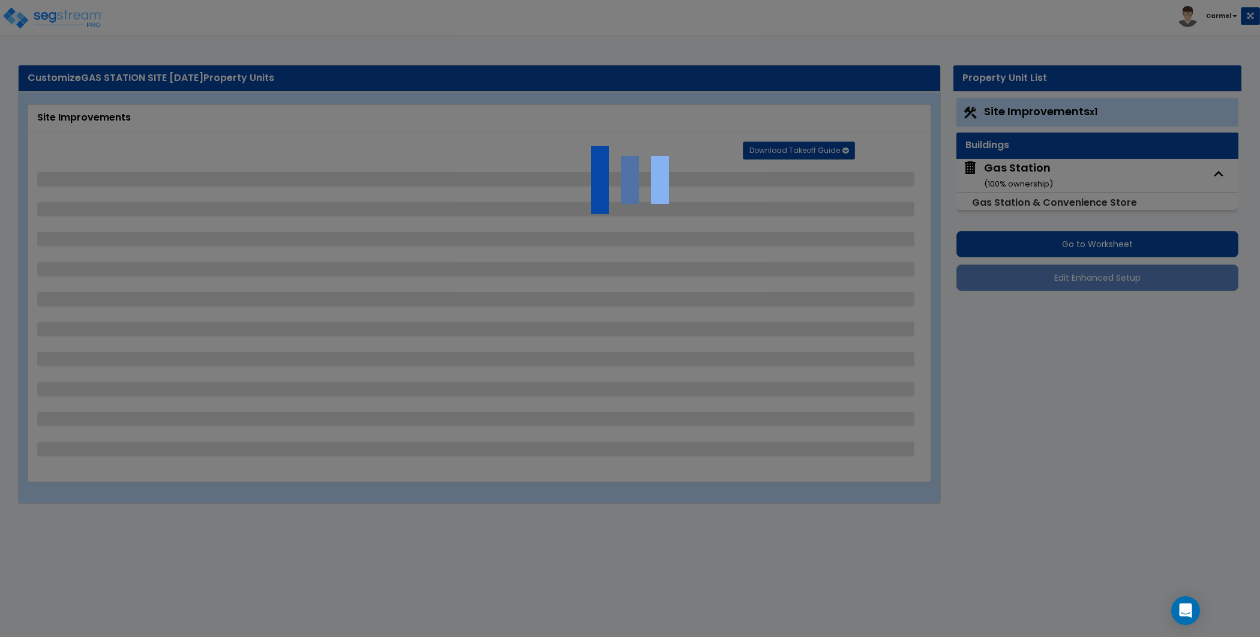
select select "4"
select select "1"
select select "2"
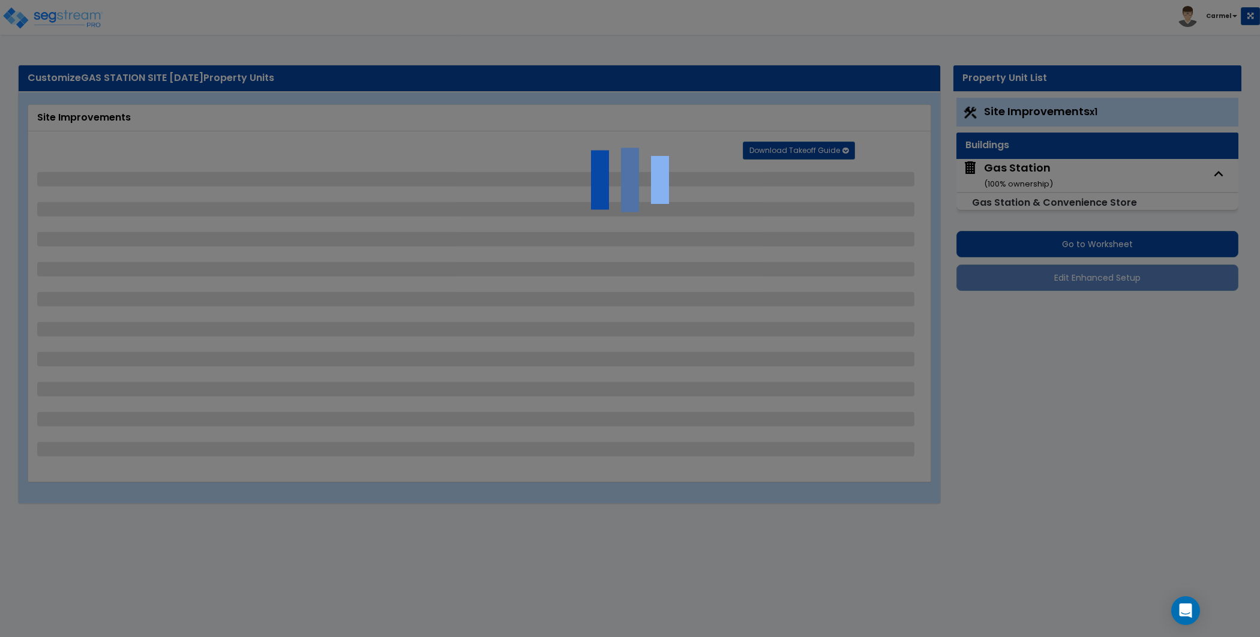
select select "1"
select select "3"
select select "1"
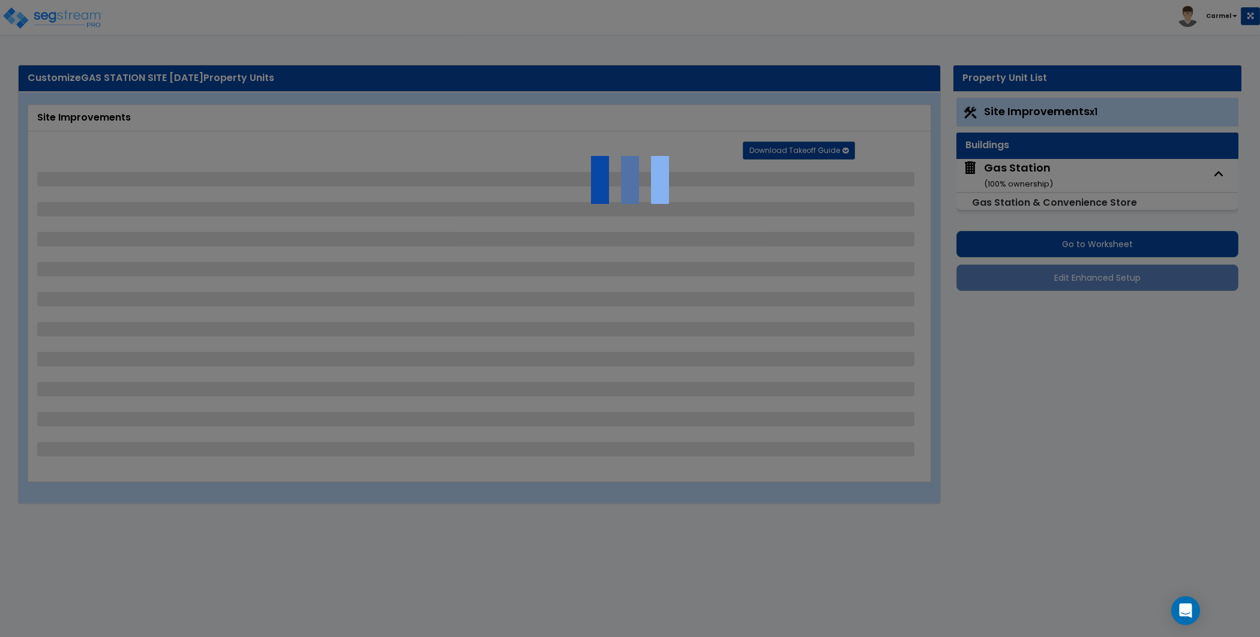
select select "4"
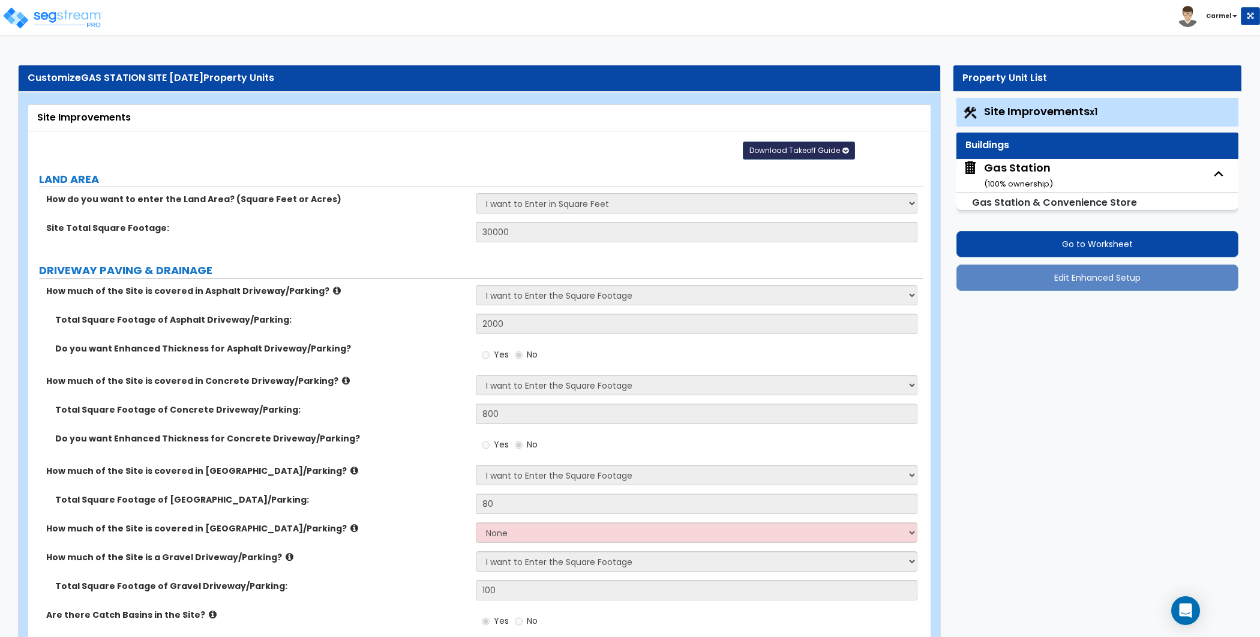
click at [834, 145] on span "Download Takeoff Guide" at bounding box center [794, 150] width 91 height 10
click at [825, 201] on link "Download for the complete property (.xlsx)" at bounding box center [799, 208] width 162 height 29
click at [813, 271] on label "DRIVEWAY PAVING & DRAINAGE" at bounding box center [481, 271] width 884 height 16
click at [820, 151] on span "Download Takeoff Guide" at bounding box center [794, 150] width 91 height 10
click at [643, 173] on label "LAND AREA" at bounding box center [481, 180] width 884 height 16
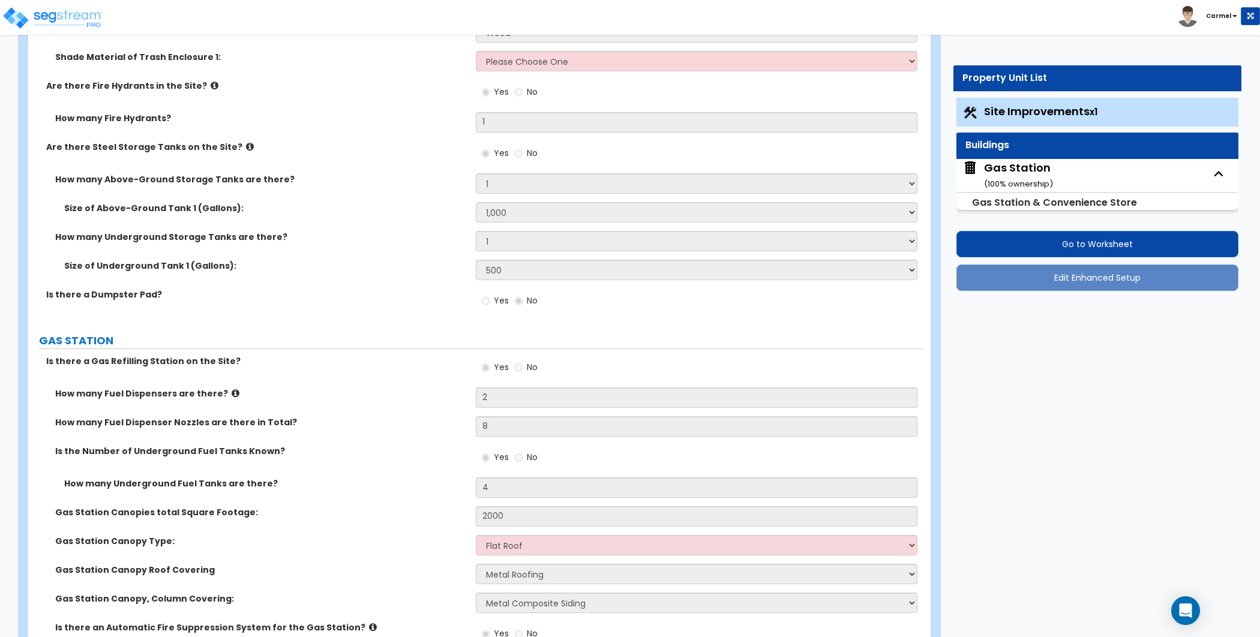
scroll to position [4622, 0]
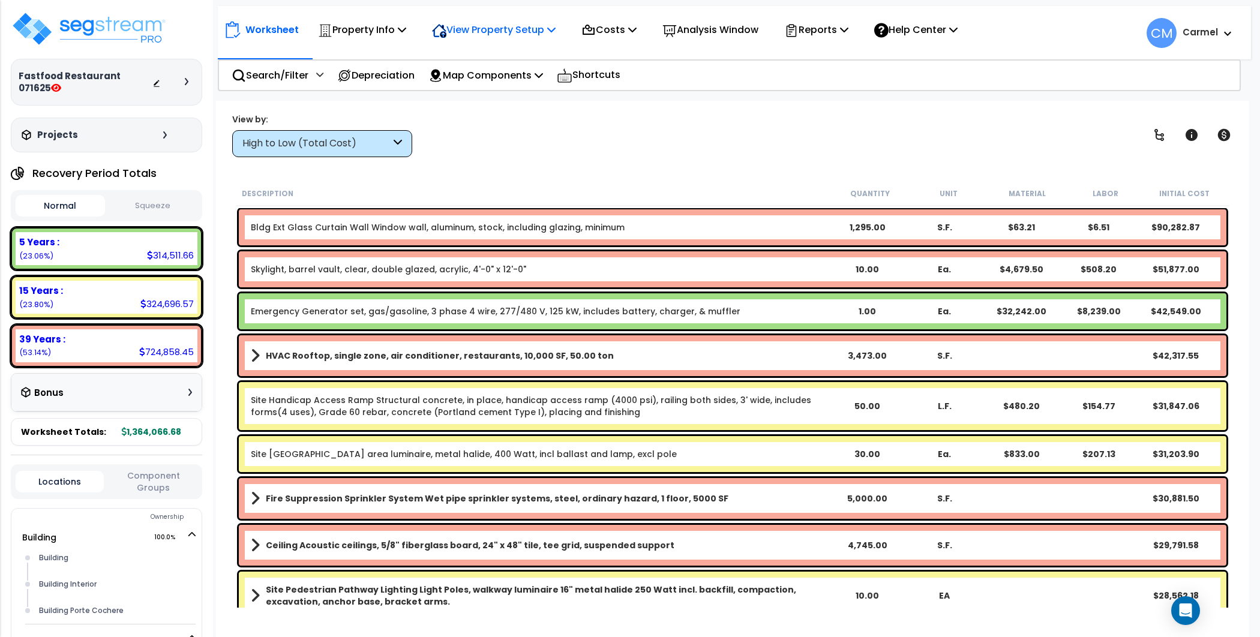
click at [520, 40] on div "View Property Setup" at bounding box center [494, 30] width 124 height 28
click at [837, 29] on p "Reports" at bounding box center [816, 30] width 64 height 16
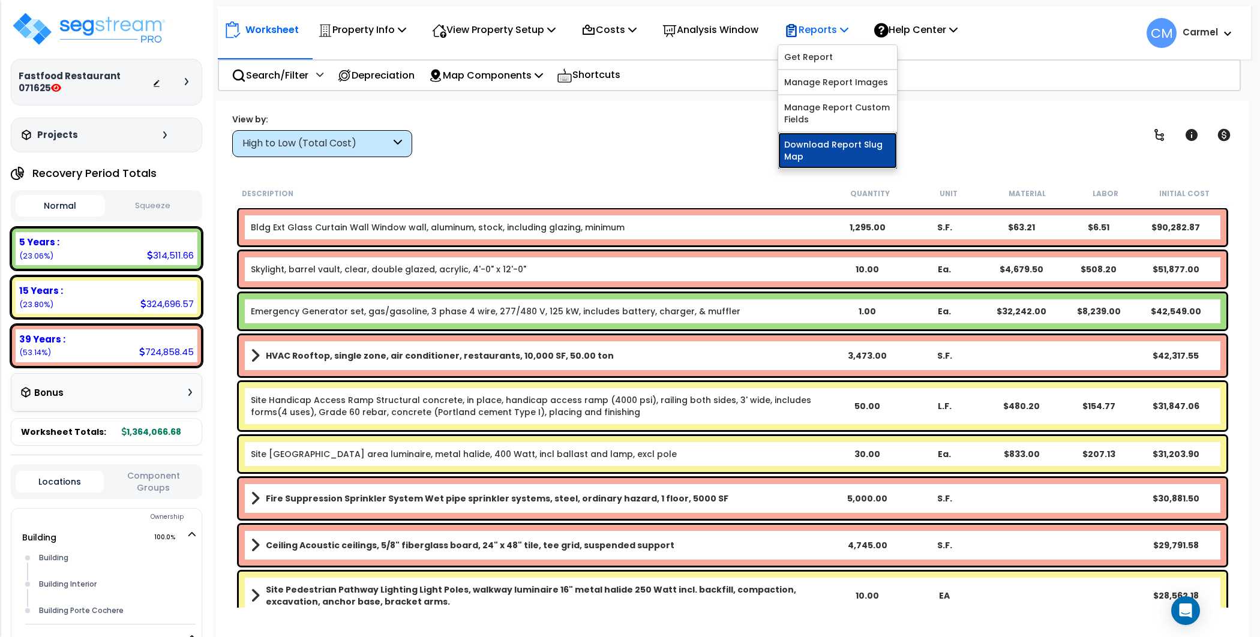
click at [876, 148] on link "Download Report Slug Map" at bounding box center [837, 151] width 119 height 36
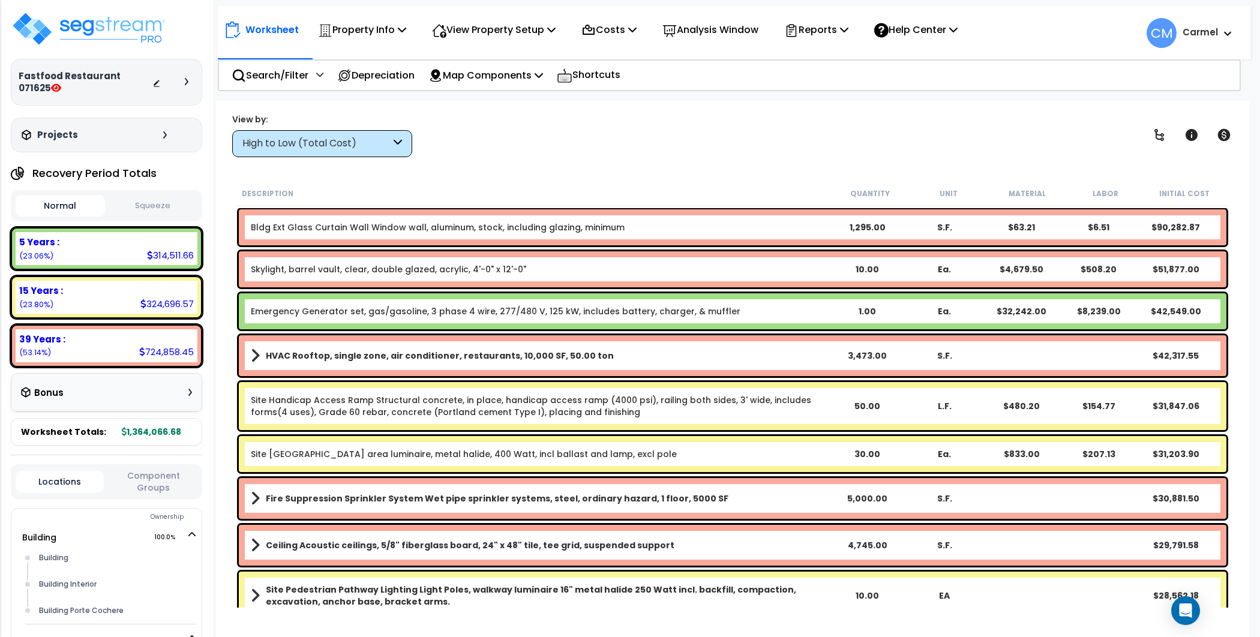
click at [343, 148] on div "High to Low (Total Cost)" at bounding box center [316, 144] width 148 height 14
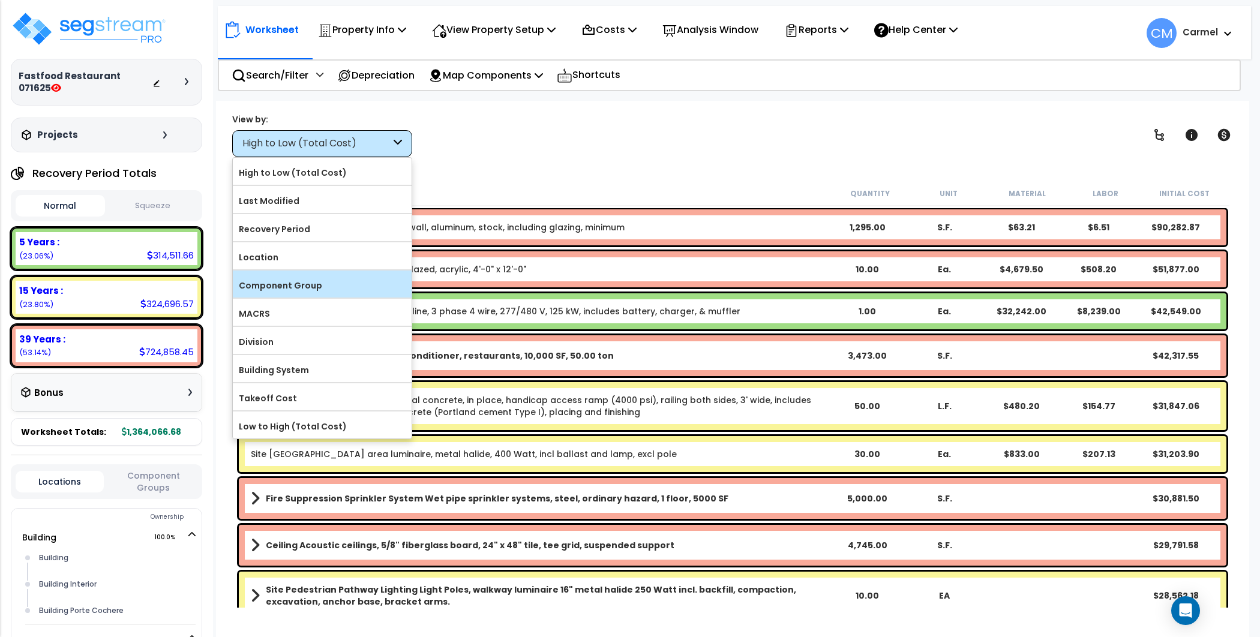
click at [359, 277] on label "Component Group" at bounding box center [322, 286] width 179 height 18
click at [0, 0] on input "Component Group" at bounding box center [0, 0] width 0 height 0
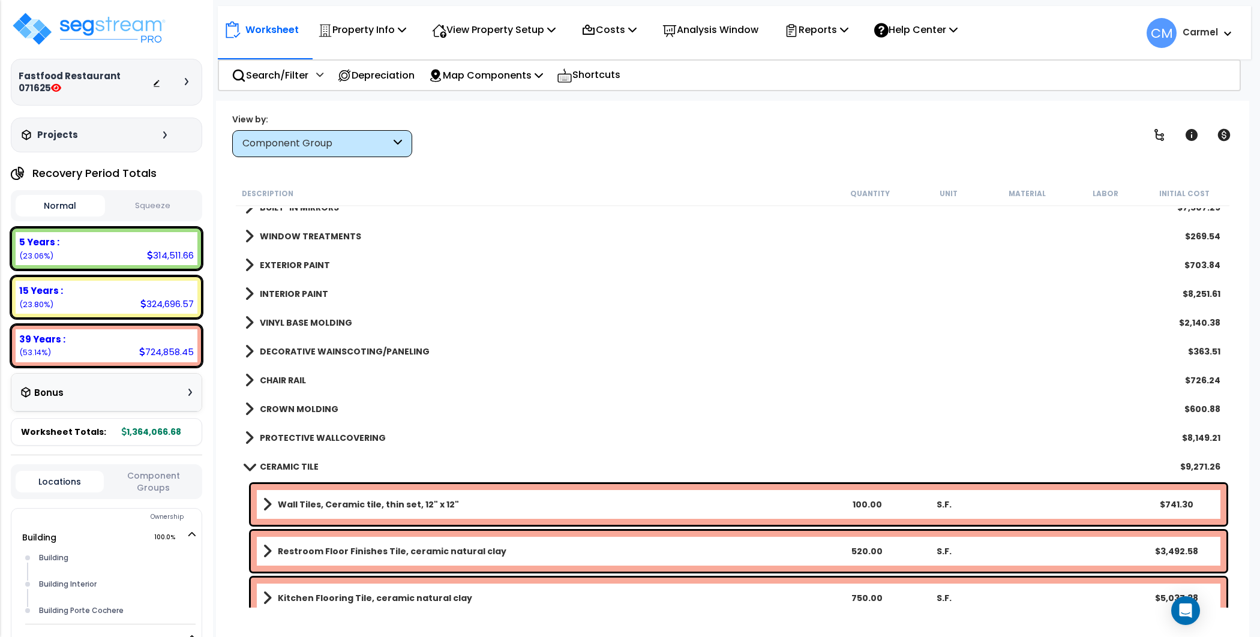
scroll to position [941, 0]
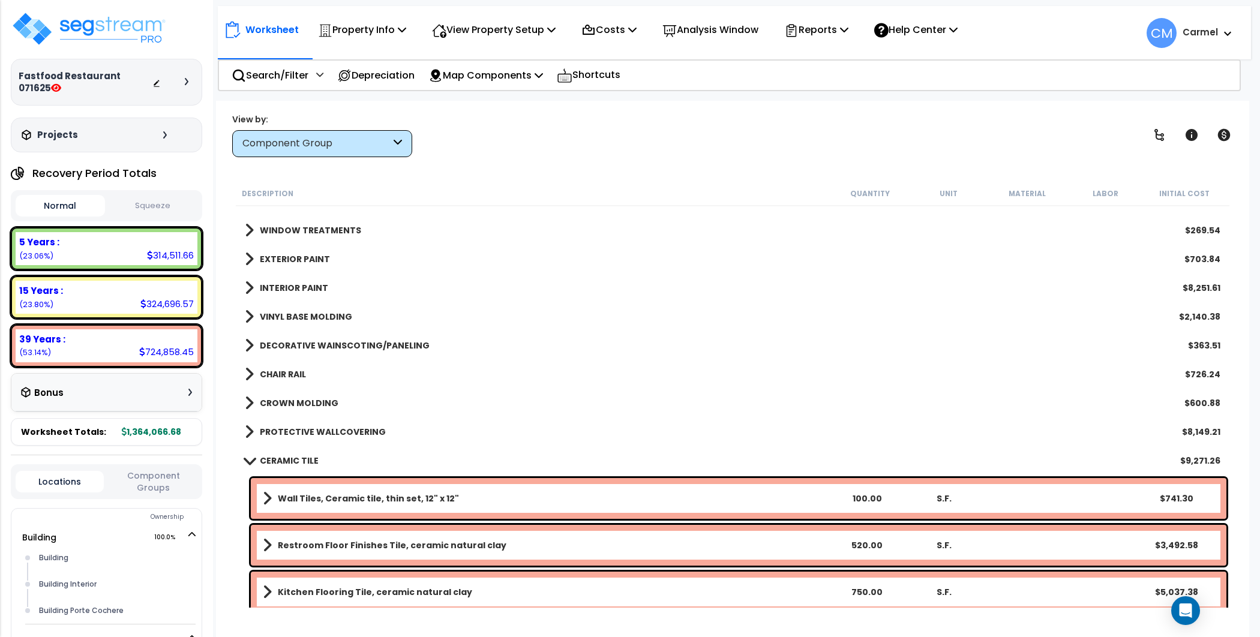
click at [290, 450] on div "CERAMIC TILE $9,271.26" at bounding box center [732, 460] width 987 height 29
click at [296, 462] on b "CERAMIC TILE" at bounding box center [289, 461] width 59 height 12
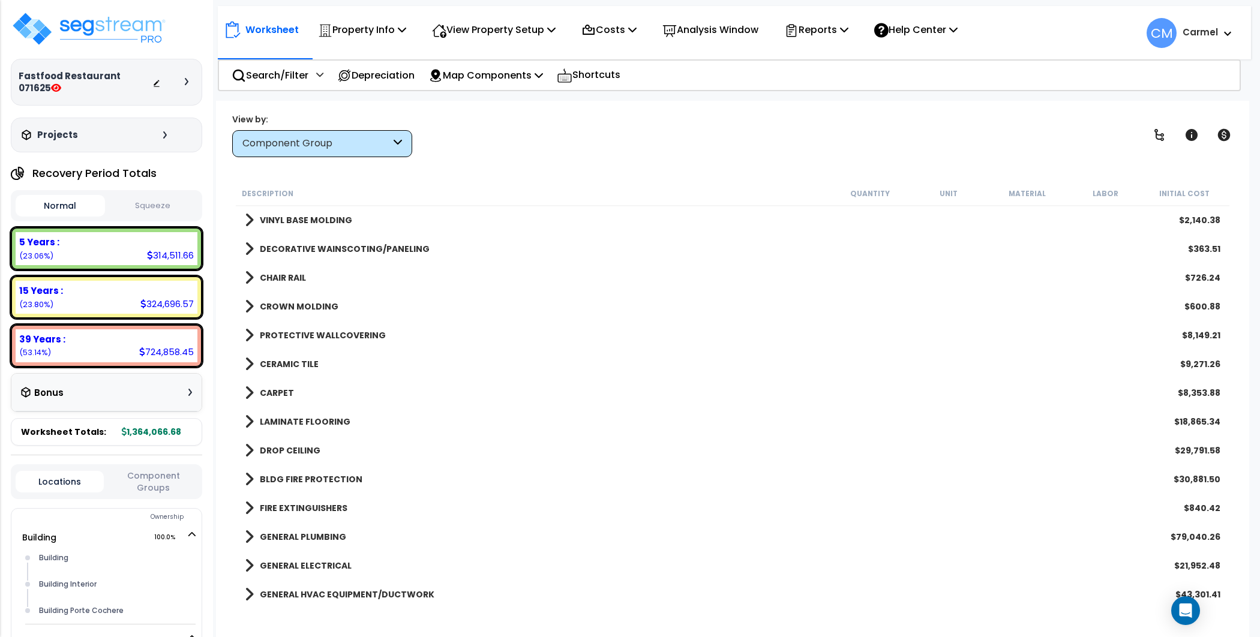
scroll to position [1059, 0]
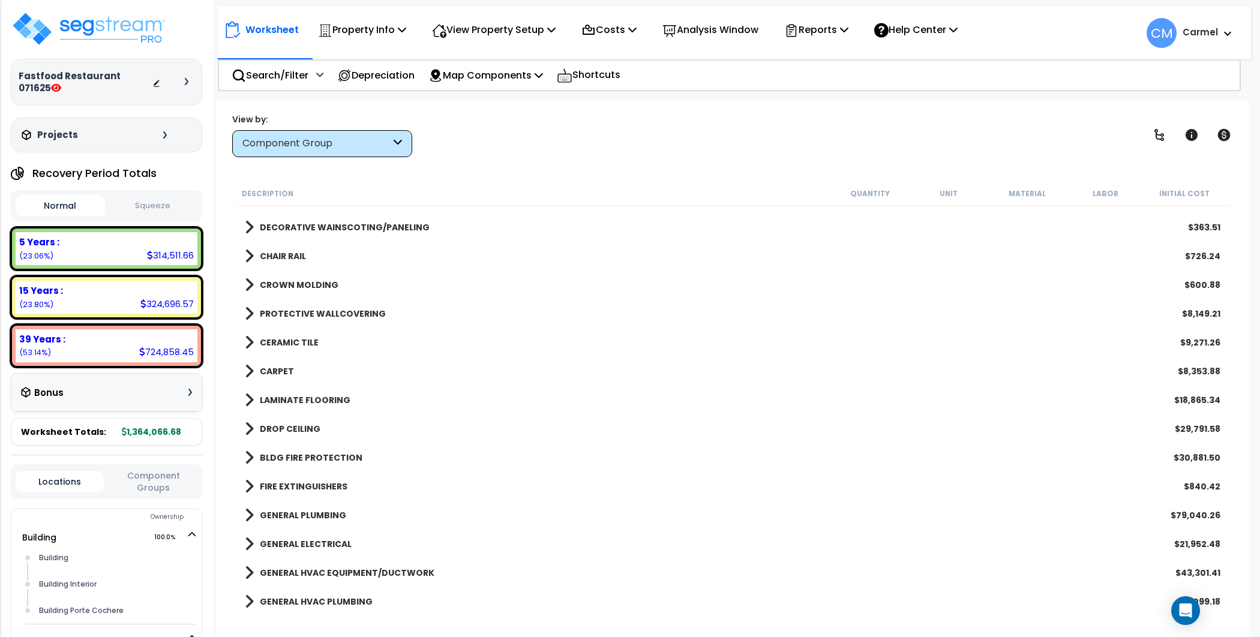
click at [298, 423] on b "DROP CEILING" at bounding box center [290, 429] width 61 height 12
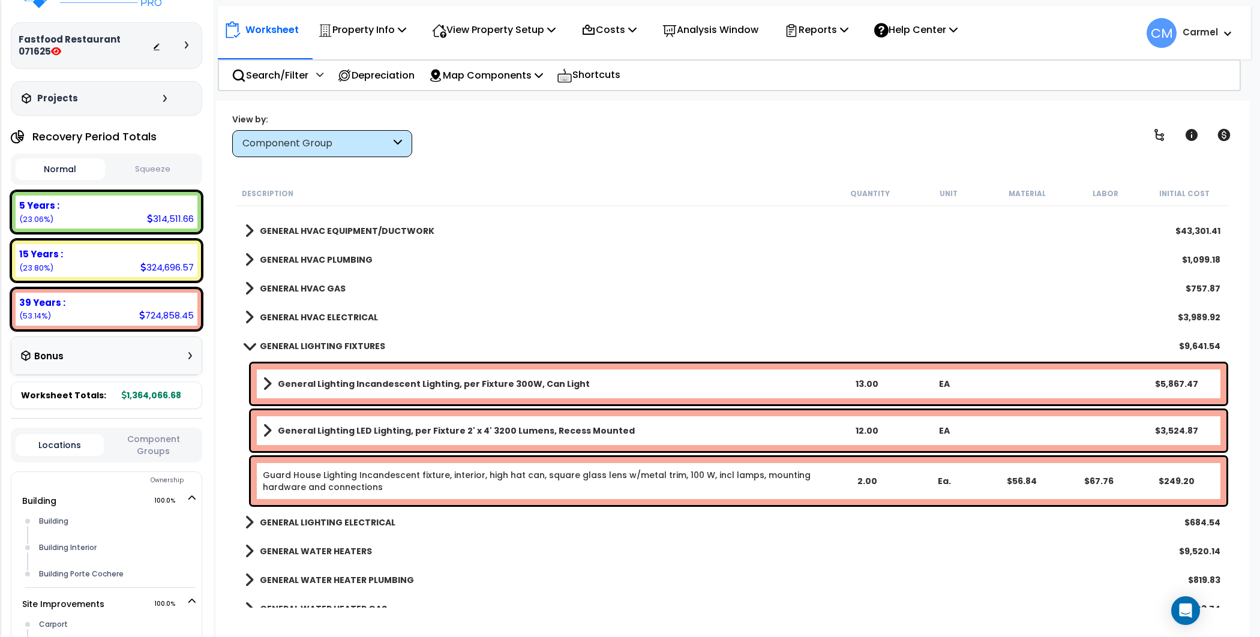
scroll to position [0, 0]
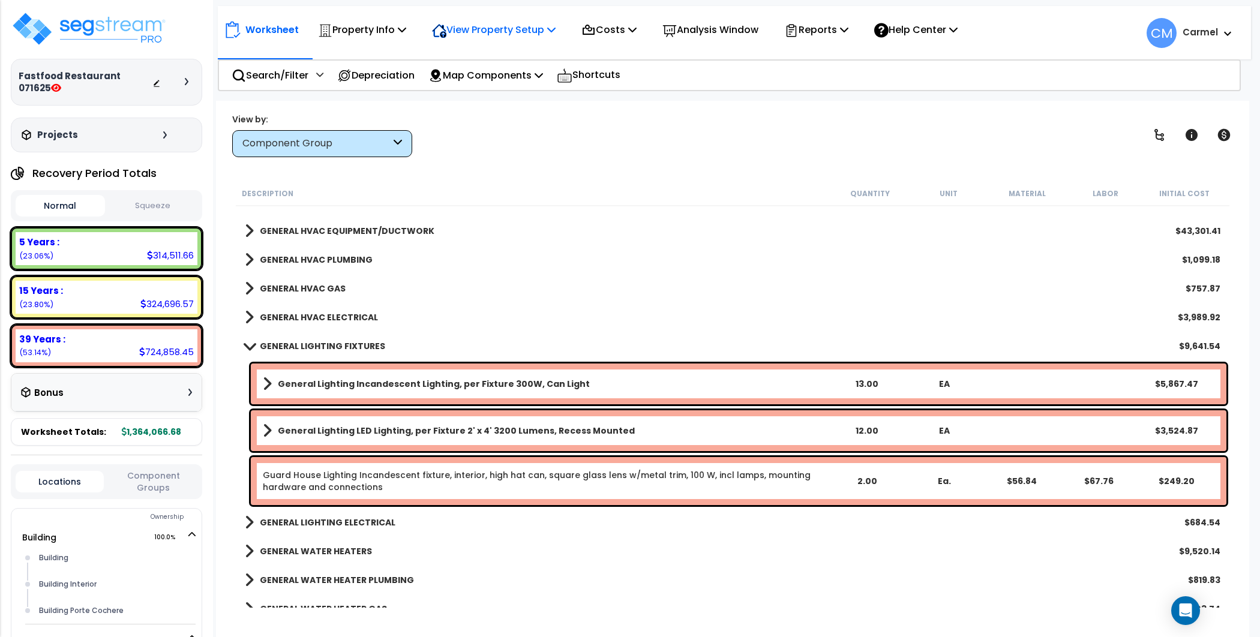
click at [540, 38] on p "View Property Setup" at bounding box center [494, 30] width 124 height 16
click at [512, 89] on link "View Questionnaire" at bounding box center [485, 82] width 119 height 24
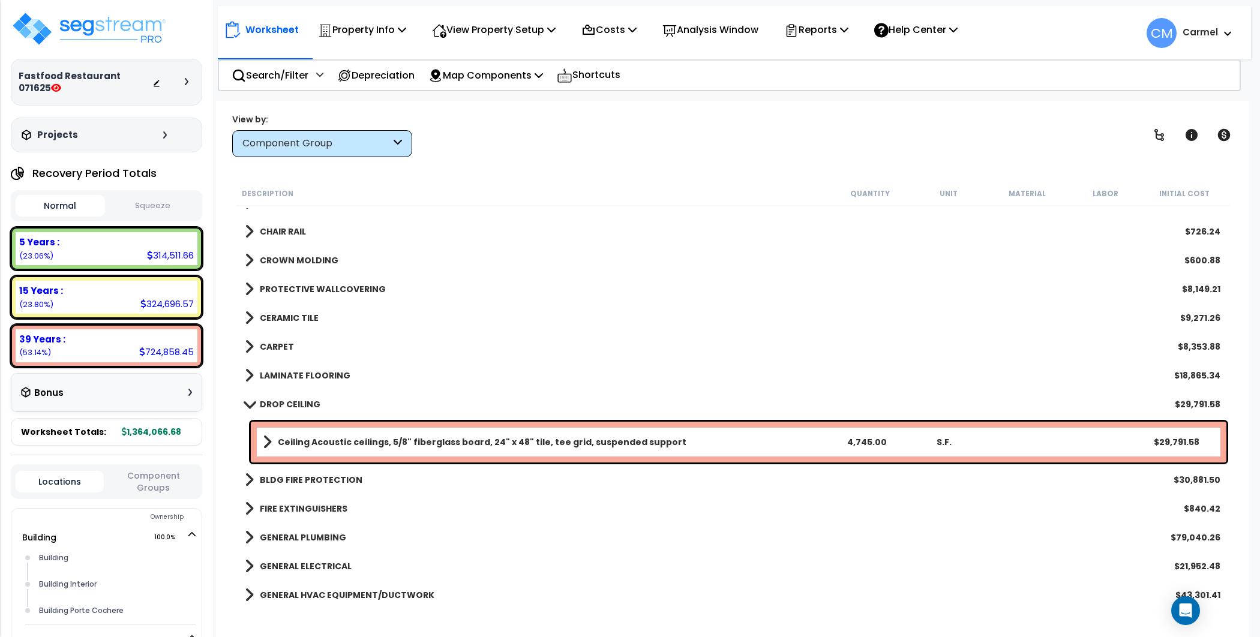
scroll to position [1082, 0]
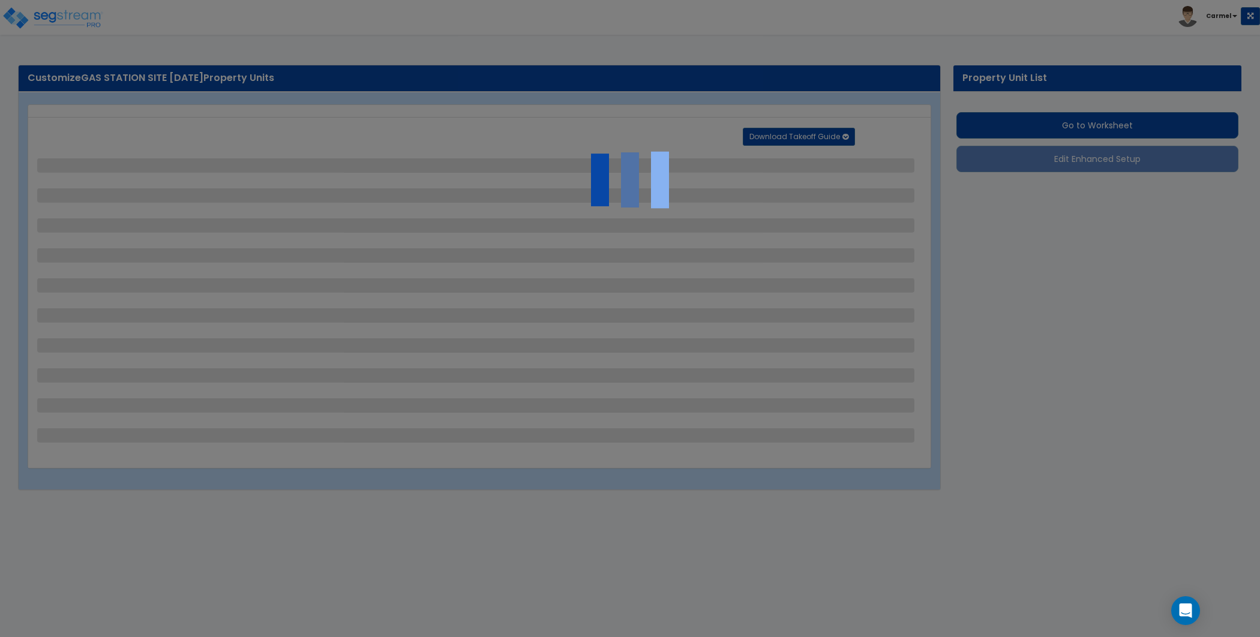
select select "2"
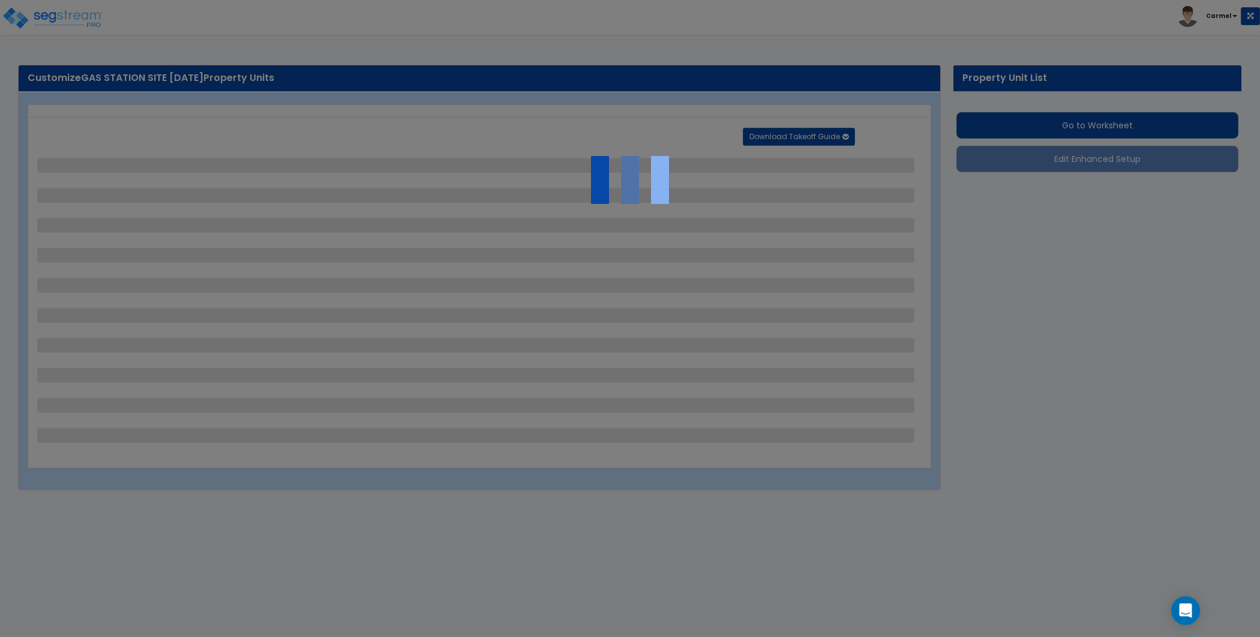
select select "1"
select select "2"
select select "1"
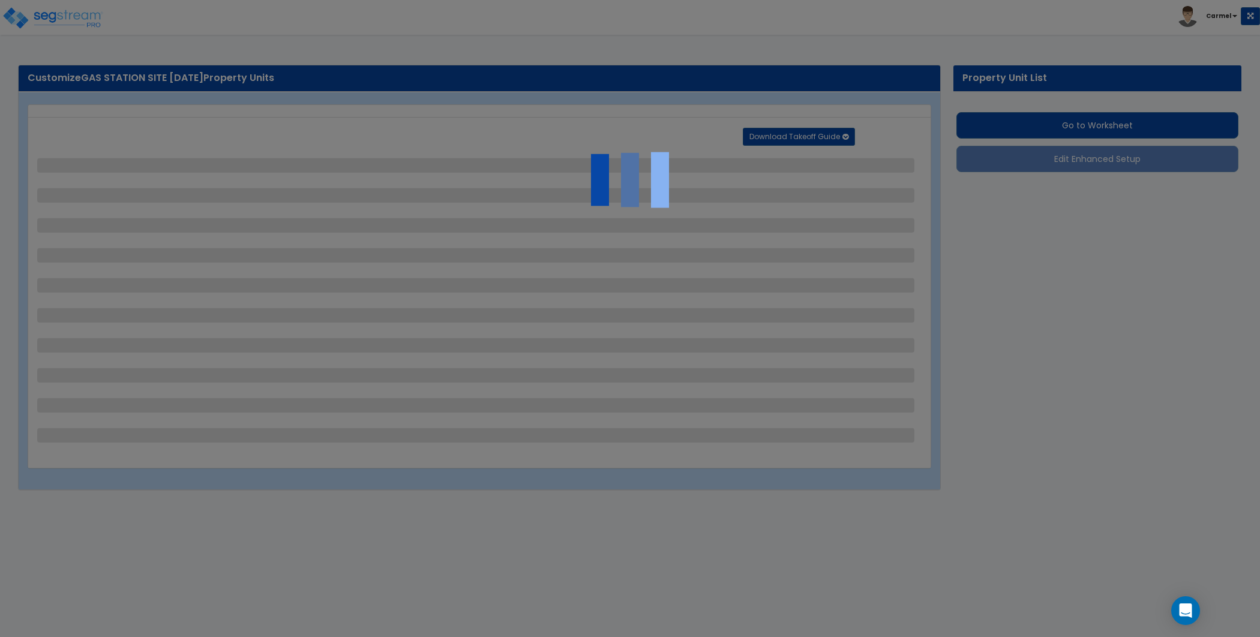
select select "1"
select select "5"
select select "2"
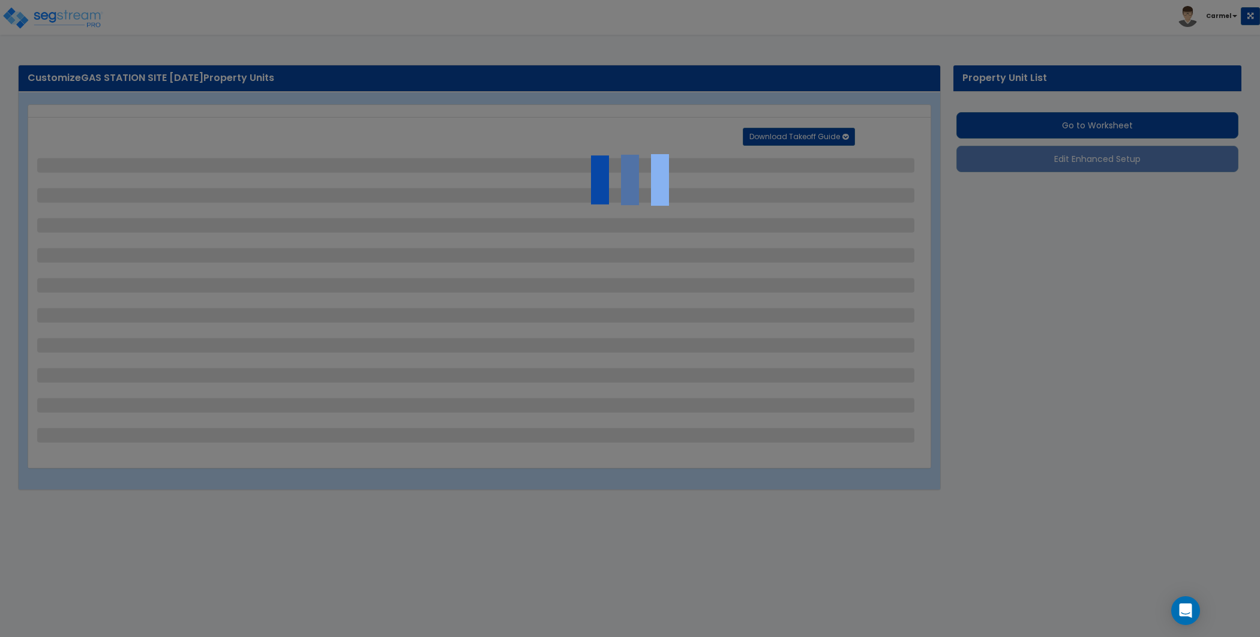
select select "1"
select select "2"
select select "3"
select select "1"
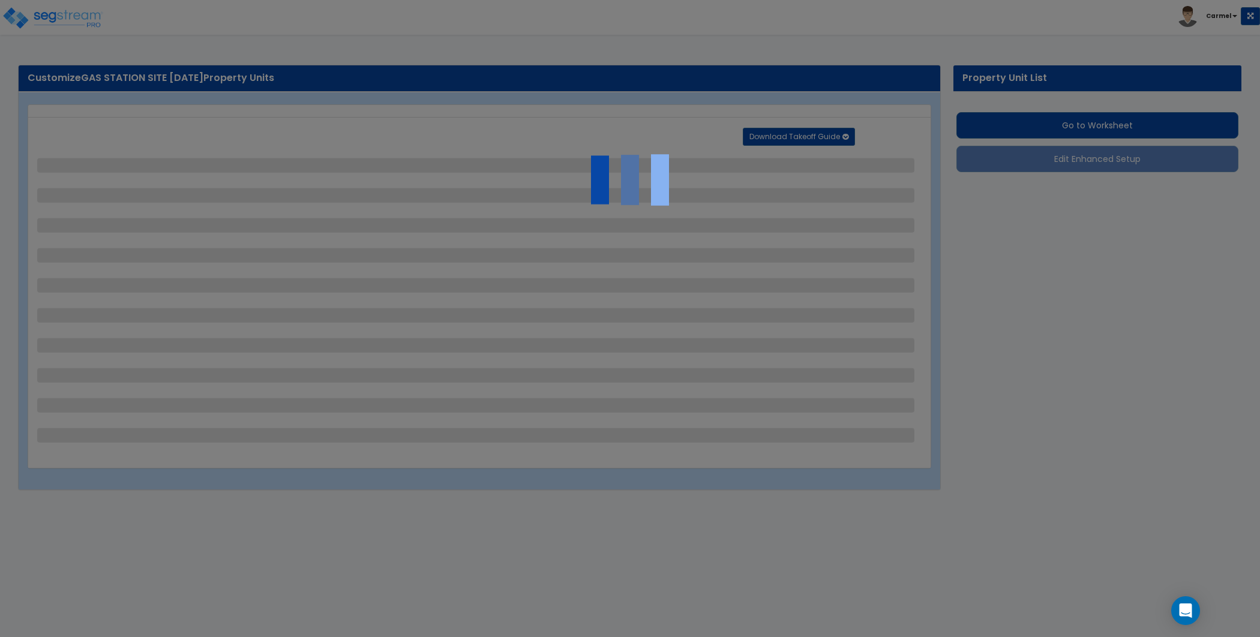
select select "2"
select select "1"
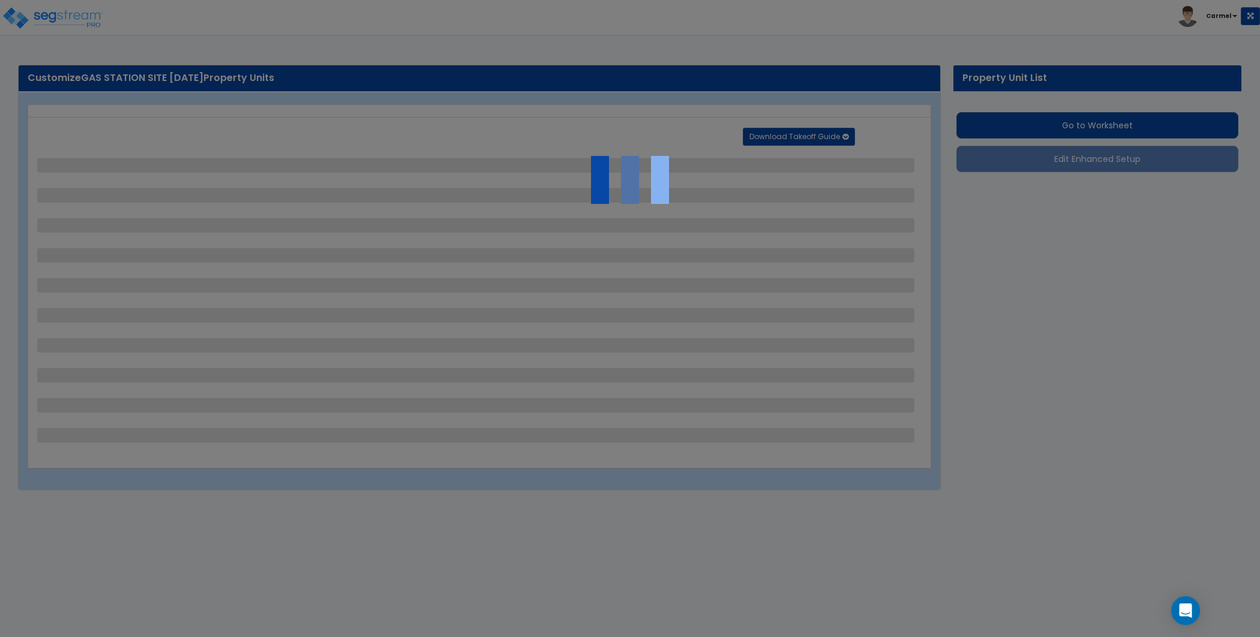
select select "4"
select select "1"
select select "2"
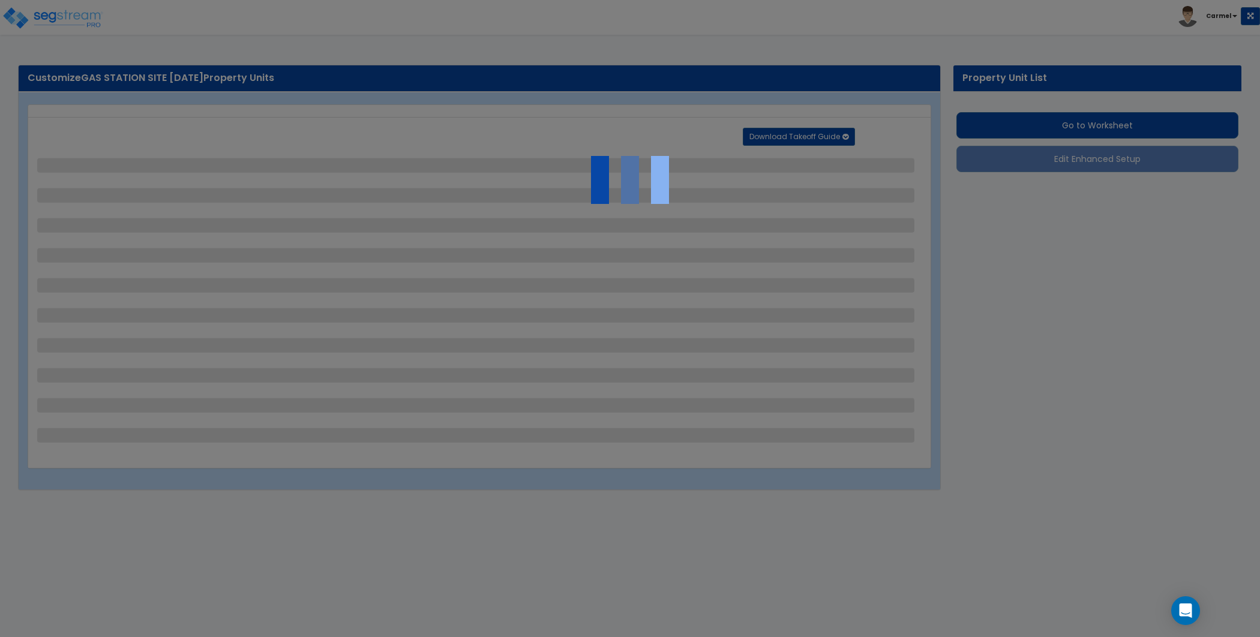
select select "1"
select select "3"
select select "1"
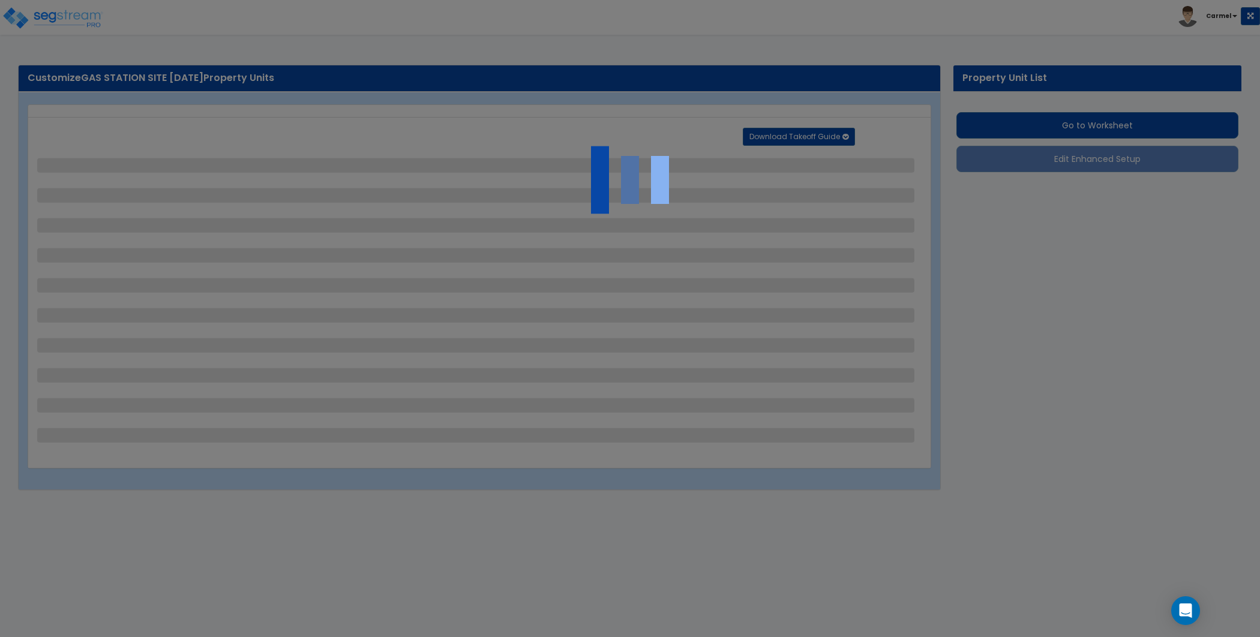
select select "4"
select select "2"
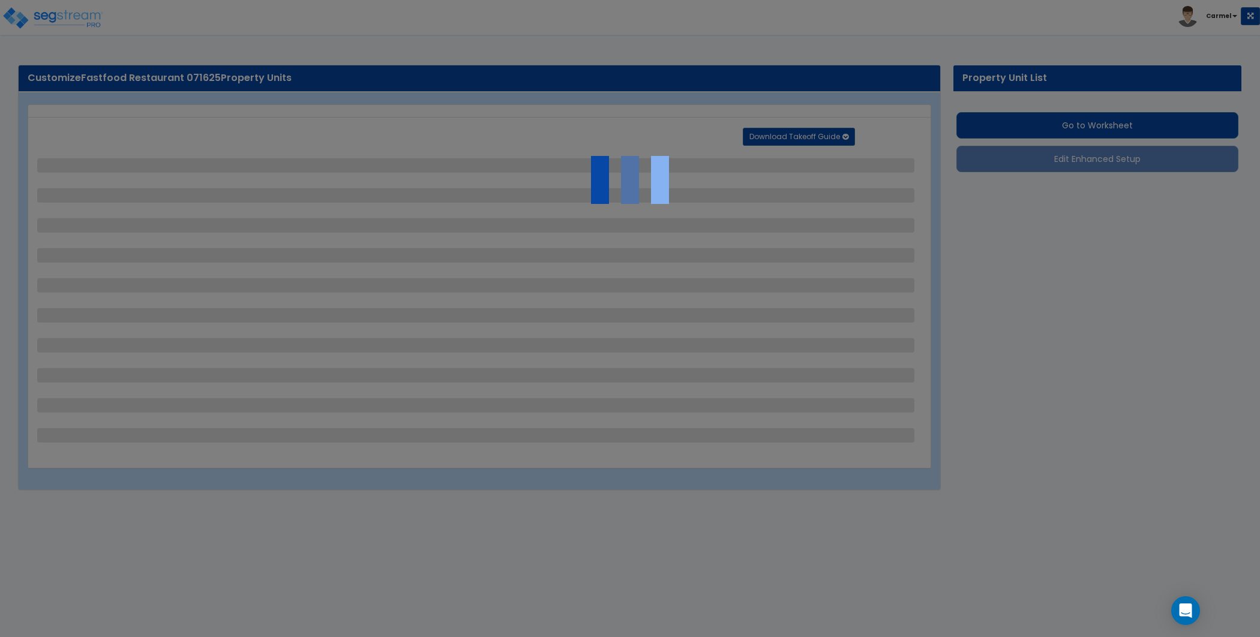
select select "2"
select select "1"
select select "2"
select select "1"
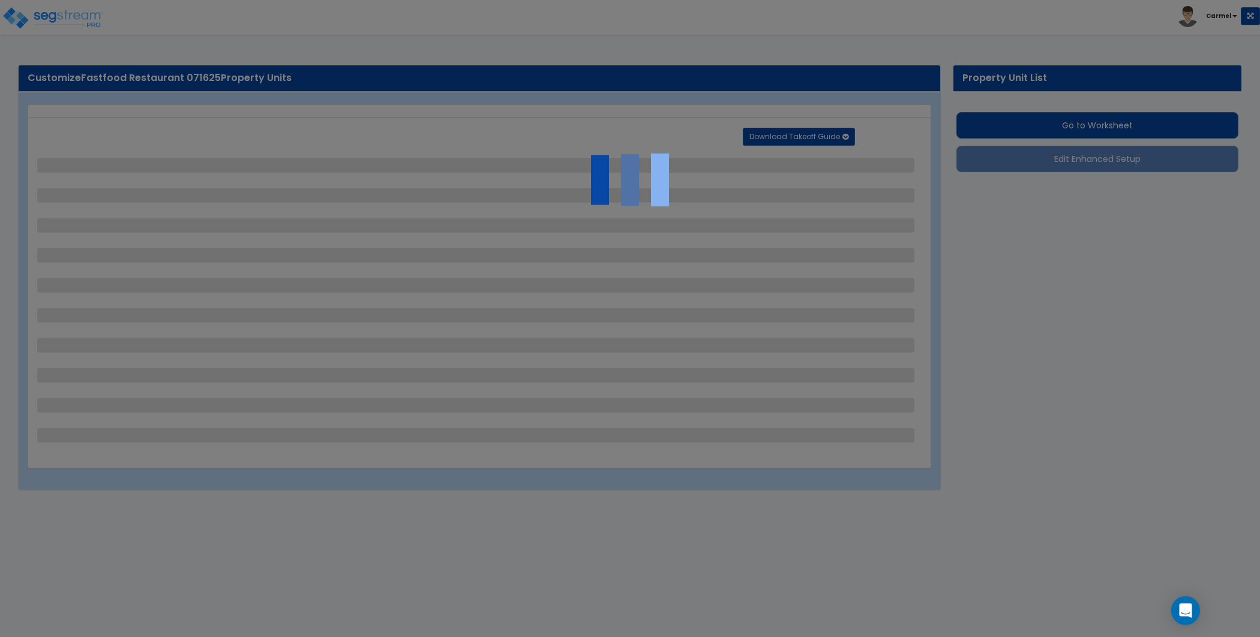
select select "1"
select select "2"
select select "4"
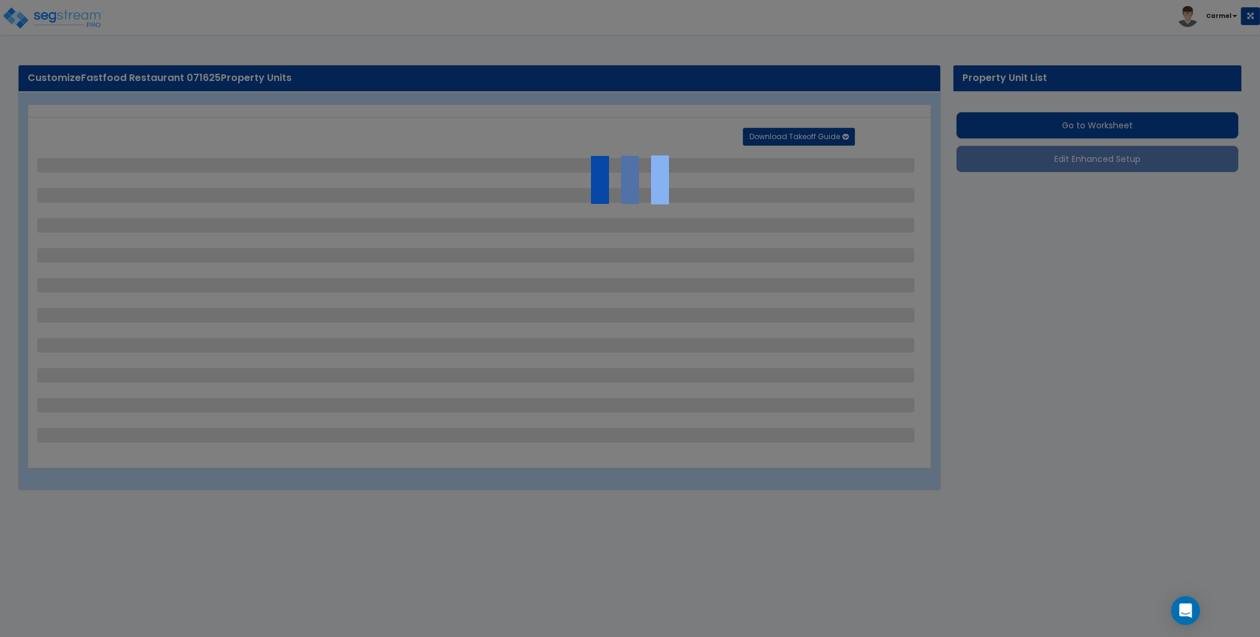
select select "2"
select select "1"
select select "2"
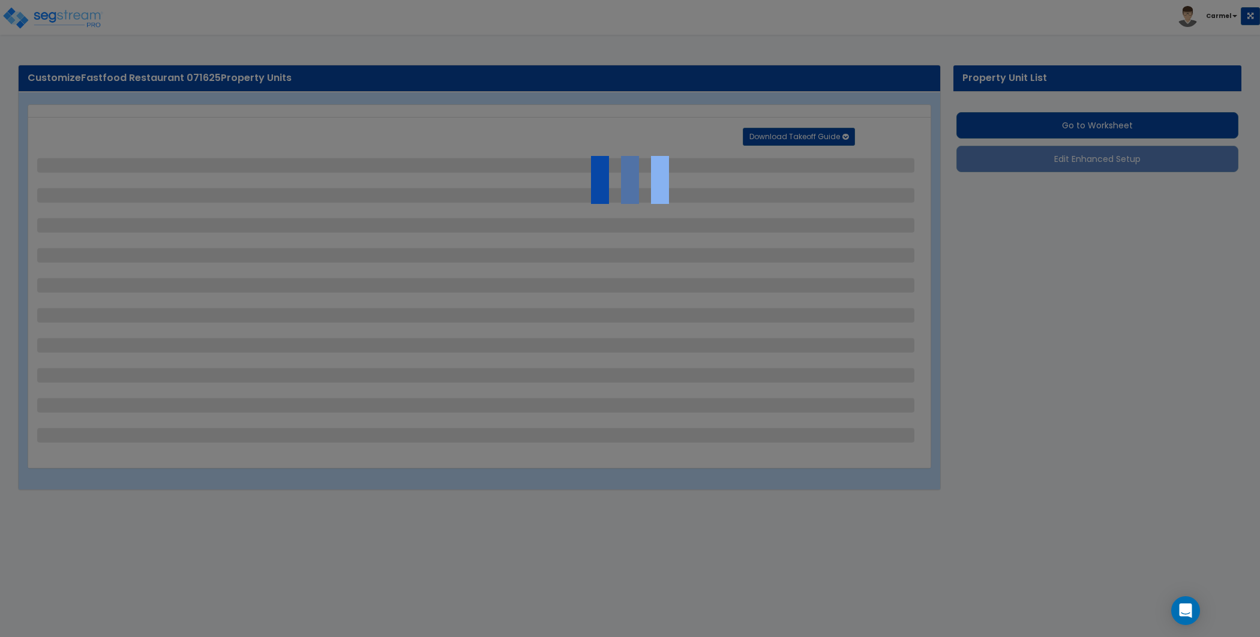
select select "1"
select select "4"
select select "1"
select select "11"
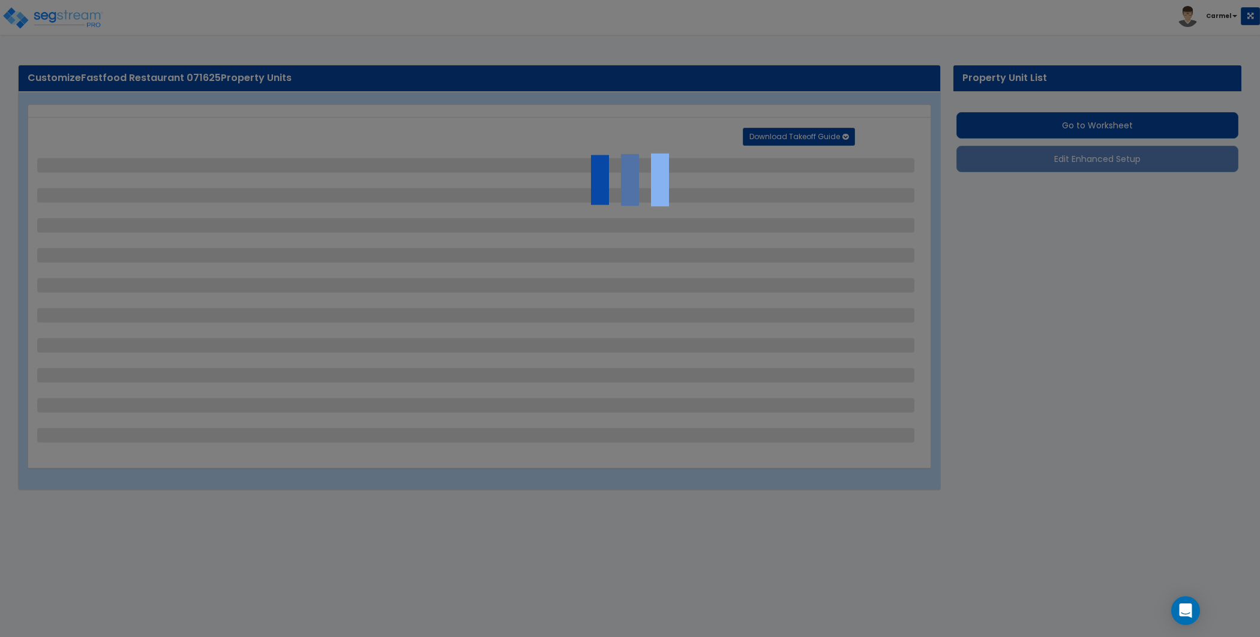
select select "2"
select select "3"
select select "2"
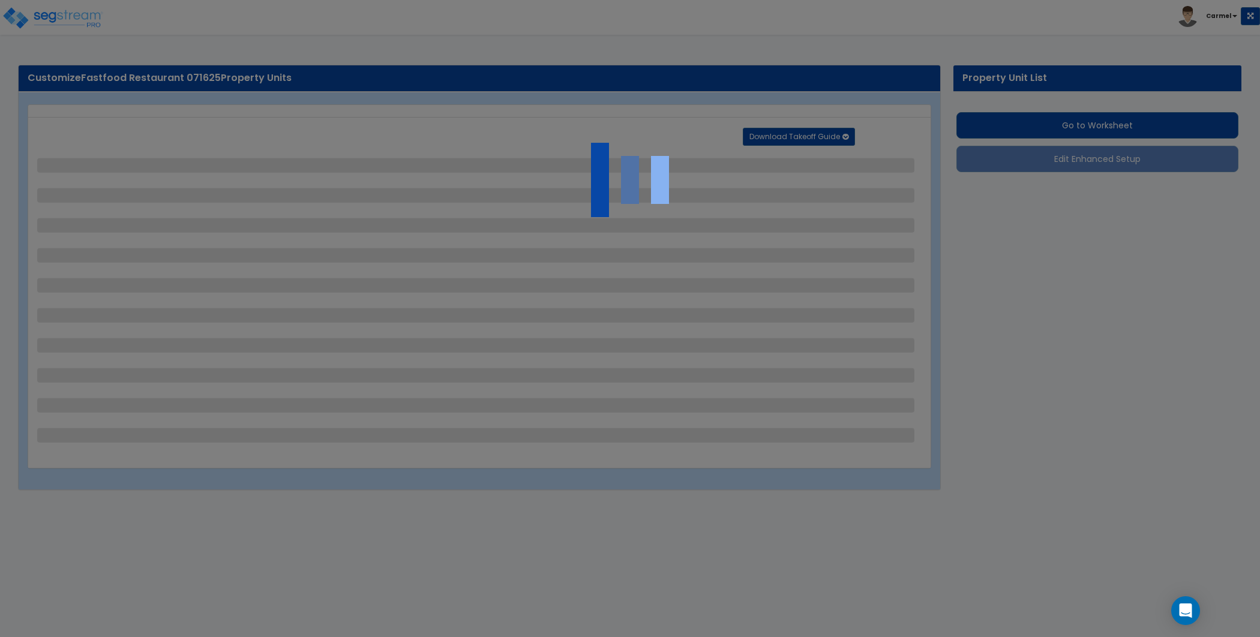
select select "2"
select select "7"
select select "2"
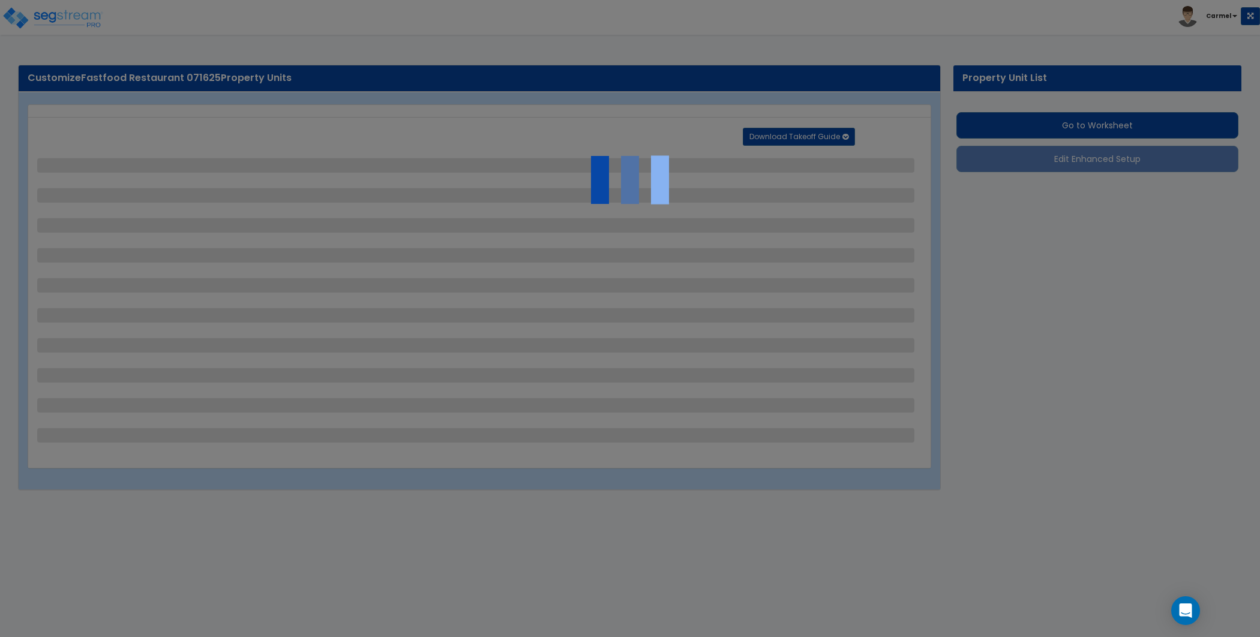
select select "3"
select select "1"
select select "16"
select select "2"
select select "5"
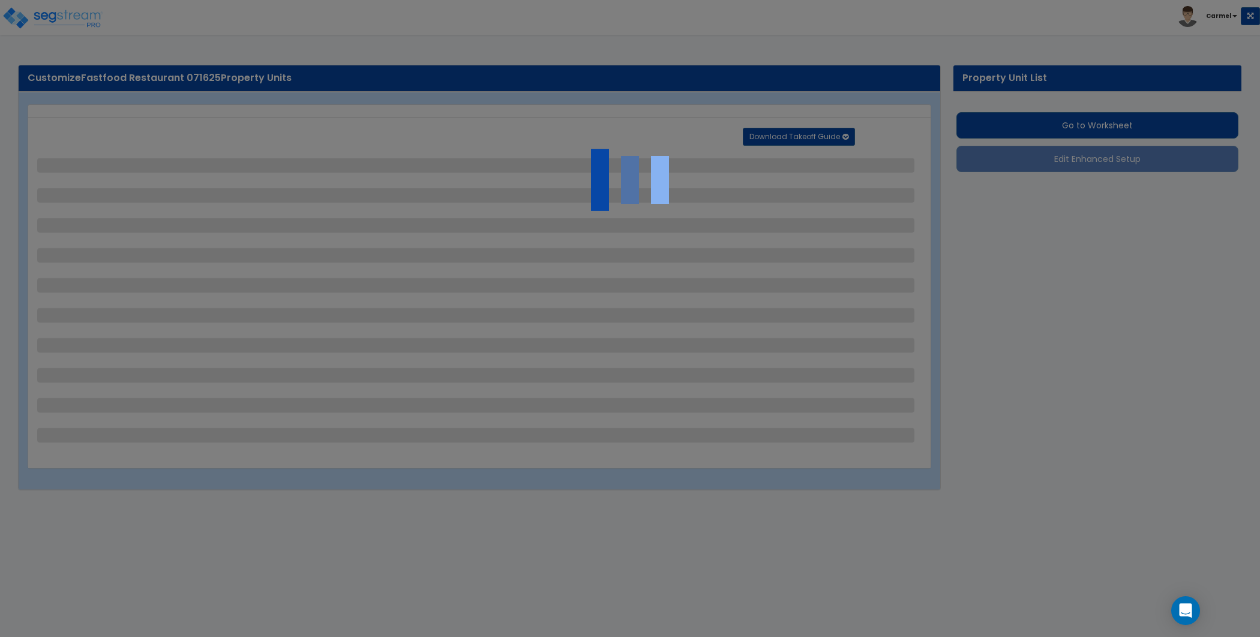
select select "3"
select select "1"
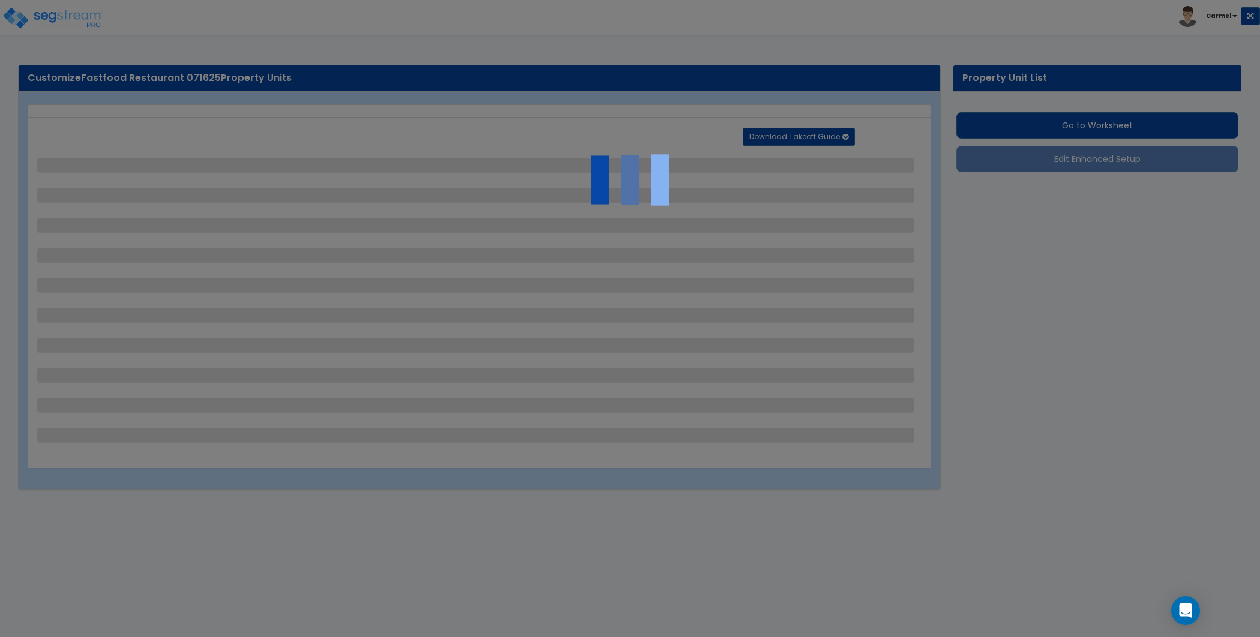
select select "1"
select select "3"
select select "1"
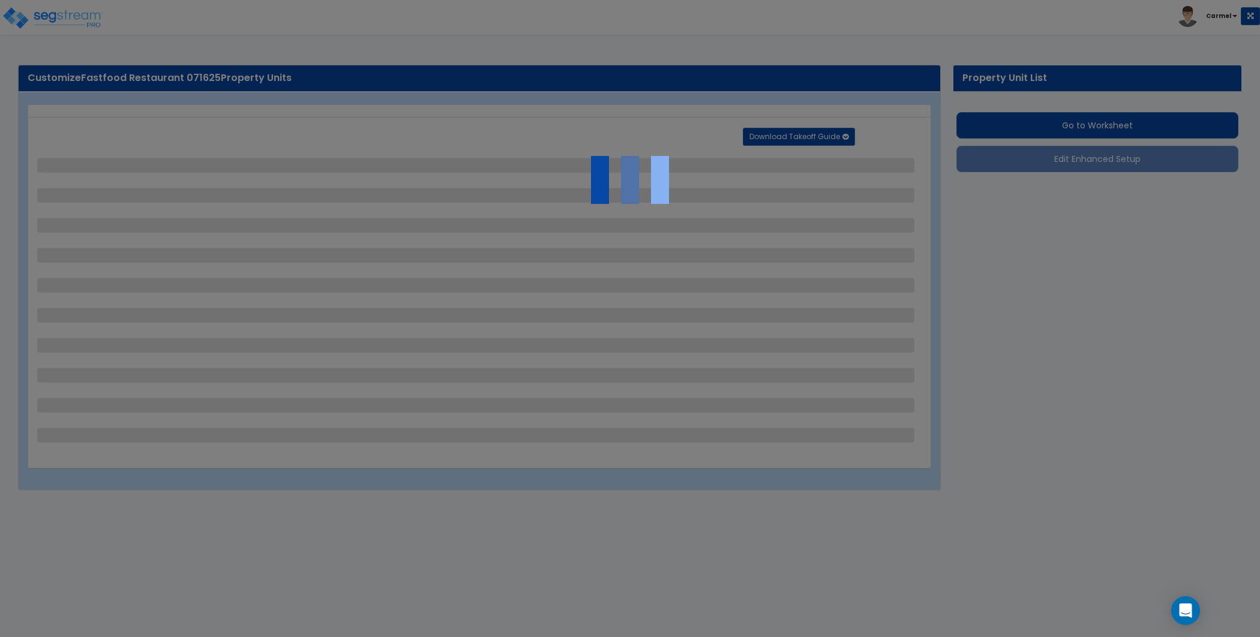
select select "1"
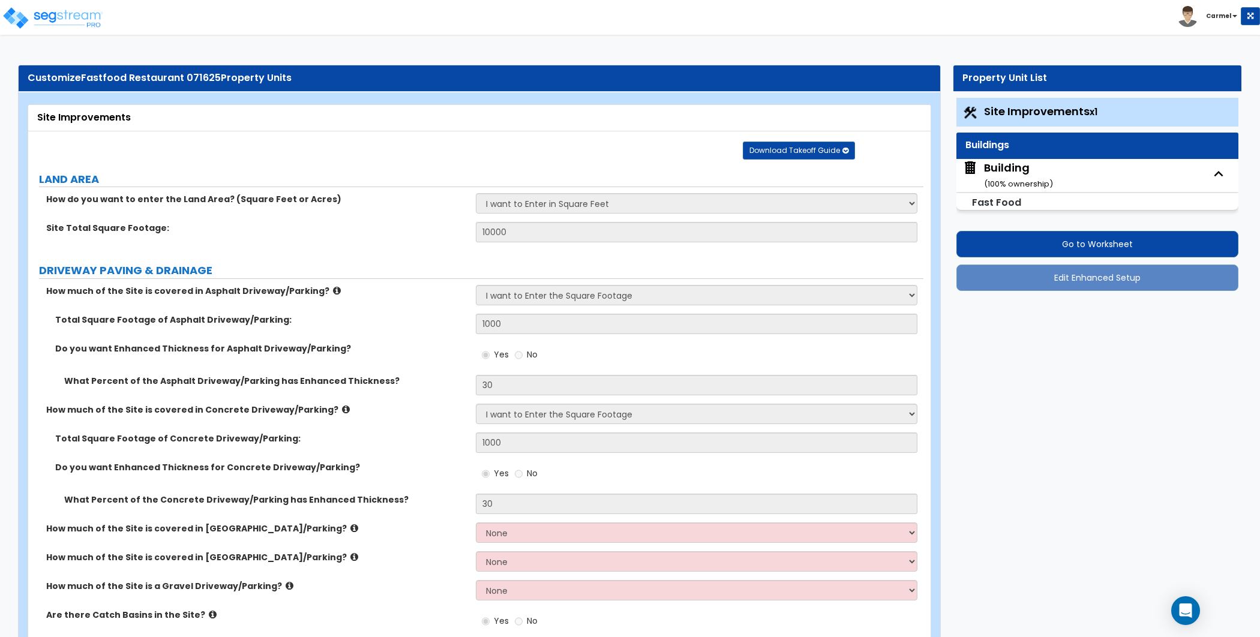
click at [1013, 161] on div "Building ( 100 % ownership)" at bounding box center [1018, 175] width 69 height 31
select select "2"
select select "5"
select select "2"
select select "4"
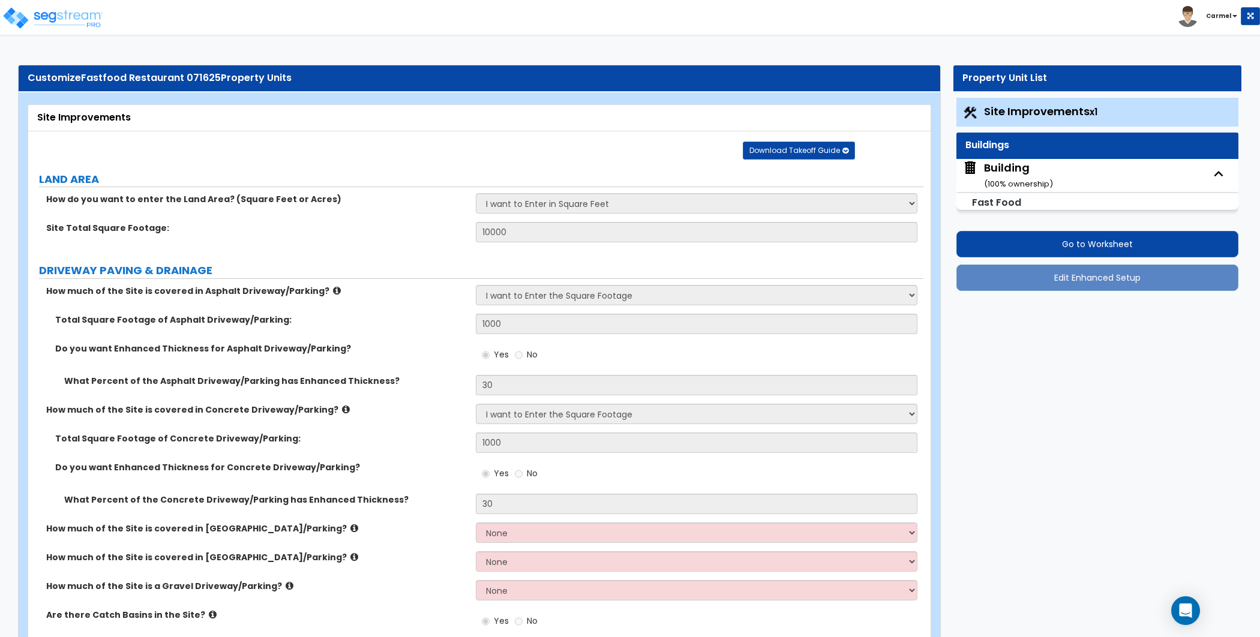
select select "1"
select select "2"
select select "6"
select select "1"
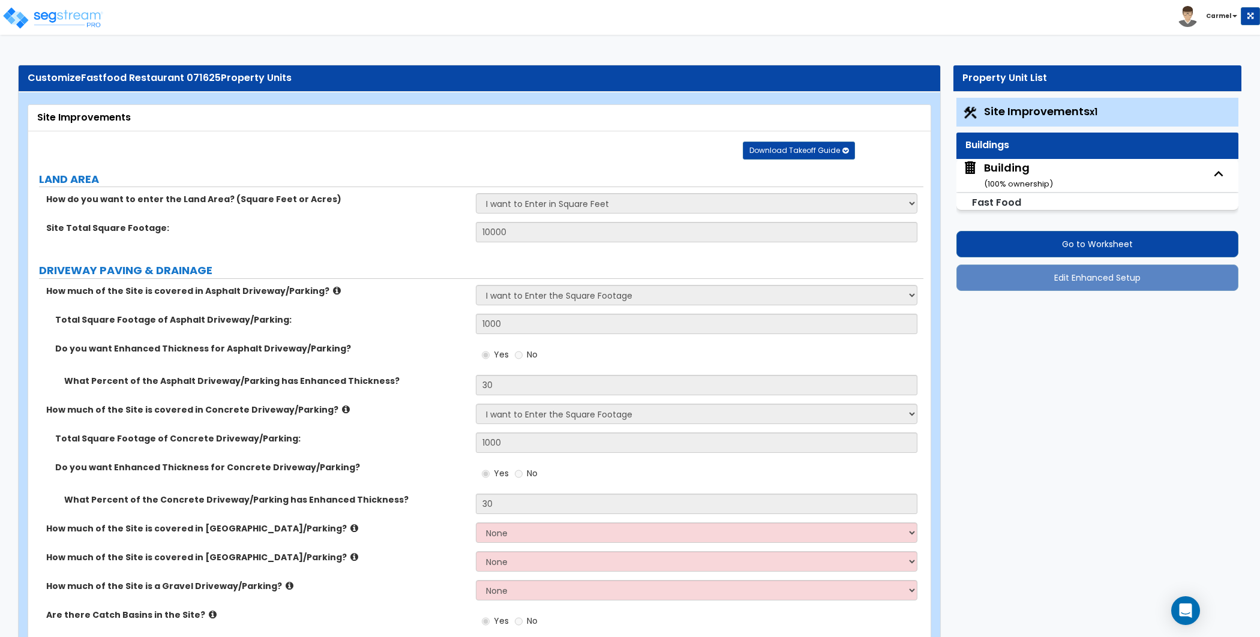
select select "3"
select select "13"
select select "5"
select select "6"
select select "3"
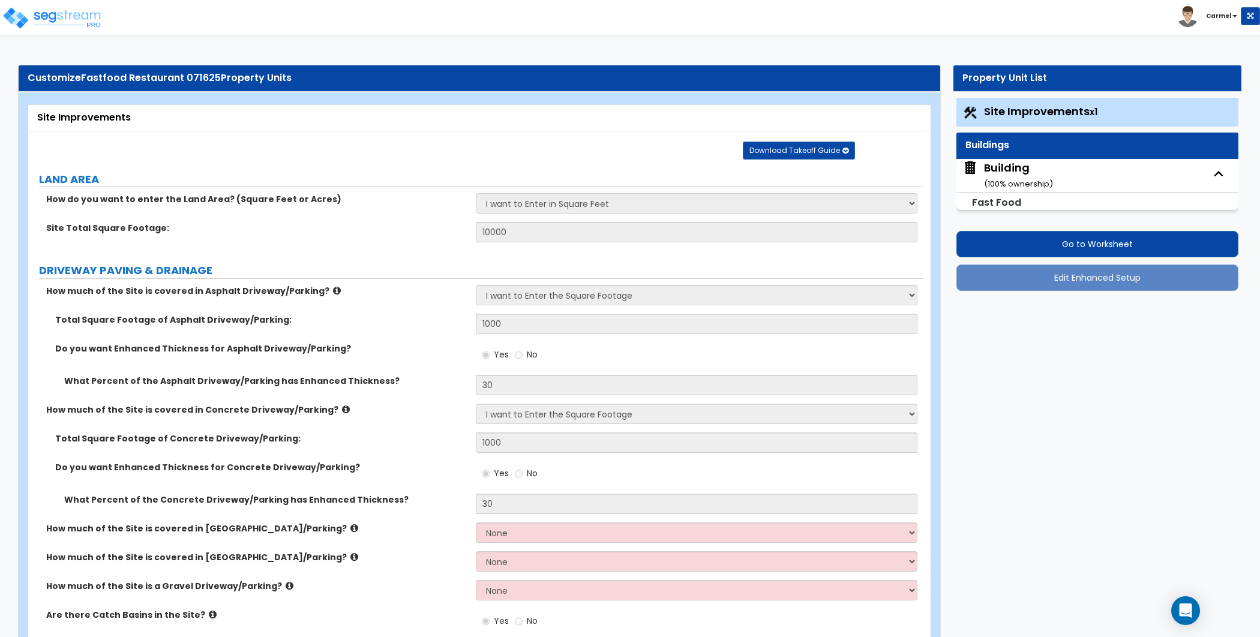
select select "1"
select select "2"
select select "3"
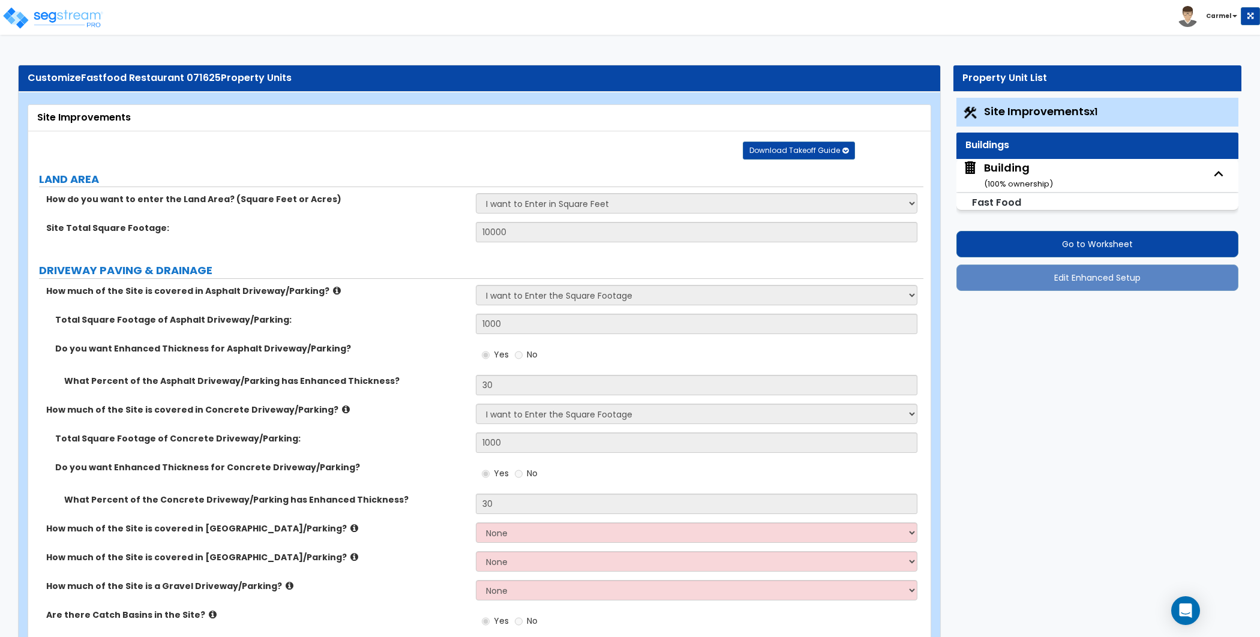
select select "2"
select select "3"
select select "2"
select select "3"
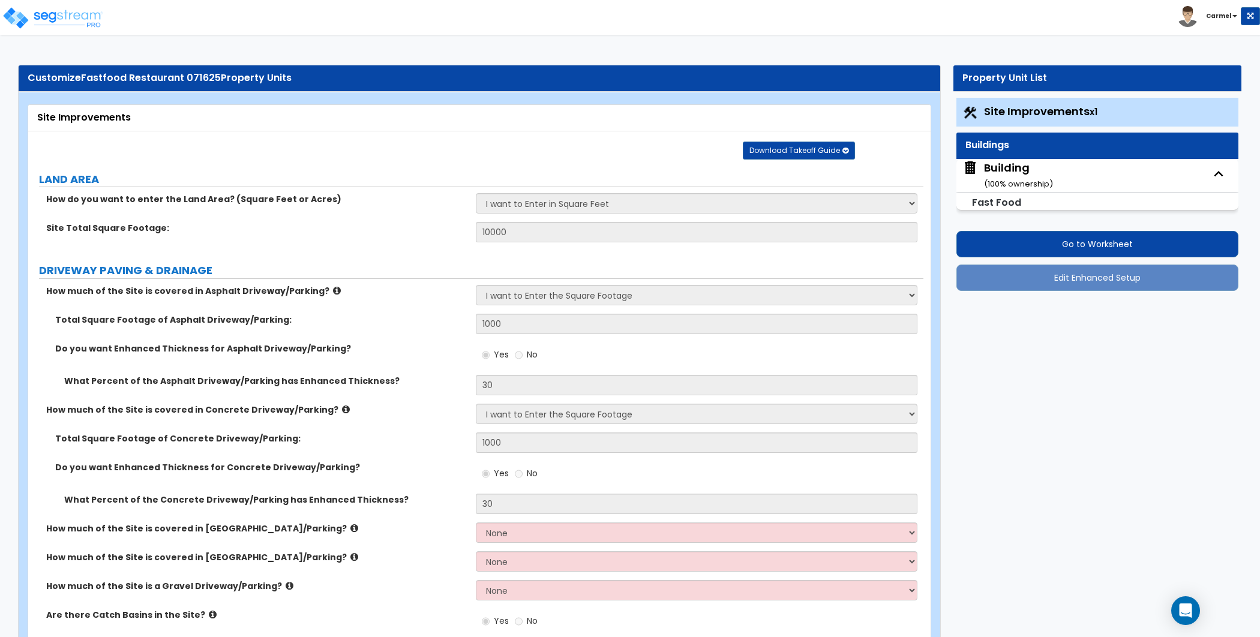
select select "1"
select select "2"
select select "3"
select select "4"
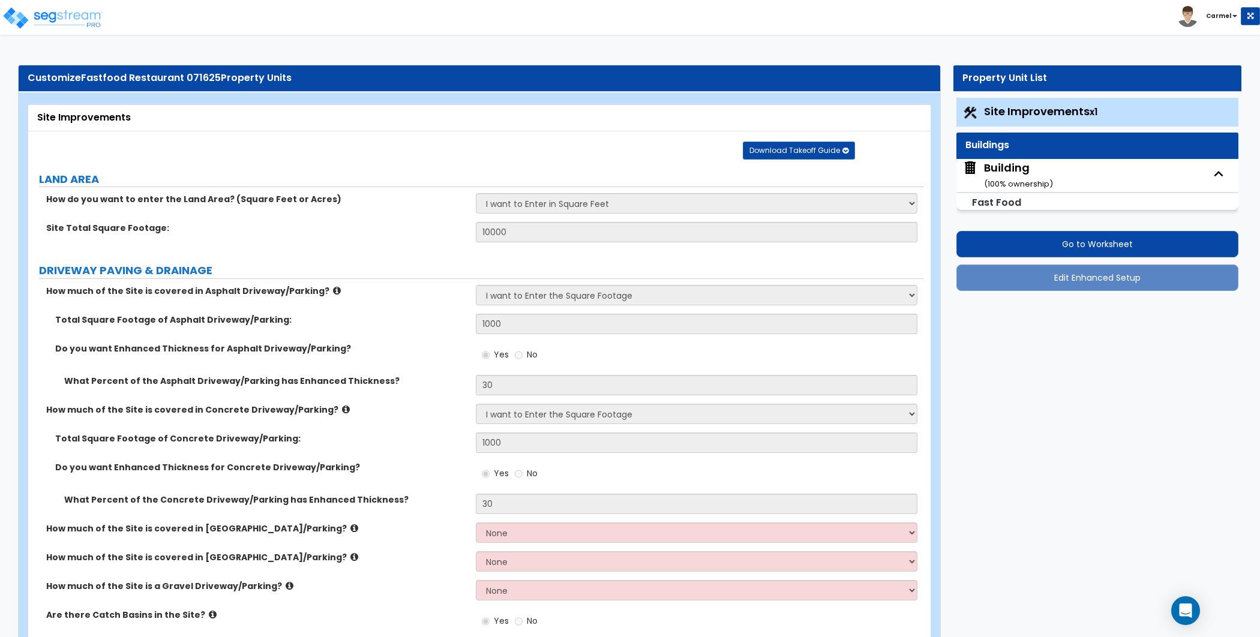
select select "7"
select select "8"
select select "1"
select select "2"
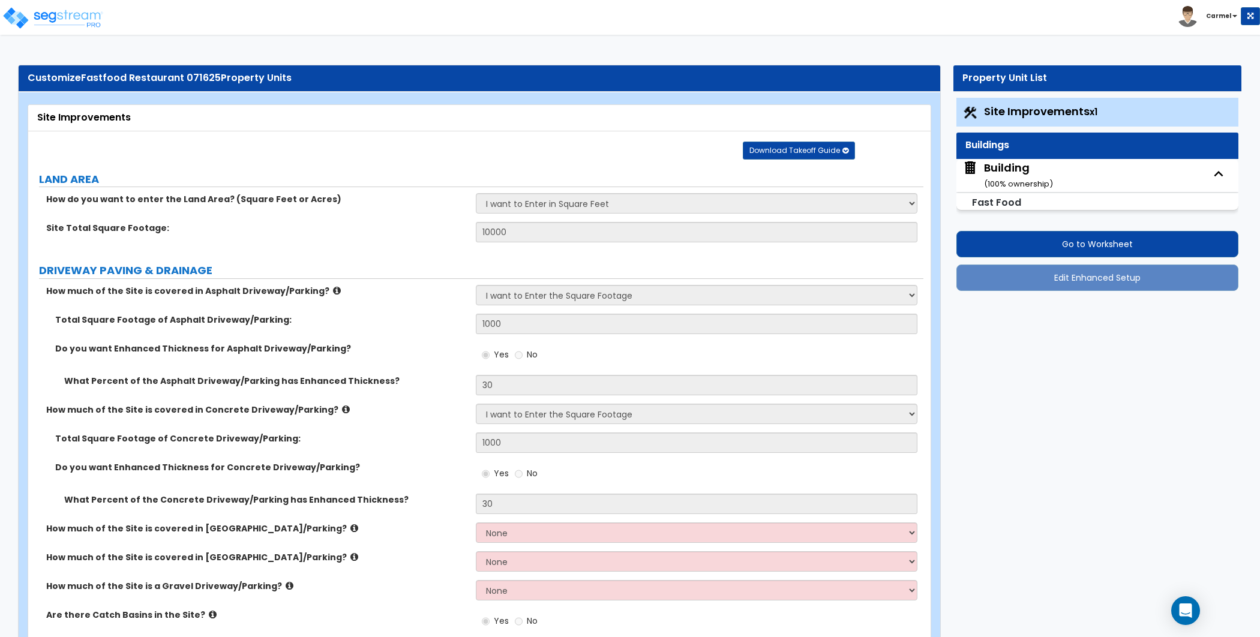
select select "3"
select select "8"
select select "2"
select select "3"
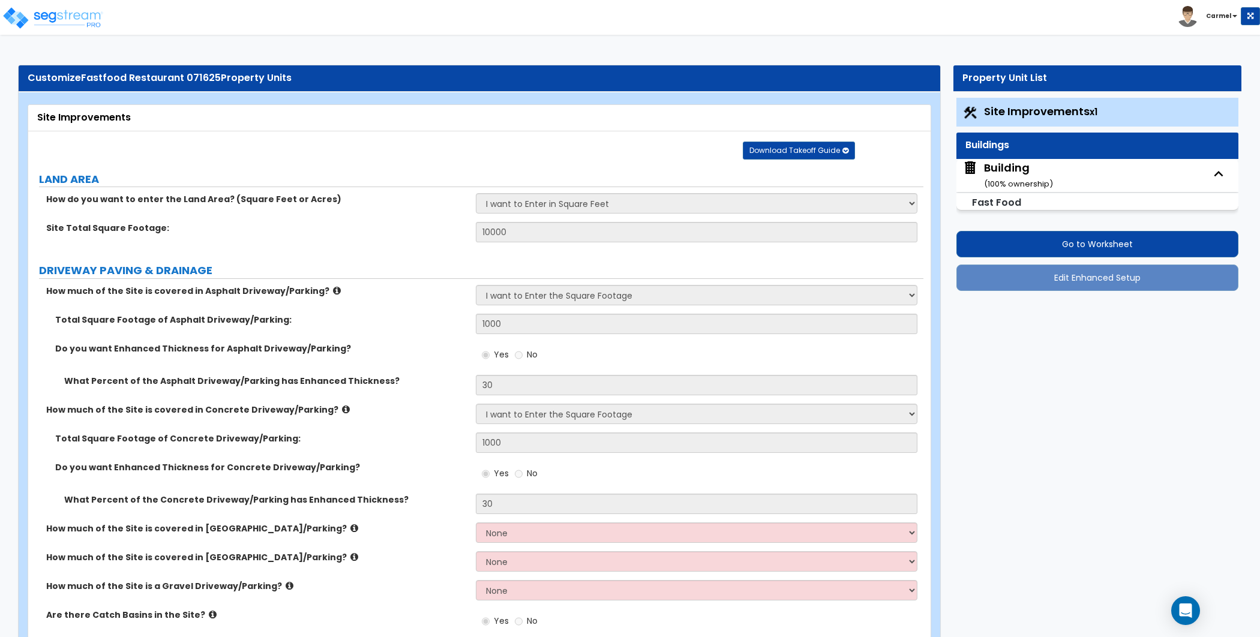
select select "2"
select select "3"
select select "4"
select select "2"
select select "5"
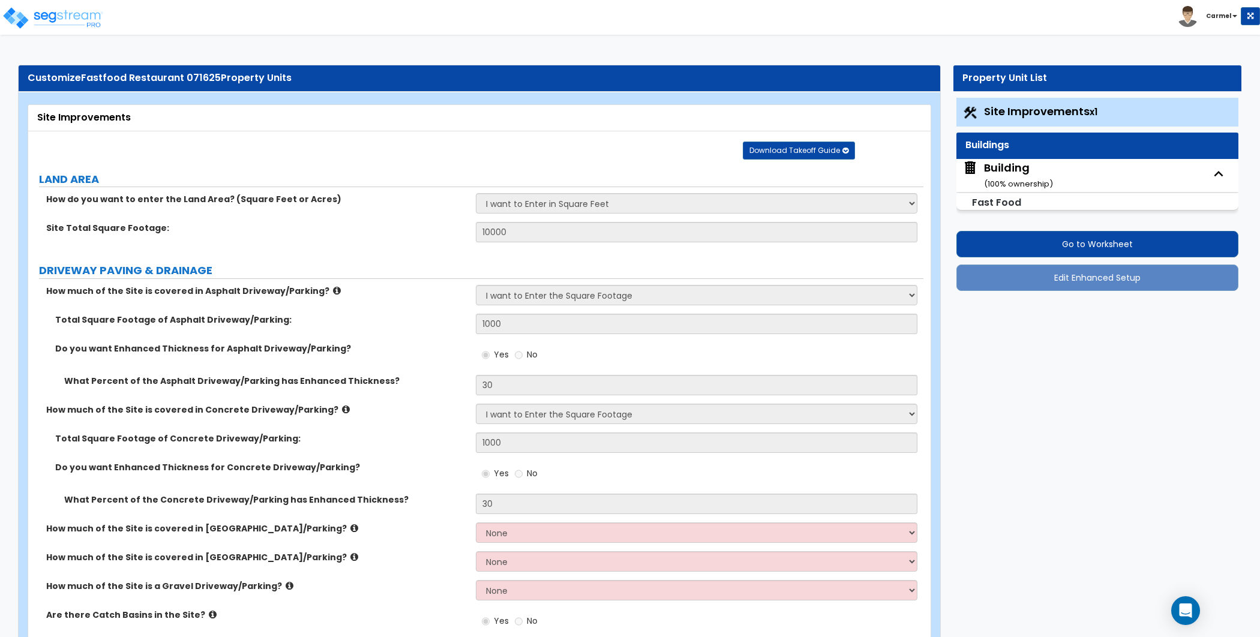
select select "2"
select select "1"
select select "2"
select select "1"
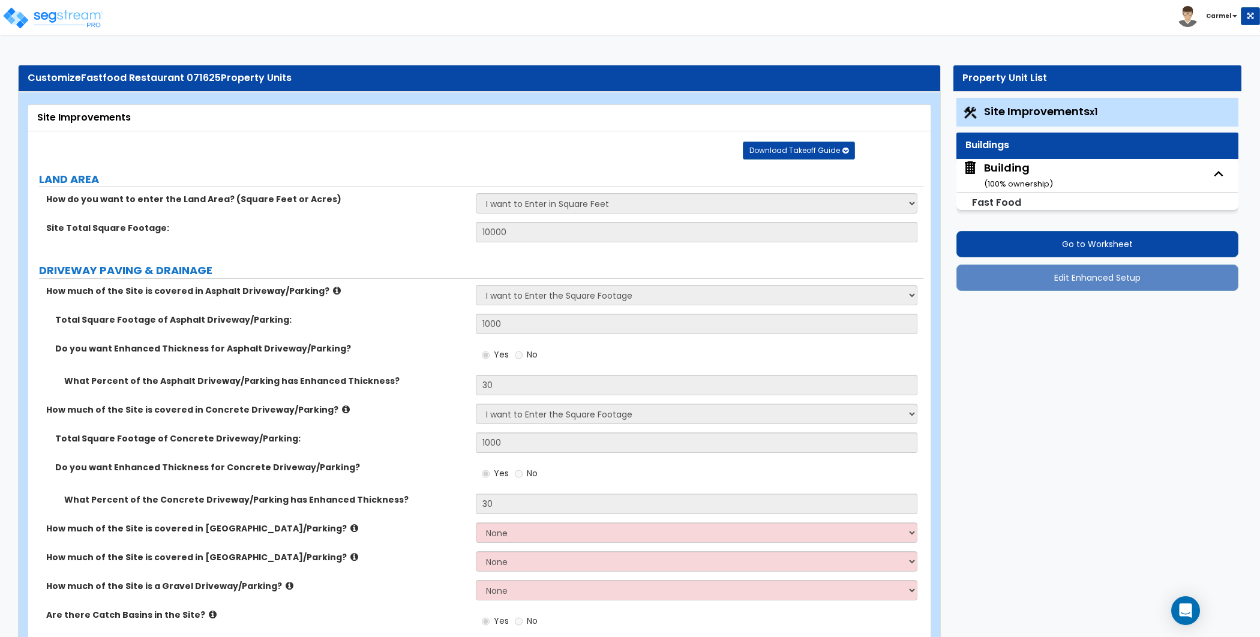
select select "2"
select select "1"
select select "2"
select select "1"
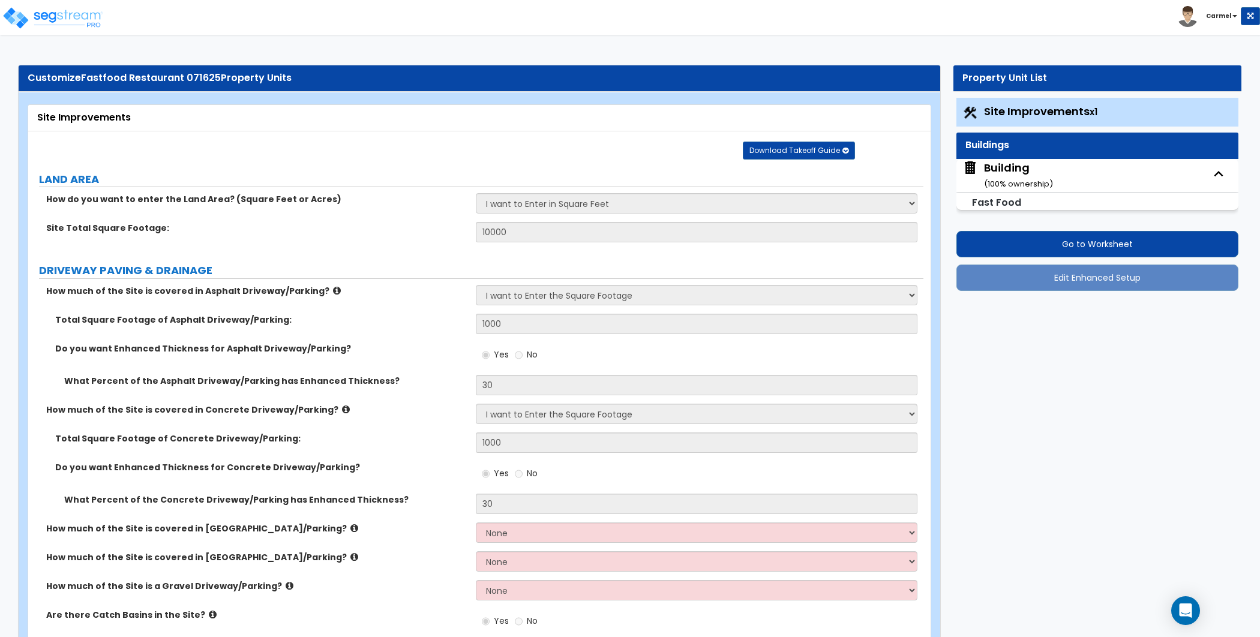
select select "1"
select select "7"
select select "1"
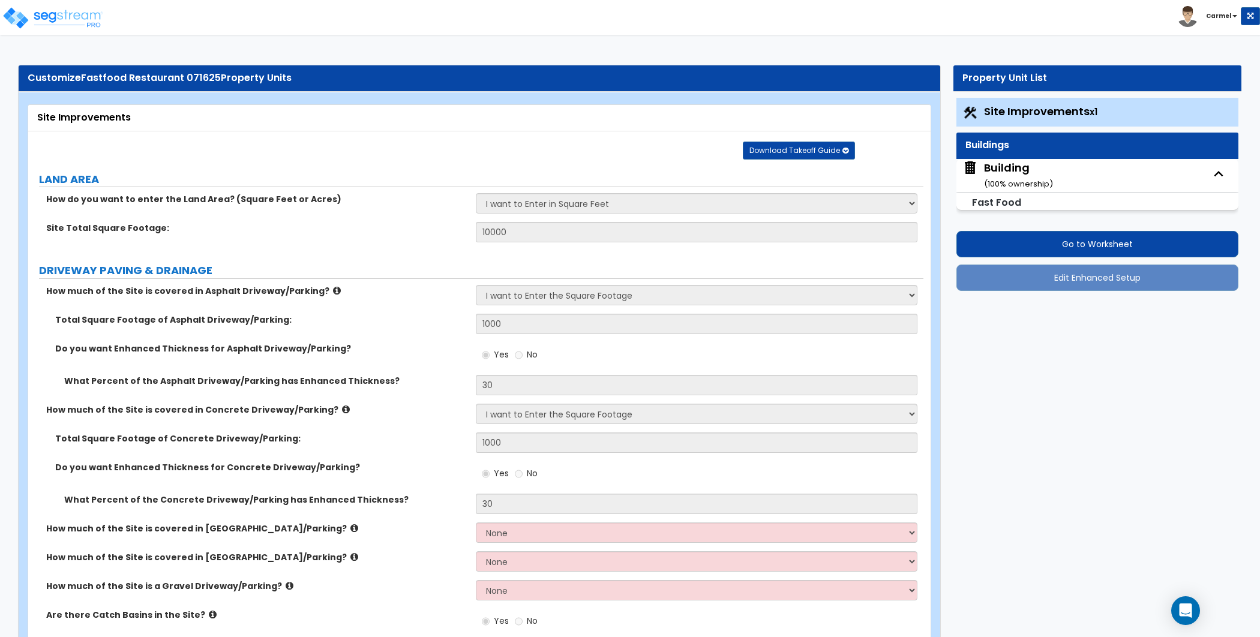
select select "7"
select select "3"
select select "1"
select select "2"
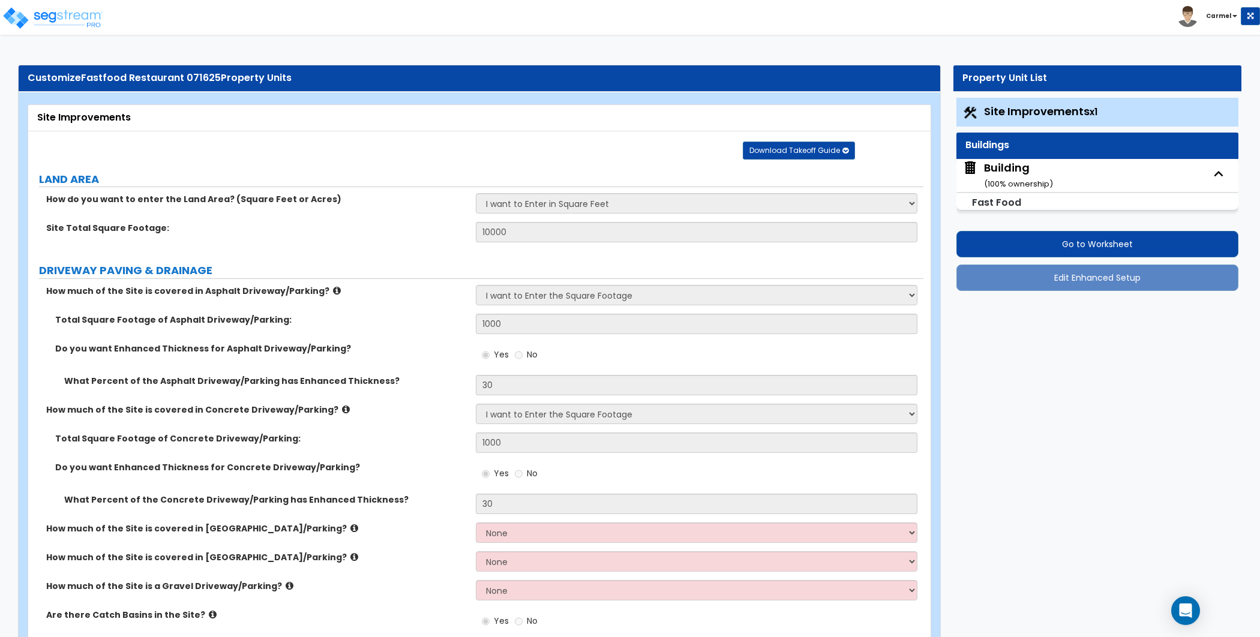
select select "1"
select select "5"
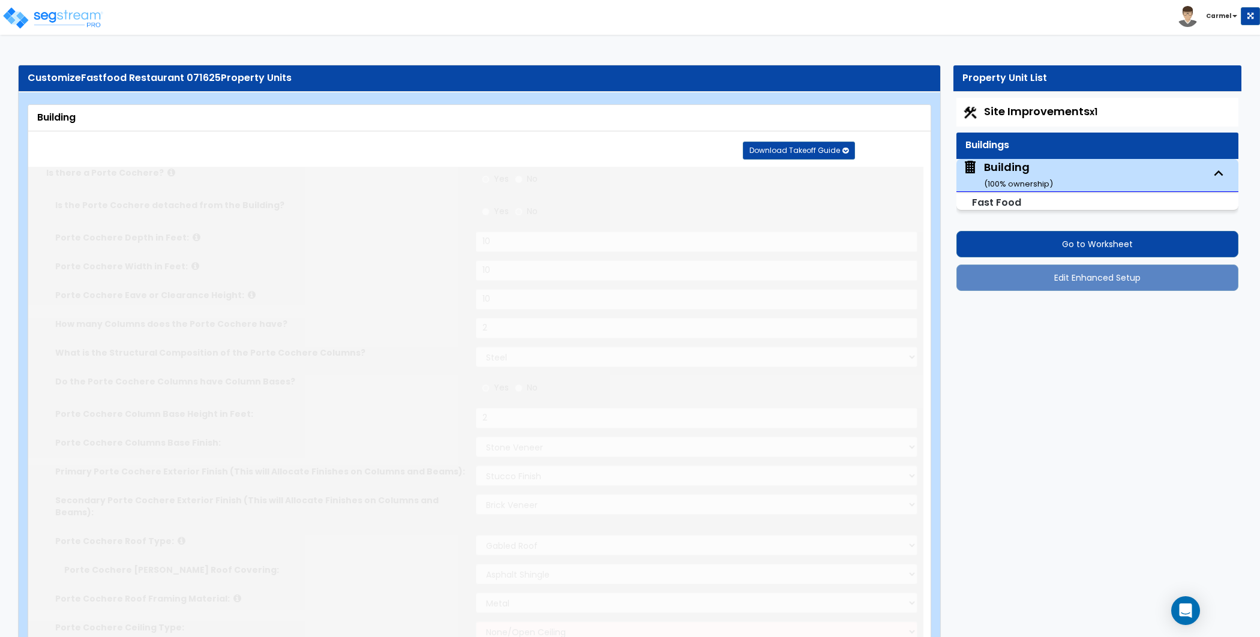
type input "1000"
radio input "true"
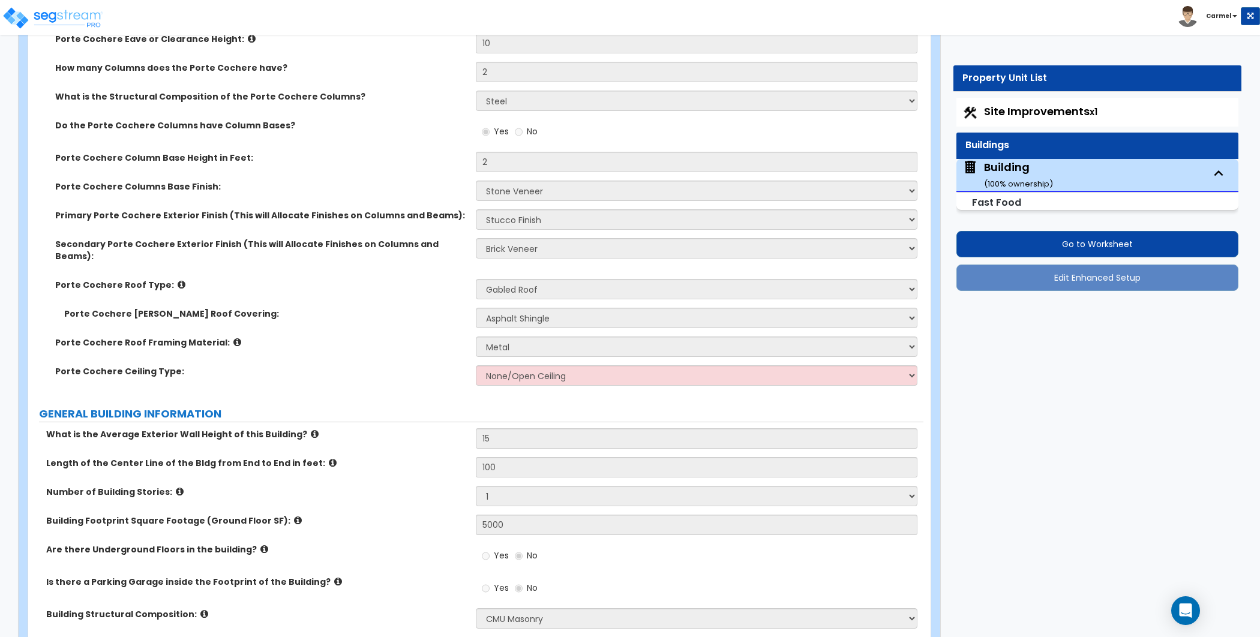
scroll to position [285, 0]
